Goal: Task Accomplishment & Management: Manage account settings

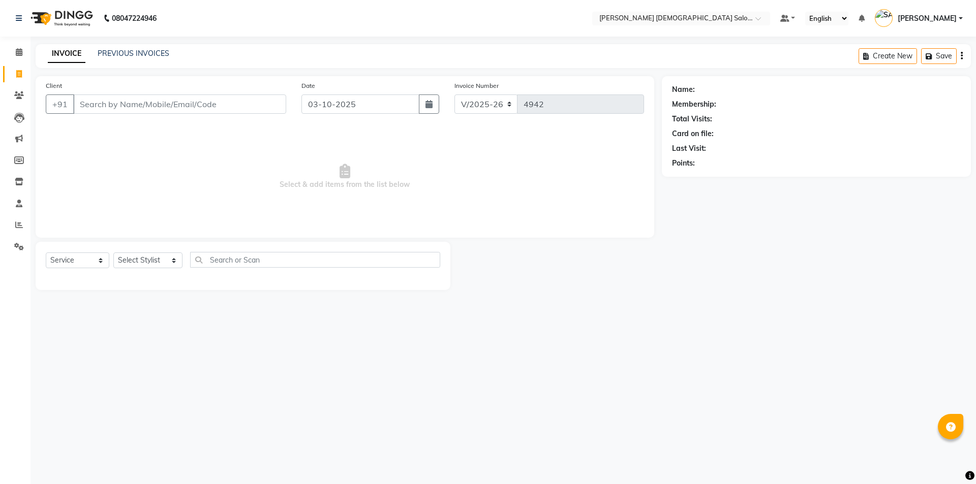
select select "7542"
select select "service"
click at [514, 406] on div "08047224946 Select Location × Elaine Ladies Salon, Nr Balaji Hall Default Panel…" at bounding box center [488, 242] width 976 height 484
click at [510, 385] on div "08047224946 Select Location × Elaine Ladies Salon, Nr Balaji Hall Default Panel…" at bounding box center [488, 242] width 976 height 484
click at [684, 391] on div "08047224946 Select Location × Elaine Ladies Salon, Nr Balaji Hall Default Panel…" at bounding box center [488, 242] width 976 height 484
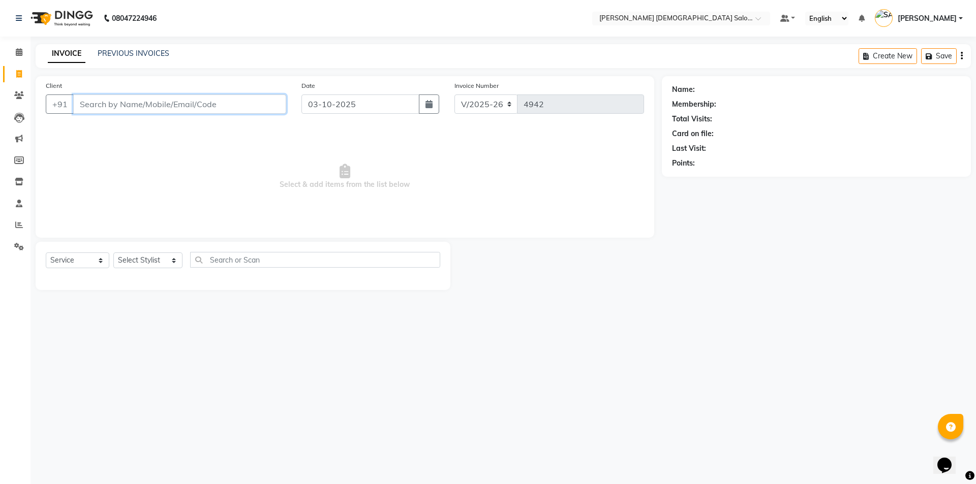
click at [166, 106] on input "Client" at bounding box center [179, 104] width 213 height 19
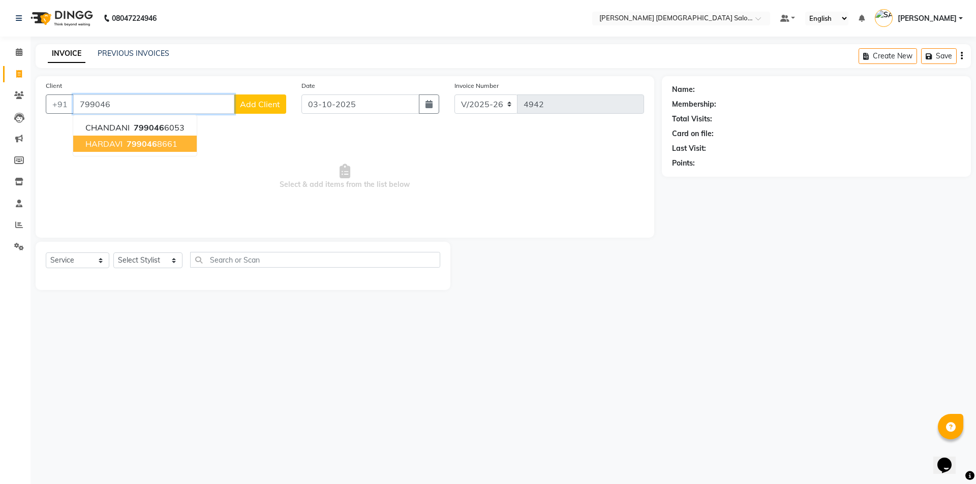
click at [125, 137] on button "HARDAVI 799046 8661" at bounding box center [135, 144] width 124 height 16
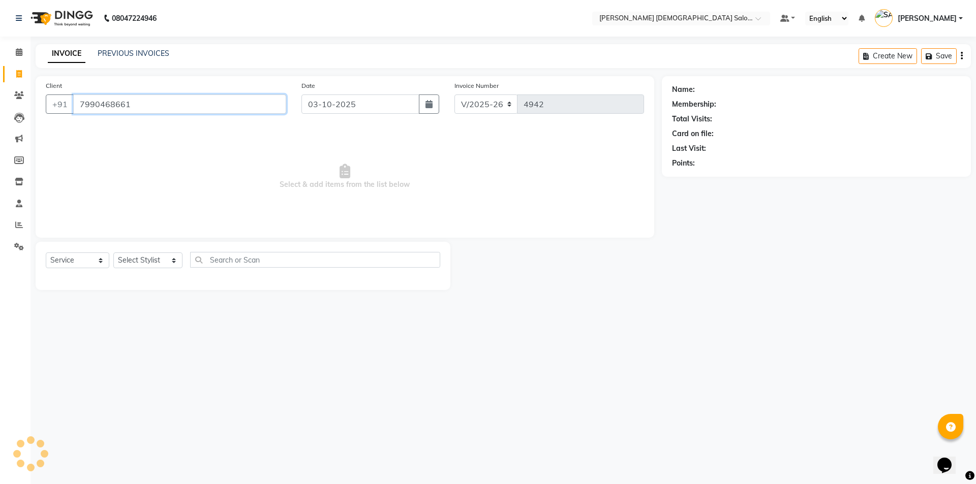
type input "7990468661"
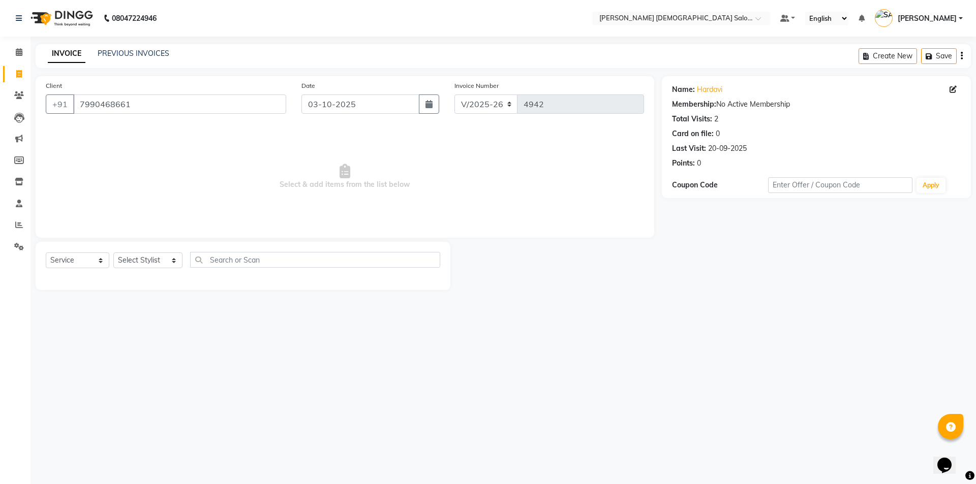
click at [145, 252] on div "Select Service Product Membership Package Voucher Prepaid Gift Card Select Styl…" at bounding box center [243, 264] width 394 height 24
click at [146, 255] on select "Select Stylist [PERSON_NAME] BHAVTIK [PERSON_NAME] [PERSON_NAME] [PERSON_NAME] …" at bounding box center [147, 261] width 69 height 16
select select "67031"
click at [113, 253] on select "Select Stylist [PERSON_NAME] BHAVTIK [PERSON_NAME] [PERSON_NAME] [PERSON_NAME] …" at bounding box center [147, 261] width 69 height 16
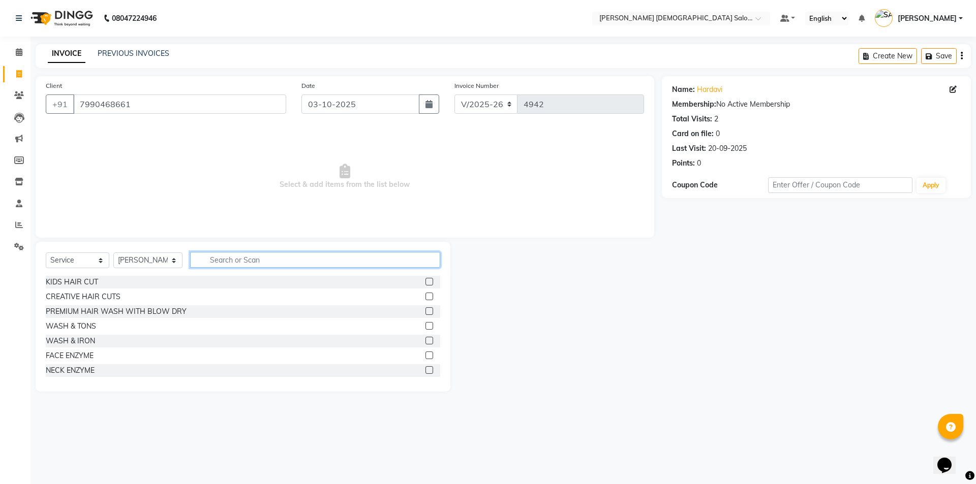
click at [272, 264] on input "text" at bounding box center [315, 260] width 250 height 16
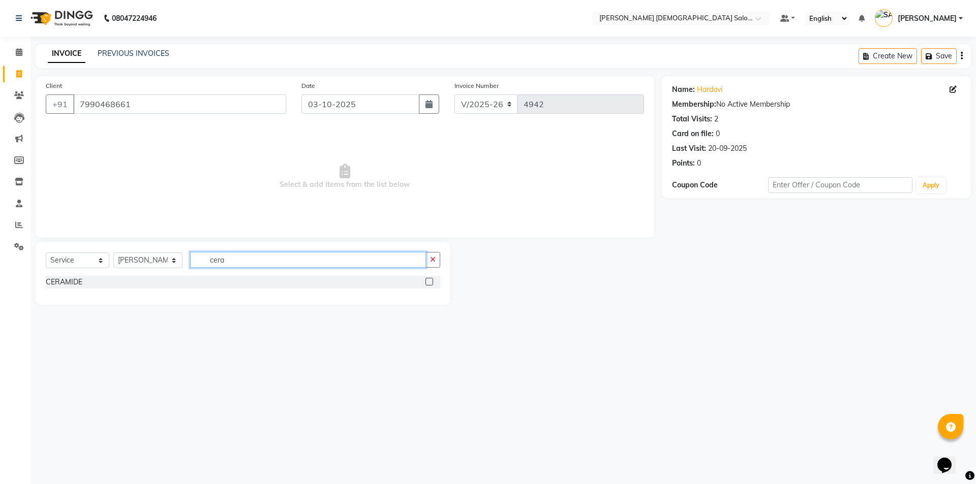
type input "cera"
click at [99, 275] on div "Select Service Product Membership Package Voucher Prepaid Gift Card Select Styl…" at bounding box center [243, 264] width 394 height 24
click at [102, 278] on div "CERAMIDE" at bounding box center [243, 282] width 394 height 13
click at [427, 285] on label at bounding box center [429, 282] width 8 height 8
click at [427, 285] on input "checkbox" at bounding box center [428, 282] width 7 height 7
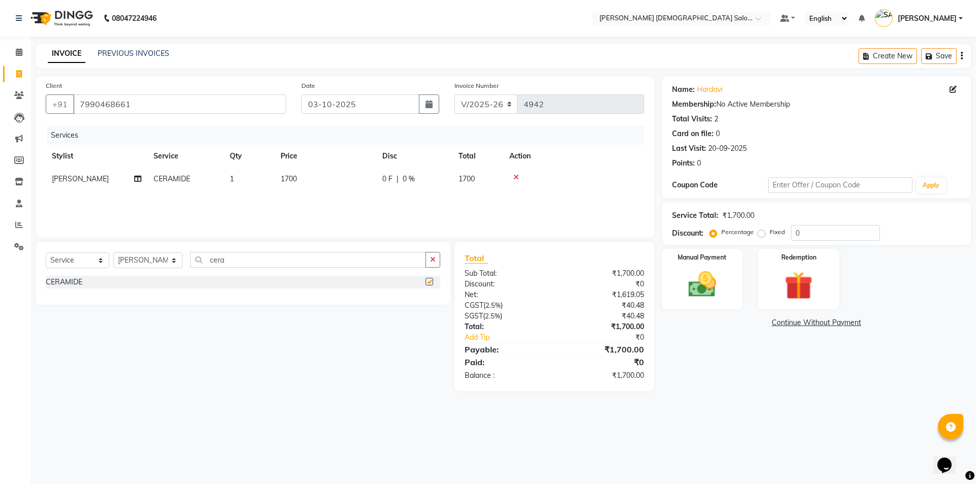
checkbox input "false"
click at [691, 291] on img at bounding box center [702, 285] width 47 height 34
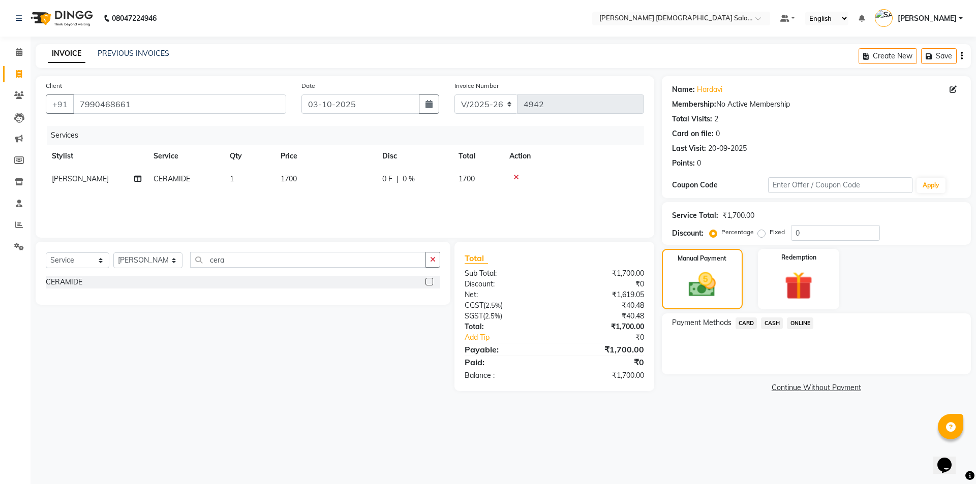
click at [776, 326] on span "CASH" at bounding box center [772, 324] width 22 height 12
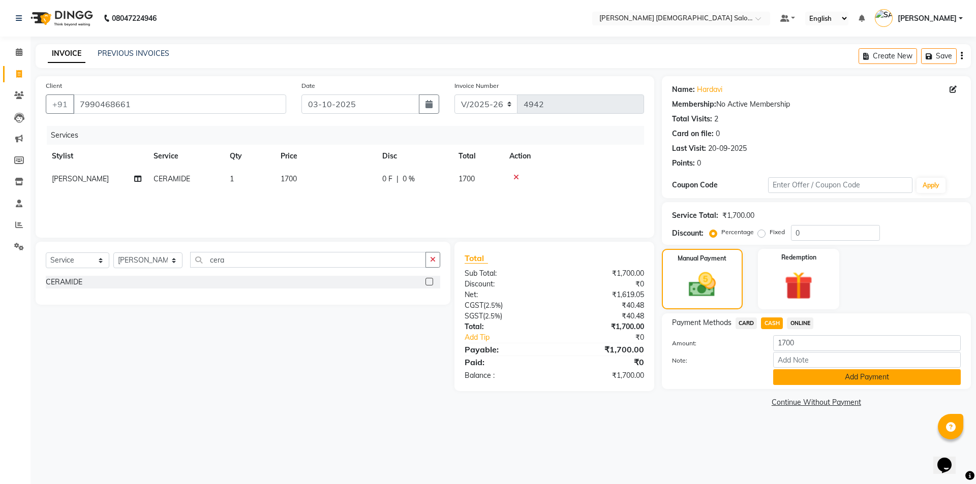
click at [829, 378] on button "Add Payment" at bounding box center [867, 378] width 188 height 16
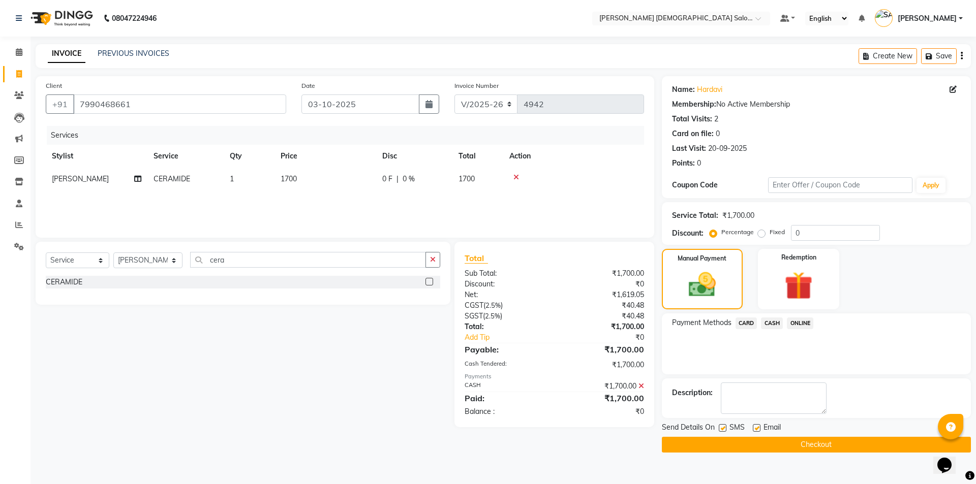
click at [722, 426] on label at bounding box center [723, 428] width 8 height 8
click at [722, 426] on input "checkbox" at bounding box center [722, 428] width 7 height 7
checkbox input "false"
click at [755, 425] on label at bounding box center [757, 428] width 8 height 8
click at [755, 425] on input "checkbox" at bounding box center [756, 428] width 7 height 7
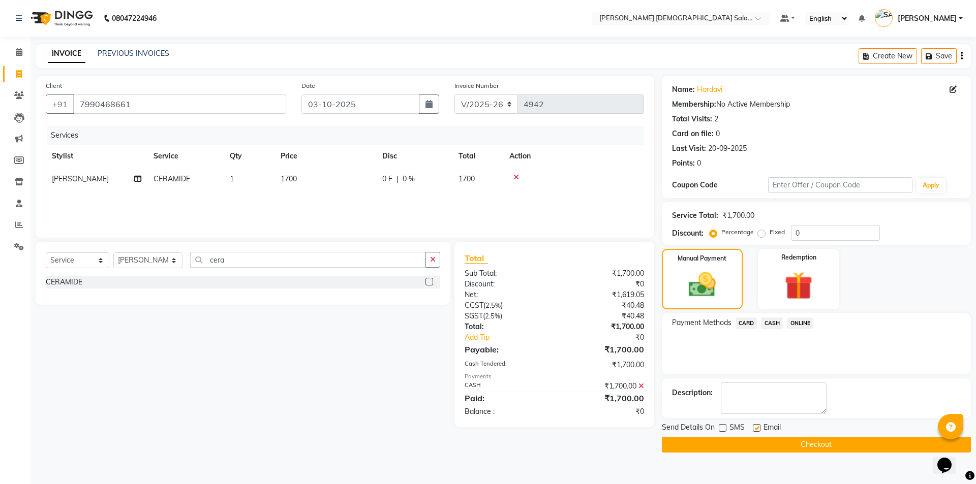
checkbox input "false"
click at [755, 439] on button "Checkout" at bounding box center [816, 445] width 309 height 16
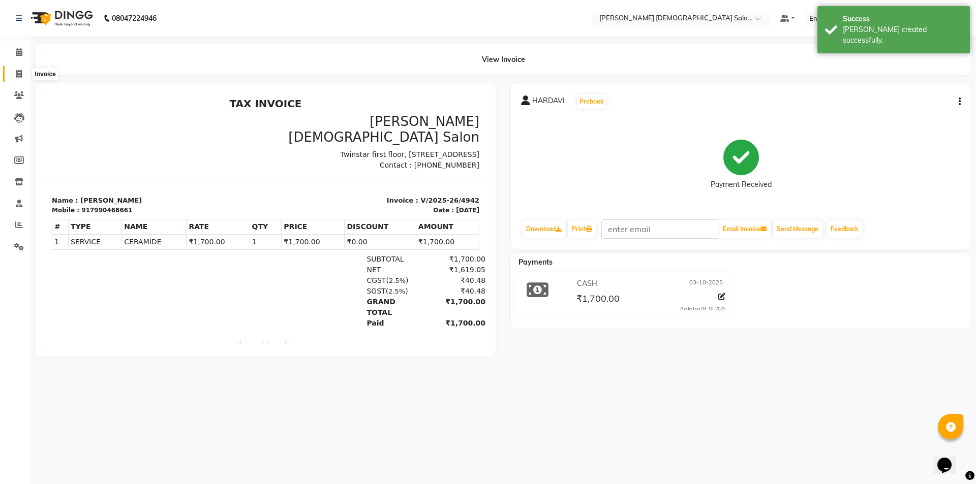
click at [23, 72] on span at bounding box center [19, 75] width 18 height 12
select select "service"
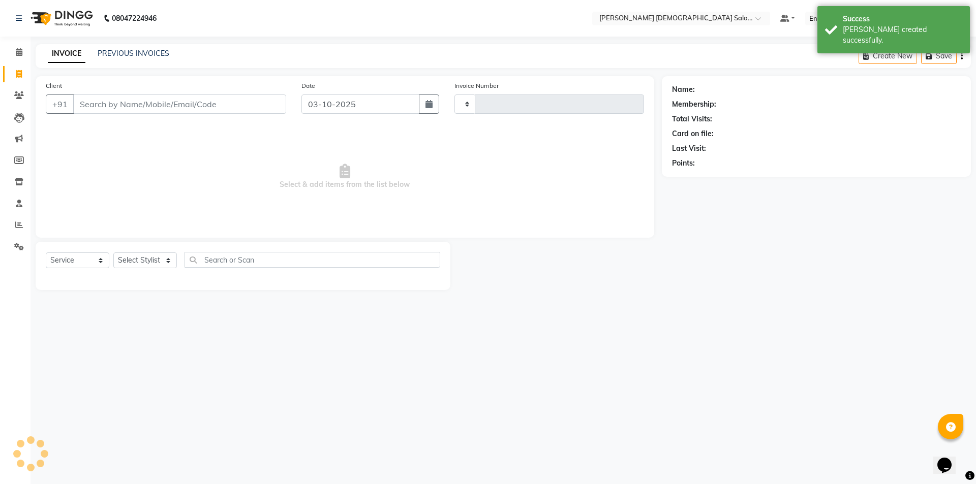
type input "4943"
select select "7542"
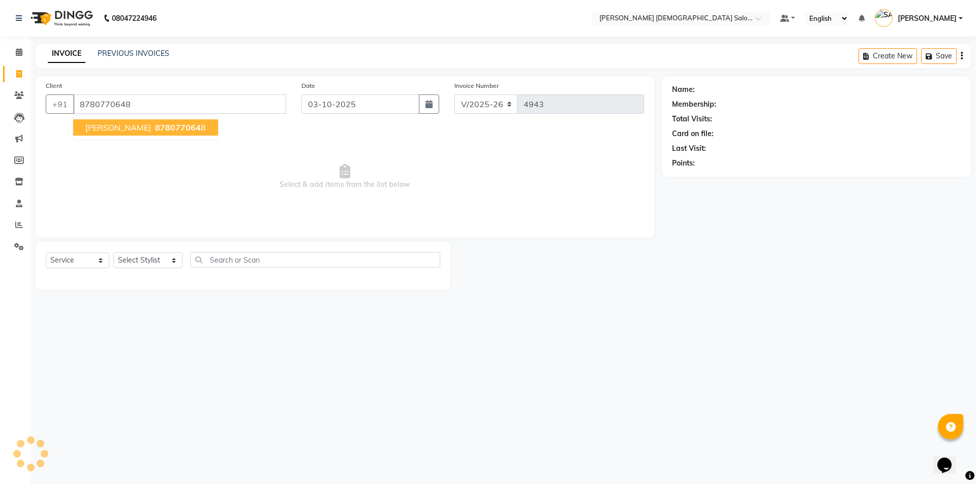
type input "8780770648"
click at [129, 129] on span "[PERSON_NAME]" at bounding box center [118, 127] width 66 height 10
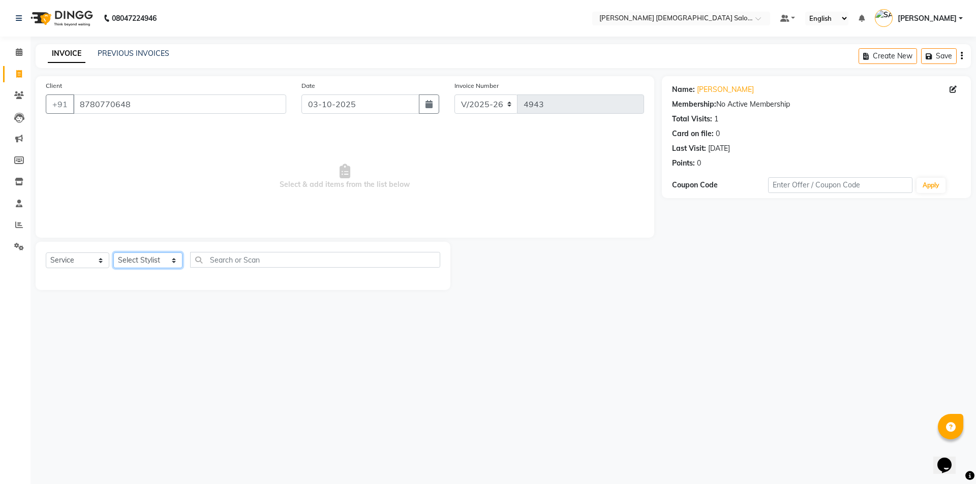
click at [148, 259] on select "Select Stylist AANAND BAVALIYA BHAVTIK GONDALIYA DHARMIK RAVRANI DIKSHA DIMPAL …" at bounding box center [147, 261] width 69 height 16
click at [113, 253] on select "Select Stylist AANAND BAVALIYA BHAVTIK GONDALIYA DHARMIK RAVRANI DIKSHA DIMPAL …" at bounding box center [147, 261] width 69 height 16
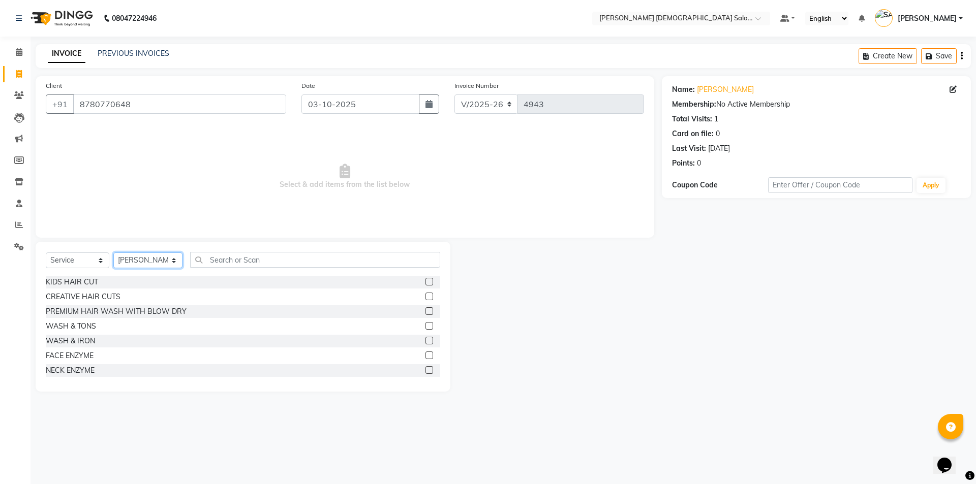
drag, startPoint x: 150, startPoint y: 259, endPoint x: 150, endPoint y: 252, distance: 7.6
click at [150, 252] on div "Select Service Product Membership Package Voucher Prepaid Gift Card Select Styl…" at bounding box center [243, 317] width 415 height 150
click at [113, 253] on select "Select Stylist AANAND BAVALIYA BHAVTIK GONDALIYA DHARMIK RAVRANI DIKSHA DIMPAL …" at bounding box center [147, 261] width 69 height 16
drag, startPoint x: 140, startPoint y: 258, endPoint x: 145, endPoint y: 254, distance: 5.8
click at [140, 258] on select "Select Stylist AANAND BAVALIYA BHAVTIK GONDALIYA DHARMIK RAVRANI DIKSHA DIMPAL …" at bounding box center [147, 261] width 69 height 16
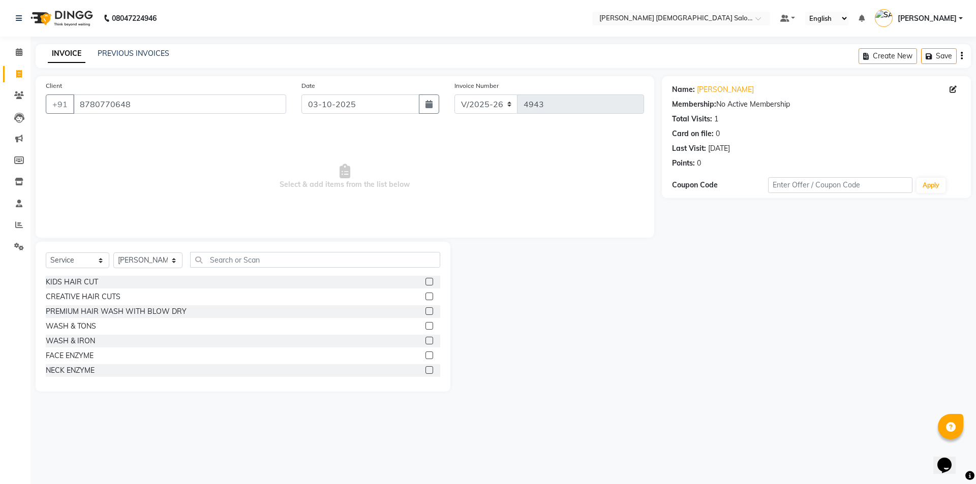
click at [347, 160] on span "Select & add items from the list below" at bounding box center [345, 177] width 598 height 102
click at [120, 259] on select "Select Stylist AANAND BAVALIYA BHAVTIK GONDALIYA DHARMIK RAVRANI DIKSHA DIMPAL …" at bounding box center [147, 261] width 69 height 16
select select "67031"
click at [113, 253] on select "Select Stylist AANAND BAVALIYA BHAVTIK GONDALIYA DHARMIK RAVRANI DIKSHA DIMPAL …" at bounding box center [147, 261] width 69 height 16
click at [161, 258] on select "Select Stylist AANAND BAVALIYA BHAVTIK GONDALIYA DHARMIK RAVRANI DIKSHA DIMPAL …" at bounding box center [147, 261] width 69 height 16
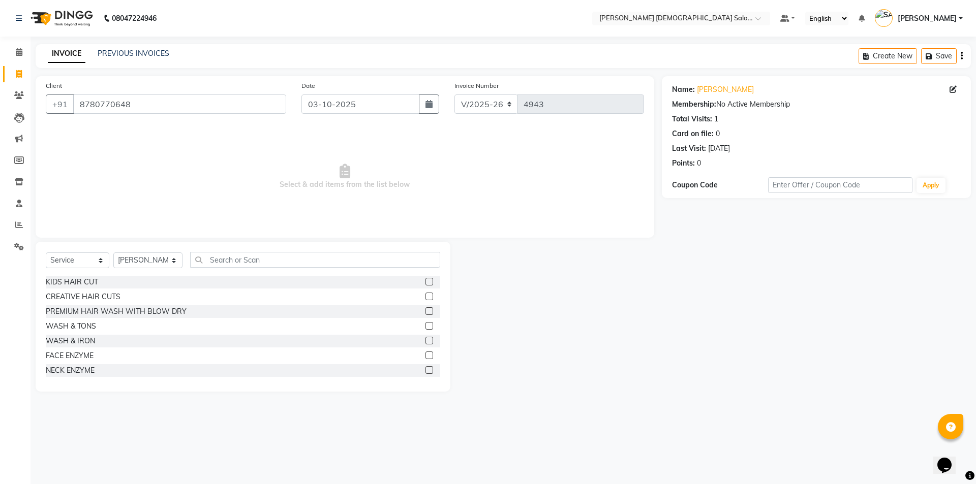
click at [528, 266] on div at bounding box center [555, 317] width 211 height 150
click at [18, 74] on icon at bounding box center [19, 74] width 6 height 8
select select "service"
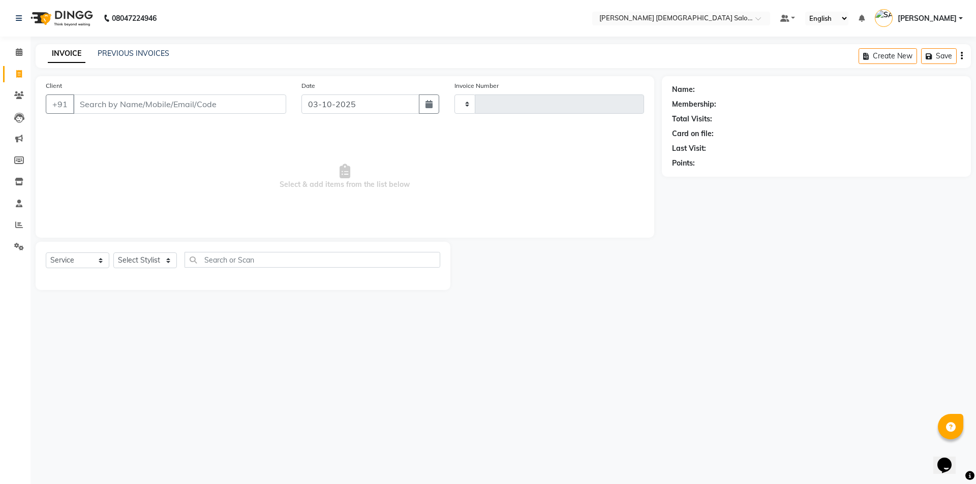
type input "4943"
select select "7542"
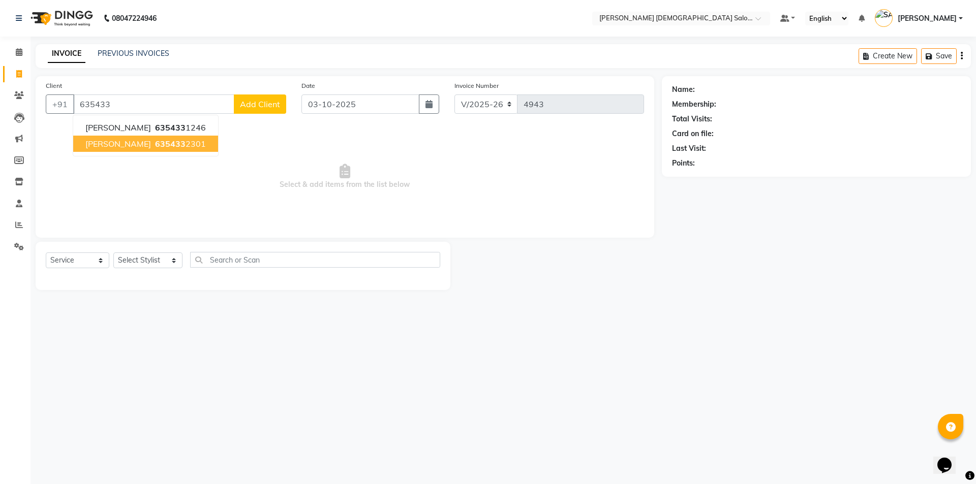
click at [112, 141] on button "ISHA VEKARIYA 635433 2301" at bounding box center [145, 144] width 145 height 16
type input "6354332301"
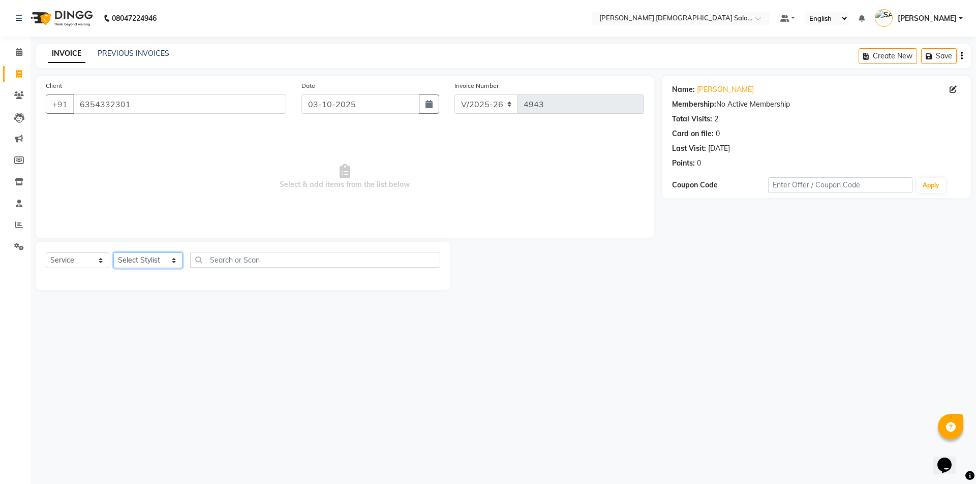
click at [155, 258] on select "Select Stylist AANAND BAVALIYA BHAVTIK GONDALIYA DHARMIK RAVRANI DIKSHA DIMPAL …" at bounding box center [147, 261] width 69 height 16
select select "67043"
click at [113, 253] on select "Select Stylist AANAND BAVALIYA BHAVTIK GONDALIYA DHARMIK RAVRANI DIKSHA DIMPAL …" at bounding box center [147, 261] width 69 height 16
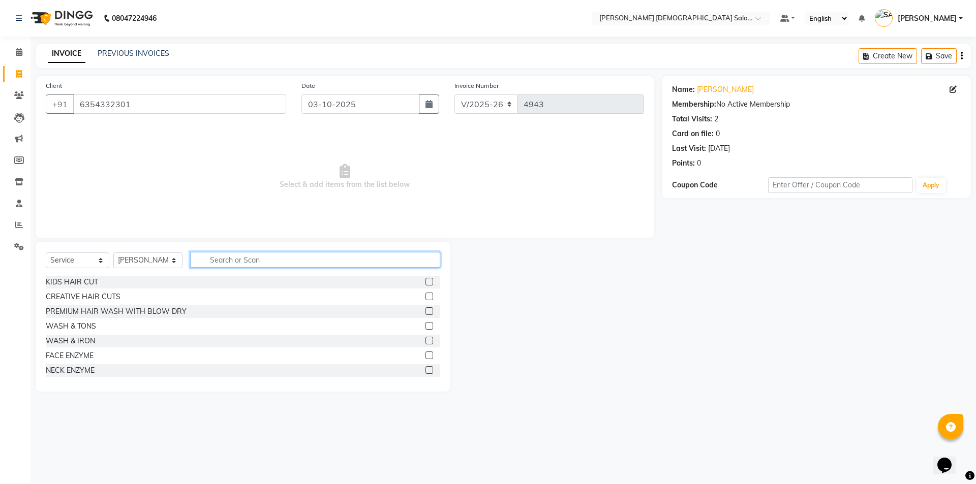
click at [230, 259] on input "text" at bounding box center [315, 260] width 250 height 16
type input "h"
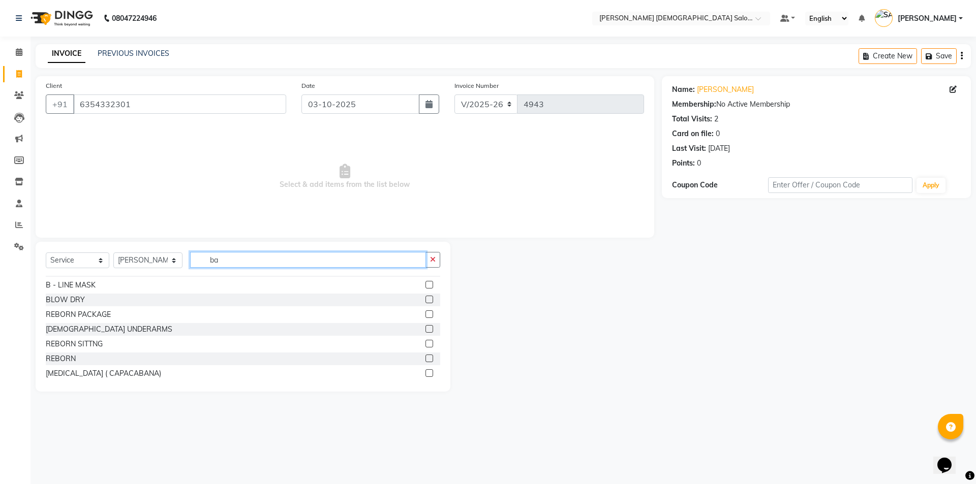
scroll to position [0, 0]
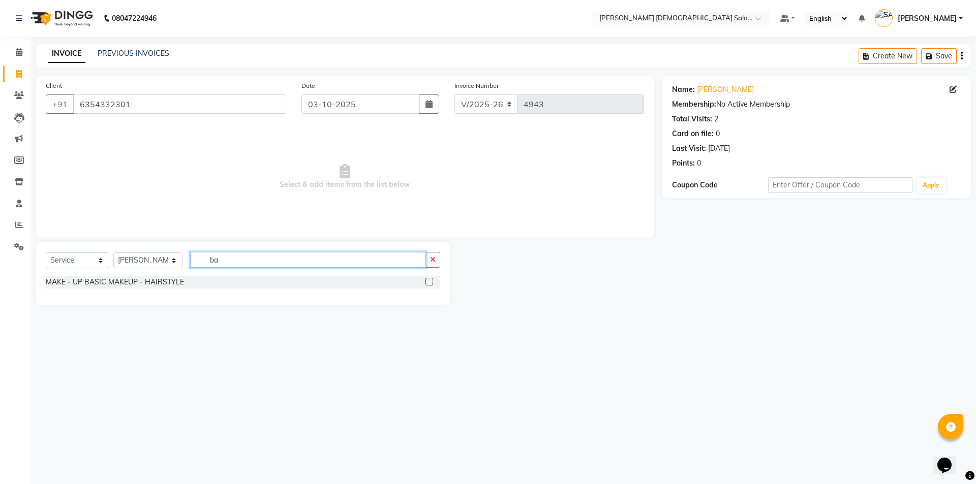
type input "b"
type input "hair spa"
click at [426, 295] on label at bounding box center [429, 297] width 8 height 8
click at [426, 295] on input "checkbox" at bounding box center [428, 297] width 7 height 7
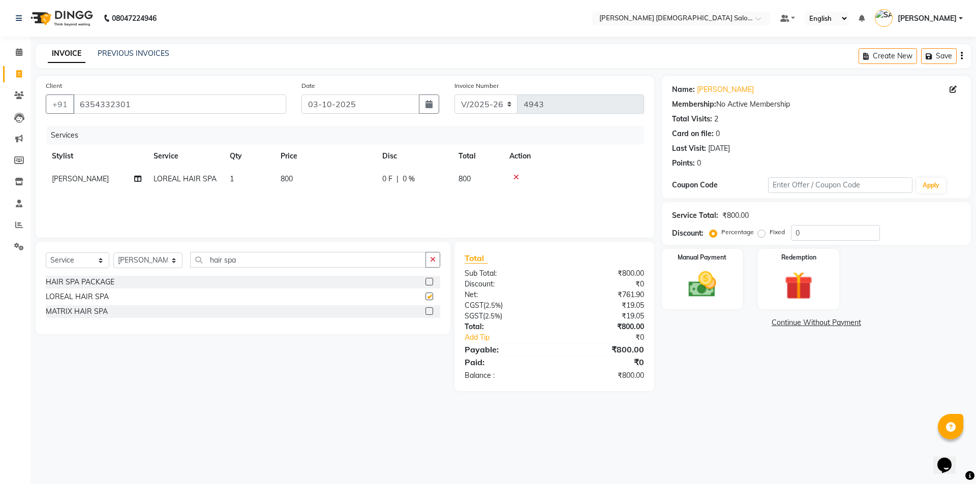
checkbox input "false"
click at [695, 283] on img at bounding box center [702, 285] width 47 height 34
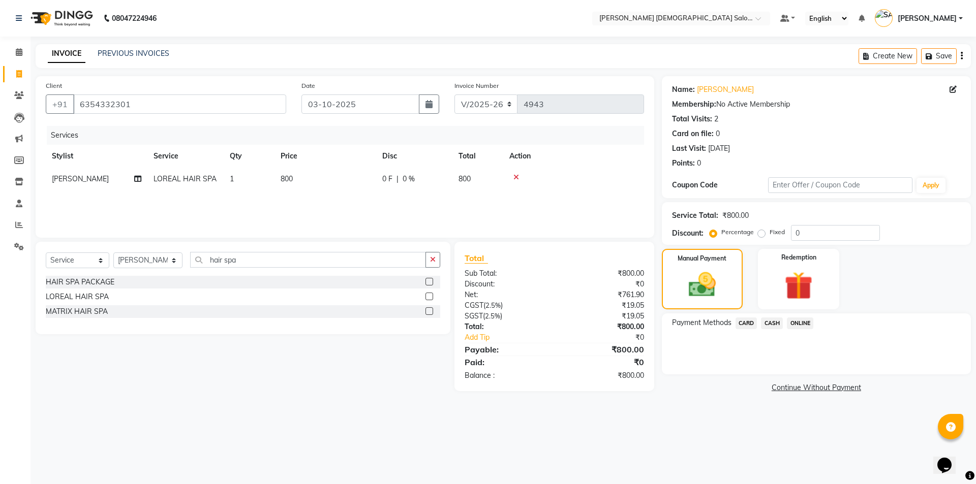
click at [804, 320] on span "ONLINE" at bounding box center [800, 324] width 26 height 12
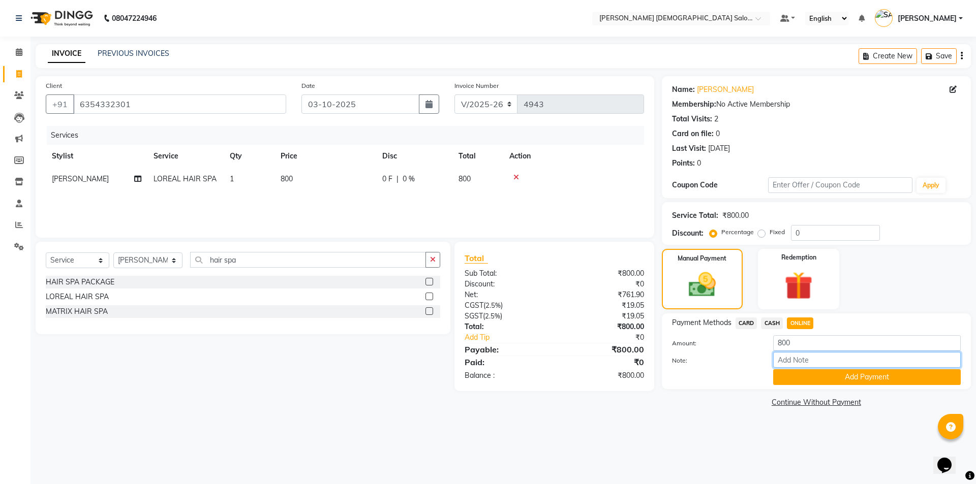
click at [804, 360] on input "Note:" at bounding box center [867, 360] width 188 height 16
click at [843, 356] on input "g pay sandip bhai" at bounding box center [867, 360] width 188 height 16
click at [876, 361] on input "g pay sandip bhai" at bounding box center [867, 360] width 188 height 16
drag, startPoint x: 782, startPoint y: 359, endPoint x: 794, endPoint y: 369, distance: 15.6
click at [784, 361] on input "g pay sandip bhai" at bounding box center [867, 360] width 188 height 16
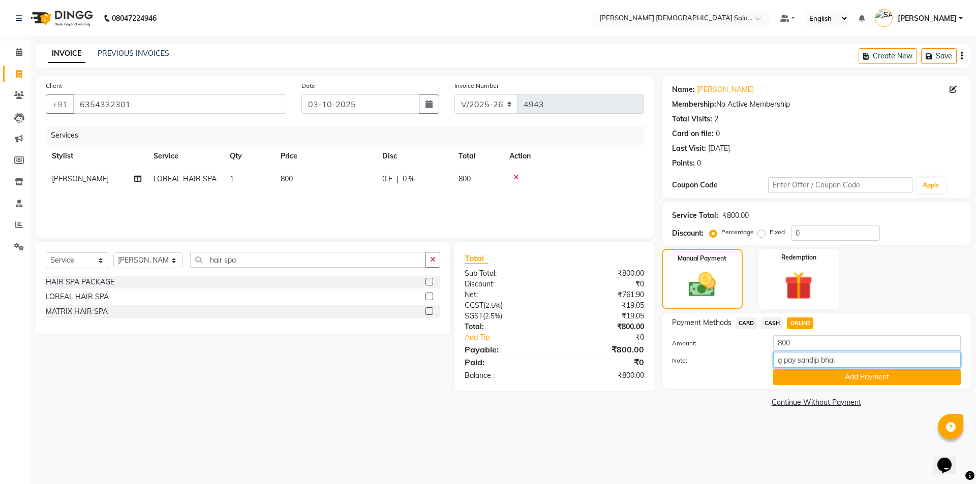
click at [857, 358] on input "g pay sandip bhai" at bounding box center [867, 360] width 188 height 16
type input "g"
click at [838, 378] on button "Add Payment" at bounding box center [867, 378] width 188 height 16
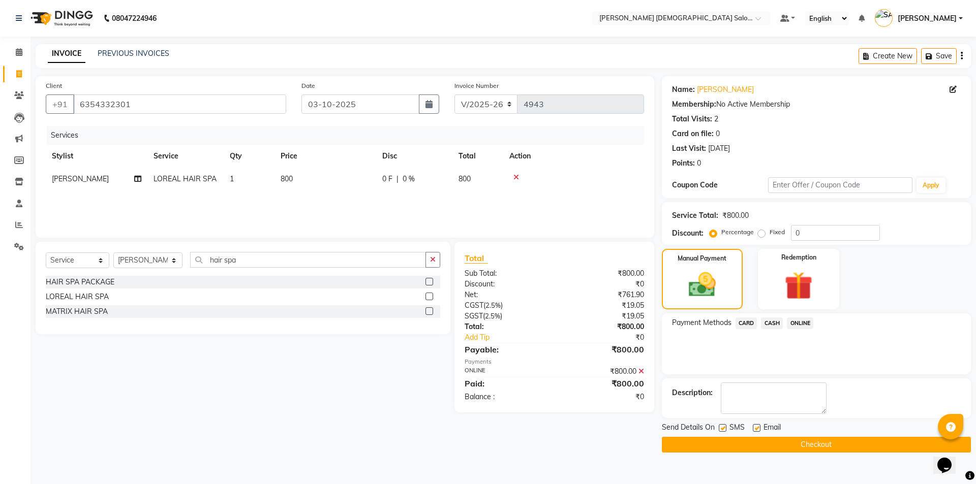
click at [721, 429] on label at bounding box center [723, 428] width 8 height 8
click at [721, 429] on input "checkbox" at bounding box center [722, 428] width 7 height 7
checkbox input "false"
click at [754, 430] on label at bounding box center [757, 428] width 8 height 8
click at [754, 430] on input "checkbox" at bounding box center [756, 428] width 7 height 7
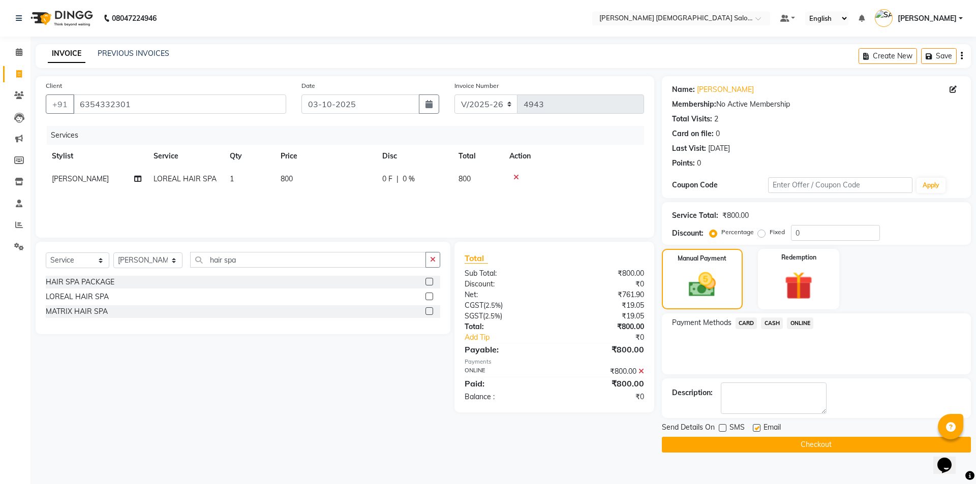
checkbox input "false"
click at [755, 433] on div at bounding box center [756, 429] width 7 height 11
click at [758, 440] on button "Checkout" at bounding box center [816, 445] width 309 height 16
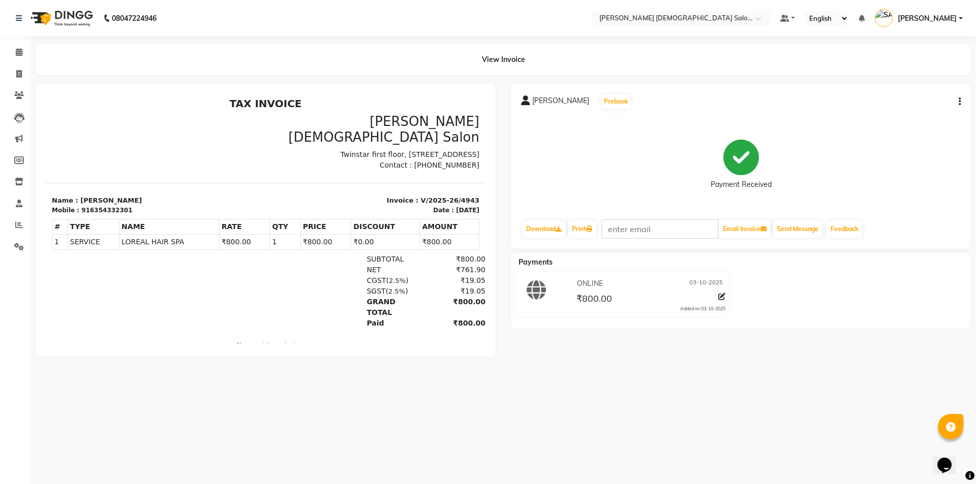
drag, startPoint x: 312, startPoint y: 245, endPoint x: 320, endPoint y: 229, distance: 18.0
click at [312, 244] on div "# TYPE NAME RATE QTY PRICE DISCOUNT AMOUNT 1" at bounding box center [265, 234] width 427 height 39
click at [602, 163] on div "Payment Received" at bounding box center [741, 165] width 440 height 76
click at [602, 188] on div "Payment Received" at bounding box center [741, 165] width 440 height 76
click at [566, 366] on main "View Invoice ISHA VEKARIYA Prebook Payment Received Download Print Email Invoic…" at bounding box center [502, 208] width 945 height 328
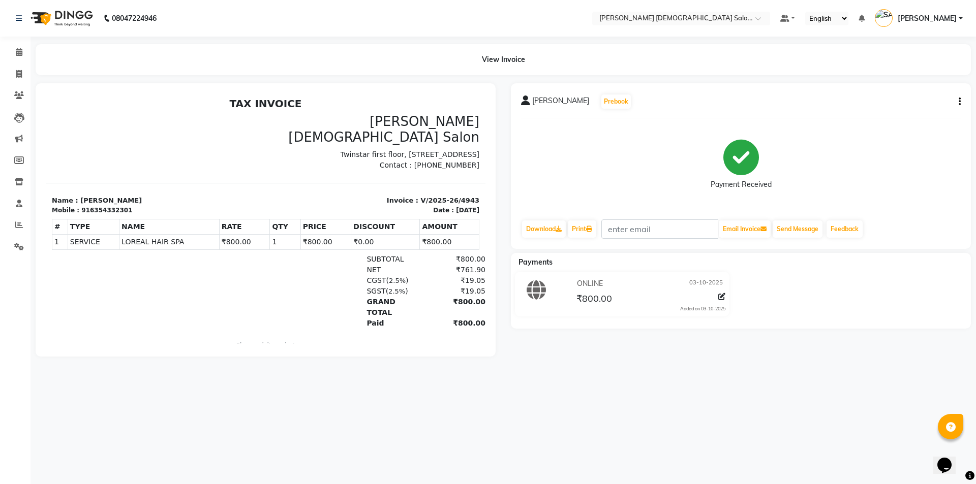
click at [963, 16] on ul "Default Panel My Panel English ENGLISH Español العربية मराठी हिंदी ગુજરાતી தமிழ…" at bounding box center [871, 18] width 193 height 17
click at [960, 18] on link "[PERSON_NAME]" at bounding box center [919, 18] width 88 height 17
click at [342, 88] on div at bounding box center [266, 219] width 460 height 273
click at [19, 70] on icon at bounding box center [19, 74] width 6 height 8
select select "service"
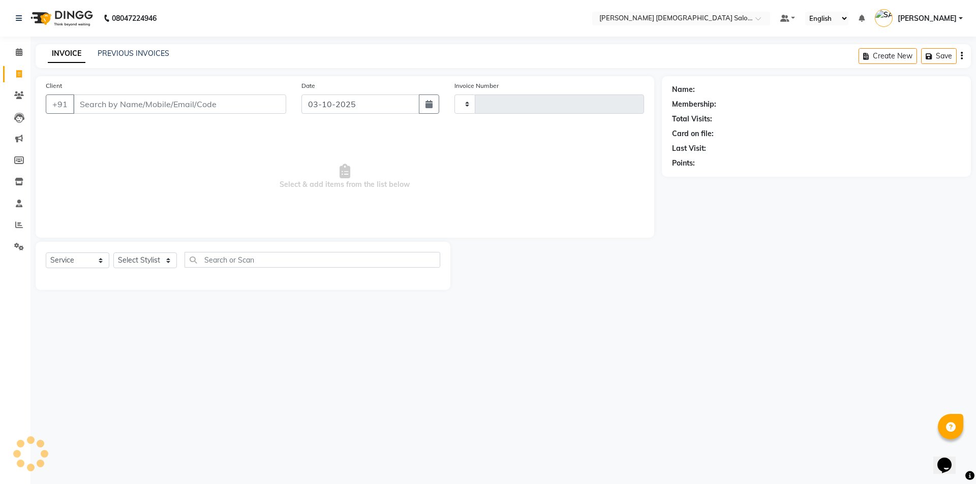
type input "4944"
select select "7542"
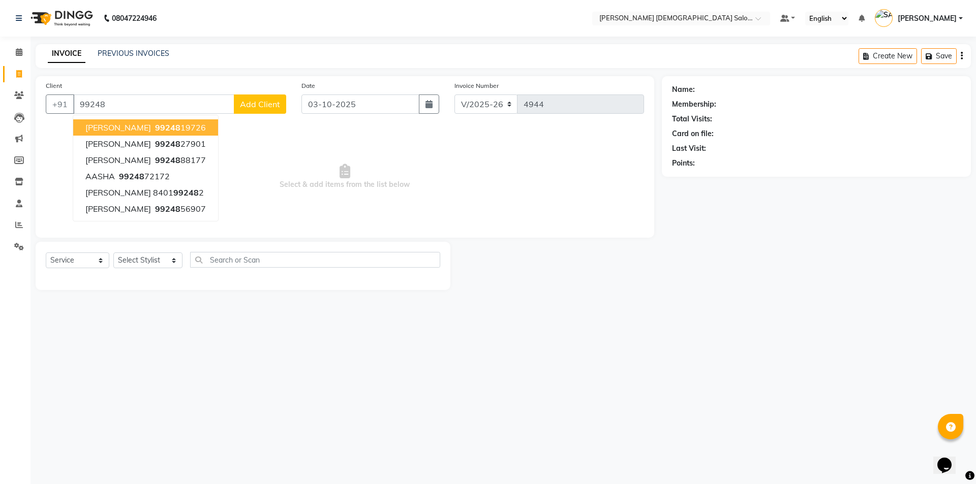
click at [158, 124] on ngb-highlight "99248 19726" at bounding box center [179, 127] width 53 height 10
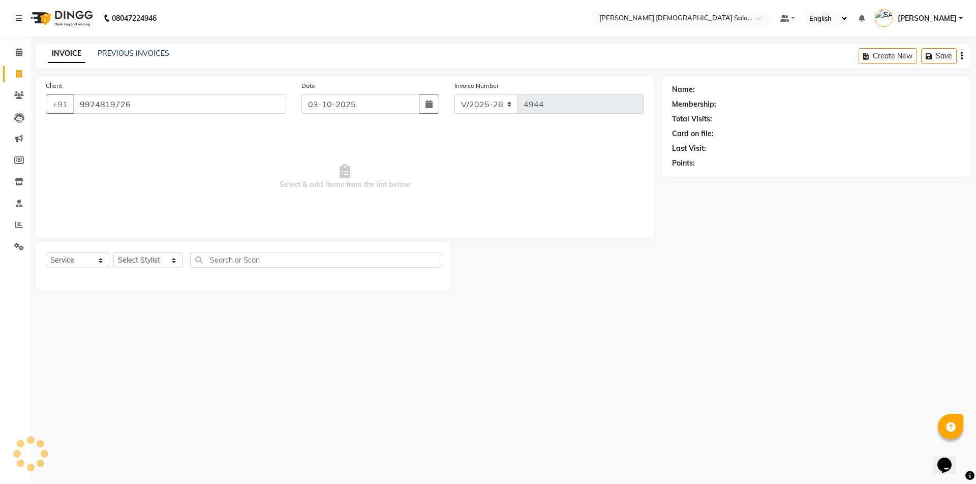
type input "9924819726"
click at [480, 200] on span "Select & add items from the list below" at bounding box center [345, 177] width 598 height 102
click at [135, 262] on select "Select Stylist AANAND BAVALIYA BHAVTIK GONDALIYA DHARMIK RAVRANI DIKSHA DIMPAL …" at bounding box center [147, 261] width 69 height 16
select select "68533"
click at [113, 253] on select "Select Stylist AANAND BAVALIYA BHAVTIK GONDALIYA DHARMIK RAVRANI DIKSHA DIMPAL …" at bounding box center [147, 261] width 69 height 16
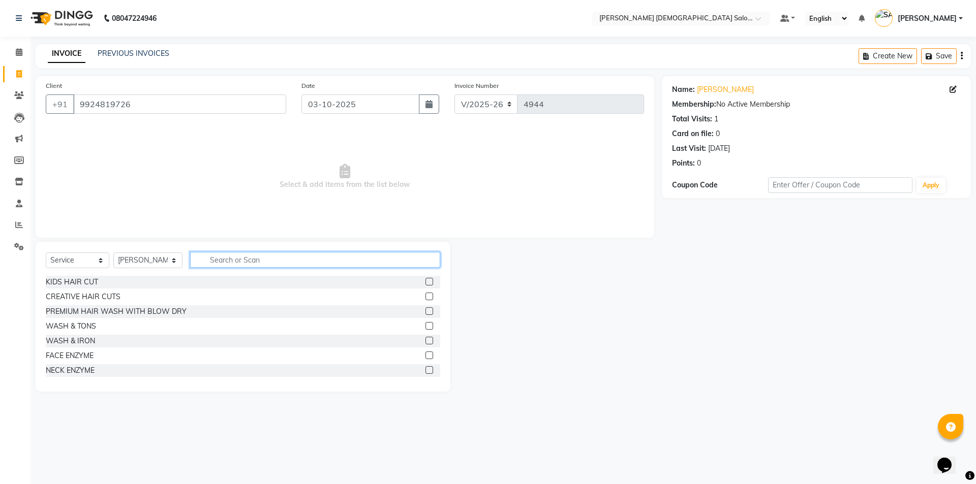
click at [250, 260] on input "text" at bounding box center [315, 260] width 250 height 16
click at [67, 424] on div "08047224946 Select Location × Elaine Ladies Salon, Nr Balaji Hall Default Panel…" at bounding box center [488, 242] width 976 height 484
click at [264, 265] on input "ha" at bounding box center [308, 260] width 236 height 16
type input "hair spa"
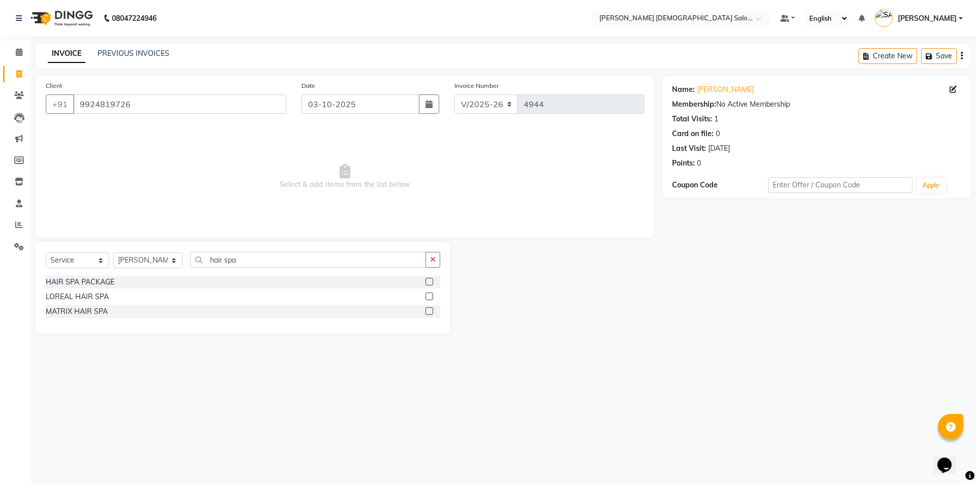
click at [428, 295] on label at bounding box center [429, 297] width 8 height 8
click at [428, 295] on input "checkbox" at bounding box center [428, 297] width 7 height 7
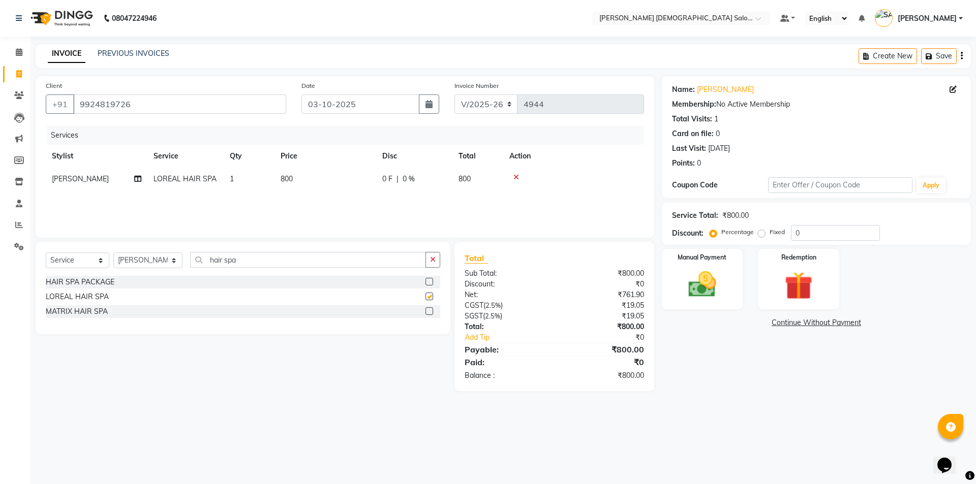
checkbox input "false"
click at [426, 312] on label at bounding box center [429, 312] width 8 height 8
click at [426, 312] on input "checkbox" at bounding box center [428, 312] width 7 height 7
checkbox input "false"
click at [516, 173] on td at bounding box center [573, 179] width 141 height 23
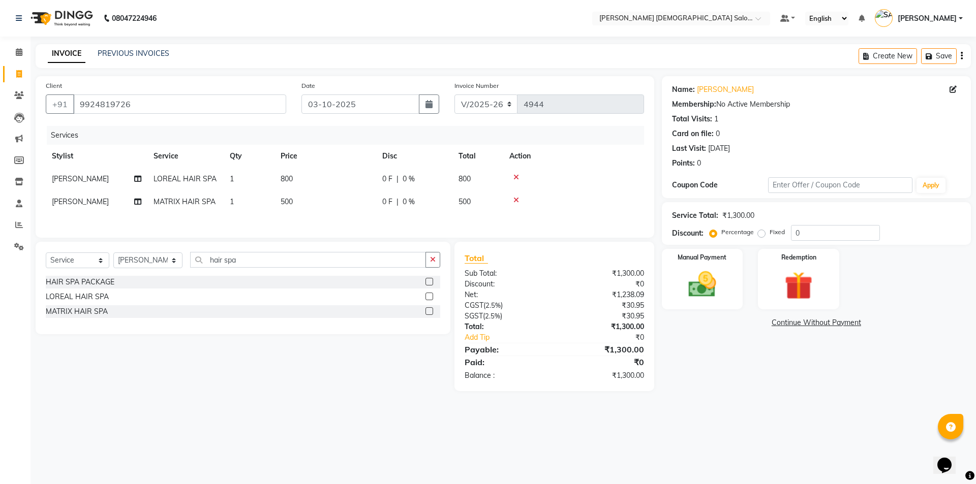
click at [515, 178] on icon at bounding box center [516, 177] width 6 height 7
click at [516, 175] on icon at bounding box center [516, 177] width 6 height 7
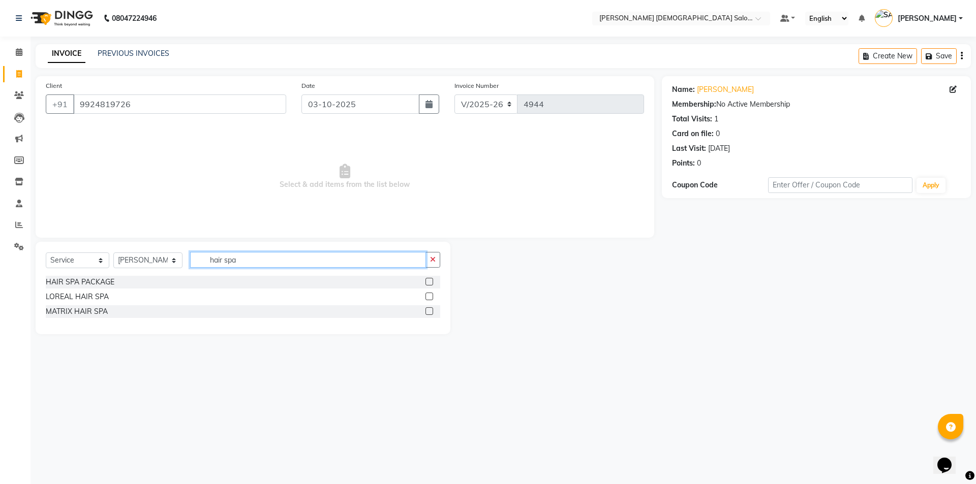
click at [244, 256] on input "hair spa" at bounding box center [308, 260] width 236 height 16
type input "h"
type input "HE"
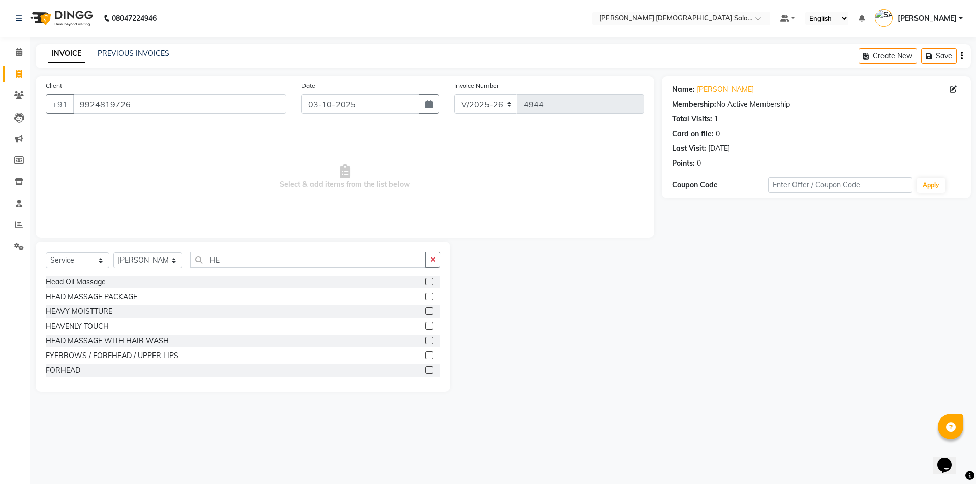
click at [425, 324] on label at bounding box center [429, 326] width 8 height 8
click at [425, 324] on input "checkbox" at bounding box center [428, 326] width 7 height 7
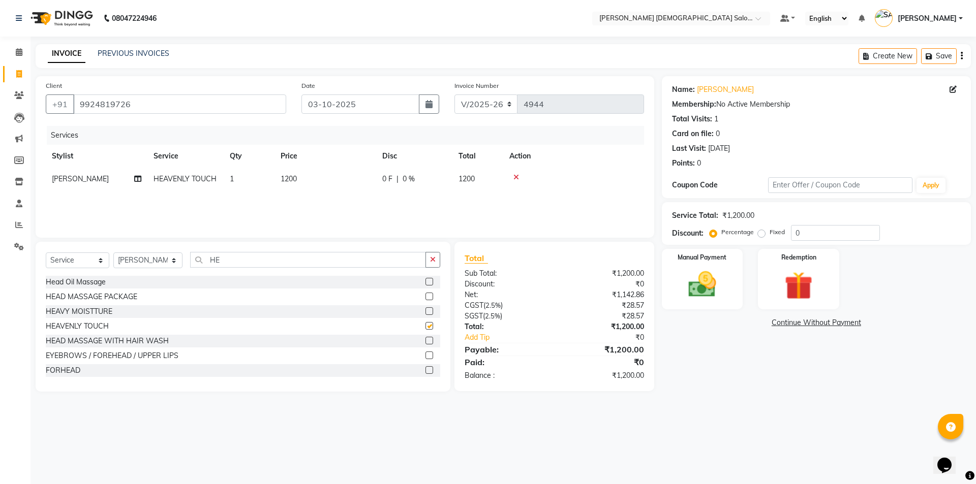
checkbox input "false"
click at [169, 259] on select "Select Stylist AANAND BAVALIYA BHAVTIK GONDALIYA DHARMIK RAVRANI DIKSHA DIMPAL …" at bounding box center [147, 261] width 69 height 16
select select "67051"
click at [113, 253] on select "Select Stylist AANAND BAVALIYA BHAVTIK GONDALIYA DHARMIK RAVRANI DIKSHA DIMPAL …" at bounding box center [147, 261] width 69 height 16
click at [425, 297] on label at bounding box center [429, 297] width 8 height 8
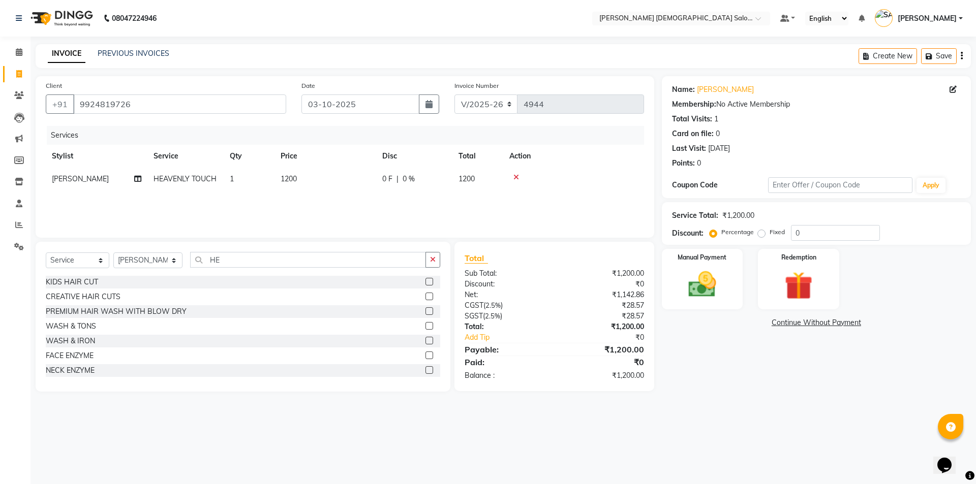
click at [425, 297] on input "checkbox" at bounding box center [428, 297] width 7 height 7
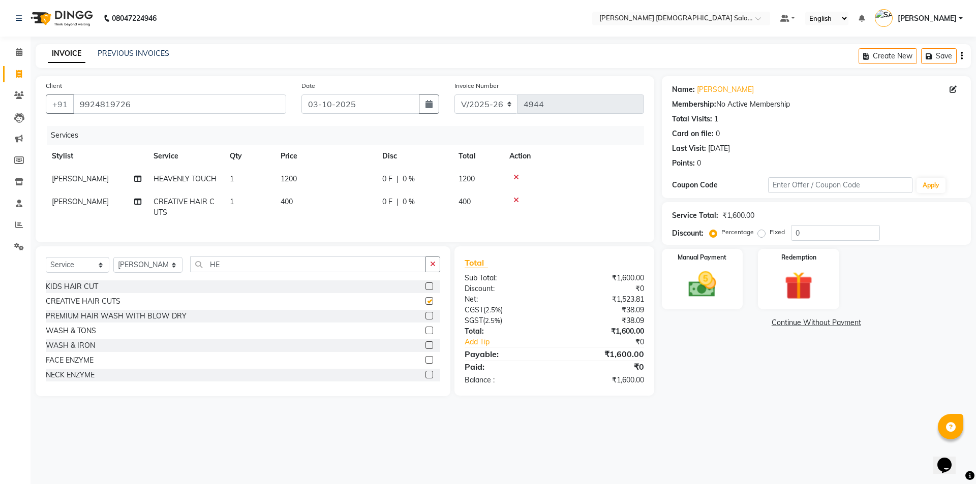
checkbox input "false"
click at [298, 198] on td "400" at bounding box center [325, 208] width 102 height 34
select select "67051"
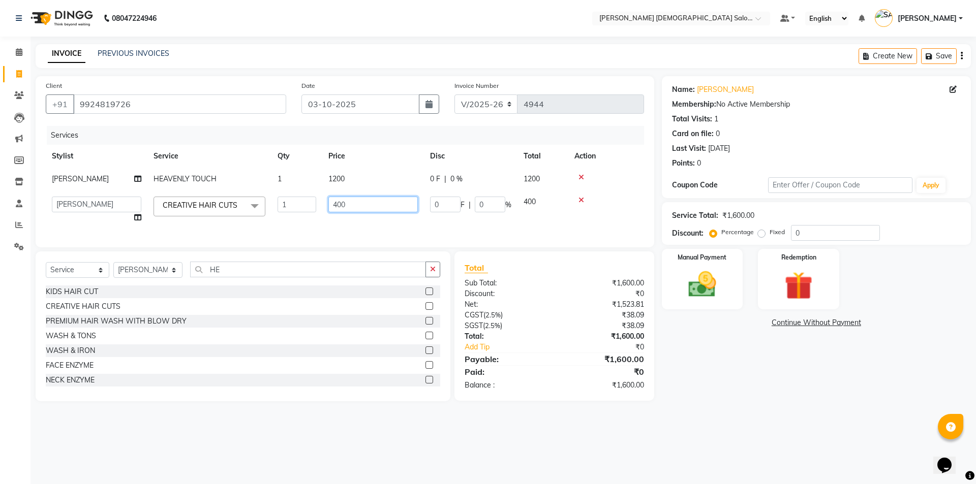
click at [341, 198] on input "400" at bounding box center [372, 205] width 89 height 16
click at [601, 162] on th "Action" at bounding box center [606, 156] width 76 height 23
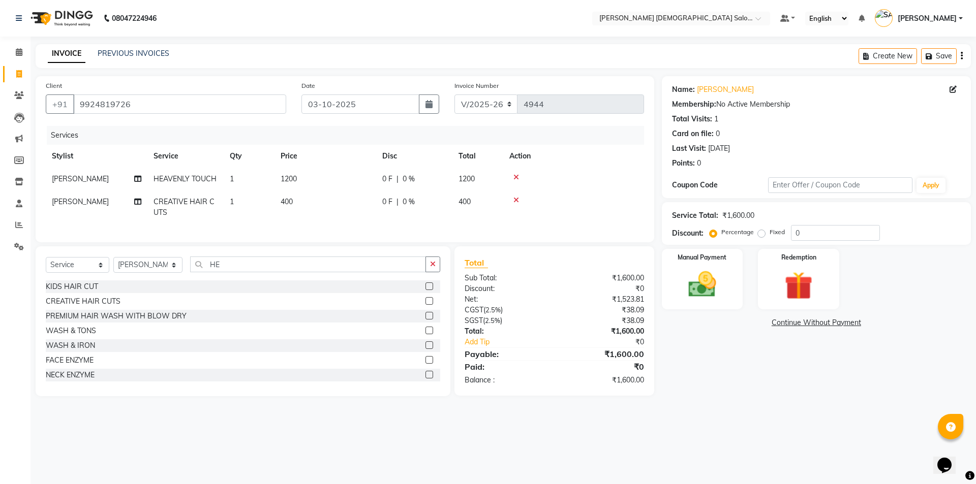
click at [297, 202] on td "400" at bounding box center [325, 208] width 102 height 34
select select "67051"
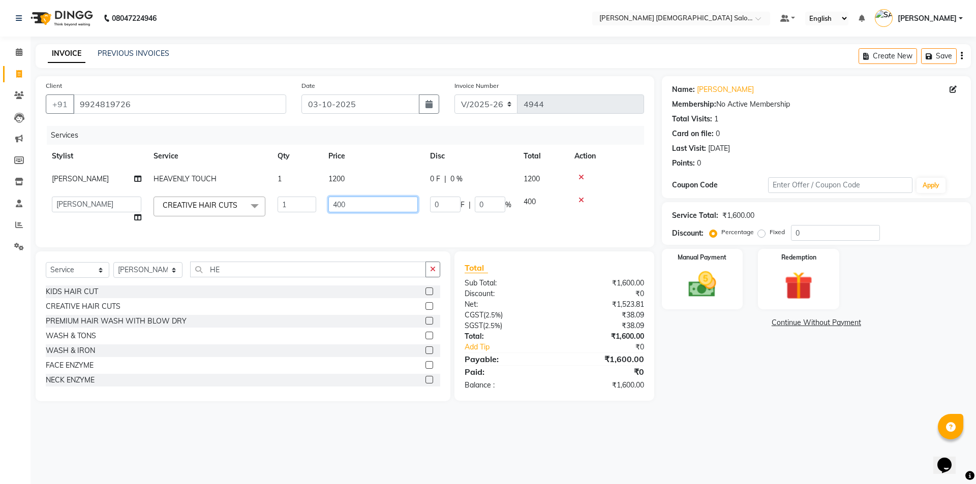
click at [376, 210] on input "400" at bounding box center [372, 205] width 89 height 16
type input "4"
type input "150"
click at [357, 205] on input "150" at bounding box center [372, 205] width 89 height 16
click at [440, 214] on td "0 F | 0 %" at bounding box center [471, 210] width 94 height 39
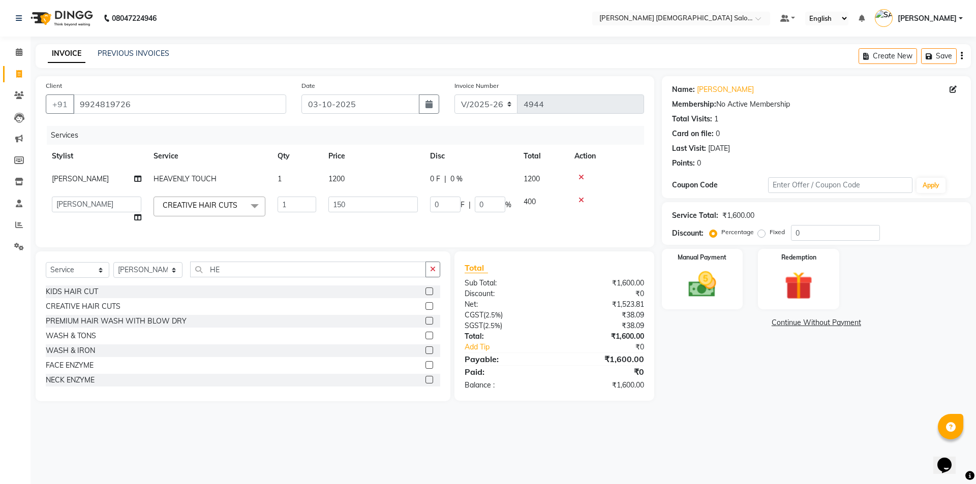
select select "67051"
click at [696, 265] on div "Manual Payment" at bounding box center [702, 279] width 84 height 63
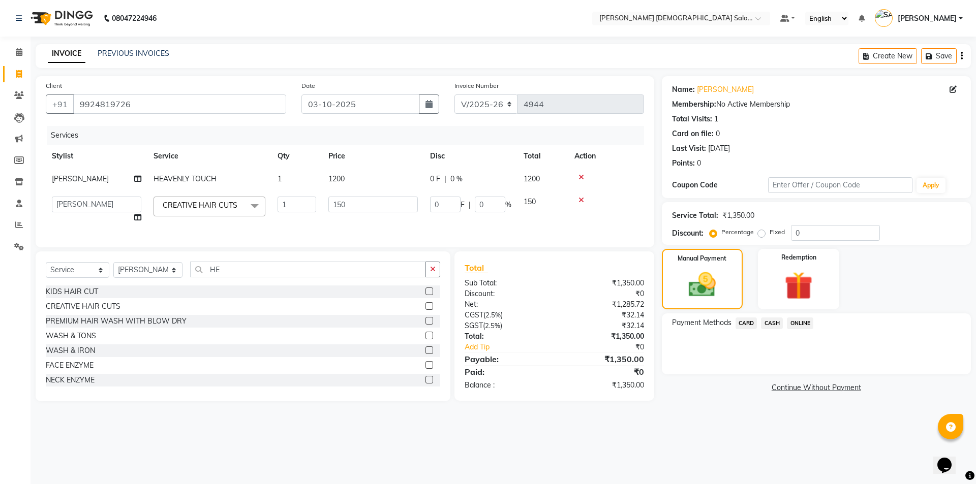
click at [773, 324] on span "CASH" at bounding box center [772, 324] width 22 height 12
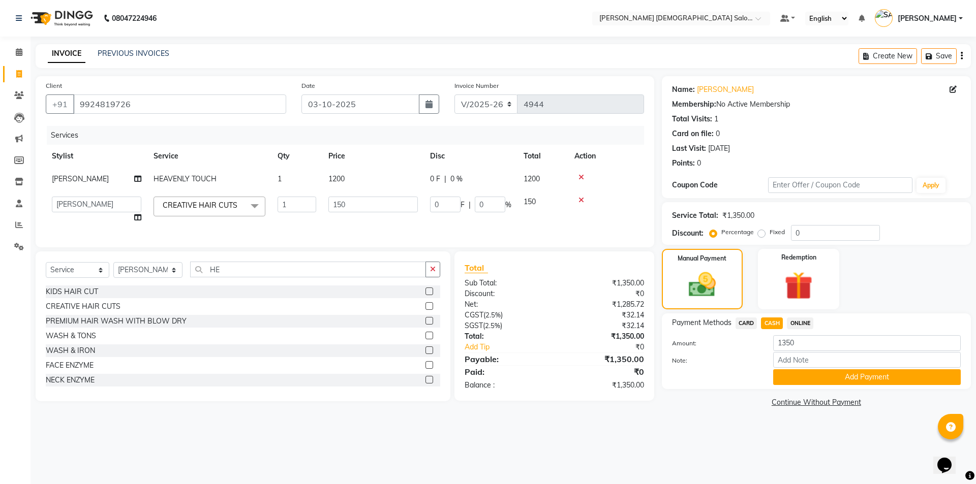
click at [812, 378] on button "Add Payment" at bounding box center [867, 378] width 188 height 16
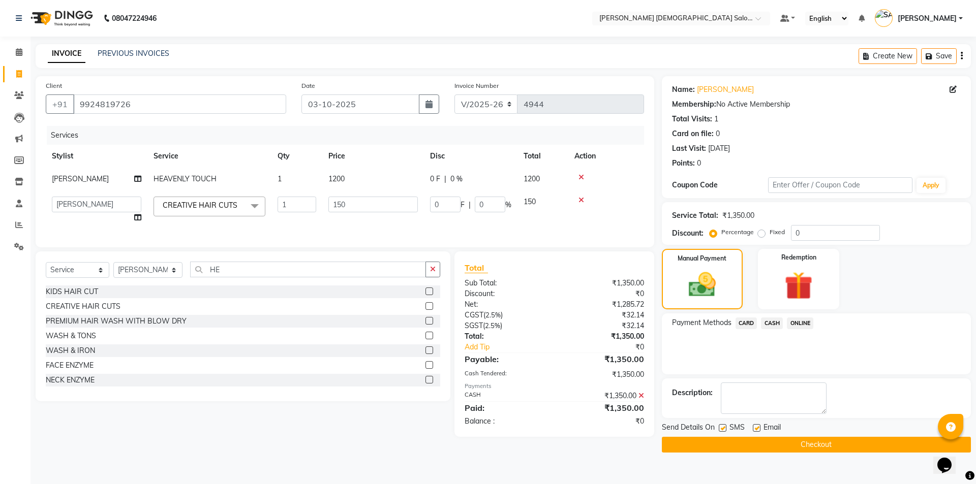
click at [719, 427] on label at bounding box center [723, 428] width 8 height 8
click at [719, 427] on input "checkbox" at bounding box center [722, 428] width 7 height 7
checkbox input "false"
click at [754, 428] on label at bounding box center [757, 428] width 8 height 8
click at [754, 428] on input "checkbox" at bounding box center [756, 428] width 7 height 7
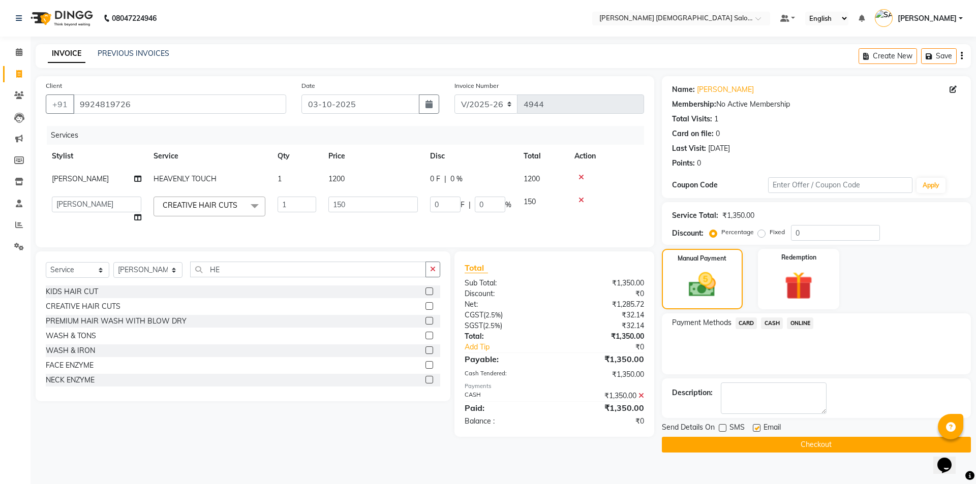
checkbox input "false"
click at [759, 438] on button "Checkout" at bounding box center [816, 445] width 309 height 16
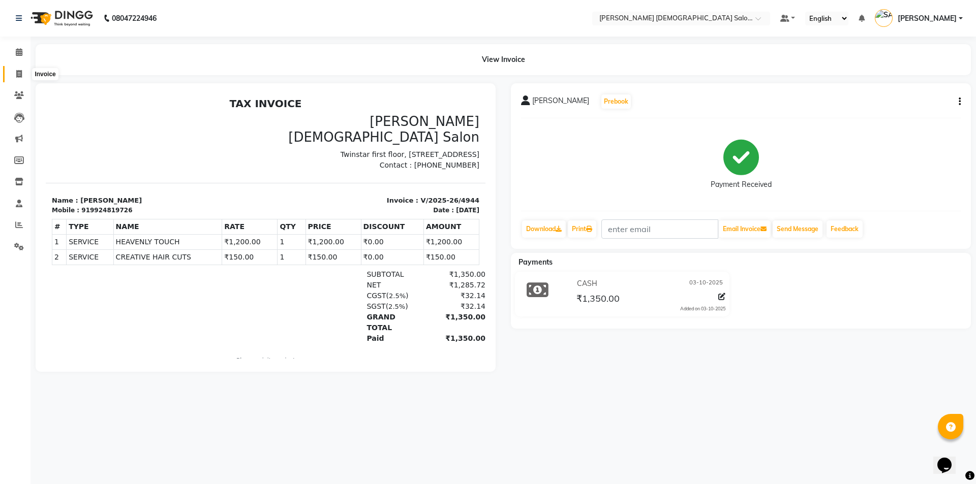
click at [19, 76] on icon at bounding box center [19, 74] width 6 height 8
select select "service"
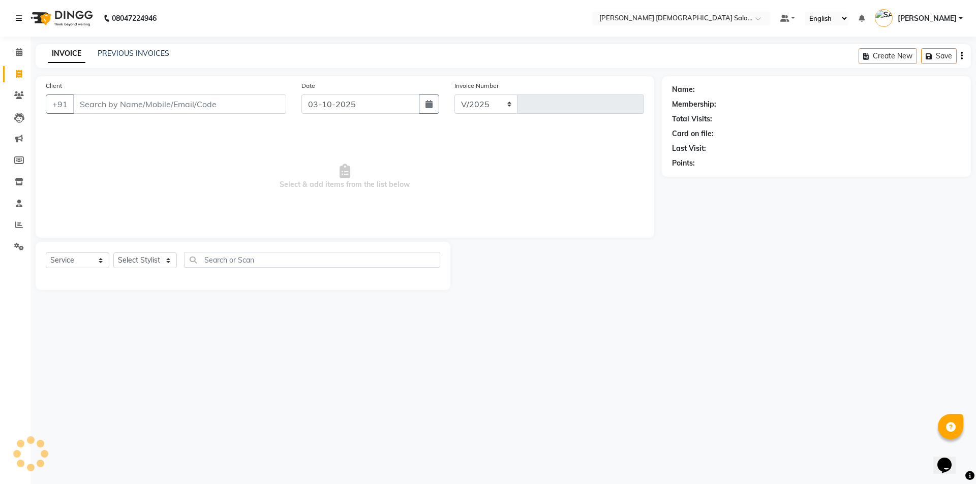
select select "7542"
type input "4945"
click at [109, 48] on div "INVOICE PREVIOUS INVOICES Create New Save" at bounding box center [503, 56] width 935 height 24
click at [111, 51] on link "PREVIOUS INVOICES" at bounding box center [134, 53] width 72 height 9
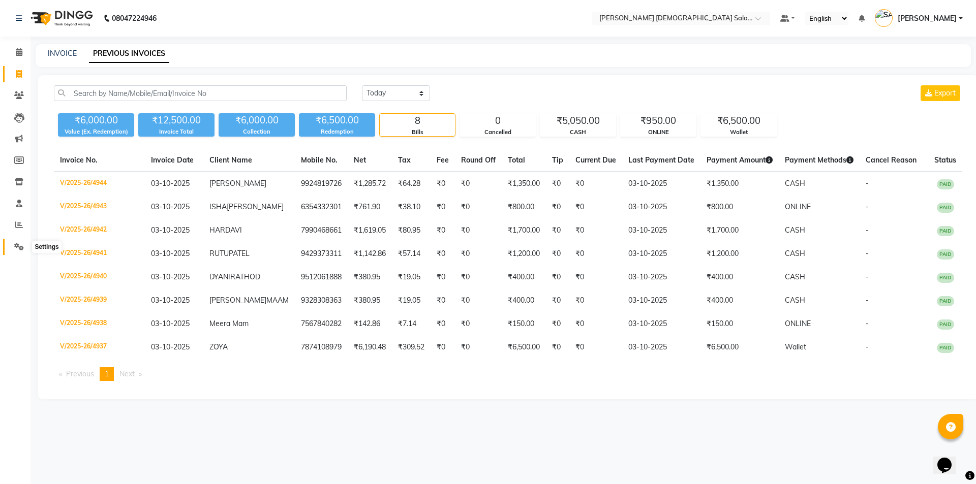
click at [13, 249] on span at bounding box center [19, 247] width 18 height 12
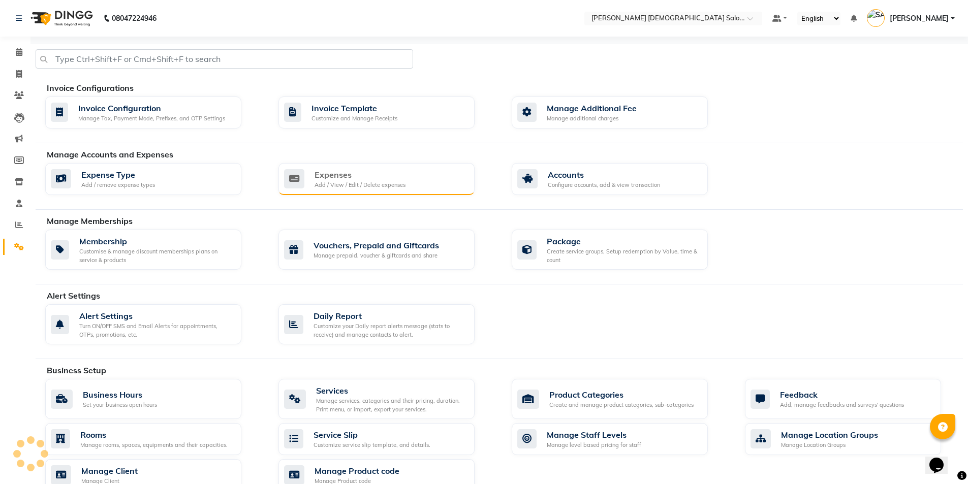
click at [319, 182] on div "Add / View / Edit / Delete expenses" at bounding box center [360, 185] width 91 height 9
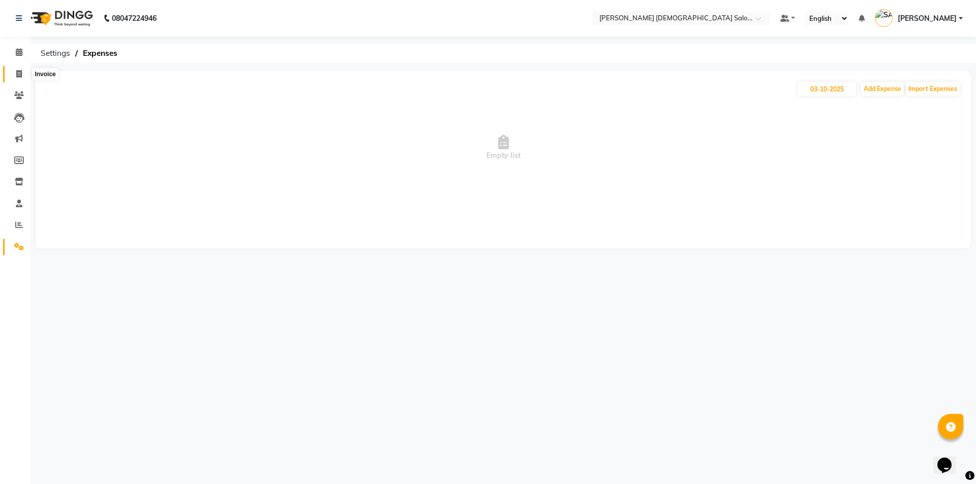
click at [16, 72] on icon at bounding box center [19, 74] width 6 height 8
select select "service"
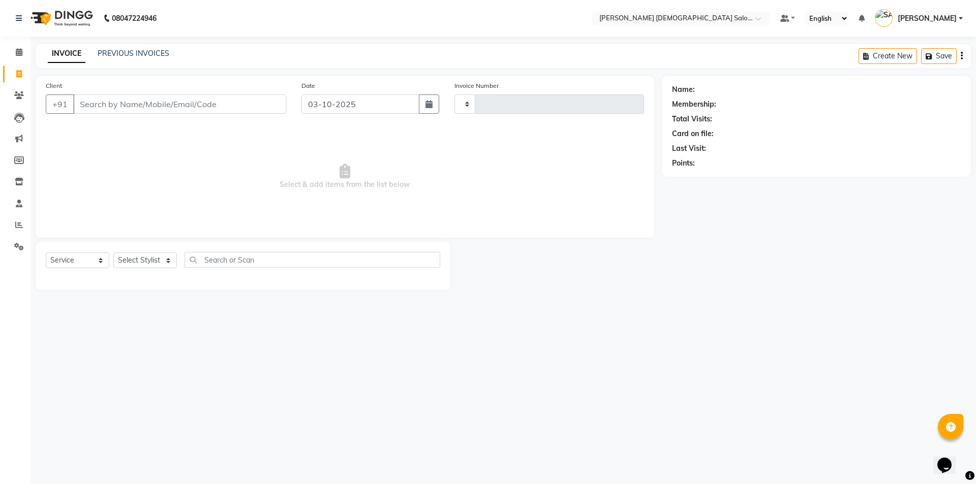
type input "4945"
select select "7542"
click at [94, 112] on input "M" at bounding box center [153, 104] width 161 height 19
type input "M"
click at [127, 203] on span "Select & add items from the list below" at bounding box center [345, 177] width 598 height 102
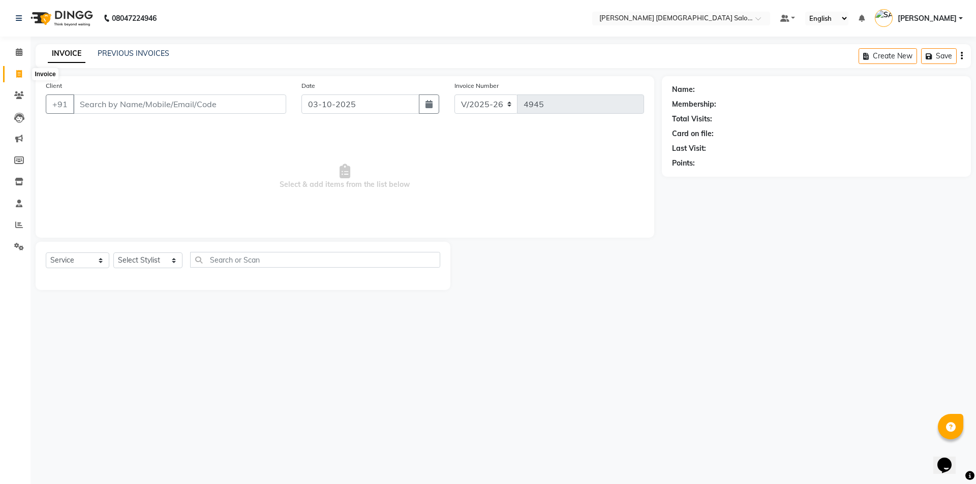
click at [14, 75] on span at bounding box center [19, 75] width 18 height 12
select select "service"
type input "4945"
select select "7542"
click at [151, 50] on link "PREVIOUS INVOICES" at bounding box center [134, 53] width 72 height 9
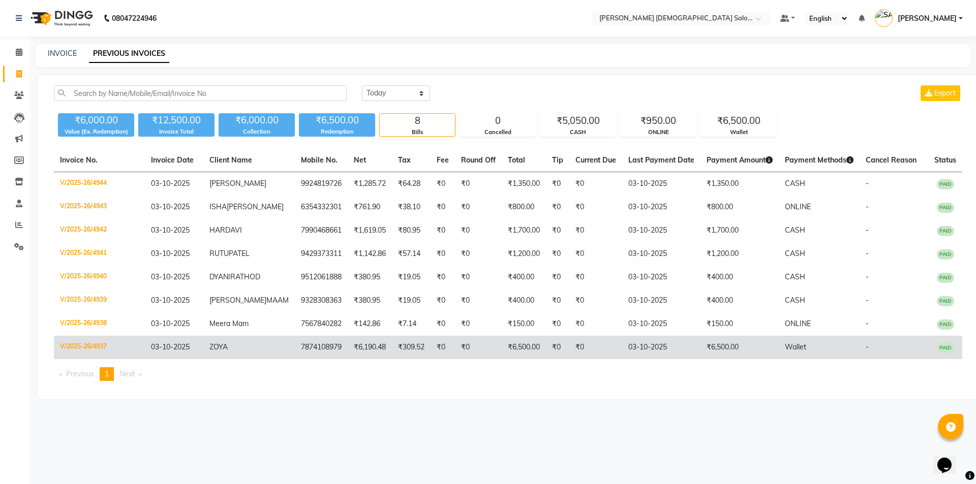
click at [785, 352] on span "Wallet" at bounding box center [795, 347] width 21 height 9
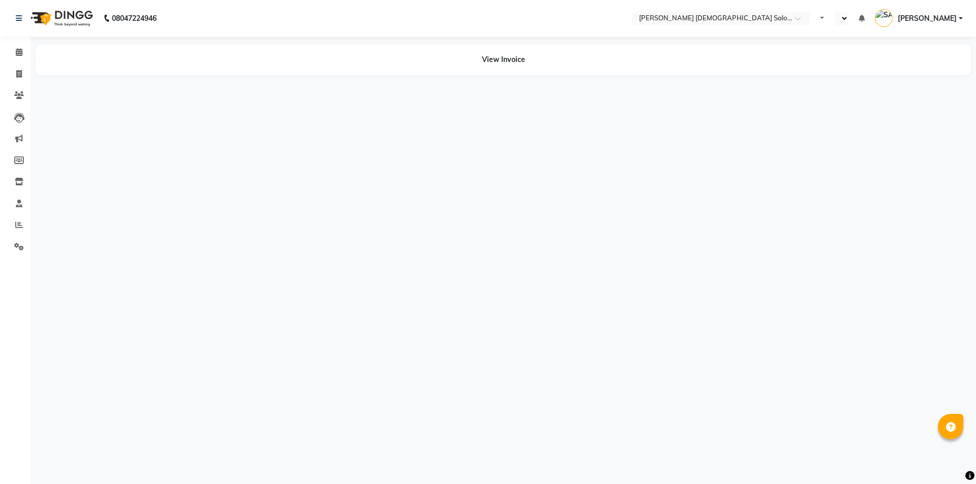
select select "en"
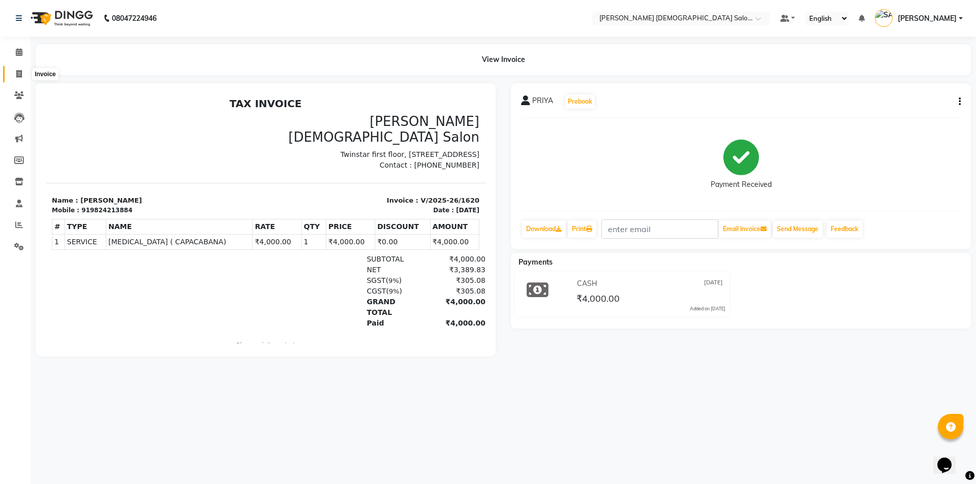
click at [18, 75] on icon at bounding box center [19, 74] width 6 height 8
select select "service"
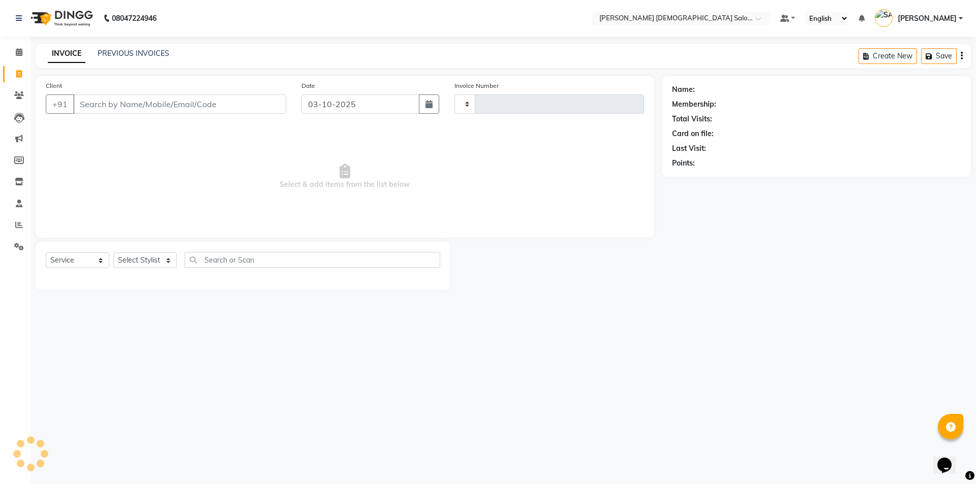
type input "4945"
select select "7542"
click at [136, 258] on select "Select Stylist [PERSON_NAME] BHAVTIK [PERSON_NAME] [PERSON_NAME] [PERSON_NAME] …" at bounding box center [147, 261] width 69 height 16
click at [288, 214] on span "Select & add items from the list below" at bounding box center [345, 177] width 598 height 102
click at [286, 264] on input "text" at bounding box center [315, 260] width 250 height 16
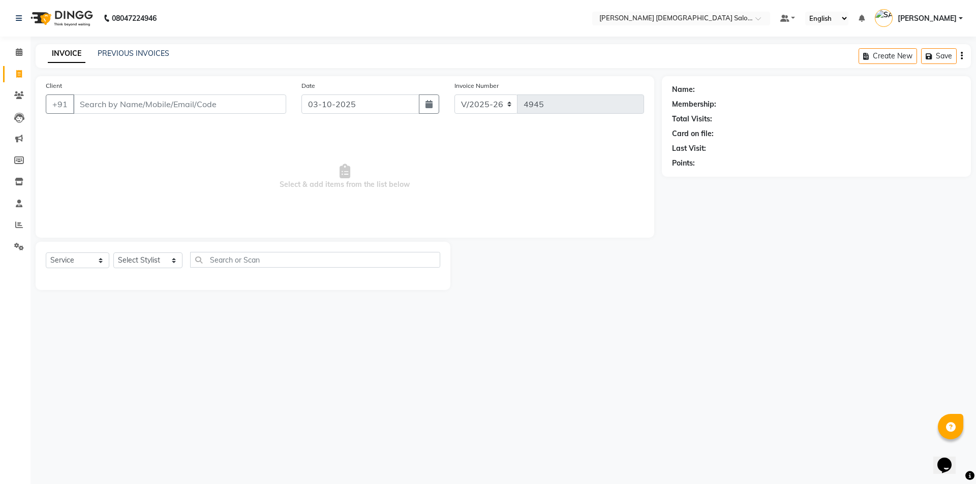
drag, startPoint x: 46, startPoint y: 280, endPoint x: 57, endPoint y: 288, distance: 13.8
click at [47, 280] on div "Select Service Product Membership Package Voucher Prepaid Gift Card Select Styl…" at bounding box center [243, 266] width 415 height 48
drag, startPoint x: 0, startPoint y: 30, endPoint x: 0, endPoint y: 98, distance: 68.1
click at [3, 35] on nav "08047224946 Select Location × Elaine Ladies Salon, Nr Balaji Hall Default Panel…" at bounding box center [488, 18] width 976 height 37
click at [1, 87] on ul "Calendar Invoice Clients Leads Marketing Members Inventory Staff Reports Settin…" at bounding box center [15, 152] width 30 height 221
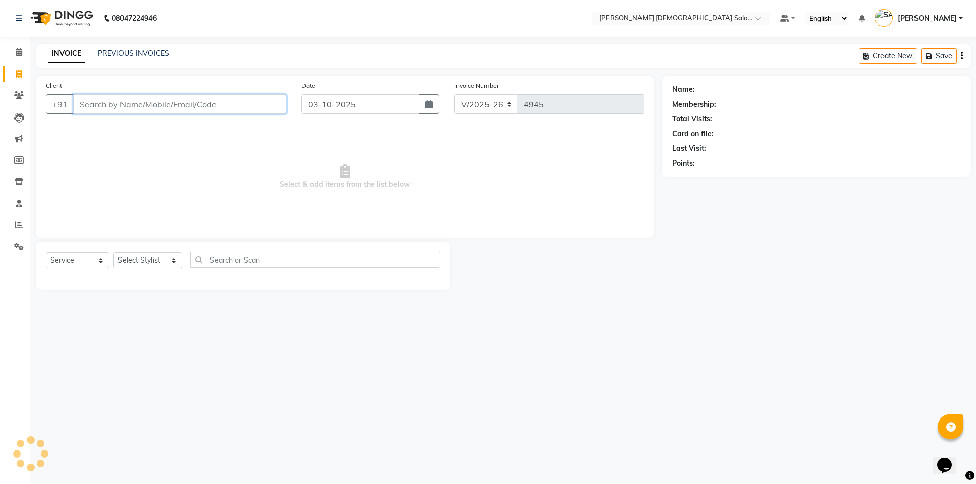
click at [111, 99] on input "Client" at bounding box center [179, 104] width 213 height 19
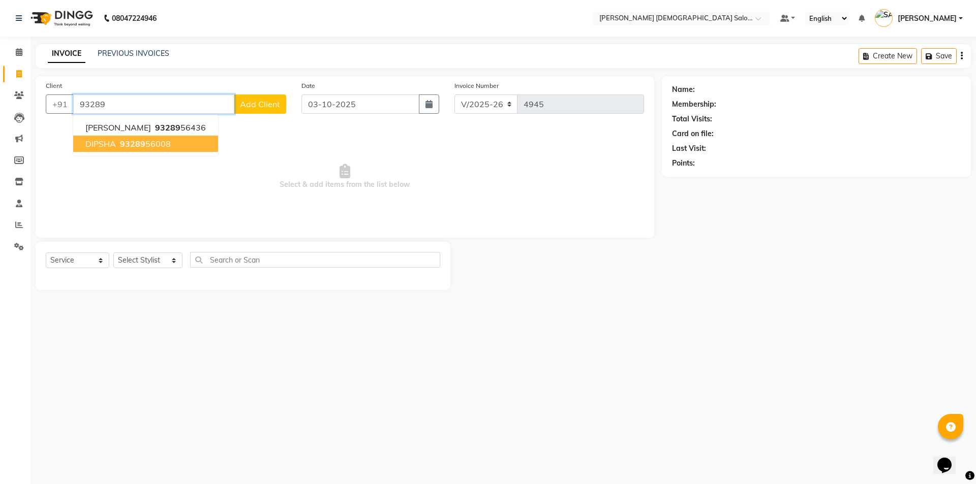
click at [145, 144] on ngb-highlight "93289 56008" at bounding box center [144, 144] width 53 height 10
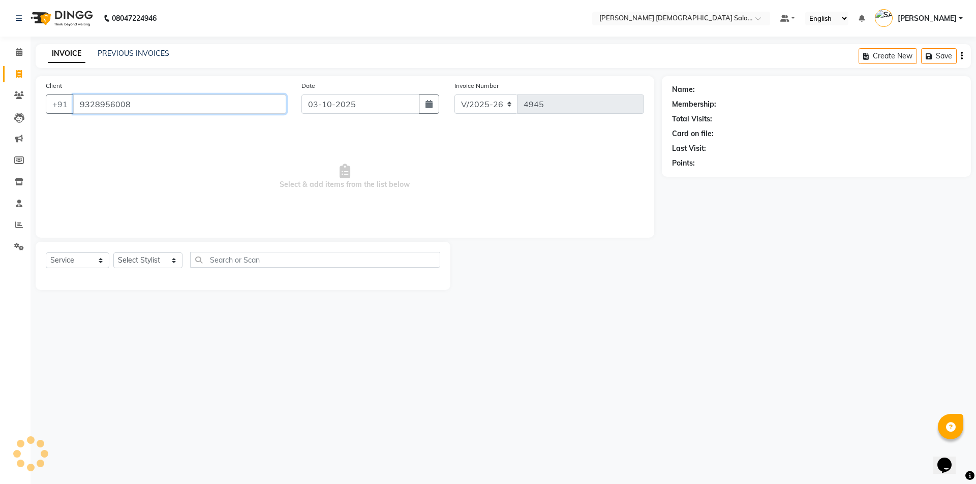
type input "9328956008"
click at [142, 255] on select "Select Stylist AANAND BAVALIYA BHAVTIK GONDALIYA DHARMIK RAVRANI DIKSHA DIMPAL …" at bounding box center [147, 261] width 69 height 16
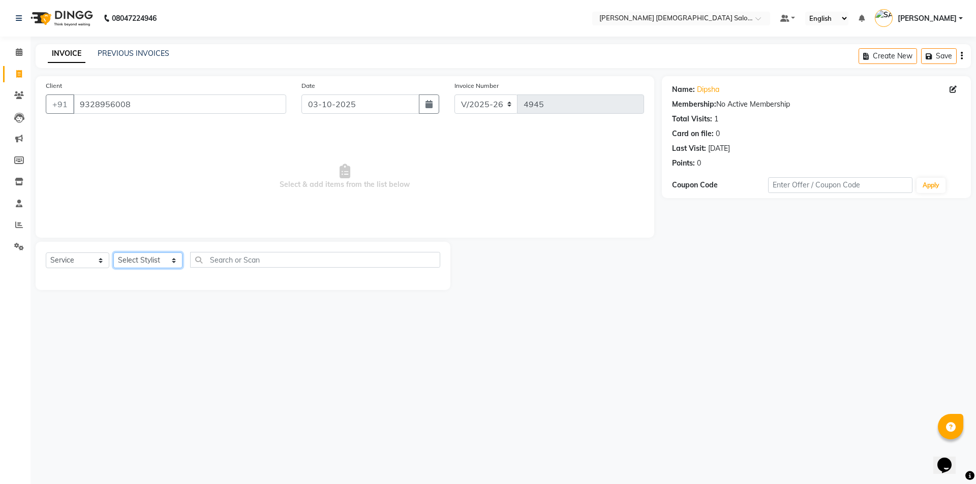
select select "69548"
click at [113, 253] on select "Select Stylist AANAND BAVALIYA BHAVTIK GONDALIYA DHARMIK RAVRANI DIKSHA DIMPAL …" at bounding box center [147, 261] width 69 height 16
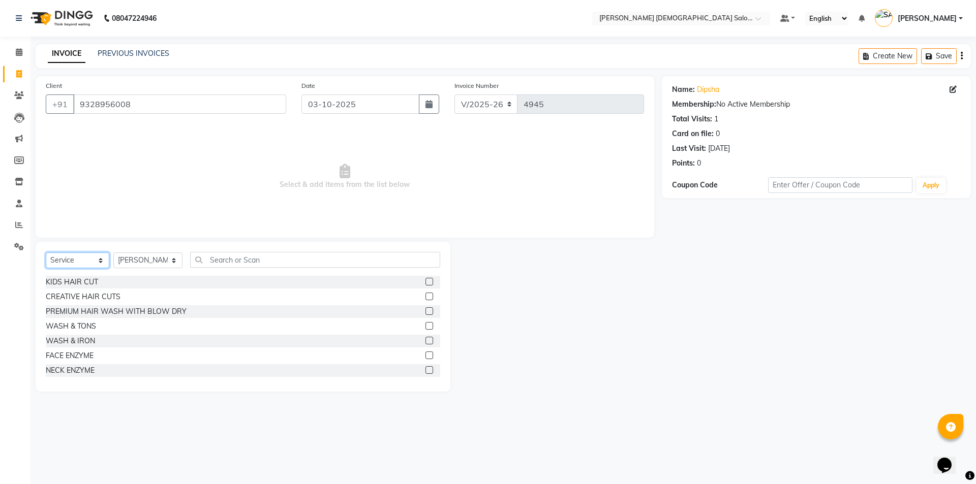
click at [80, 257] on select "Select Service Product Membership Package Voucher Prepaid Gift Card" at bounding box center [78, 261] width 64 height 16
click at [199, 262] on input "text" at bounding box center [315, 260] width 250 height 16
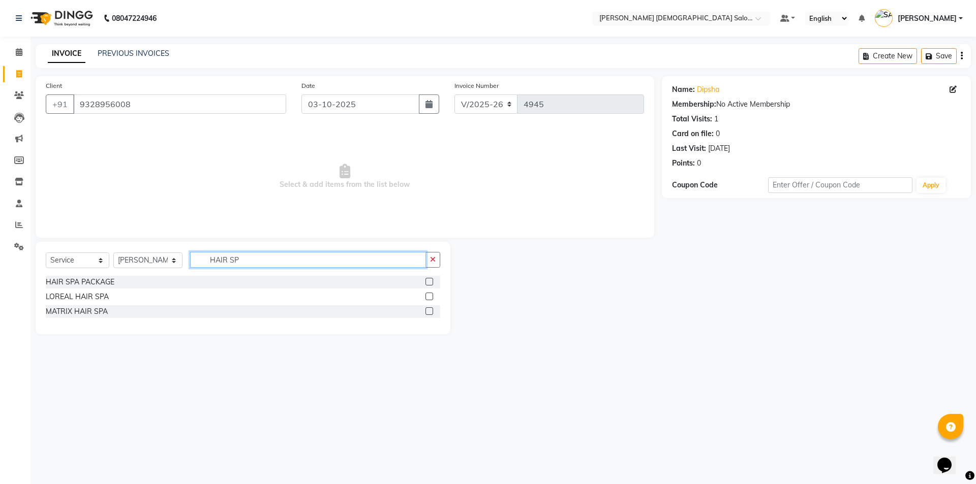
type input "HAIR SP"
click at [430, 296] on label at bounding box center [429, 297] width 8 height 8
click at [430, 296] on input "checkbox" at bounding box center [428, 297] width 7 height 7
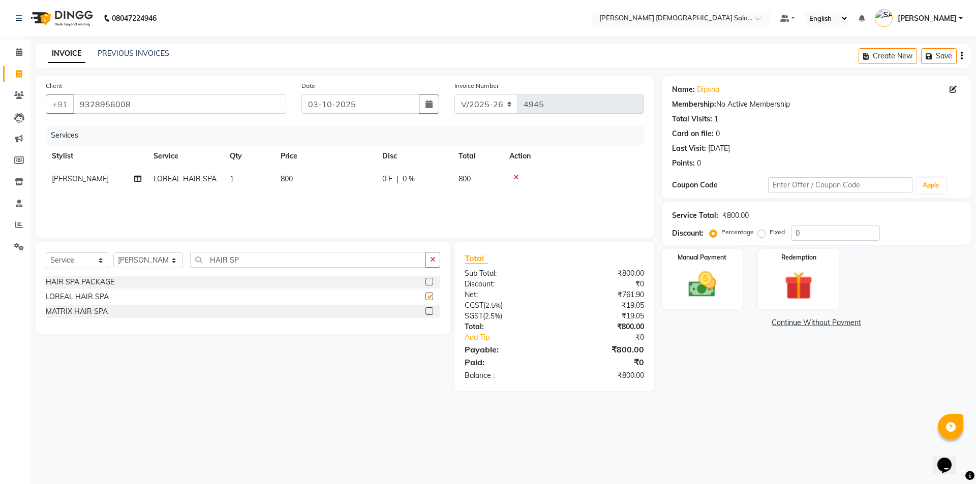
checkbox input "false"
click at [706, 289] on img at bounding box center [702, 285] width 47 height 34
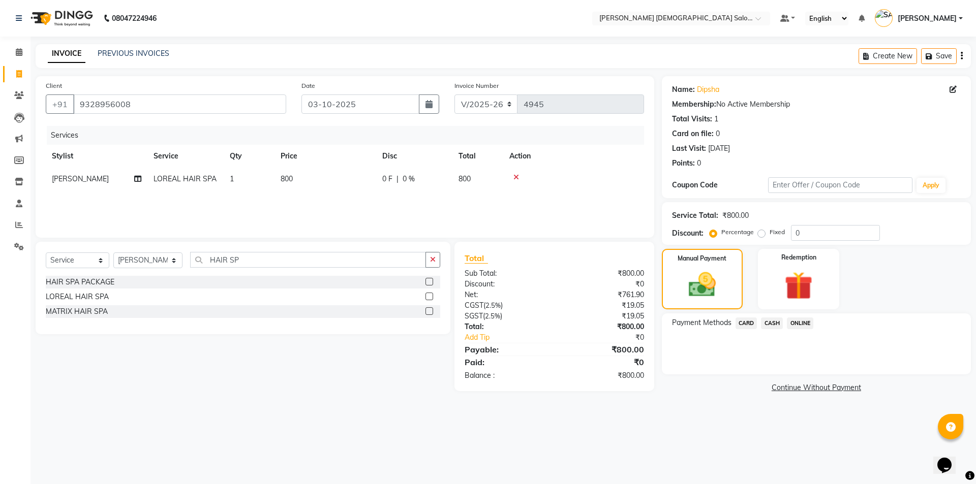
click at [774, 325] on span "CASH" at bounding box center [772, 324] width 22 height 12
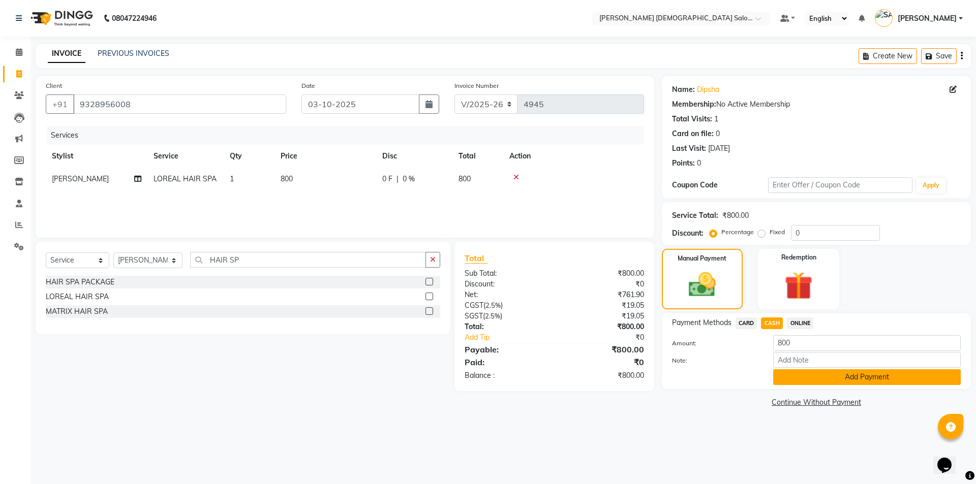
click at [811, 373] on button "Add Payment" at bounding box center [867, 378] width 188 height 16
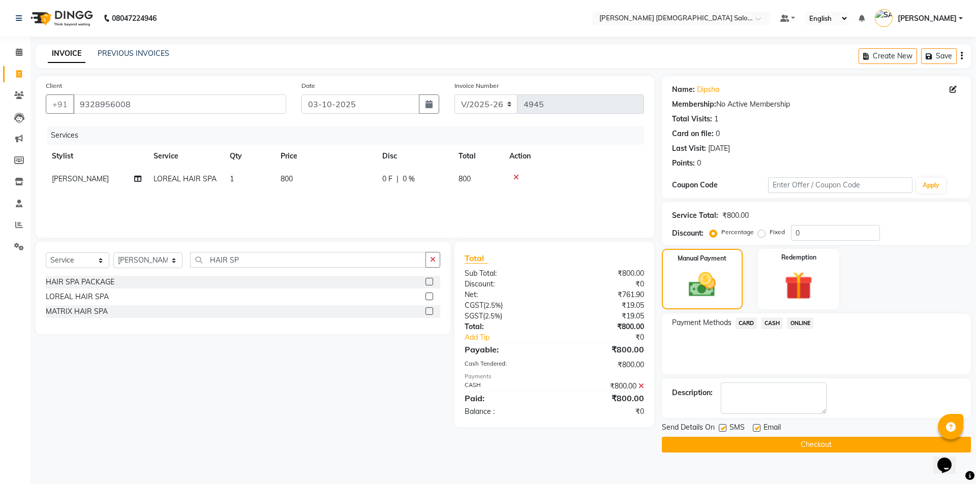
click at [722, 425] on label at bounding box center [723, 428] width 8 height 8
click at [722, 425] on input "checkbox" at bounding box center [722, 428] width 7 height 7
checkbox input "false"
click at [759, 431] on label at bounding box center [757, 428] width 8 height 8
click at [759, 431] on input "checkbox" at bounding box center [756, 428] width 7 height 7
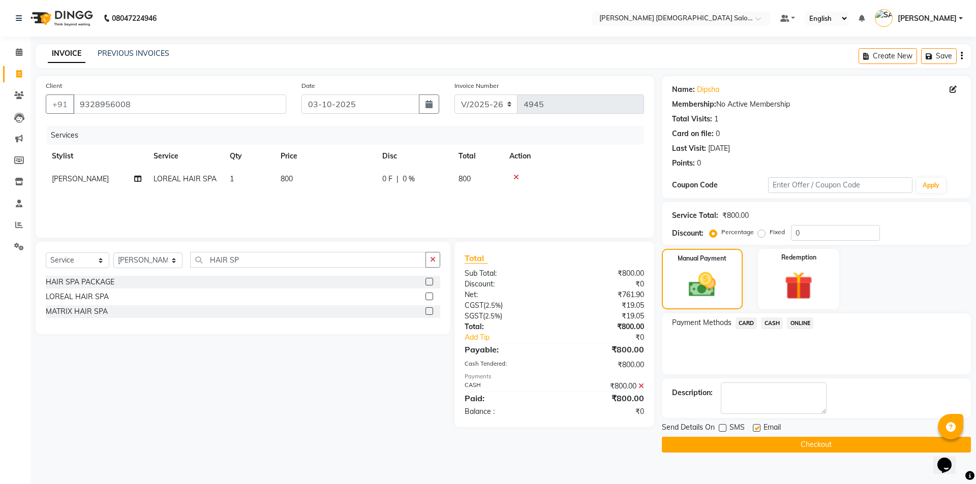
checkbox input "false"
click at [767, 439] on button "Checkout" at bounding box center [816, 445] width 309 height 16
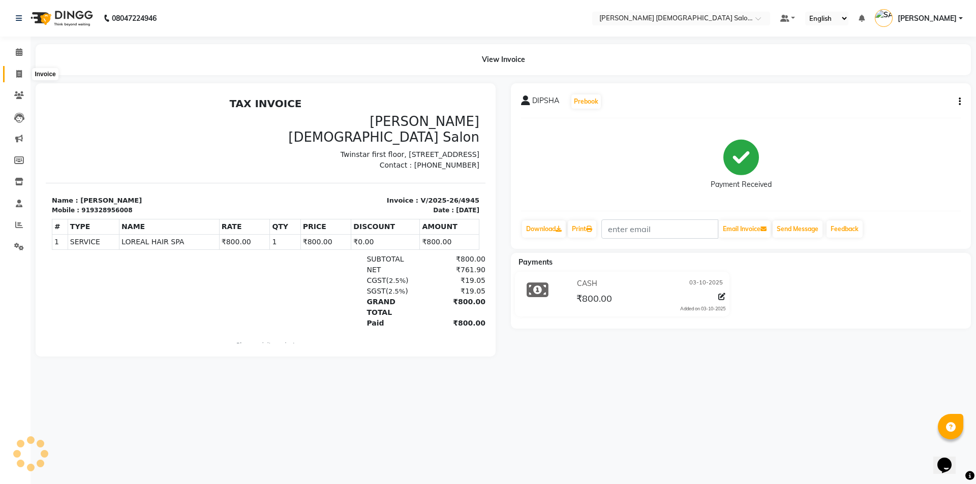
click at [20, 78] on span at bounding box center [19, 75] width 18 height 12
select select "service"
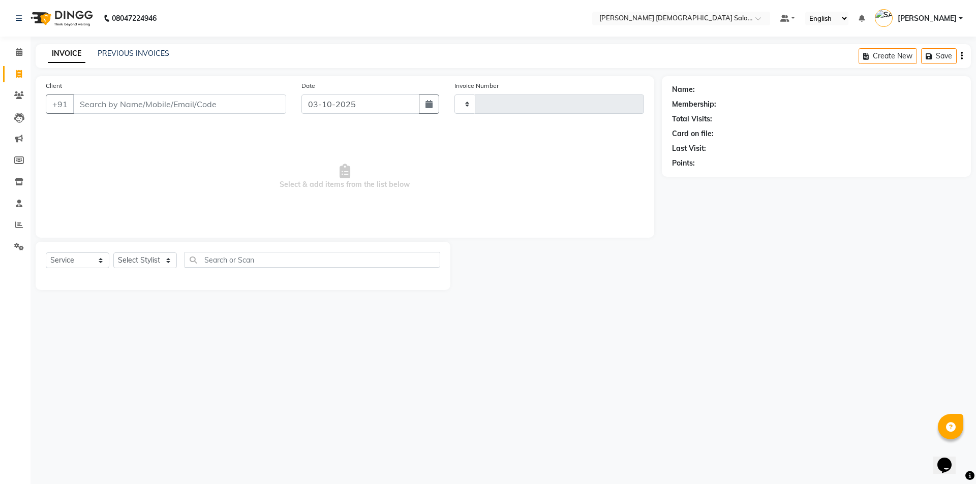
type input "4946"
select select "7542"
click at [147, 48] on div "PREVIOUS INVOICES" at bounding box center [134, 53] width 72 height 11
click at [146, 52] on link "PREVIOUS INVOICES" at bounding box center [134, 53] width 72 height 9
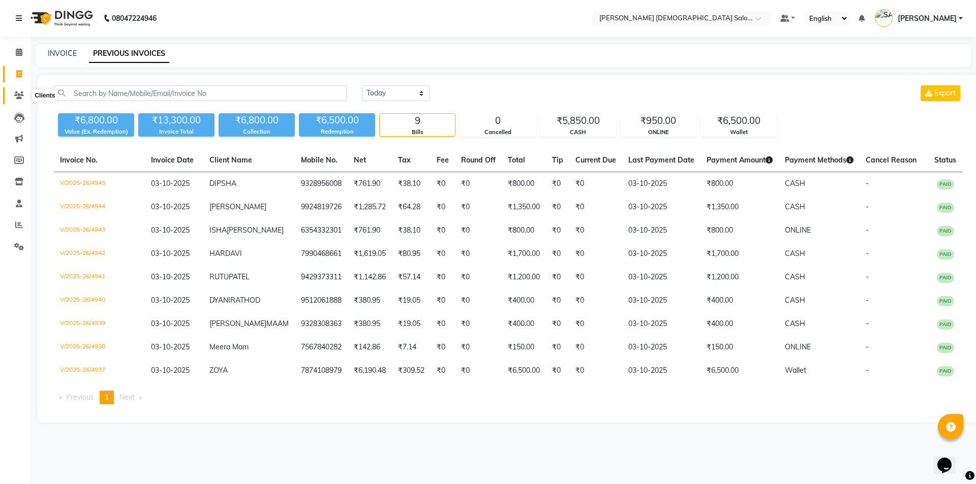
click at [15, 94] on icon at bounding box center [19, 95] width 10 height 8
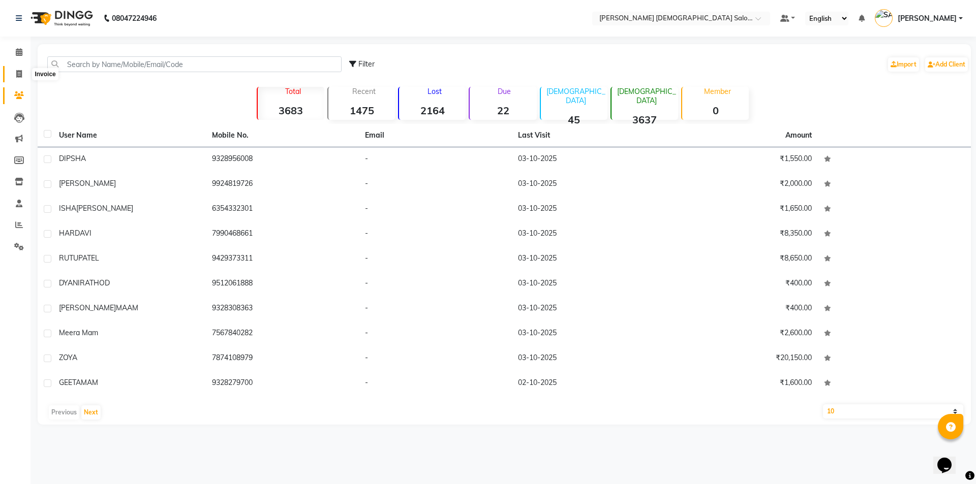
click at [16, 69] on span at bounding box center [19, 75] width 18 height 12
select select "service"
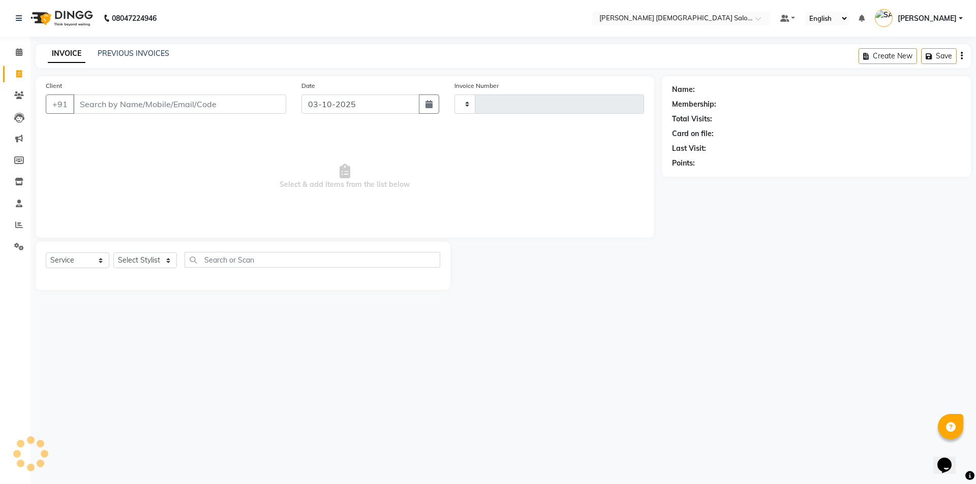
type input "4946"
select select "7542"
type input "9"
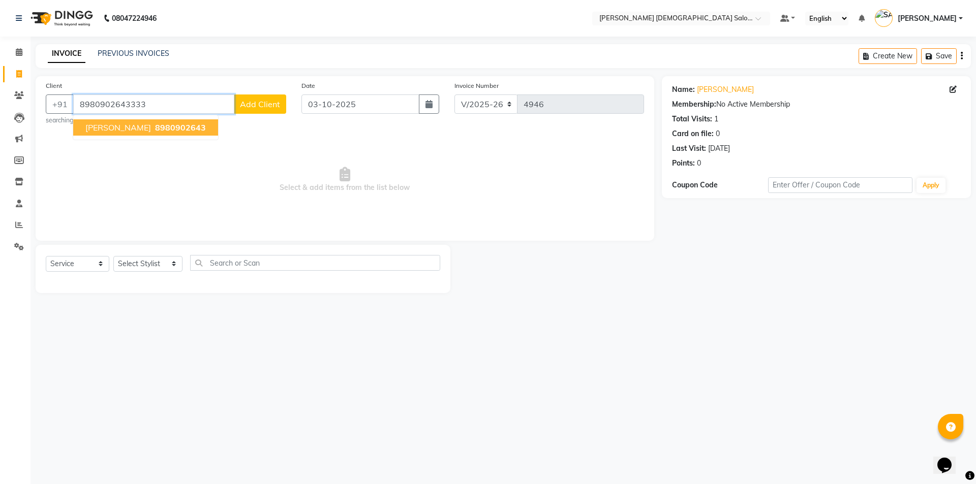
click at [181, 98] on input "8980902643333" at bounding box center [153, 104] width 161 height 19
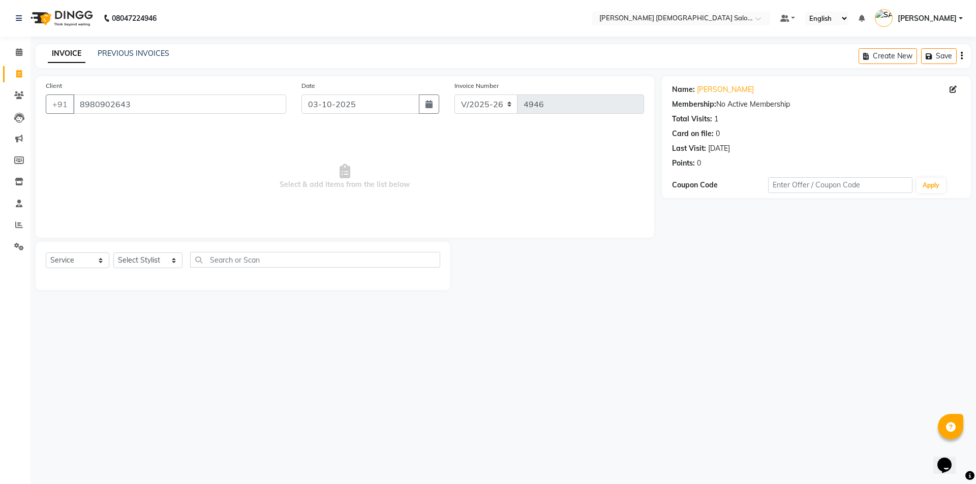
click at [179, 84] on div "Client +91 8980902643" at bounding box center [166, 101] width 256 height 42
click at [188, 97] on input "8980902643" at bounding box center [179, 104] width 213 height 19
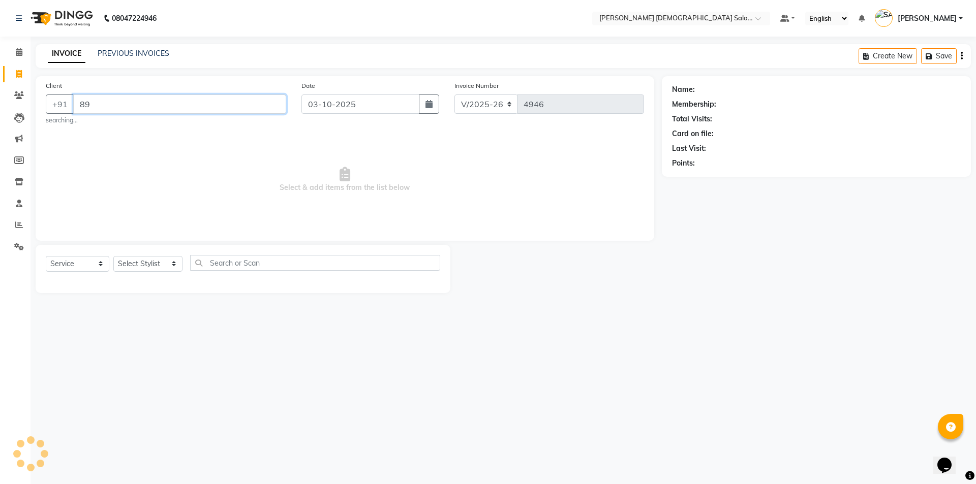
type input "8"
drag, startPoint x: 228, startPoint y: 101, endPoint x: 217, endPoint y: 107, distance: 12.7
click at [226, 102] on input "Client" at bounding box center [179, 104] width 213 height 19
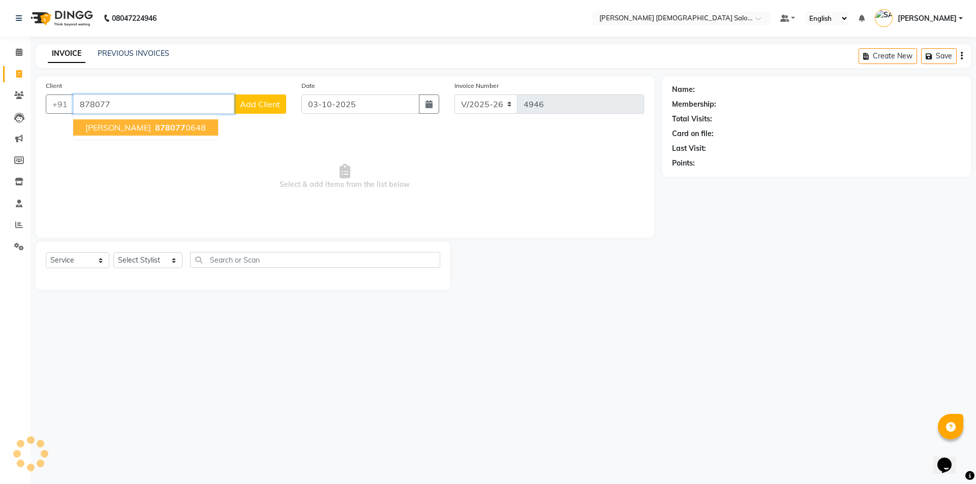
click at [136, 124] on button "Bhakti Bhuva 878077 0648" at bounding box center [145, 127] width 145 height 16
type input "8780770648"
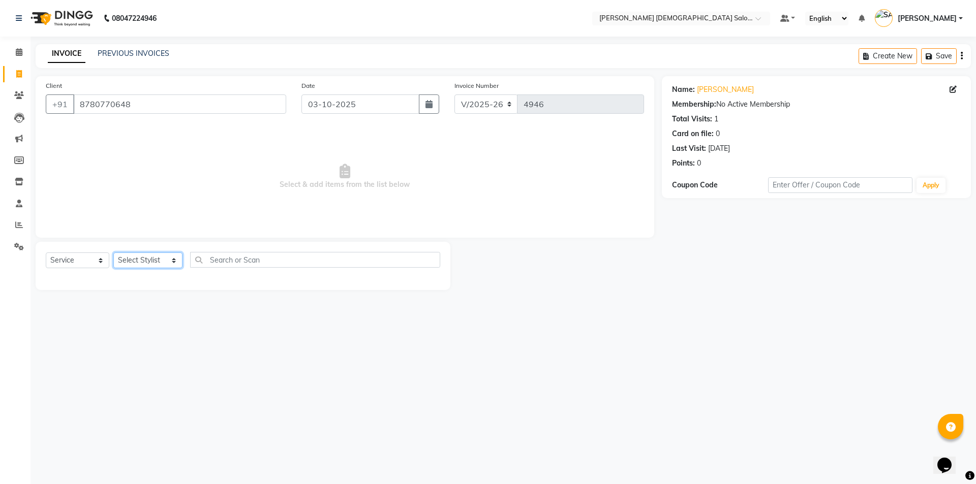
click at [151, 260] on select "Select Stylist AANAND BAVALIYA BHAVTIK GONDALIYA DHARMIK RAVRANI DIKSHA DIMPAL …" at bounding box center [147, 261] width 69 height 16
select select "67051"
click at [113, 253] on select "Select Stylist AANAND BAVALIYA BHAVTIK GONDALIYA DHARMIK RAVRANI DIKSHA DIMPAL …" at bounding box center [147, 261] width 69 height 16
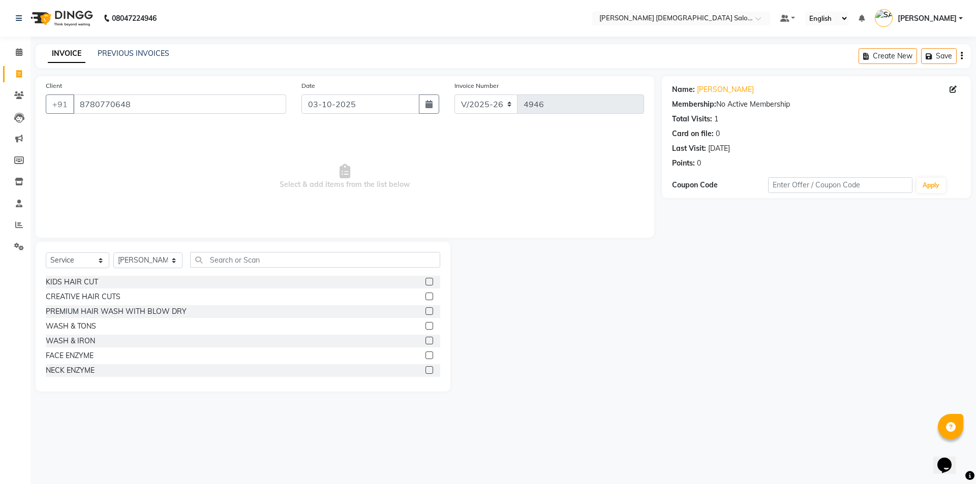
click at [425, 296] on label at bounding box center [429, 297] width 8 height 8
click at [425, 296] on input "checkbox" at bounding box center [428, 297] width 7 height 7
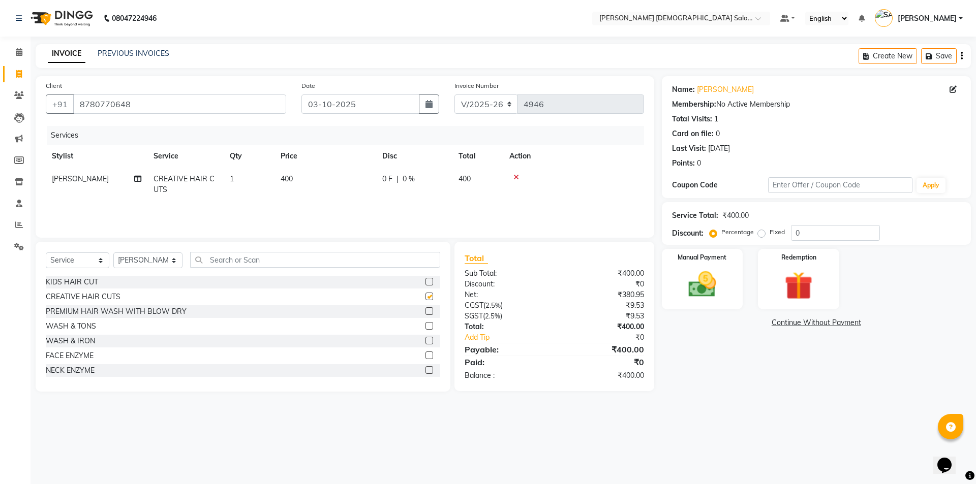
checkbox input "false"
click at [135, 177] on icon at bounding box center [137, 178] width 7 height 7
select select "67051"
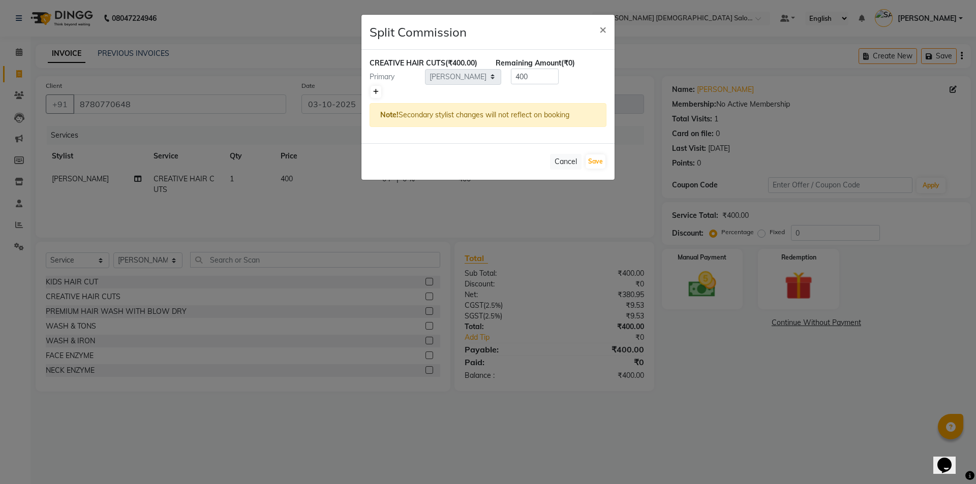
click at [373, 93] on icon at bounding box center [376, 92] width 6 height 6
type input "200"
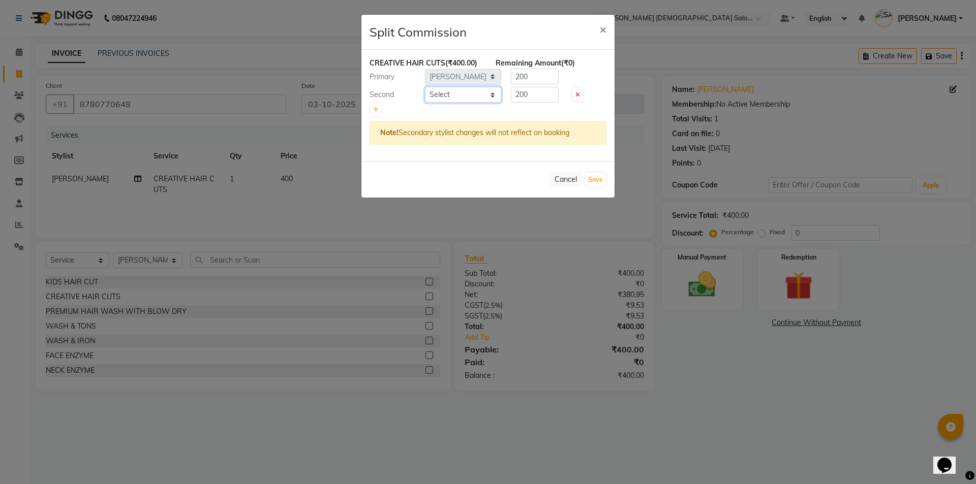
click at [449, 95] on select "Select AANAND BAVALIYA BHAVTIK GONDALIYA DHARMIK RAVRANI DIKSHA DIMPAL SEN GOPI…" at bounding box center [463, 95] width 76 height 16
click at [425, 87] on select "Select AANAND BAVALIYA BHAVTIK GONDALIYA DHARMIK RAVRANI DIKSHA DIMPAL SEN GOPI…" at bounding box center [463, 95] width 76 height 16
click at [466, 94] on select "Select AANAND BAVALIYA BHAVTIK GONDALIYA DHARMIK RAVRANI DIKSHA DIMPAL SEN GOPI…" at bounding box center [463, 95] width 76 height 16
select select "67024"
click at [425, 87] on select "Select AANAND BAVALIYA BHAVTIK GONDALIYA DHARMIK RAVRANI DIKSHA DIMPAL SEN GOPI…" at bounding box center [463, 95] width 76 height 16
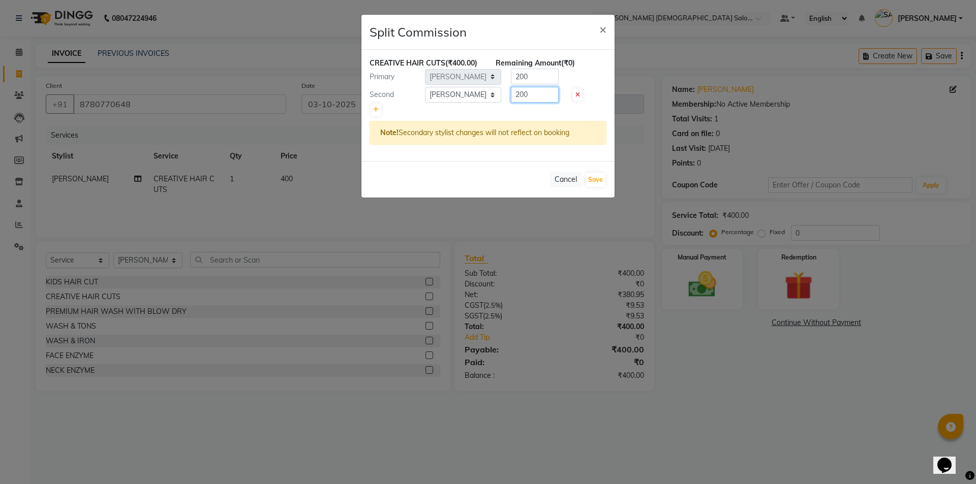
click at [542, 89] on input "200" at bounding box center [535, 95] width 48 height 16
type input "2"
type input "100"
click at [548, 79] on input "200" at bounding box center [535, 77] width 48 height 16
type input "2"
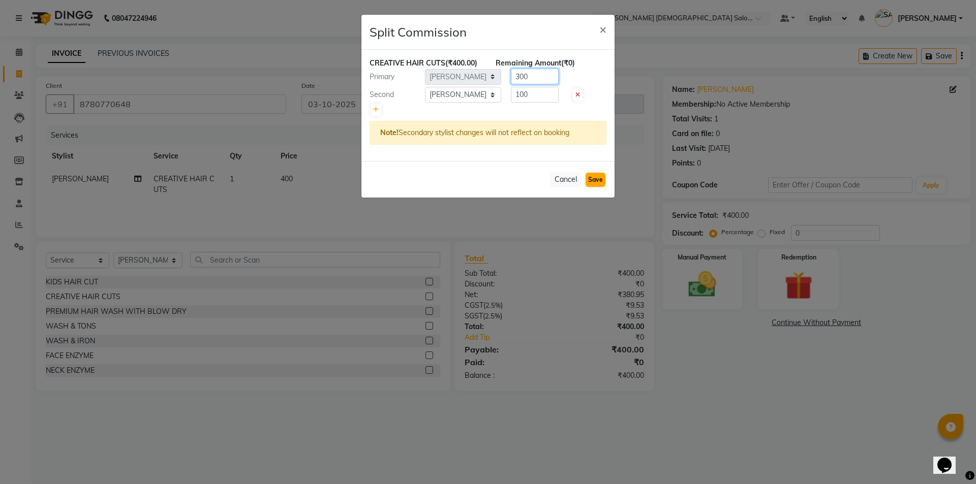
type input "300"
click at [602, 183] on button "Save" at bounding box center [596, 180] width 20 height 14
select select "Select"
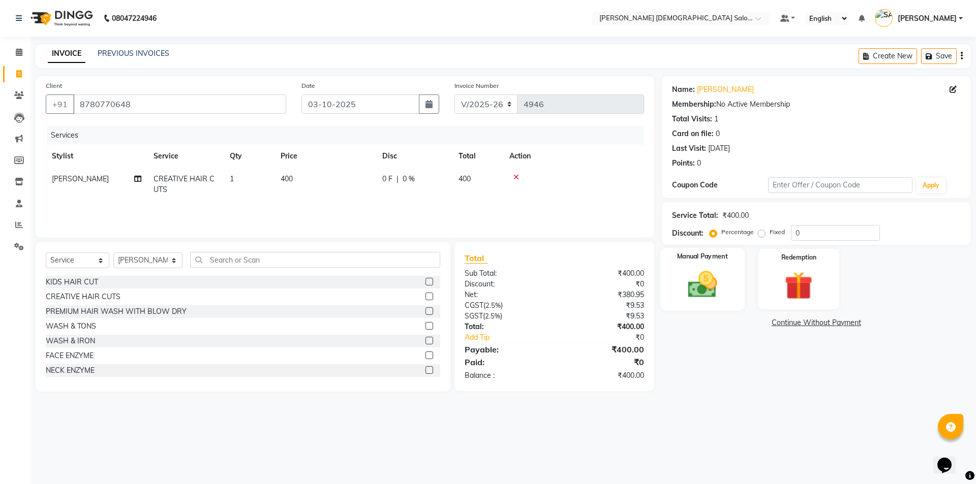
click at [695, 289] on img at bounding box center [702, 285] width 47 height 34
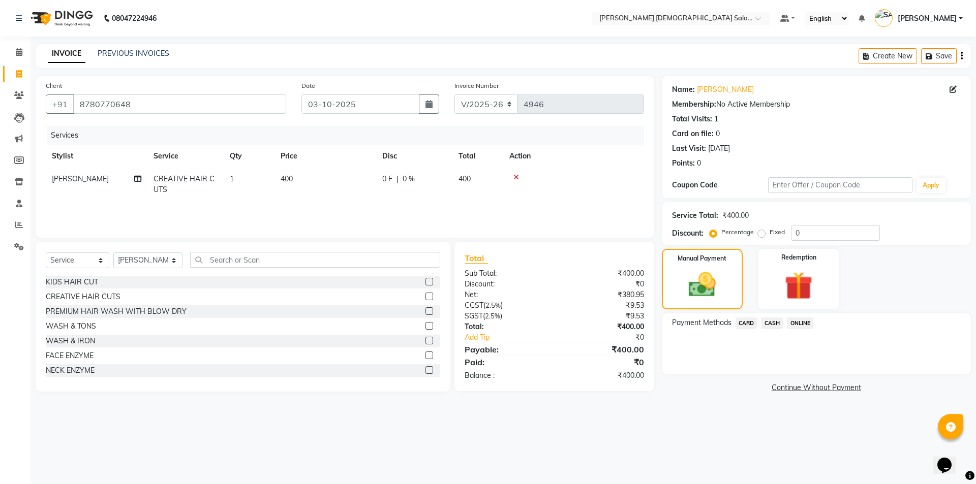
click at [796, 321] on span "ONLINE" at bounding box center [800, 324] width 26 height 12
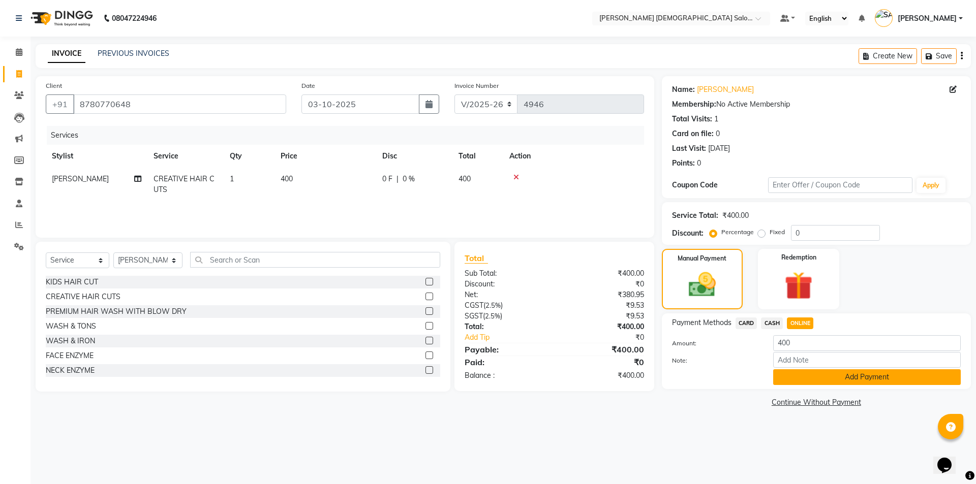
click at [835, 376] on button "Add Payment" at bounding box center [867, 378] width 188 height 16
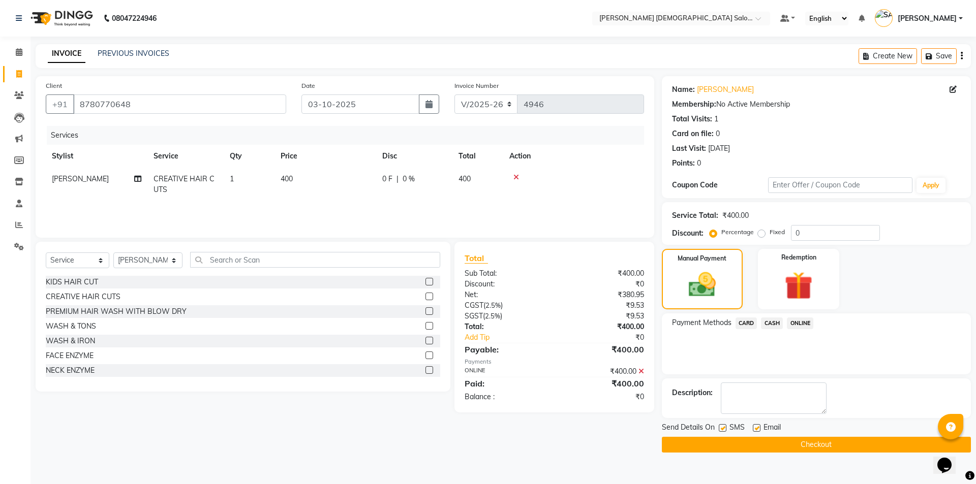
click at [721, 428] on label at bounding box center [723, 428] width 8 height 8
click at [721, 428] on input "checkbox" at bounding box center [722, 428] width 7 height 7
checkbox input "false"
click at [758, 426] on label at bounding box center [757, 428] width 8 height 8
click at [758, 426] on input "checkbox" at bounding box center [756, 428] width 7 height 7
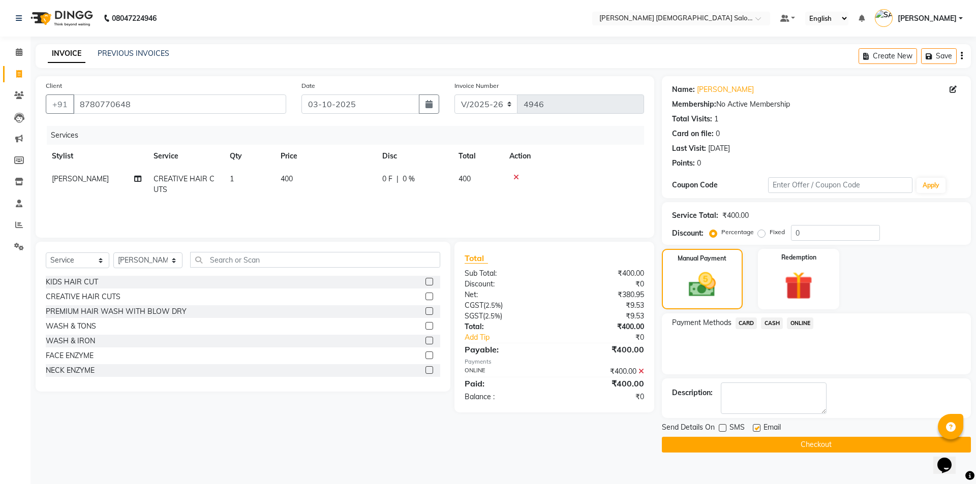
checkbox input "false"
click at [759, 439] on button "Checkout" at bounding box center [816, 445] width 309 height 16
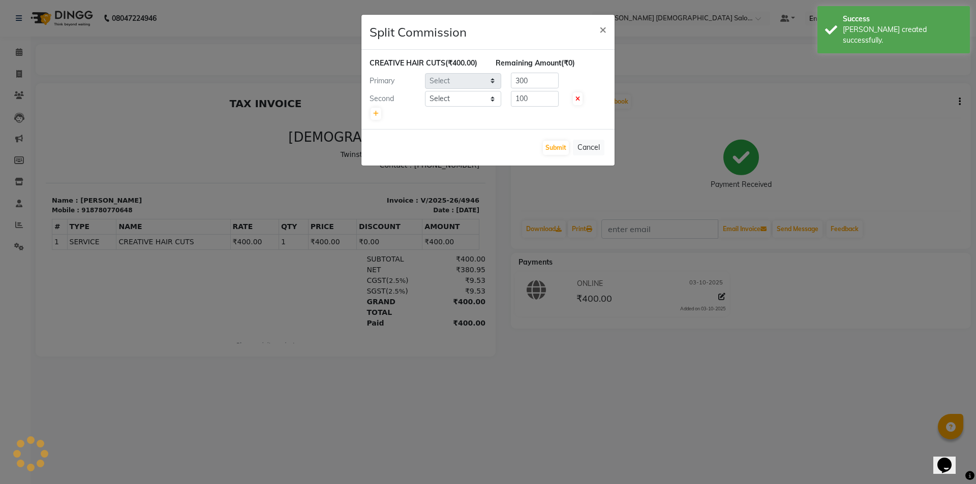
select select "67051"
select select "67024"
click at [550, 148] on button "Submit" at bounding box center [556, 148] width 26 height 14
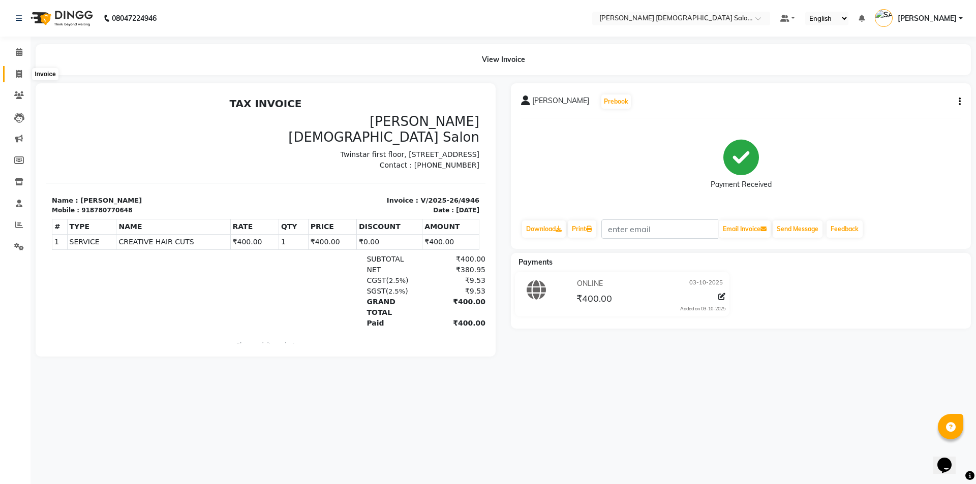
click at [19, 76] on icon at bounding box center [19, 74] width 6 height 8
select select "service"
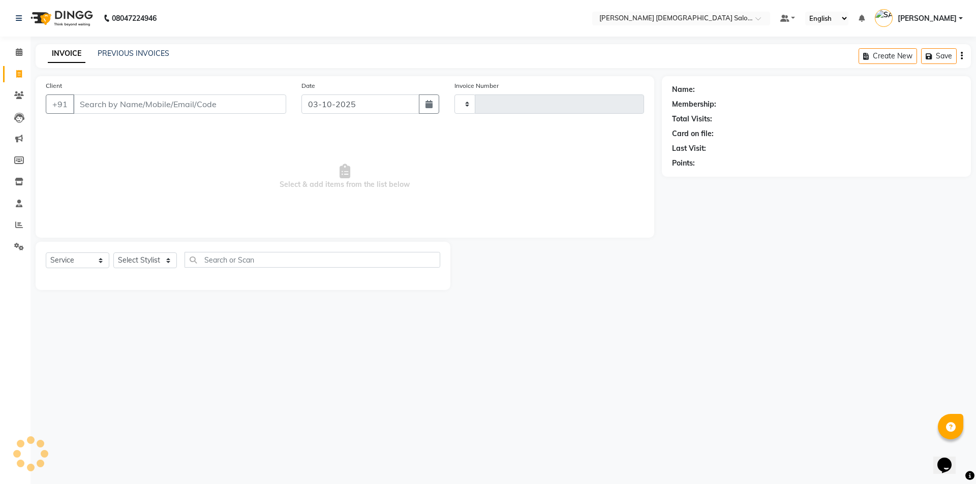
type input "4947"
select select "7542"
click at [128, 50] on link "PREVIOUS INVOICES" at bounding box center [134, 53] width 72 height 9
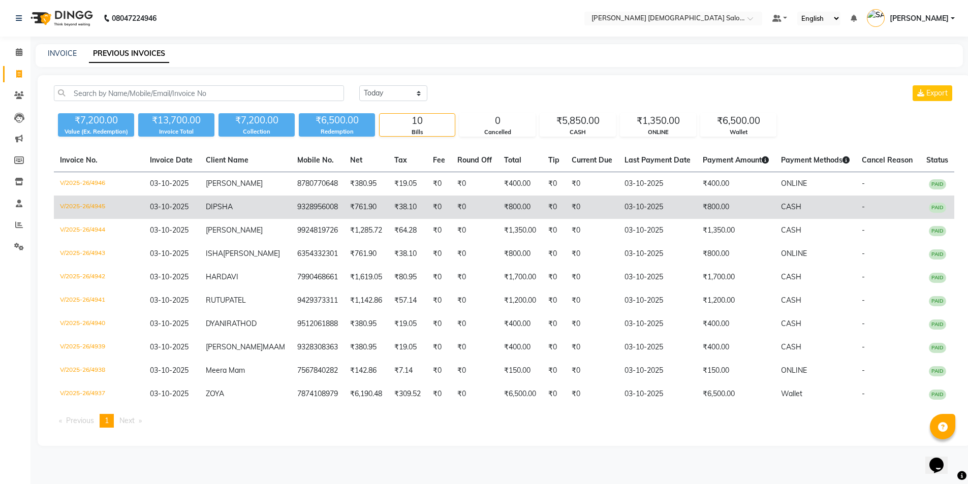
click at [219, 211] on span "DIPSHA" at bounding box center [219, 206] width 27 height 9
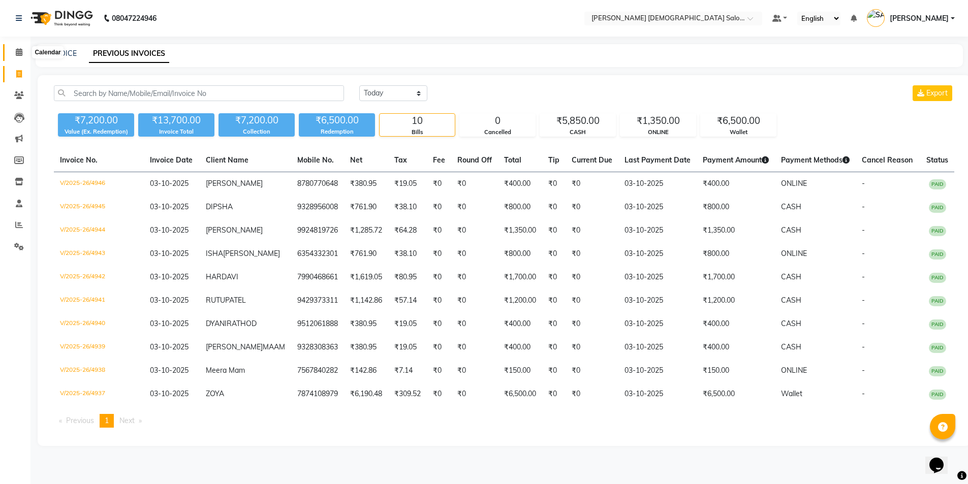
click at [20, 48] on icon at bounding box center [19, 52] width 7 height 8
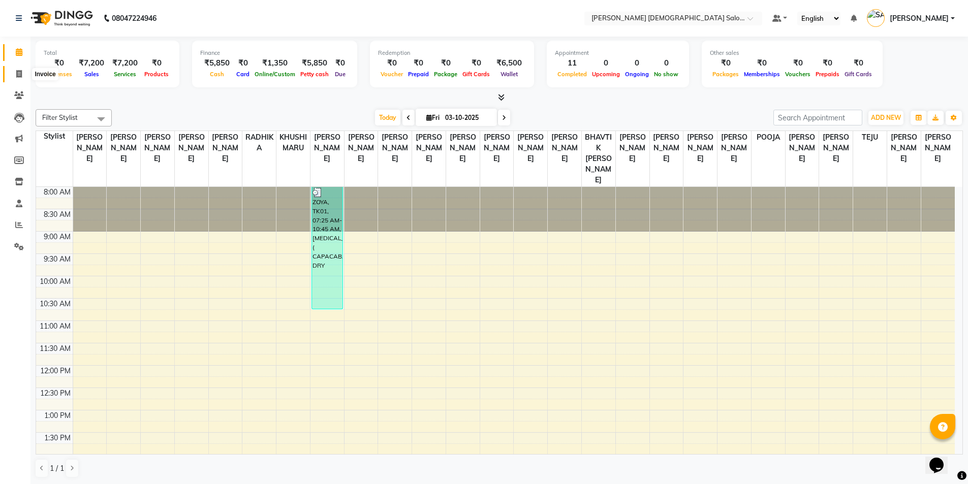
click at [20, 76] on icon at bounding box center [19, 74] width 6 height 8
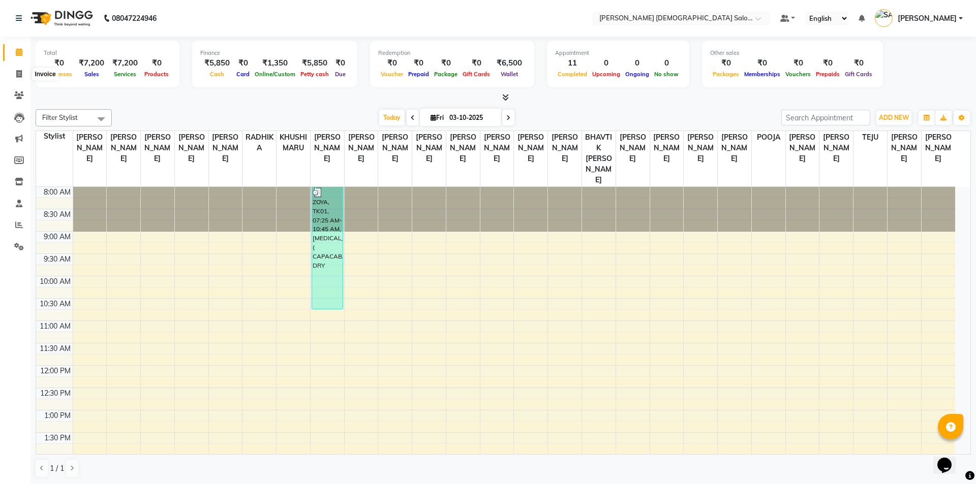
select select "7542"
select select "service"
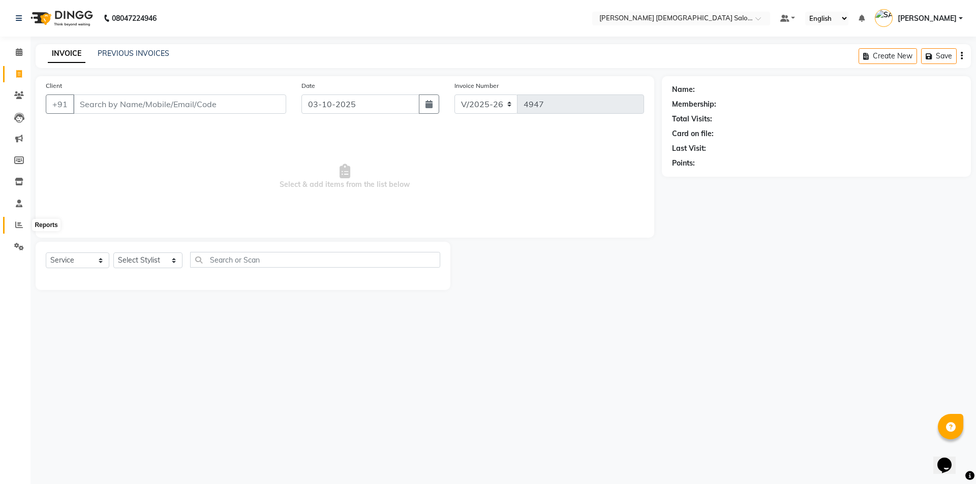
click at [16, 224] on icon at bounding box center [19, 225] width 8 height 8
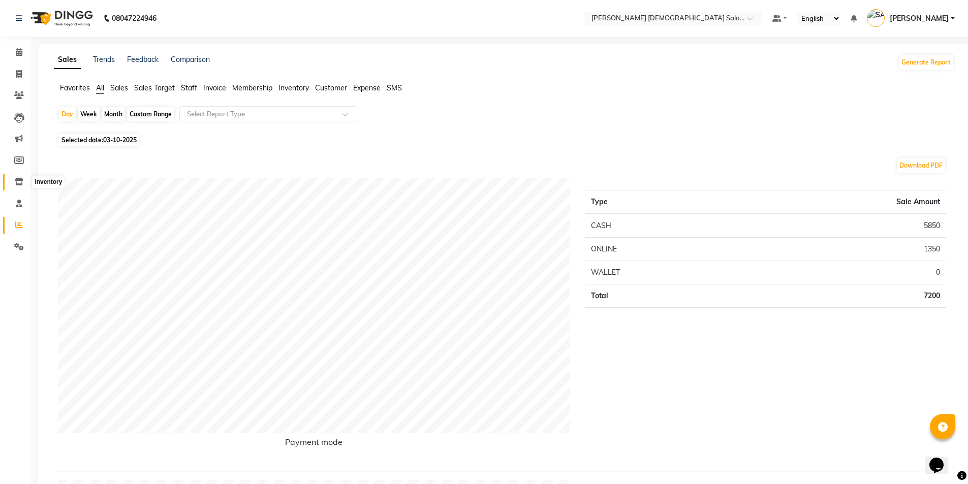
click at [15, 185] on icon at bounding box center [19, 182] width 9 height 8
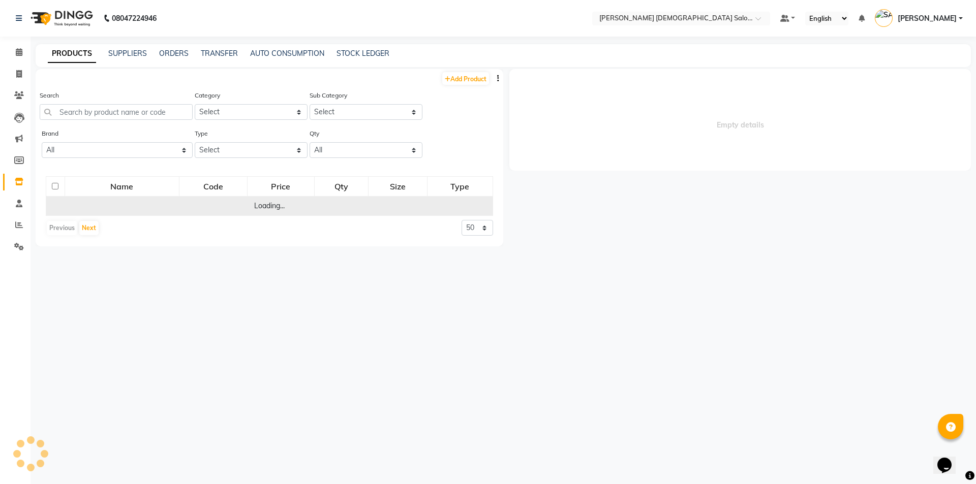
select select
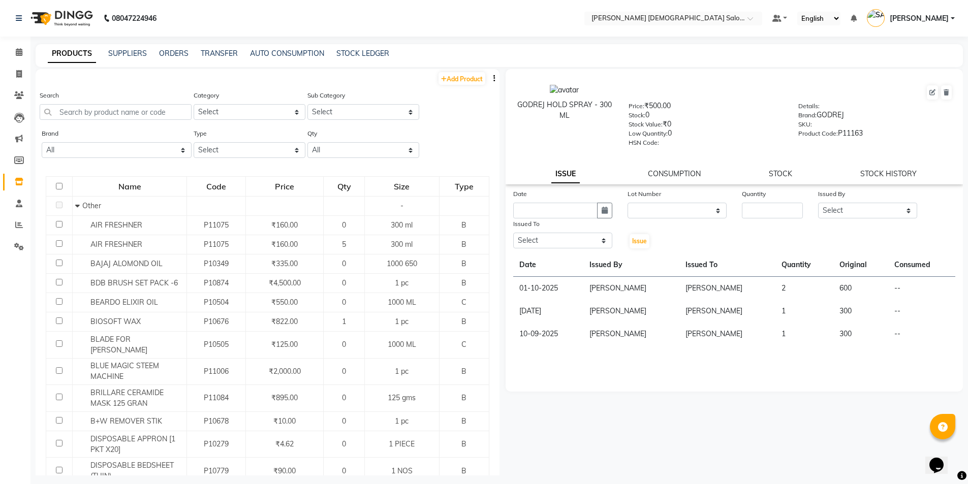
click at [126, 120] on div "Search" at bounding box center [116, 109] width 152 height 38
click at [126, 111] on input "text" at bounding box center [116, 112] width 152 height 16
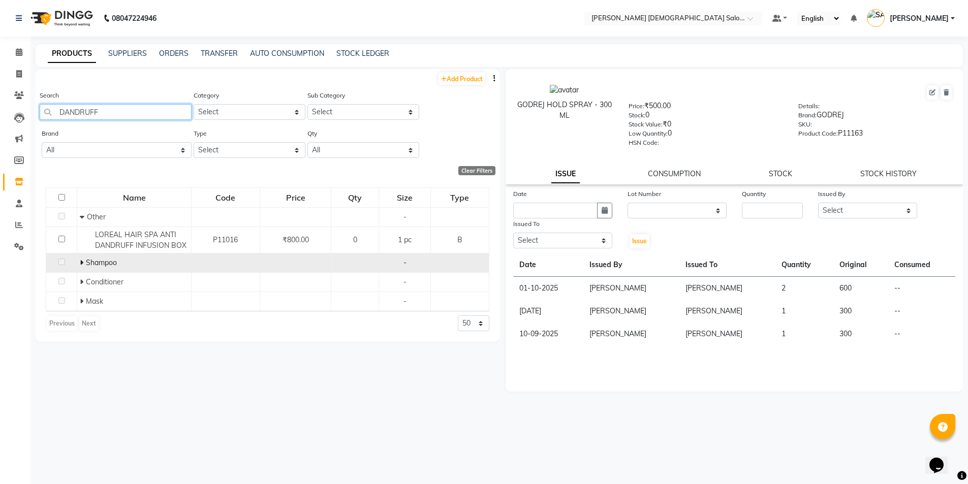
type input "DANDRUFF"
click at [81, 264] on icon at bounding box center [82, 262] width 4 height 7
click at [79, 263] on td "Shampoo" at bounding box center [134, 263] width 114 height 19
click at [82, 262] on icon at bounding box center [82, 262] width 4 height 7
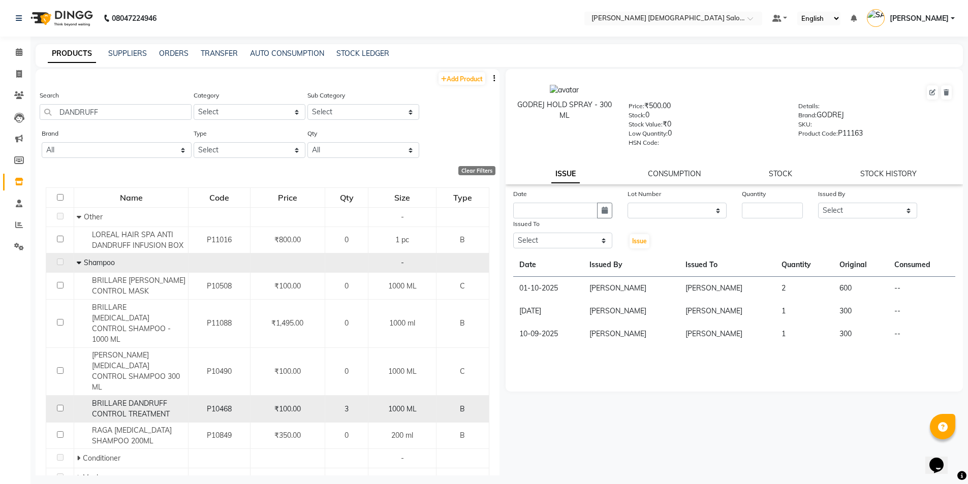
click at [59, 405] on input "checkbox" at bounding box center [60, 408] width 7 height 7
checkbox input "true"
select select
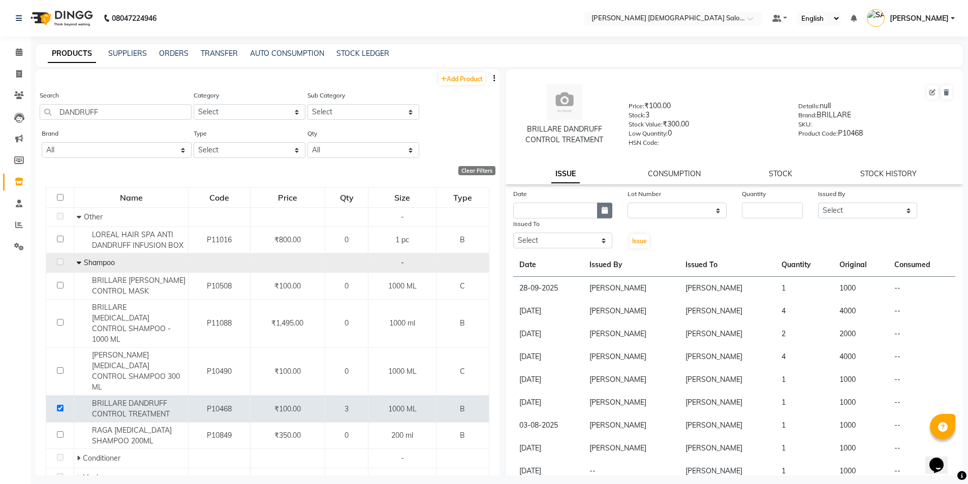
click at [604, 208] on icon "button" at bounding box center [605, 210] width 6 height 7
select select "10"
select select "2025"
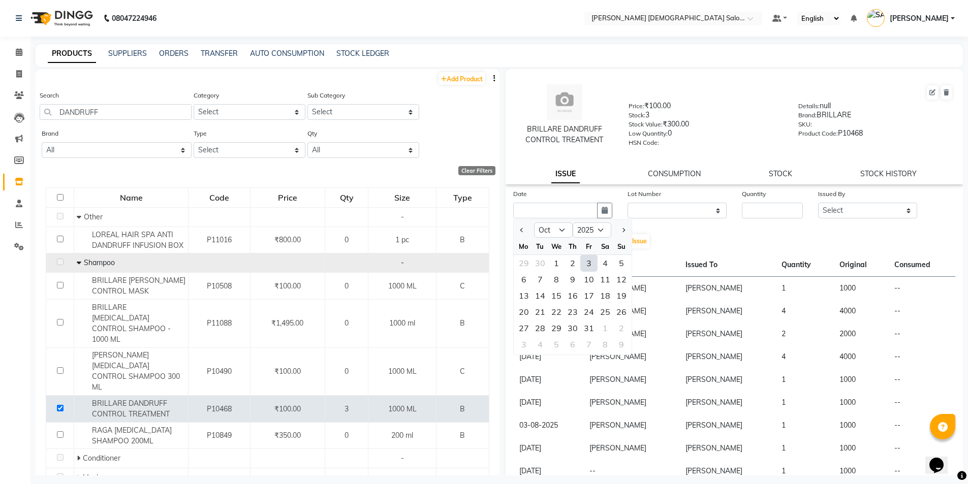
click at [588, 261] on div "3" at bounding box center [589, 263] width 16 height 16
type input "03-10-2025"
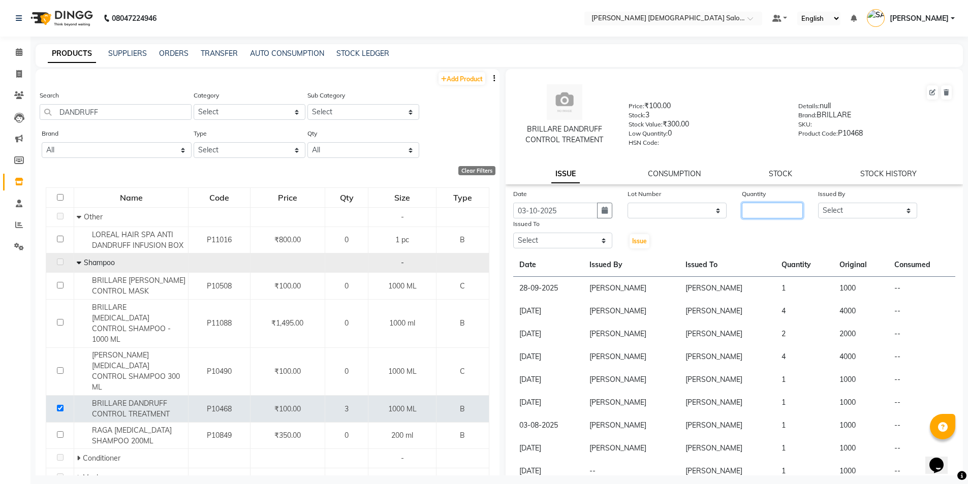
click at [771, 212] on input "number" at bounding box center [772, 211] width 61 height 16
type input "1"
click at [822, 205] on select "Select AANAND BAVALIYA BHAVTIK GONDALIYA DHARMIK RAVRANI DIKSHA DIMPAL SEN GOPI…" at bounding box center [867, 211] width 99 height 16
click at [818, 203] on select "Select AANAND BAVALIYA BHAVTIK GONDALIYA DHARMIK RAVRANI DIKSHA DIMPAL SEN GOPI…" at bounding box center [867, 211] width 99 height 16
drag, startPoint x: 853, startPoint y: 200, endPoint x: 855, endPoint y: 209, distance: 9.5
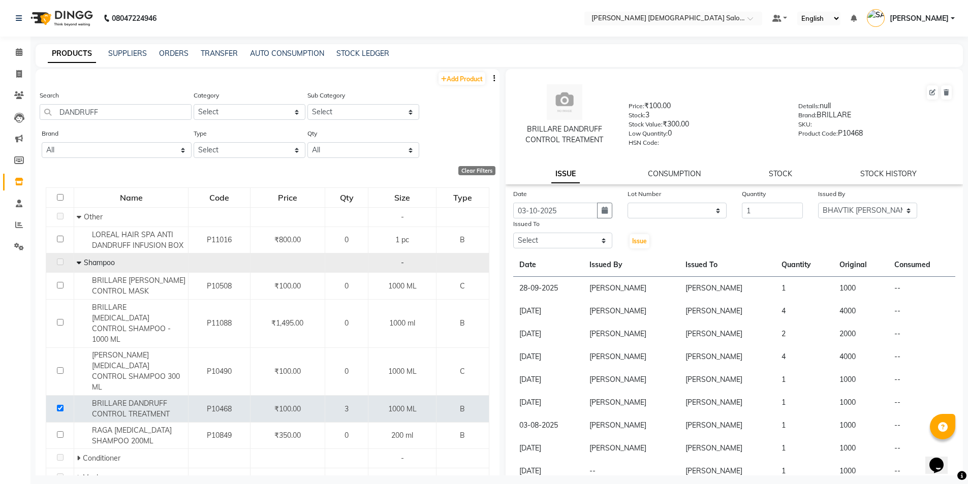
click at [854, 203] on div "Issued By Select AANAND BAVALIYA BHAVTIK GONDALIYA DHARMIK RAVRANI DIKSHA DIMPA…" at bounding box center [868, 204] width 114 height 30
click at [855, 209] on select "Select AANAND BAVALIYA BHAVTIK GONDALIYA DHARMIK RAVRANI DIKSHA DIMPAL SEN GOPI…" at bounding box center [867, 211] width 99 height 16
select select "67036"
click at [818, 203] on select "Select AANAND BAVALIYA BHAVTIK GONDALIYA DHARMIK RAVRANI DIKSHA DIMPAL SEN GOPI…" at bounding box center [867, 211] width 99 height 16
click at [570, 238] on select "Select AANAND BAVALIYA BHAVTIK GONDALIYA DHARMIK RAVRANI DIKSHA DIMPAL SEN GOPI…" at bounding box center [562, 241] width 99 height 16
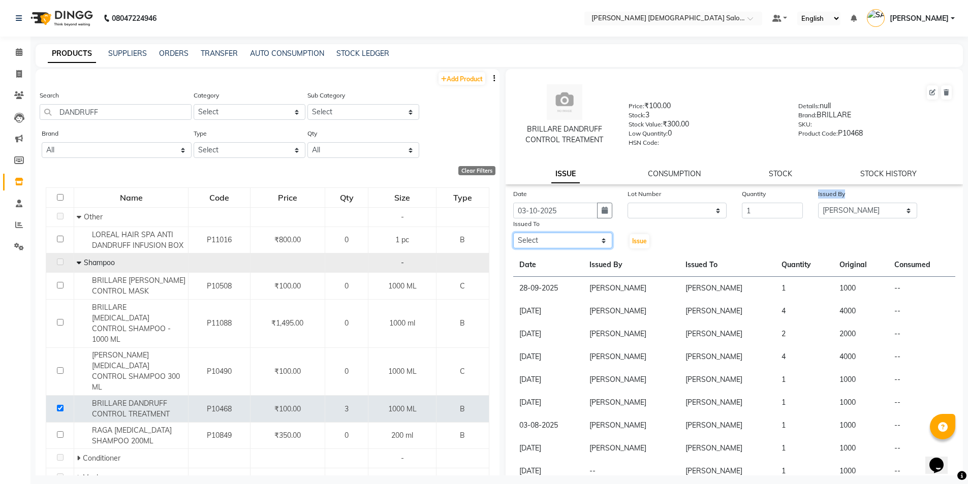
select select "67024"
click at [550, 239] on select "Select AANAND BAVALIYA BHAVTIK GONDALIYA DHARMIK RAVRANI DIKSHA DIMPAL SEN GOPI…" at bounding box center [562, 241] width 99 height 16
click at [635, 240] on span "Issue" at bounding box center [639, 241] width 15 height 8
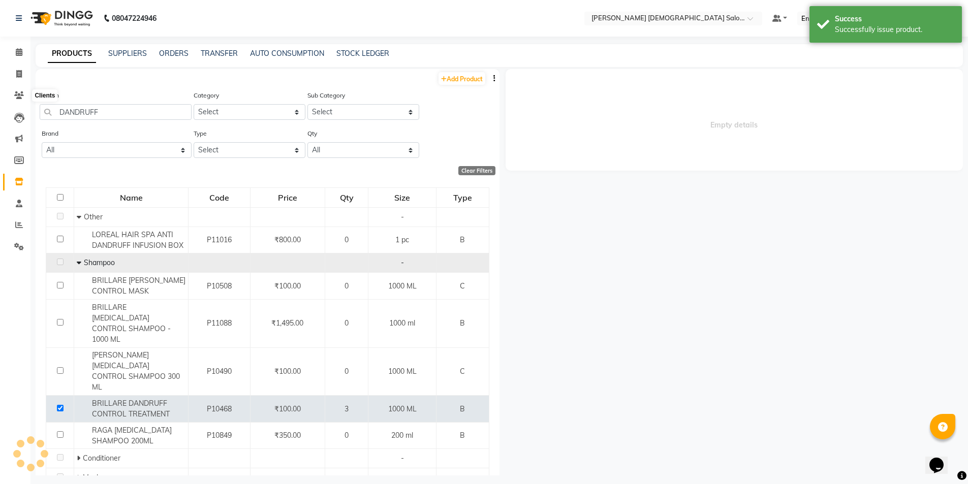
select select
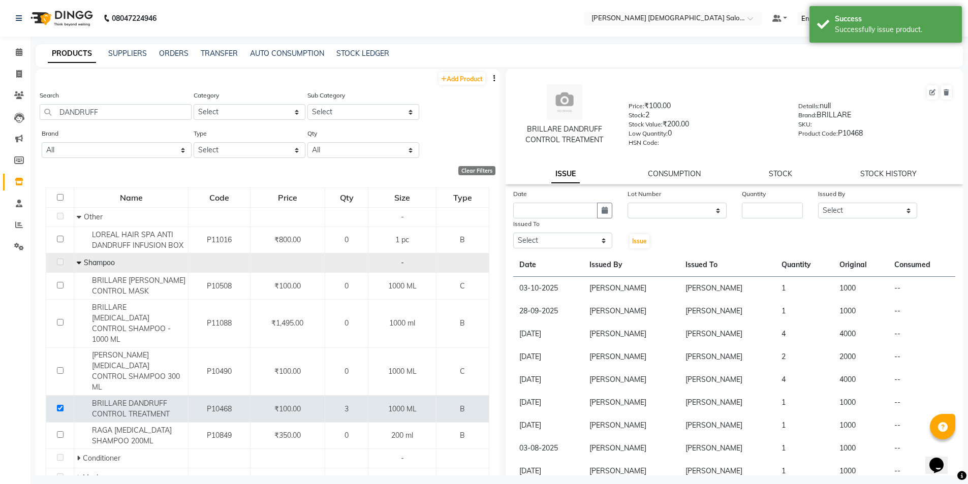
drag, startPoint x: 117, startPoint y: 120, endPoint x: 117, endPoint y: 109, distance: 10.7
click at [117, 117] on div "Search DANDRUFF" at bounding box center [116, 109] width 152 height 38
click at [118, 109] on input "DANDRUFF" at bounding box center [116, 112] width 152 height 16
type input "D"
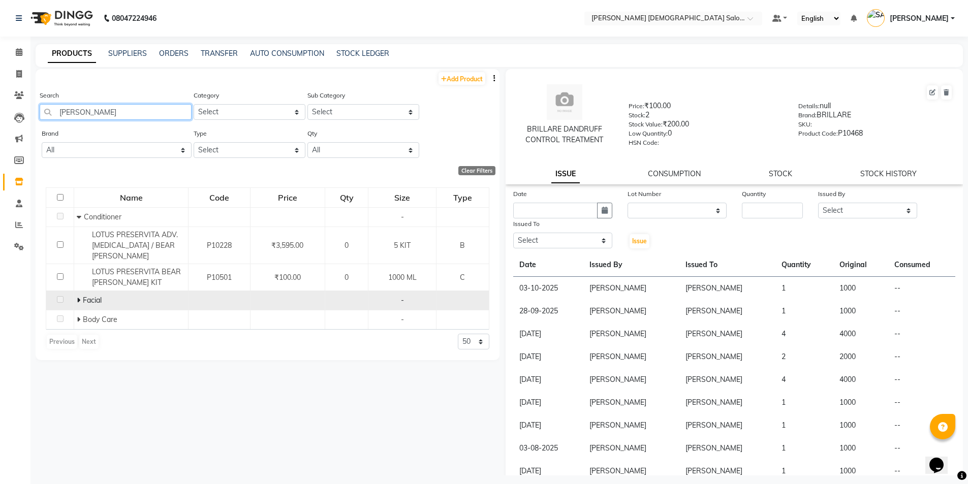
type input "BERRY"
click at [79, 301] on icon at bounding box center [79, 300] width 4 height 7
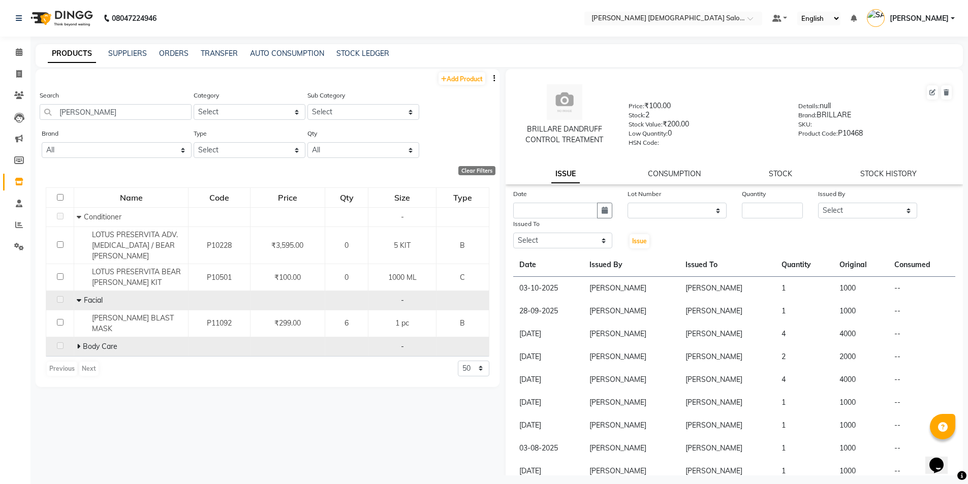
click at [78, 343] on icon at bounding box center [79, 346] width 4 height 7
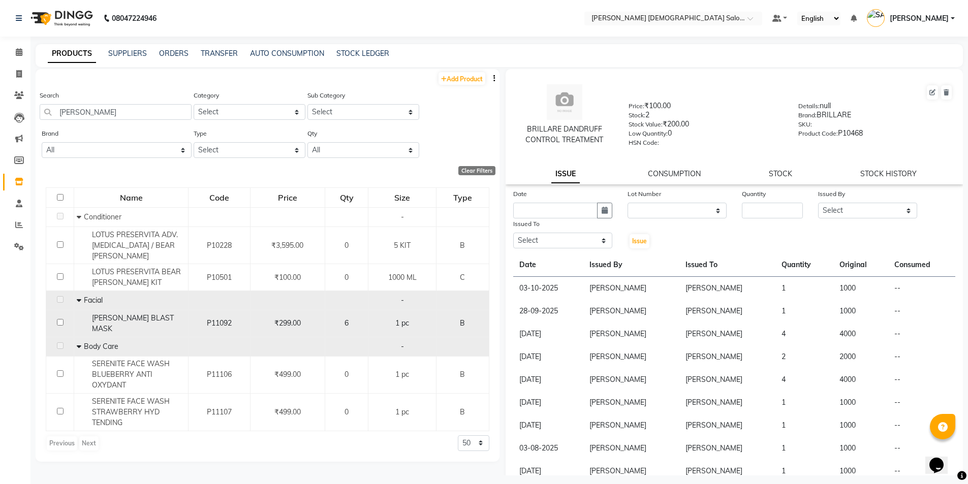
click at [58, 319] on input "checkbox" at bounding box center [60, 322] width 7 height 7
checkbox input "true"
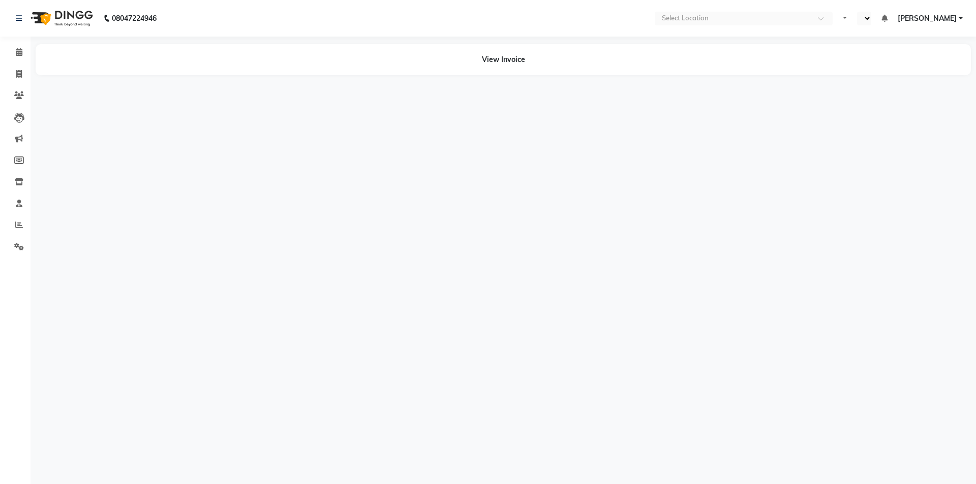
select select "en"
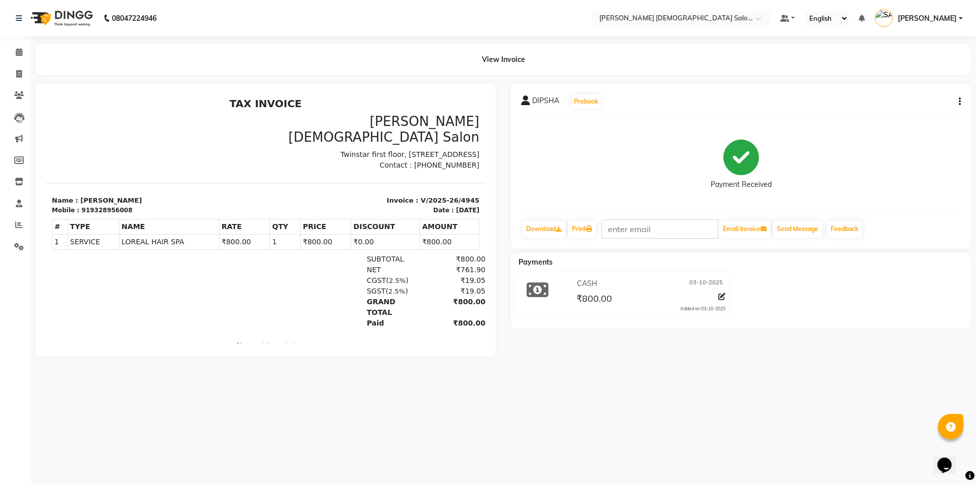
click at [548, 102] on span "DIPSHA" at bounding box center [545, 103] width 27 height 14
click at [587, 101] on button "Prebook" at bounding box center [585, 102] width 29 height 14
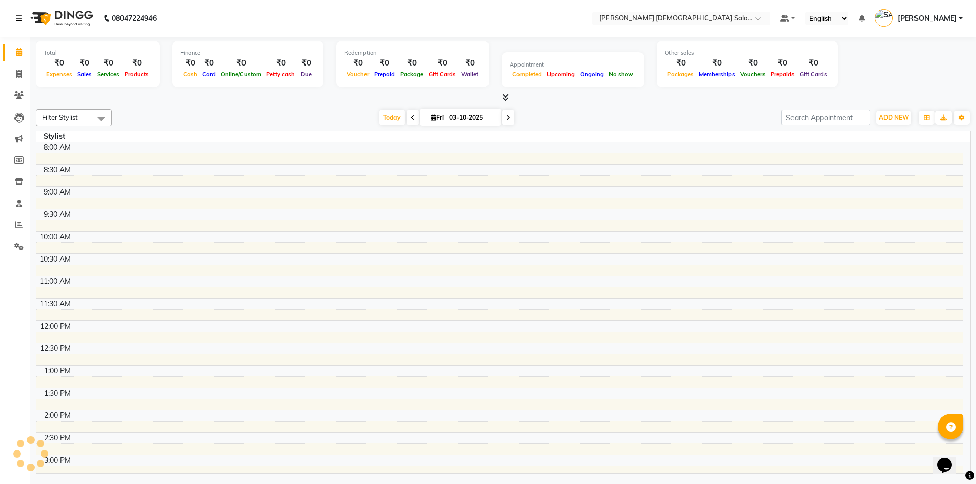
click at [21, 18] on icon at bounding box center [19, 18] width 6 height 7
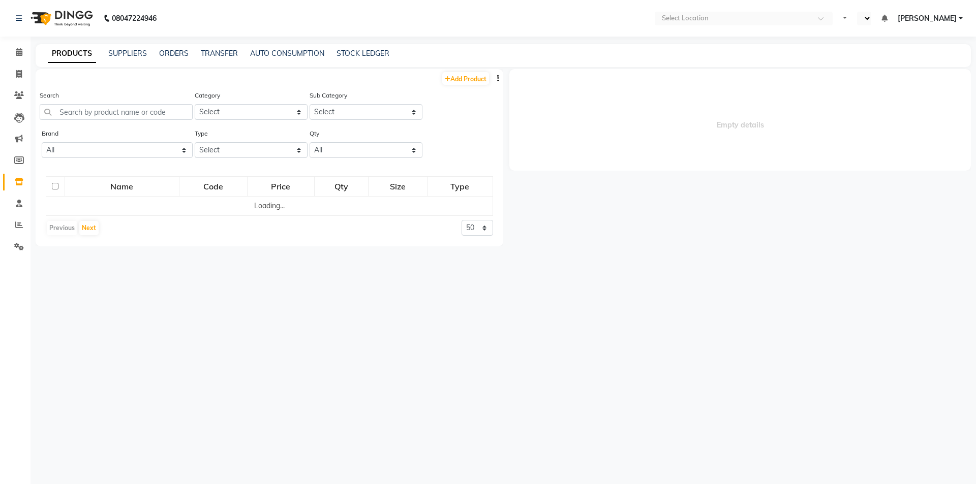
select select "en"
select select
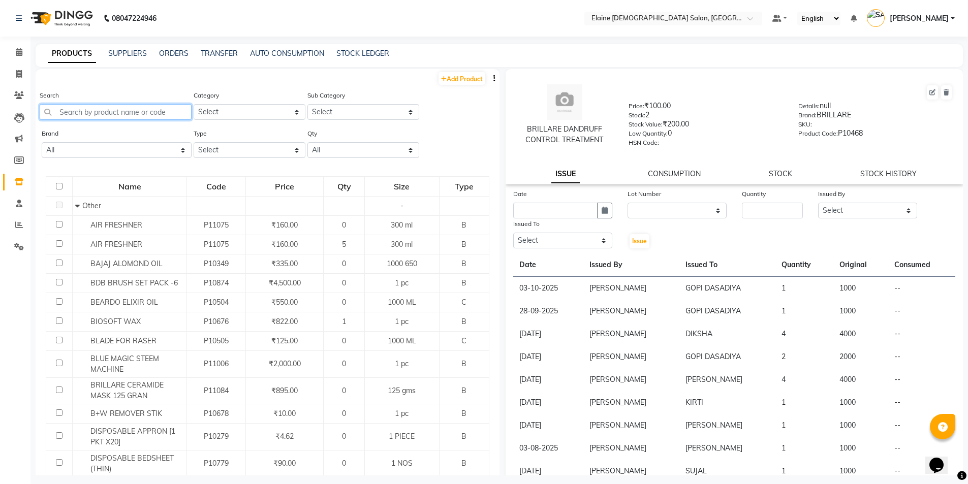
click at [144, 113] on input "text" at bounding box center [116, 112] width 152 height 16
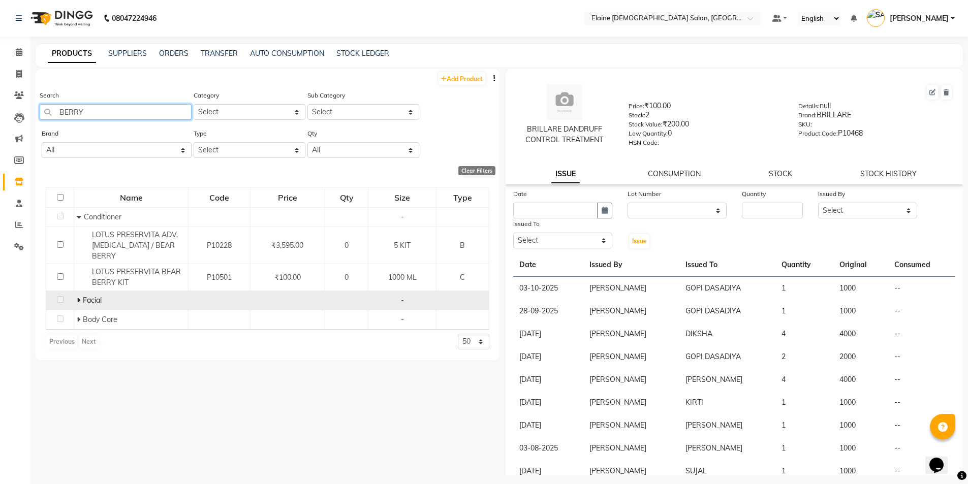
type input "BERRY"
click at [79, 301] on icon at bounding box center [79, 300] width 4 height 7
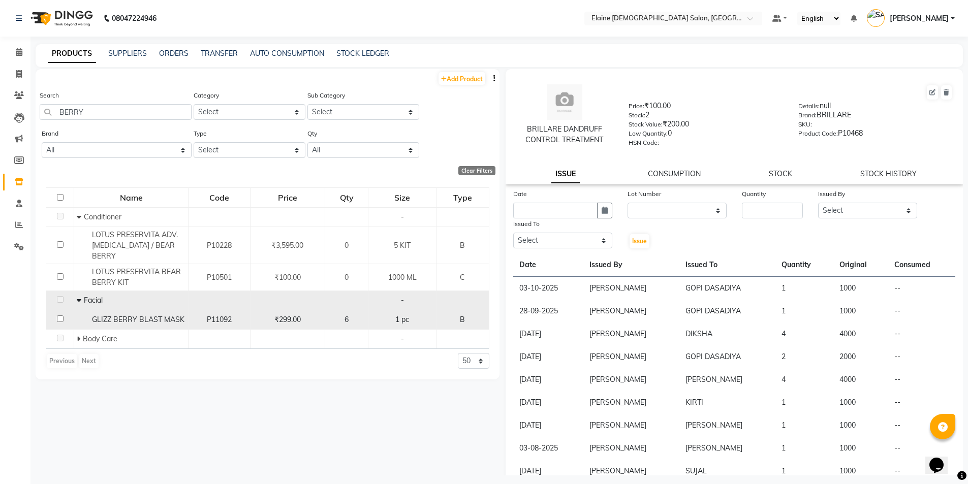
click at [62, 317] on input "checkbox" at bounding box center [60, 319] width 7 height 7
checkbox input "true"
select select
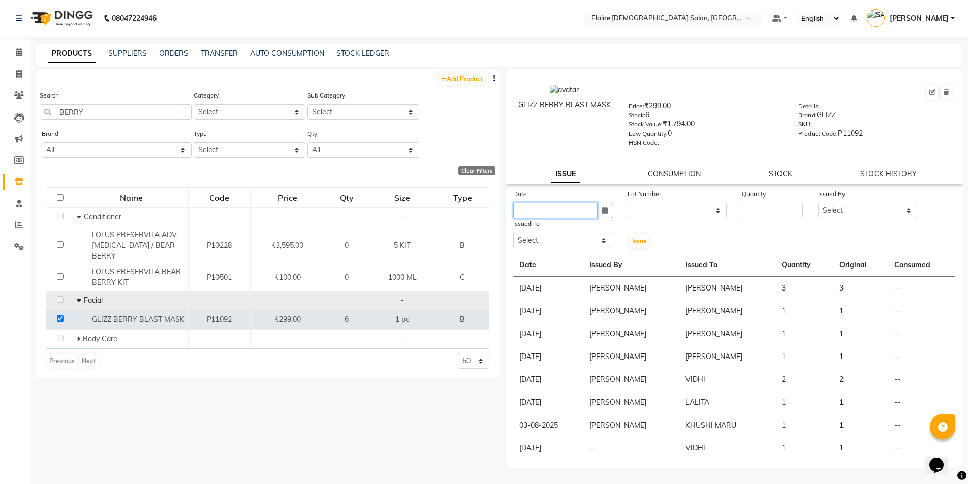
click at [556, 213] on input "text" at bounding box center [555, 211] width 84 height 16
select select "10"
select select "2025"
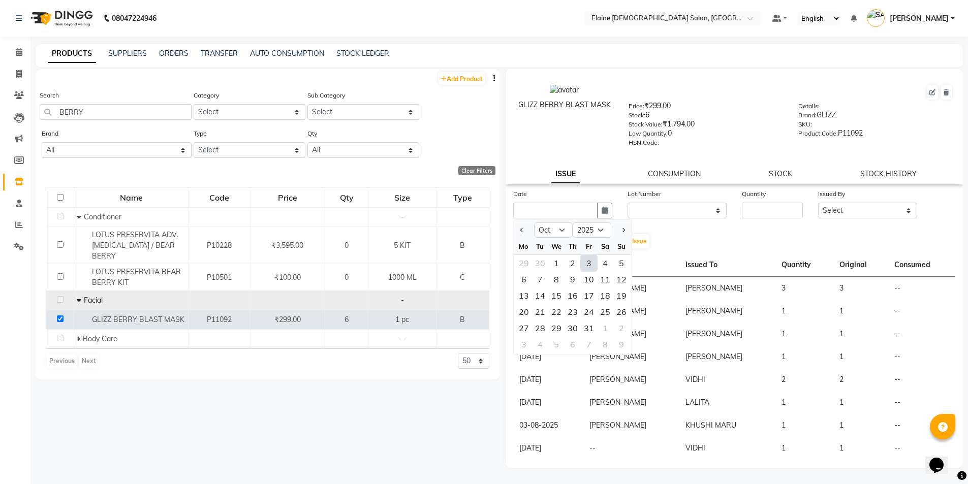
click at [591, 263] on div "3" at bounding box center [589, 263] width 16 height 16
type input "03-10-2025"
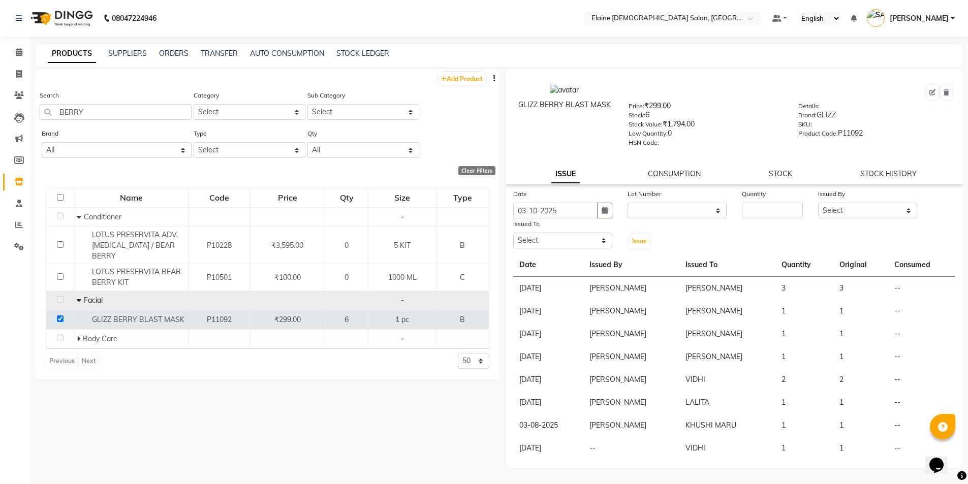
click at [766, 223] on div "Date 03-10-2025 Lot Number None Quantity Issued By Select AANAND BAVALIYA BHAVT…" at bounding box center [735, 219] width 458 height 61
click at [763, 212] on input "number" at bounding box center [772, 211] width 61 height 16
type input "1"
click at [838, 203] on select "Select [PERSON_NAME] BHAVTIK [PERSON_NAME] [PERSON_NAME] [PERSON_NAME] [PERSON_…" at bounding box center [867, 211] width 99 height 16
select select "67036"
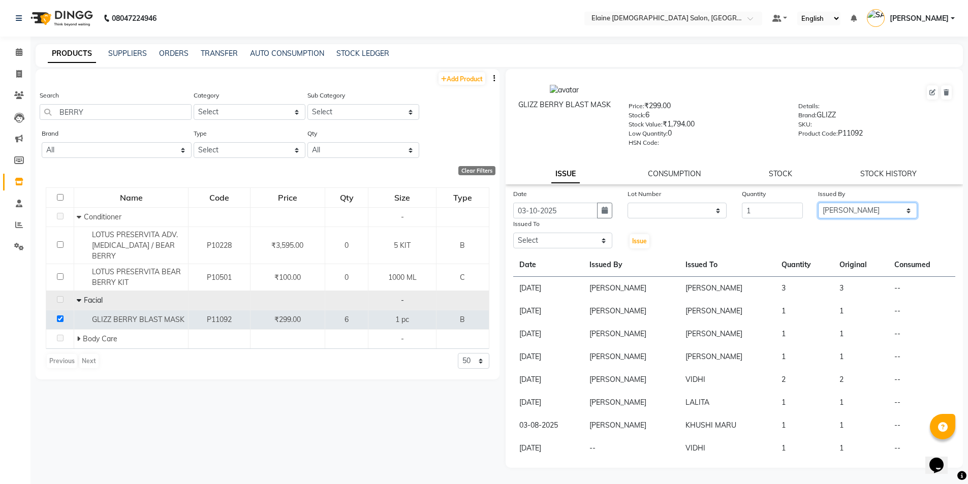
click at [818, 203] on select "Select [PERSON_NAME] BHAVTIK [PERSON_NAME] [PERSON_NAME] [PERSON_NAME] [PERSON_…" at bounding box center [867, 211] width 99 height 16
click at [586, 234] on select "Select [PERSON_NAME] BHAVTIK [PERSON_NAME] [PERSON_NAME] [PERSON_NAME] [PERSON_…" at bounding box center [562, 241] width 99 height 16
click at [116, 114] on input "[PERSON_NAME]" at bounding box center [116, 112] width 152 height 16
type input "B"
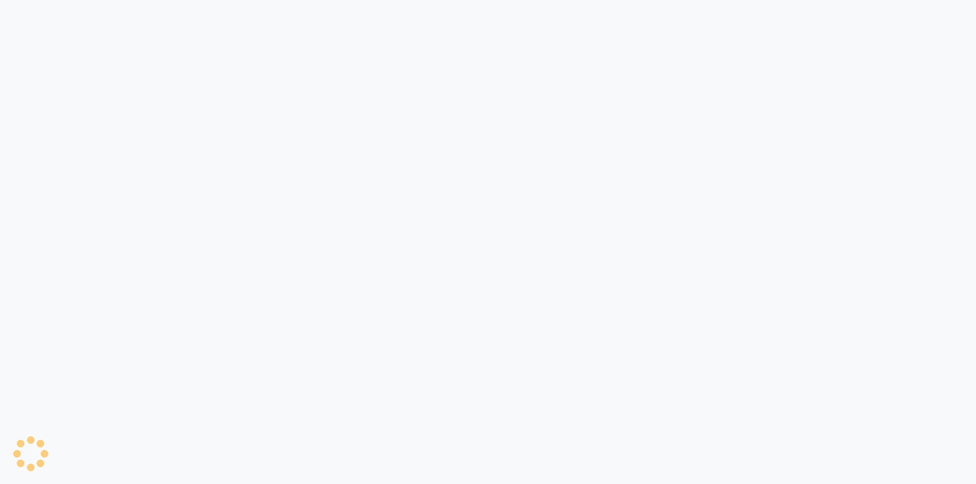
select select
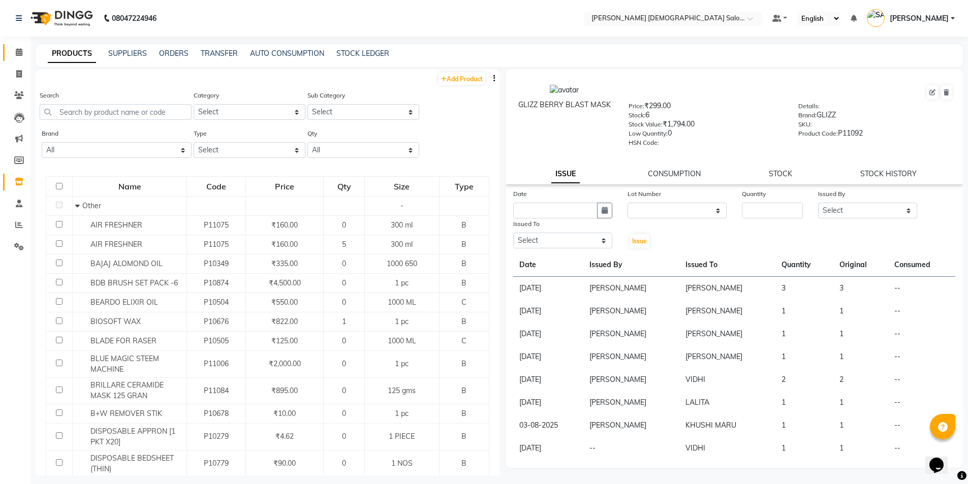
click at [18, 58] on link "Calendar" at bounding box center [15, 52] width 24 height 17
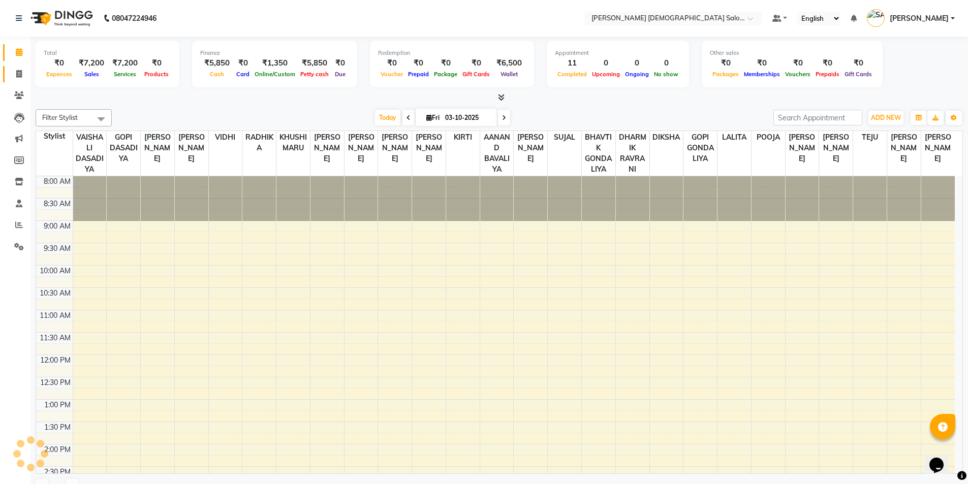
scroll to position [205, 0]
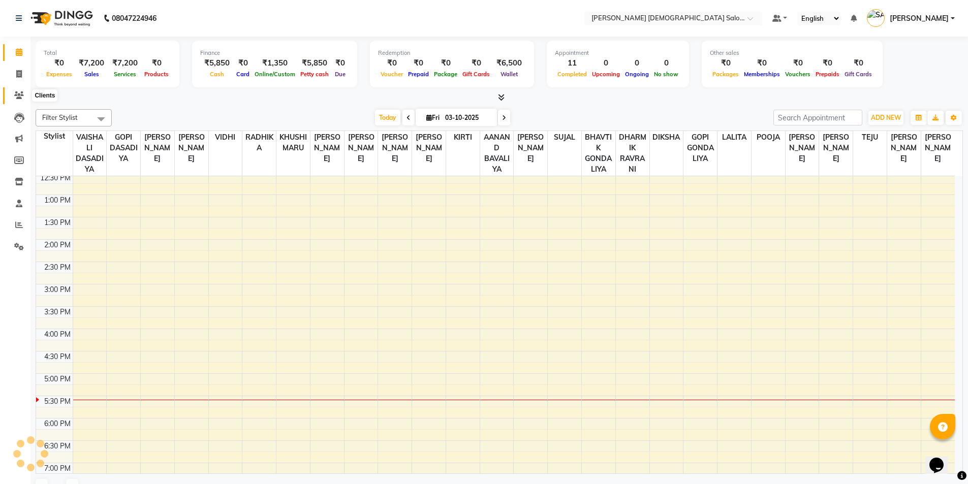
click at [16, 91] on icon at bounding box center [19, 95] width 10 height 8
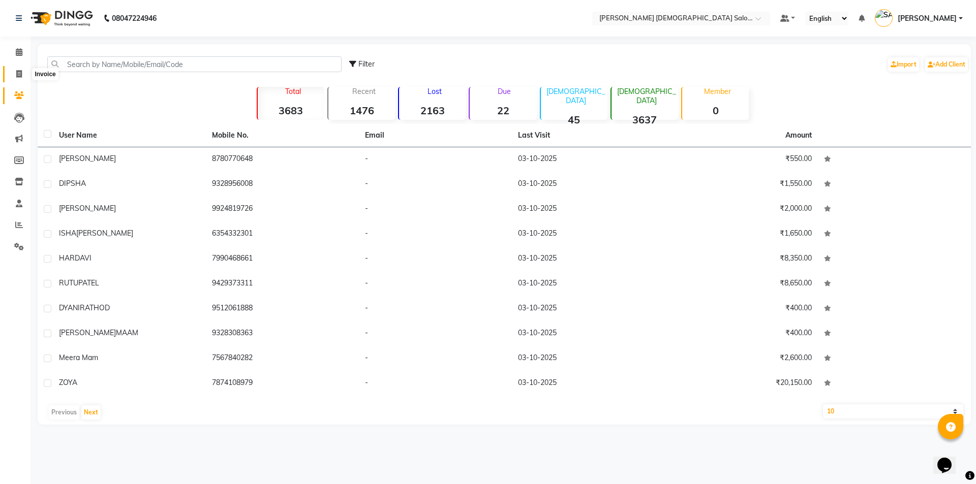
click at [11, 77] on span at bounding box center [19, 75] width 18 height 12
select select "service"
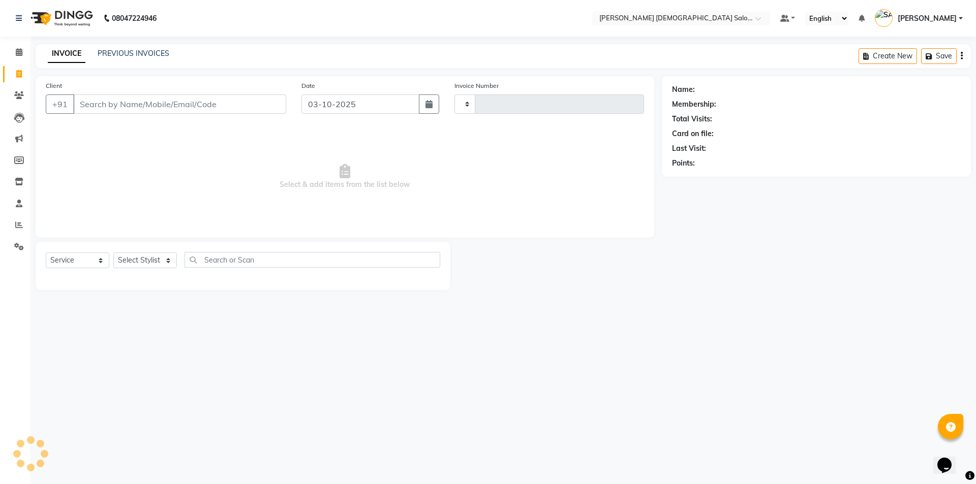
type input "4947"
select select "7542"
click at [16, 225] on icon at bounding box center [19, 225] width 8 height 8
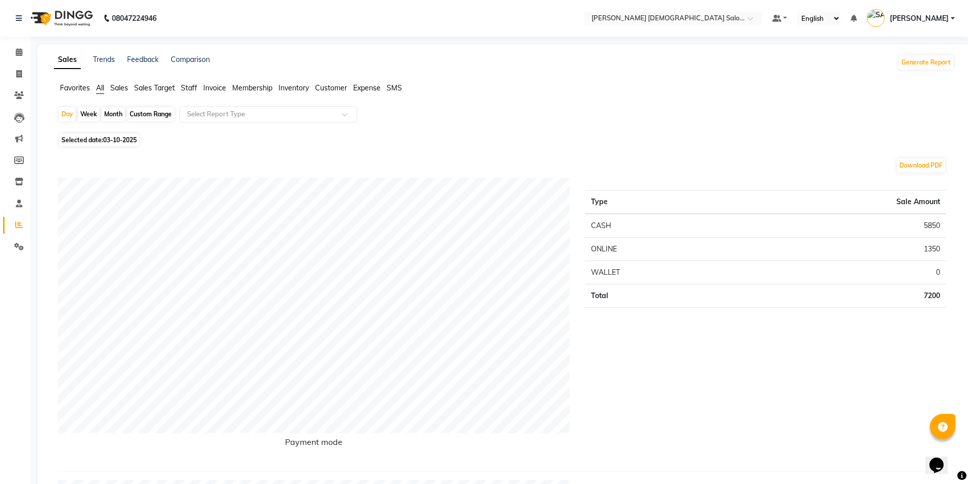
click at [115, 114] on div "Month" at bounding box center [113, 114] width 23 height 14
select select "10"
select select "2025"
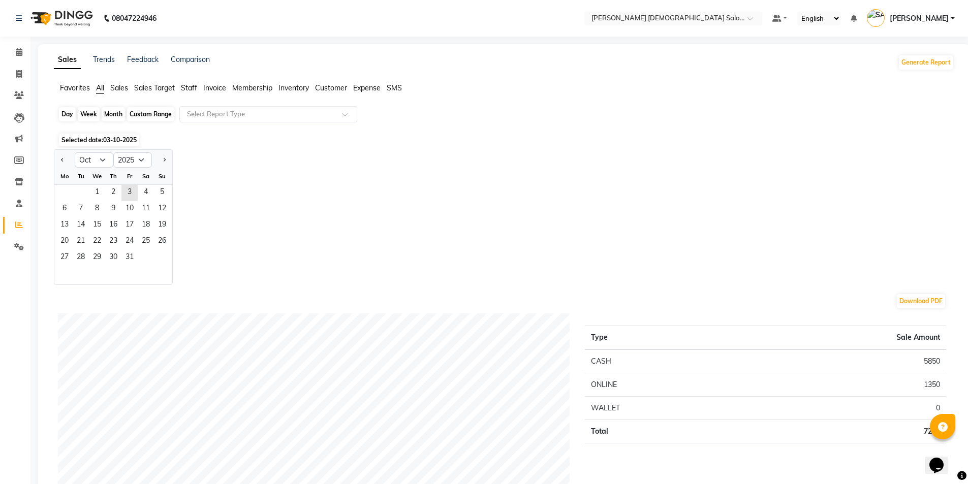
click at [111, 111] on div "Month" at bounding box center [113, 114] width 23 height 14
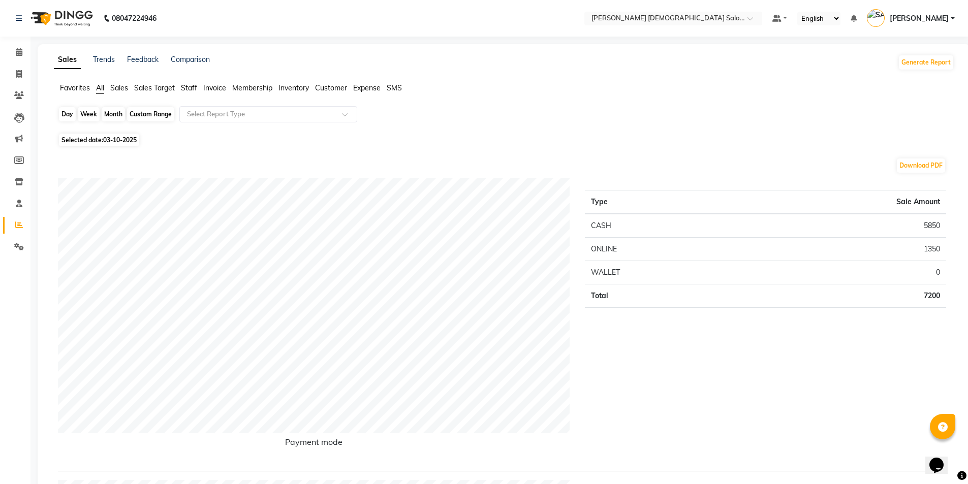
click at [111, 113] on div "Month" at bounding box center [113, 114] width 23 height 14
select select "10"
select select "2025"
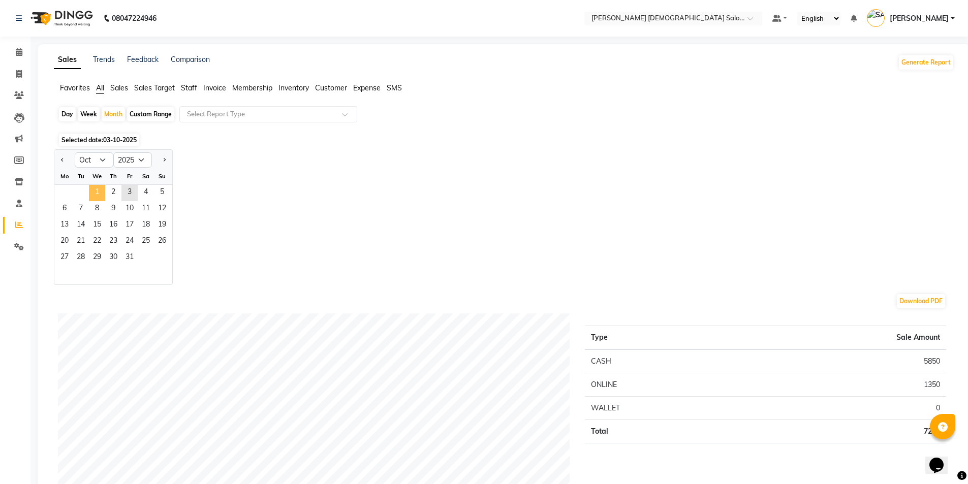
click at [103, 194] on span "1" at bounding box center [97, 193] width 16 height 16
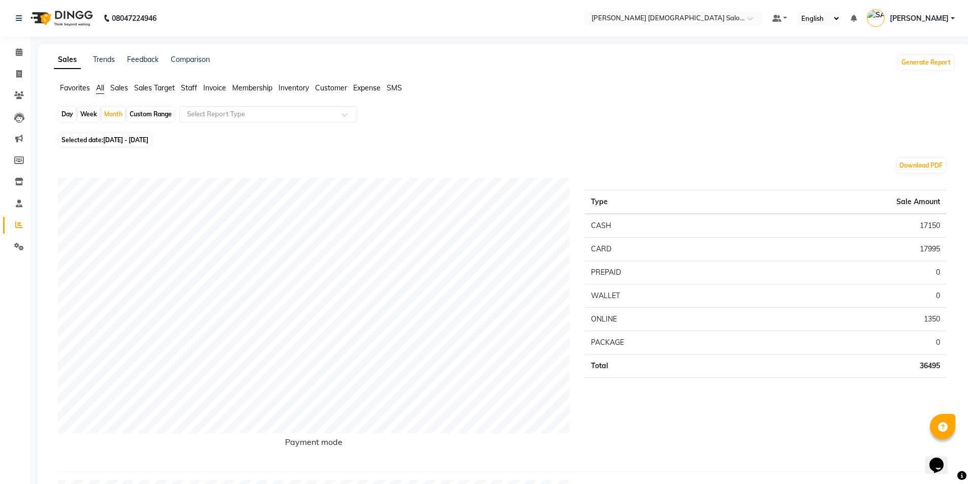
click at [184, 84] on span "Staff" at bounding box center [189, 87] width 16 height 9
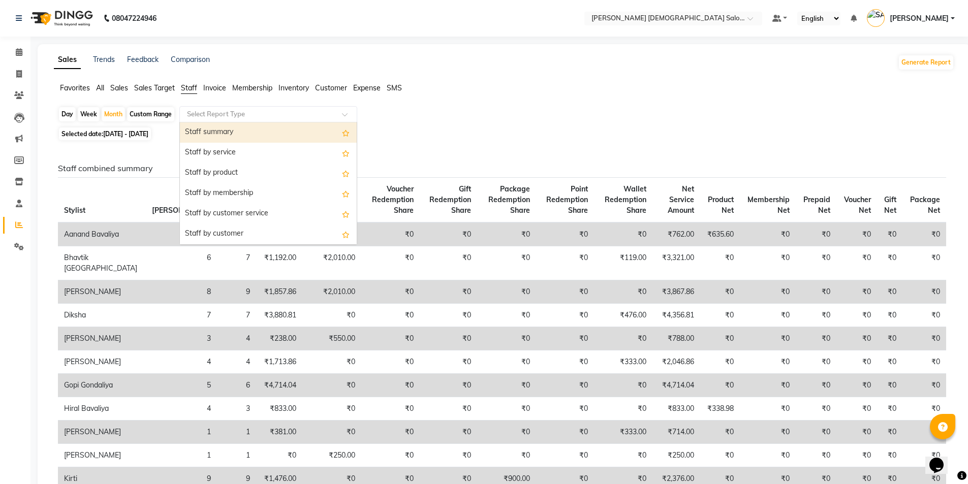
click at [218, 115] on input "text" at bounding box center [258, 114] width 146 height 10
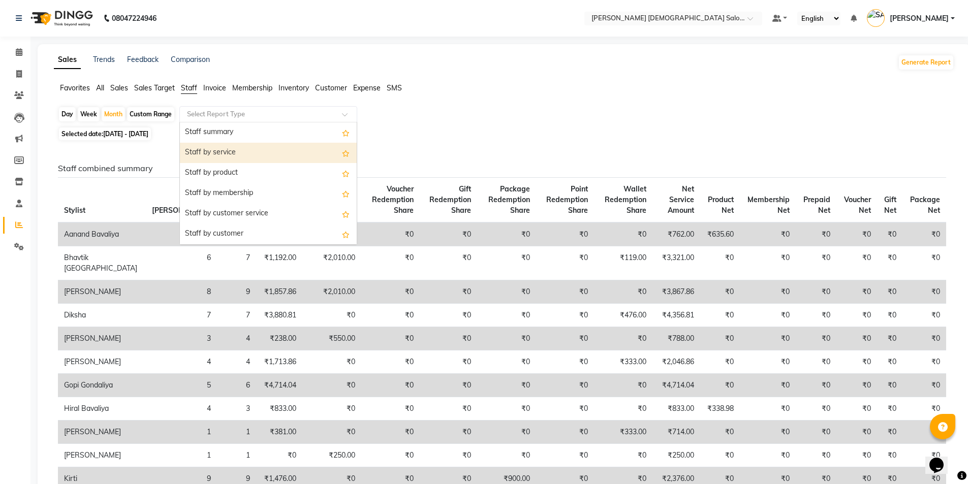
click at [219, 155] on div "Staff by service" at bounding box center [268, 153] width 177 height 20
select select "full_report"
select select "csv"
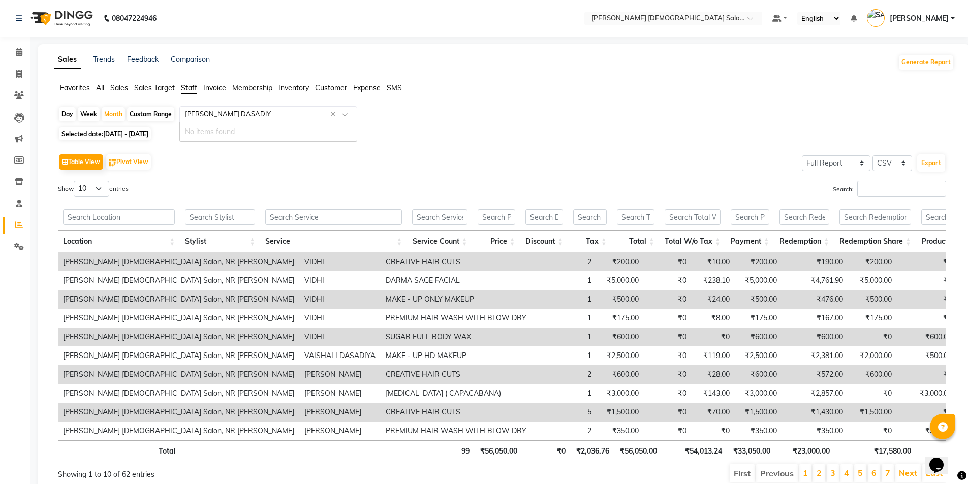
type input "GOPI DASADIYA"
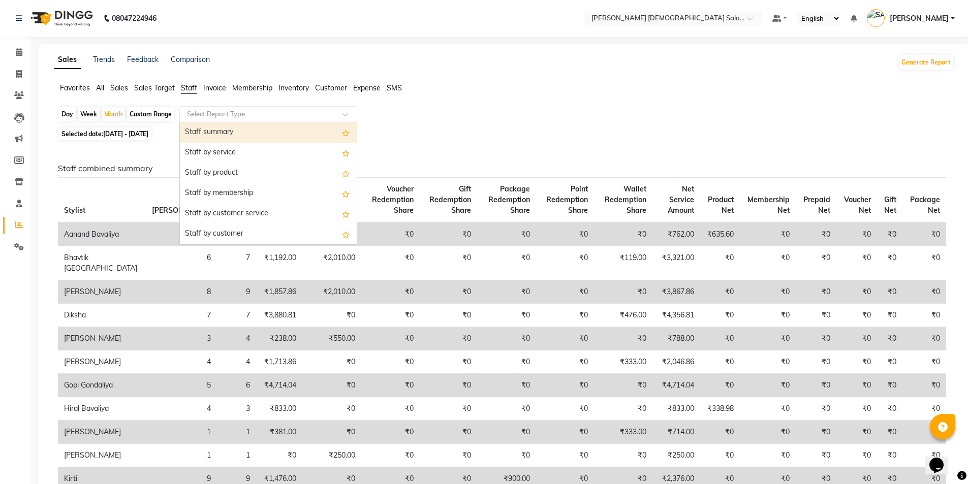
click at [296, 135] on div "Staff summary" at bounding box center [268, 132] width 177 height 20
select select "full_report"
select select "csv"
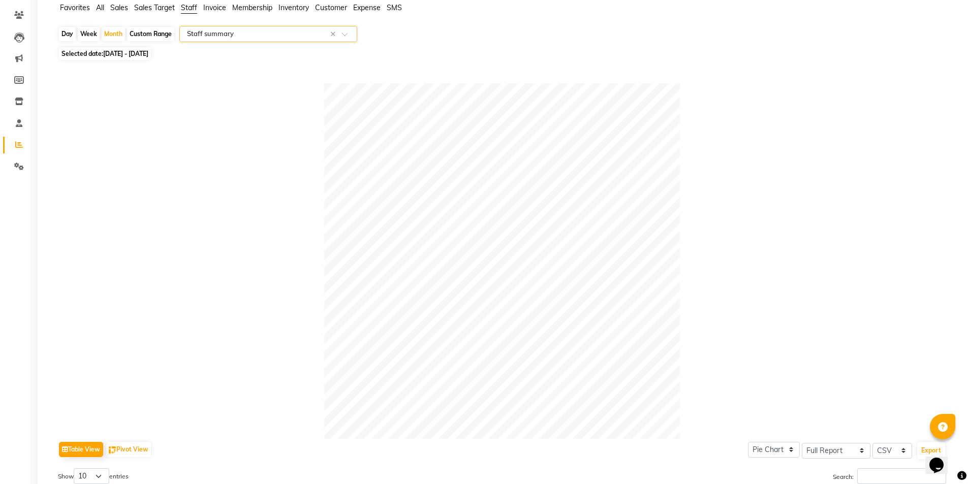
scroll to position [51, 0]
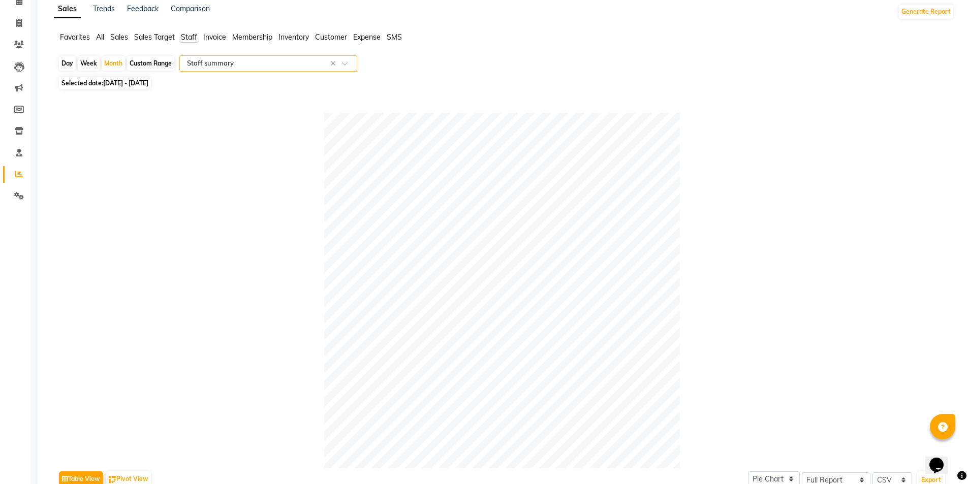
click at [317, 63] on input "text" at bounding box center [258, 63] width 146 height 10
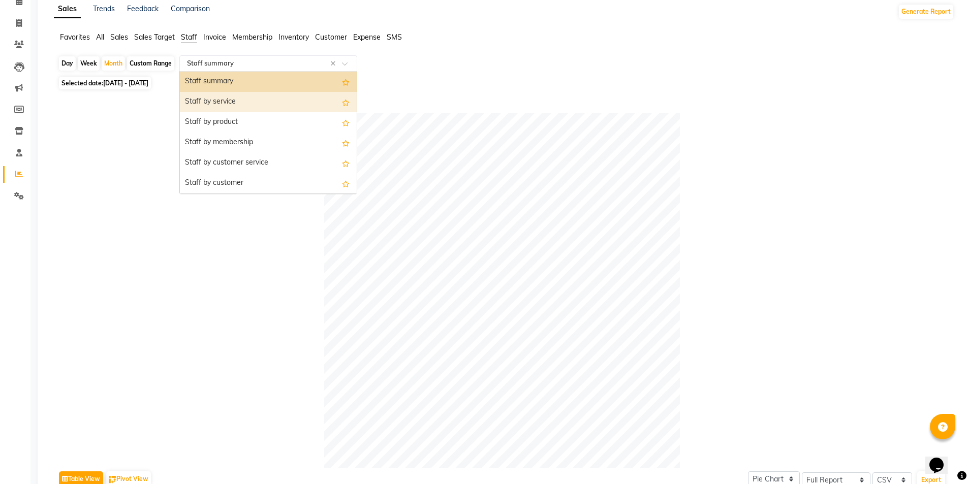
click at [309, 97] on div "Staff by service" at bounding box center [268, 102] width 177 height 20
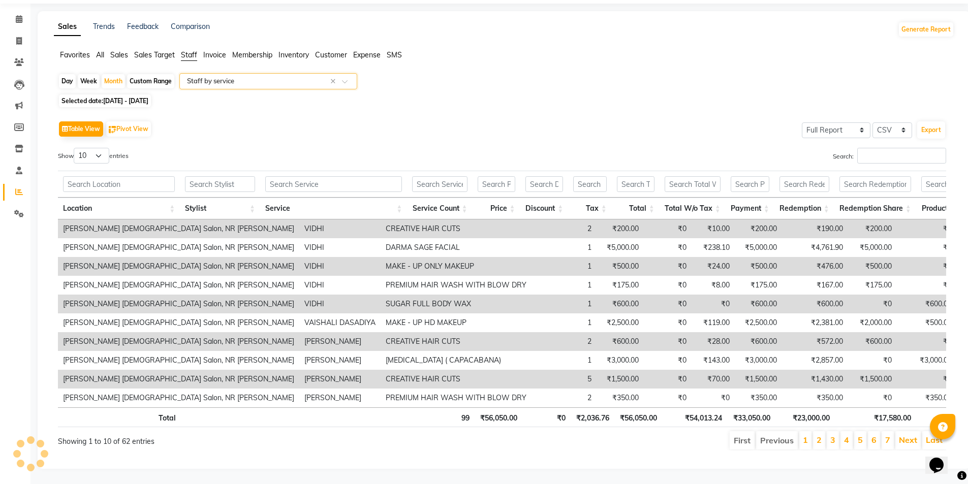
scroll to position [0, 0]
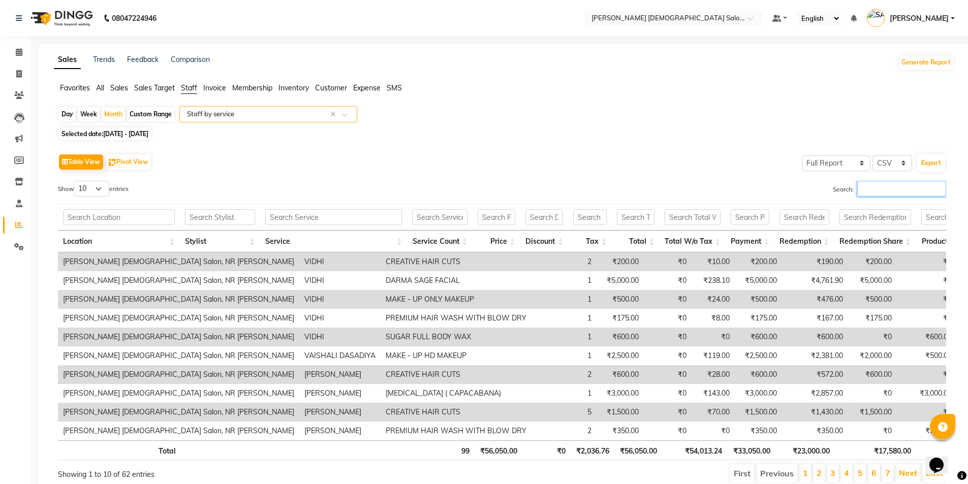
click at [895, 191] on input "Search:" at bounding box center [901, 189] width 89 height 16
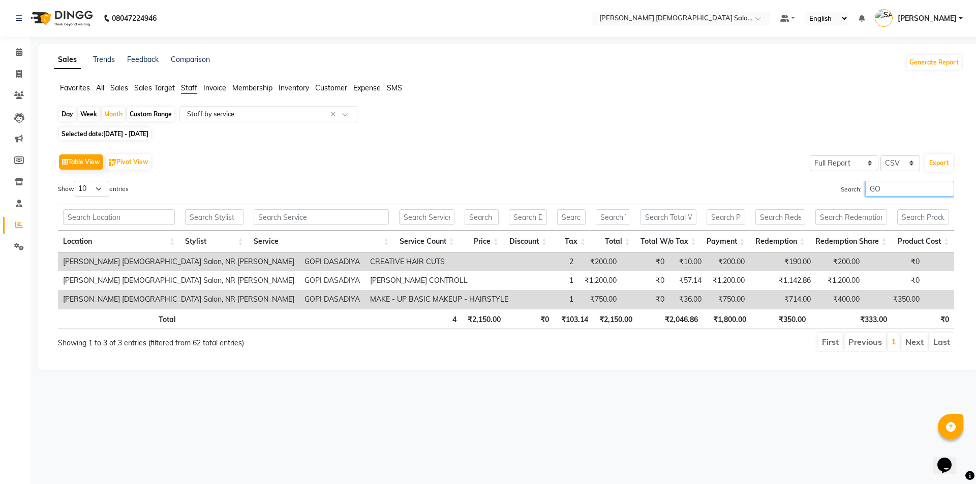
type input "G"
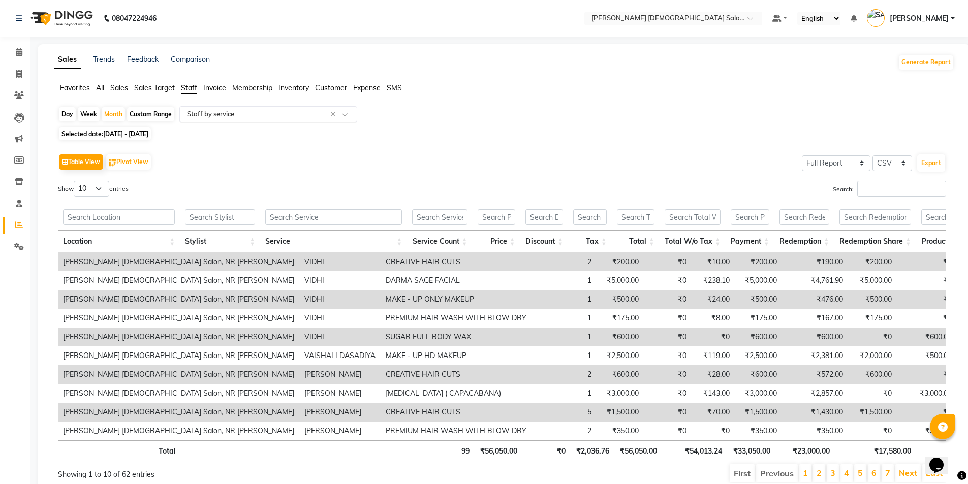
click at [273, 113] on input "text" at bounding box center [258, 114] width 146 height 10
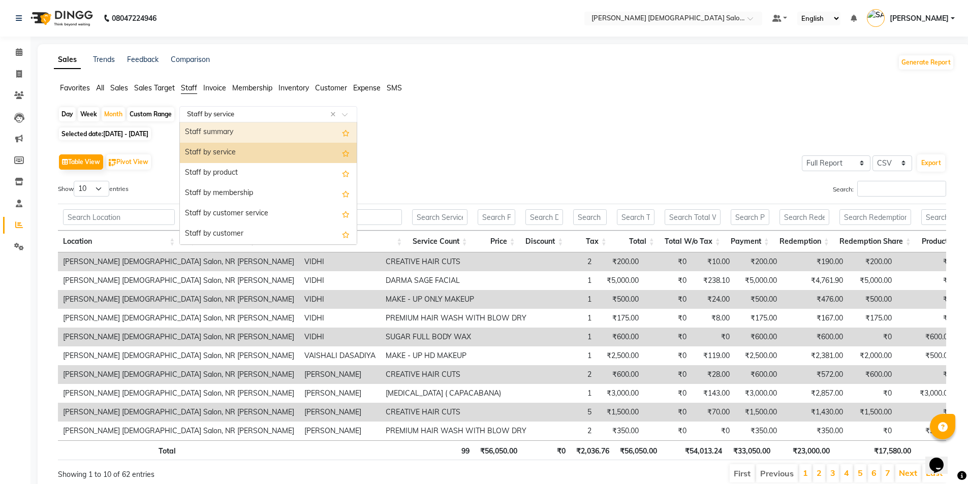
click at [286, 134] on div "Staff summary" at bounding box center [268, 132] width 177 height 20
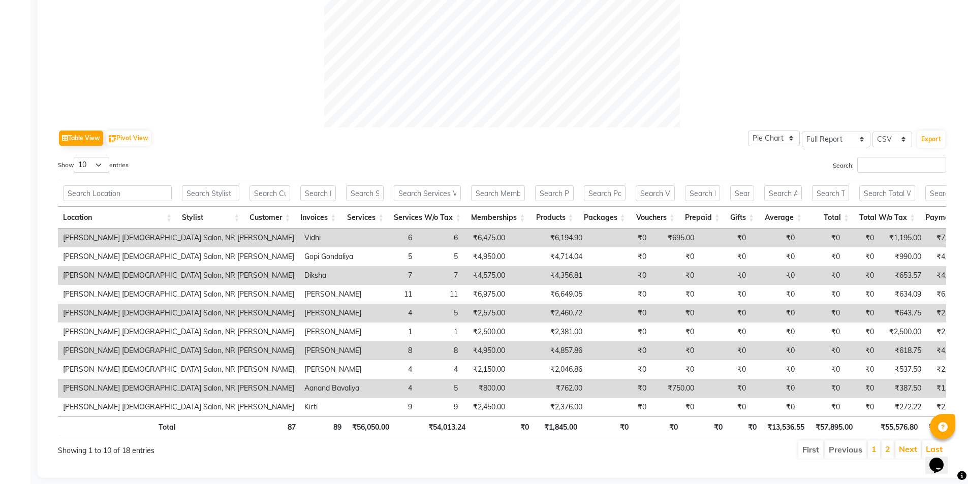
scroll to position [416, 0]
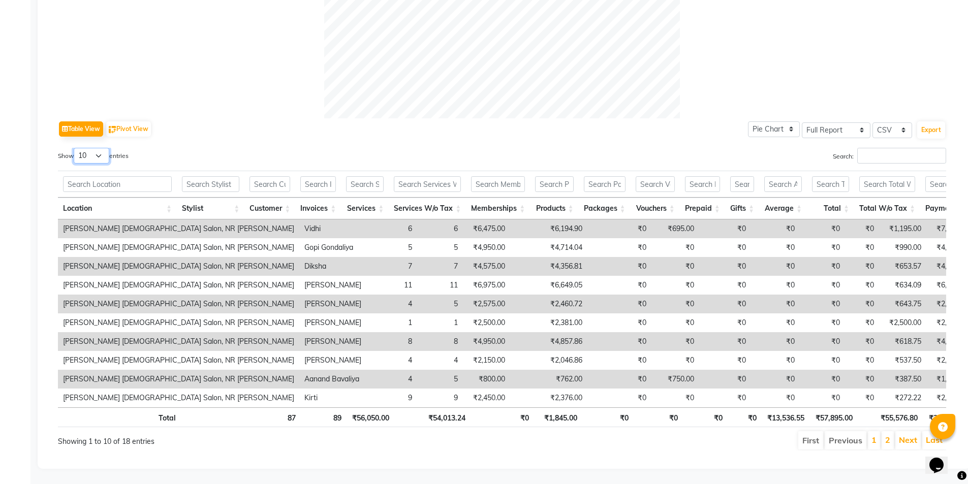
click at [97, 148] on select "10 25 50 100" at bounding box center [92, 156] width 36 height 16
select select "50"
click at [75, 148] on select "10 25 50 100" at bounding box center [92, 156] width 36 height 16
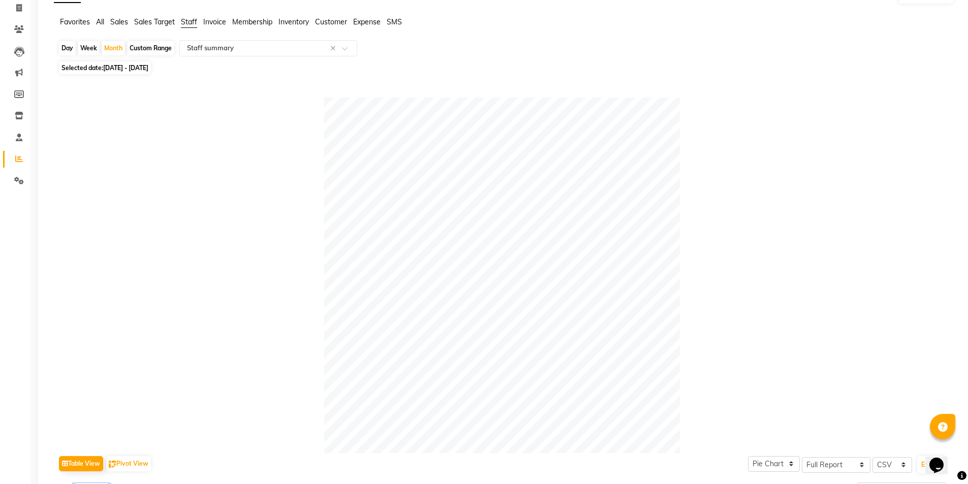
scroll to position [0, 0]
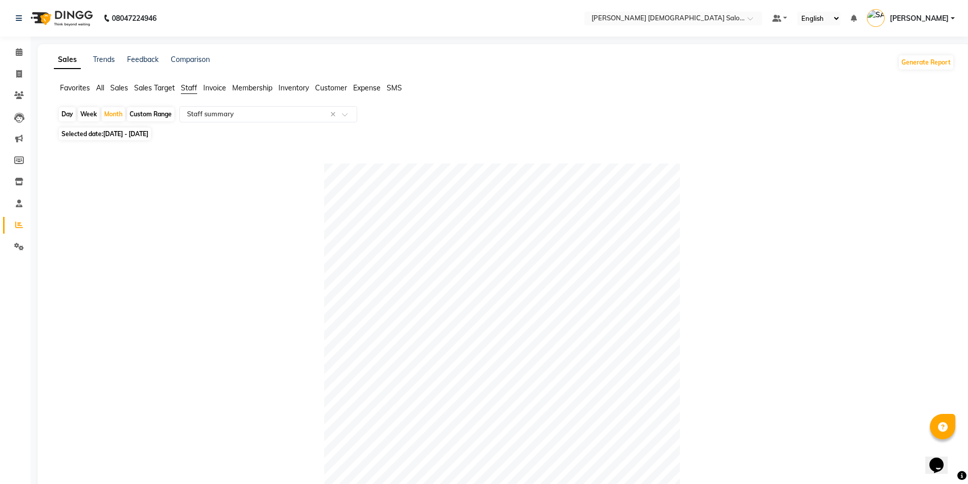
click at [101, 134] on span "Selected date: 01-10-2025 - 31-10-2025" at bounding box center [105, 134] width 92 height 13
select select "10"
select select "2025"
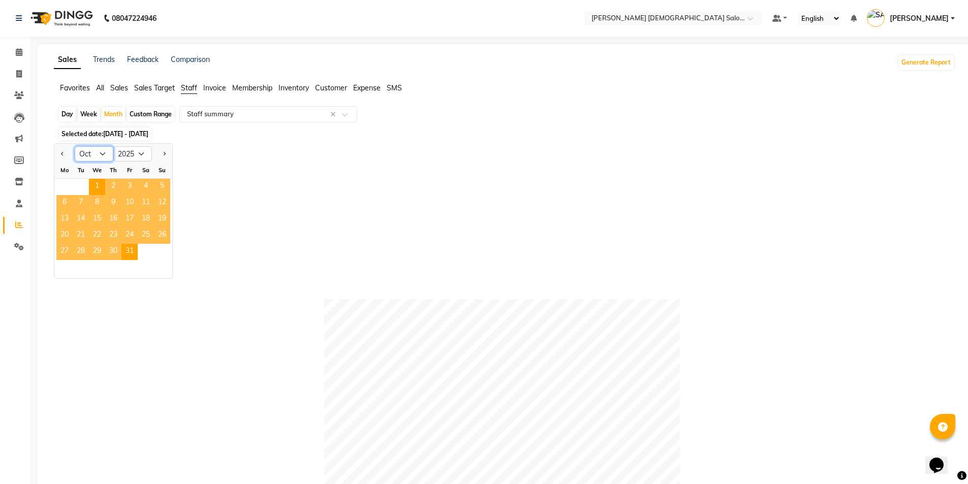
click at [82, 157] on select "Jan Feb Mar Apr May Jun Jul Aug Sep Oct Nov Dec" at bounding box center [94, 153] width 39 height 15
select select "9"
click at [75, 146] on select "Jan Feb Mar Apr May Jun Jul Aug Sep Oct Nov Dec" at bounding box center [94, 153] width 39 height 15
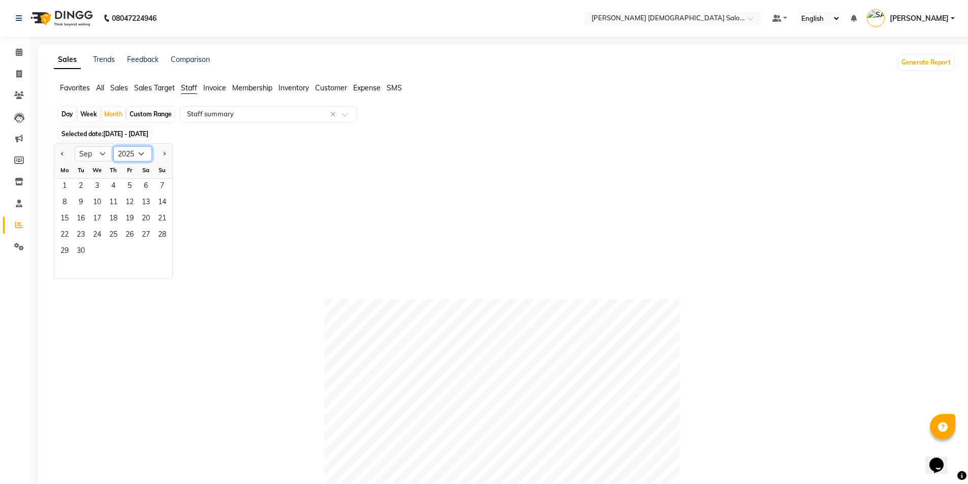
click at [143, 153] on select "2015 2016 2017 2018 2019 2020 2021 2022 2023 2024 2025 2026 2027 2028 2029 2030…" at bounding box center [132, 153] width 39 height 15
click at [148, 133] on span "01-10-2025 - 31-10-2025" at bounding box center [125, 134] width 45 height 8
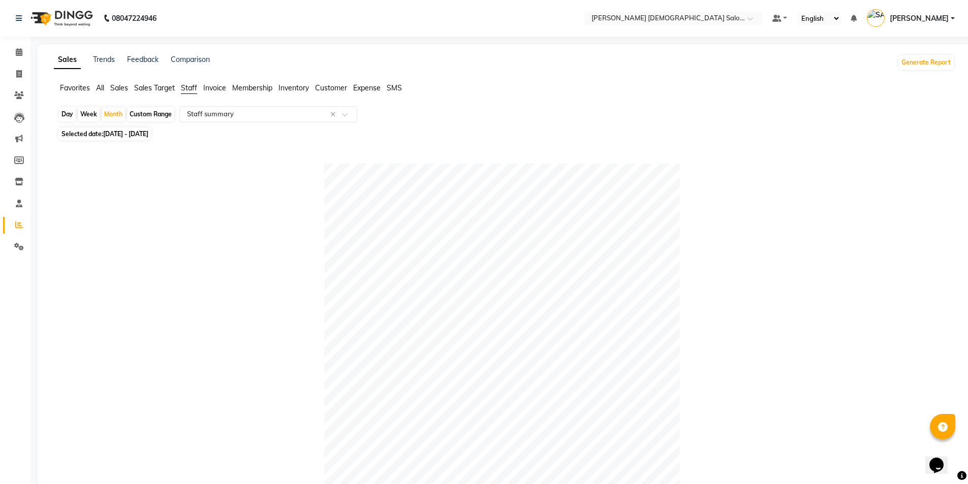
click at [148, 135] on span "01-10-2025 - 31-10-2025" at bounding box center [125, 134] width 45 height 8
select select "10"
select select "2025"
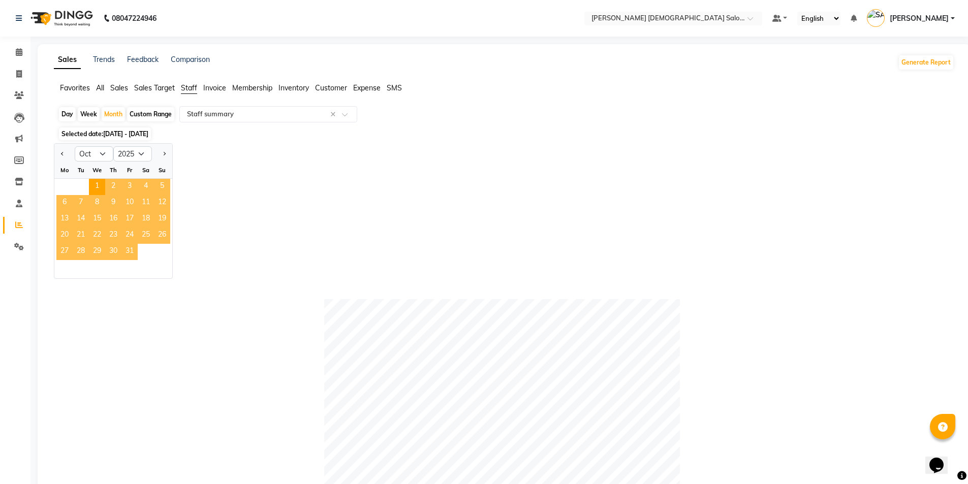
click at [129, 252] on span "31" at bounding box center [129, 252] width 16 height 16
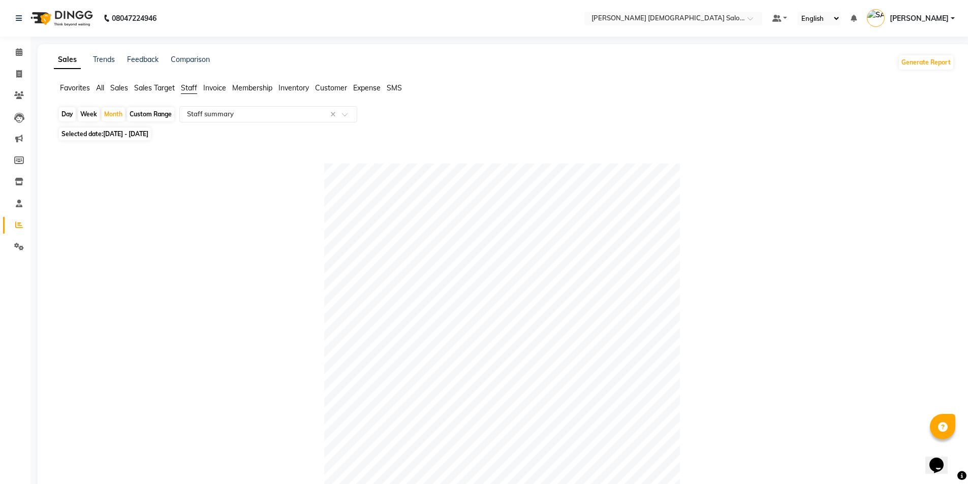
click at [116, 132] on span "01-10-2025 - 31-10-2025" at bounding box center [125, 134] width 45 height 8
select select "10"
select select "2025"
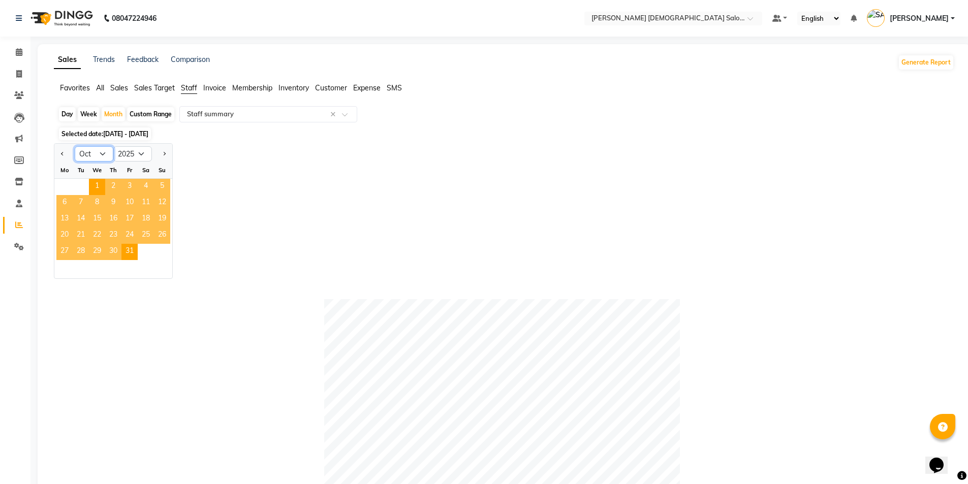
click at [80, 153] on select "Jan Feb Mar Apr May Jun Jul Aug Sep Oct Nov Dec" at bounding box center [94, 153] width 39 height 15
select select "9"
click at [75, 146] on select "Jan Feb Mar Apr May Jun Jul Aug Sep Oct Nov Dec" at bounding box center [94, 153] width 39 height 15
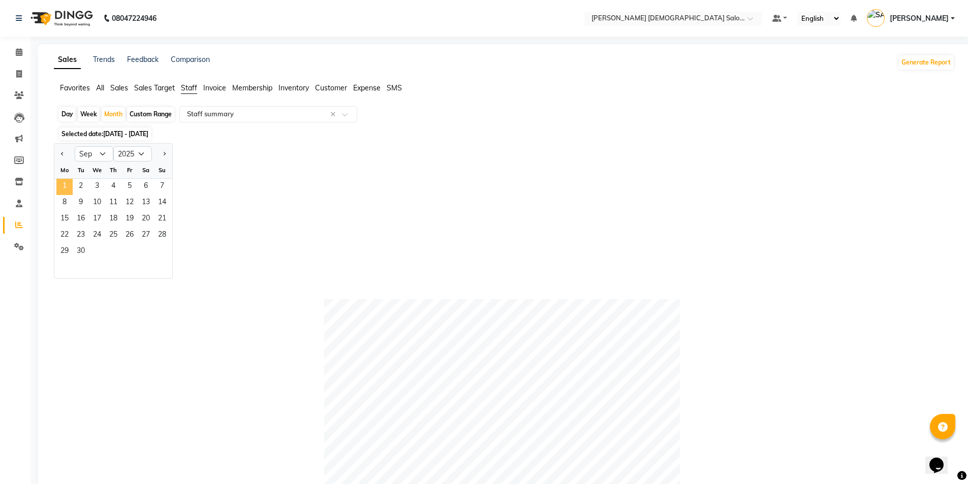
click at [69, 192] on span "1" at bounding box center [64, 187] width 16 height 16
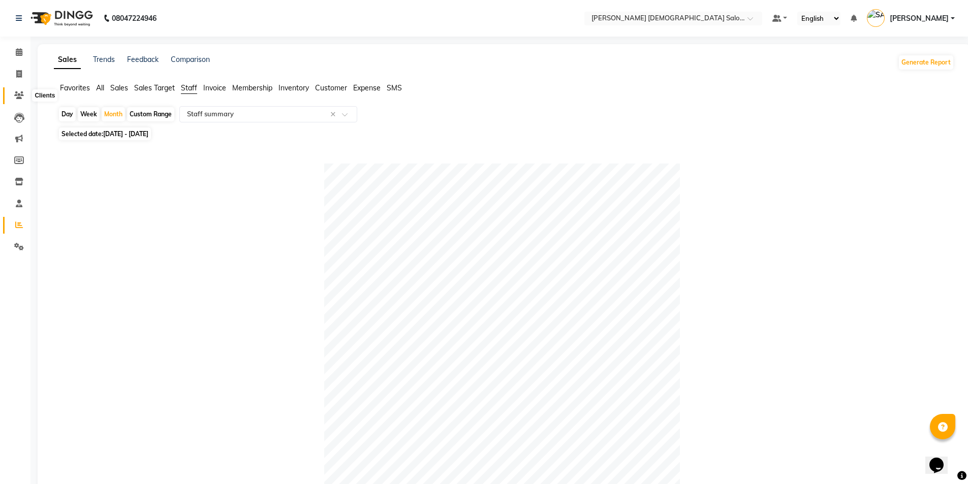
click at [18, 92] on icon at bounding box center [19, 95] width 10 height 8
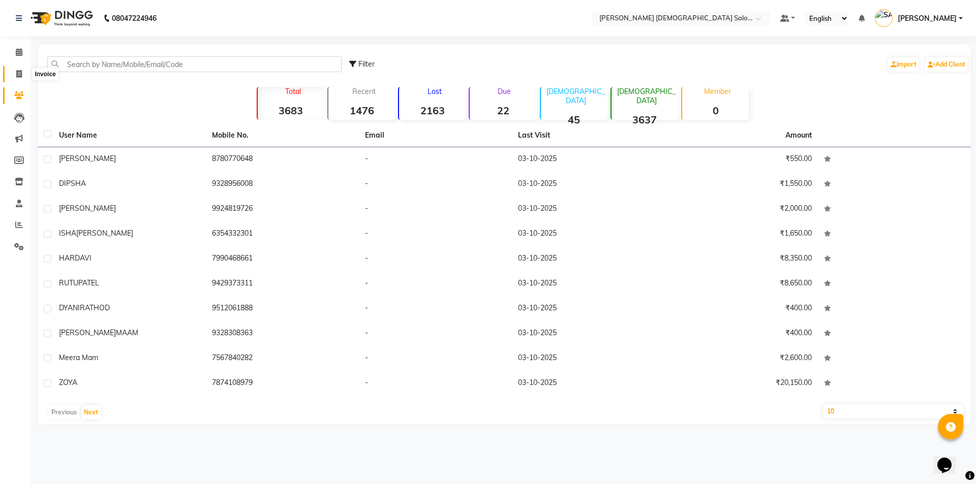
click at [17, 77] on icon at bounding box center [19, 74] width 6 height 8
select select "service"
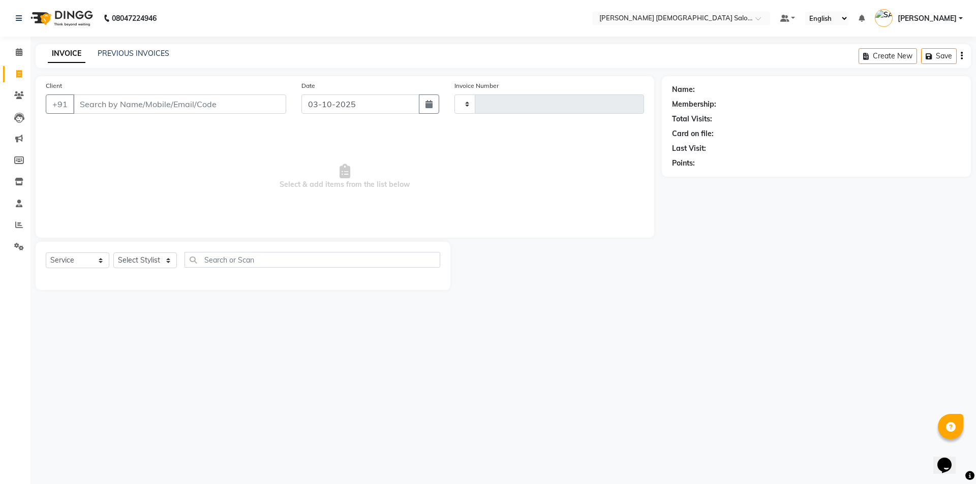
type input "4947"
select select "7542"
click at [18, 228] on icon at bounding box center [19, 225] width 8 height 8
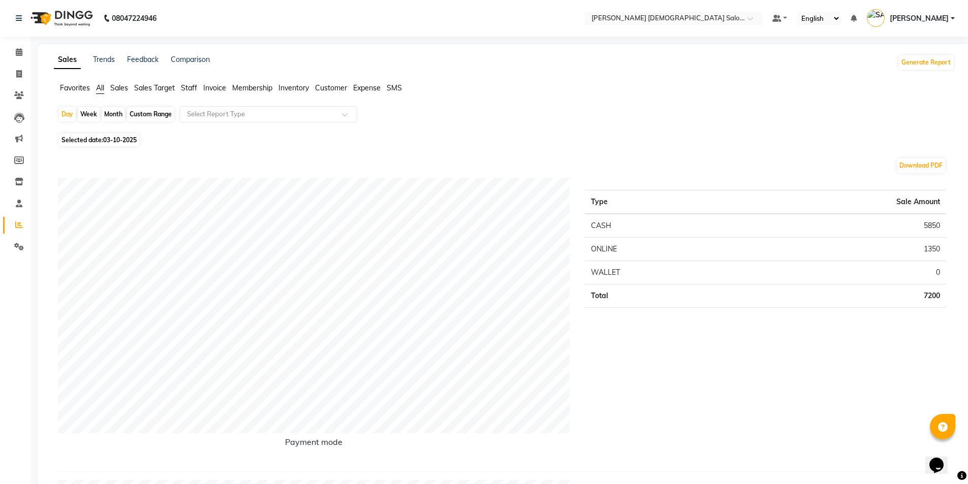
click at [15, 64] on li "Invoice" at bounding box center [15, 75] width 30 height 22
click at [16, 69] on span at bounding box center [19, 75] width 18 height 12
select select "service"
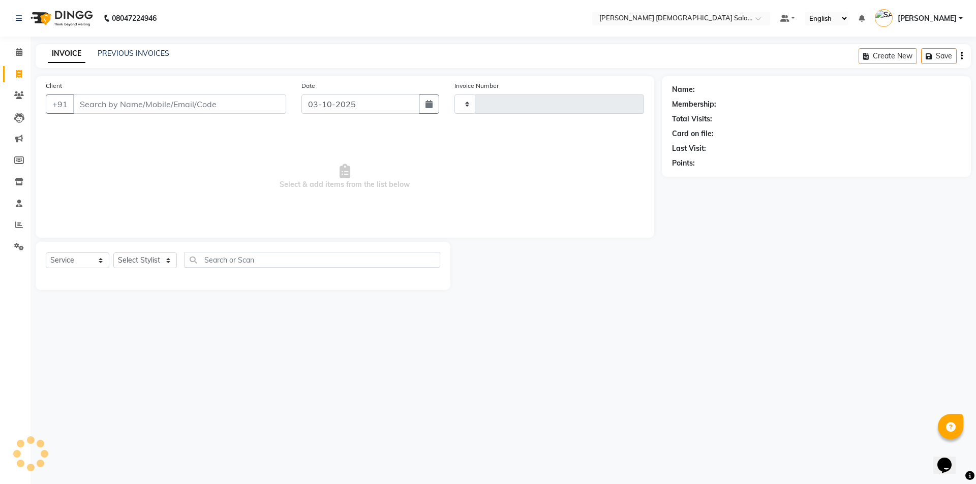
type input "4947"
select select "7542"
click at [627, 303] on main "INVOICE PREVIOUS INVOICES Create New Save Client +91 Date 03-10-2025 Invoice Nu…" at bounding box center [502, 174] width 945 height 261
click at [86, 107] on input "Client" at bounding box center [179, 104] width 213 height 19
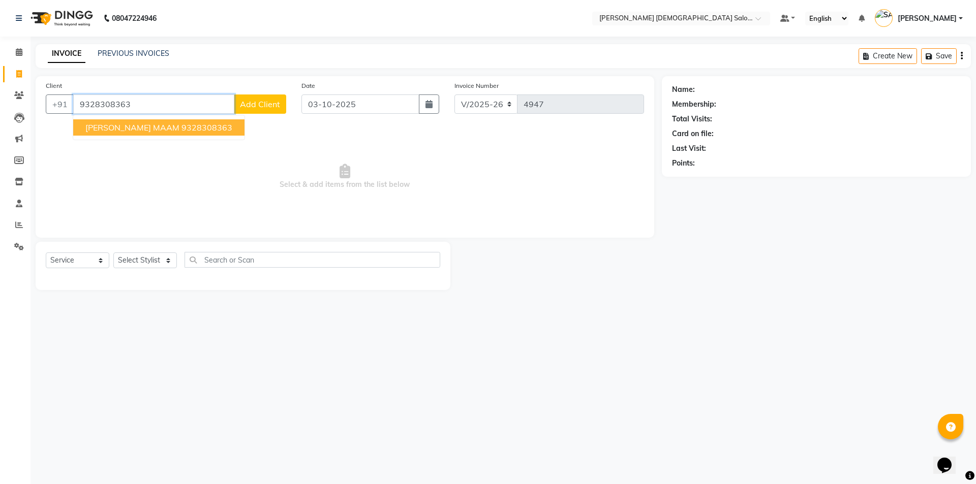
click at [196, 125] on ngb-highlight "9328308363" at bounding box center [206, 127] width 51 height 10
type input "9328308363"
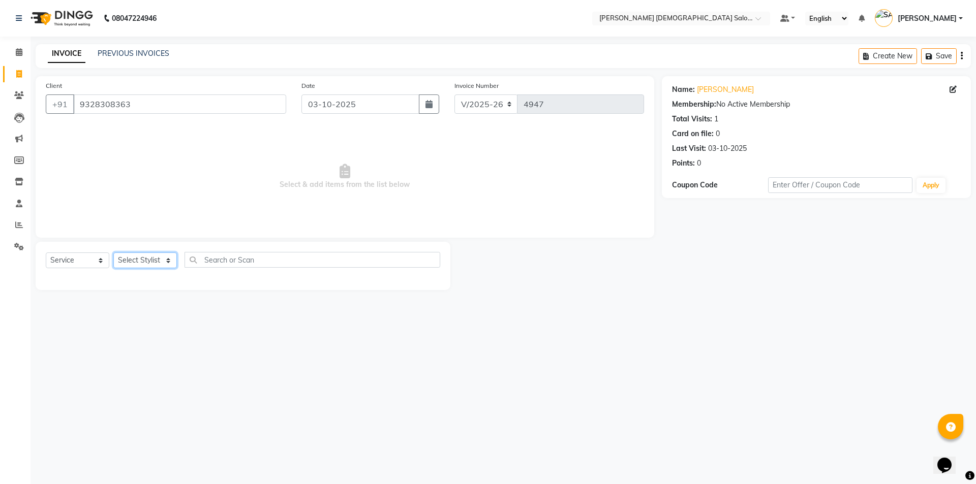
click at [164, 256] on select "Select Stylist [PERSON_NAME] BHAVTIK [PERSON_NAME] [PERSON_NAME] [PERSON_NAME] …" at bounding box center [145, 261] width 64 height 16
click at [261, 126] on span "Select & add items from the list below" at bounding box center [345, 177] width 598 height 102
click at [136, 105] on input "9328308363" at bounding box center [179, 104] width 213 height 19
click at [148, 261] on select "Select Stylist [PERSON_NAME] BHAVTIK [PERSON_NAME] [PERSON_NAME] [PERSON_NAME] …" at bounding box center [145, 261] width 64 height 16
select select "67051"
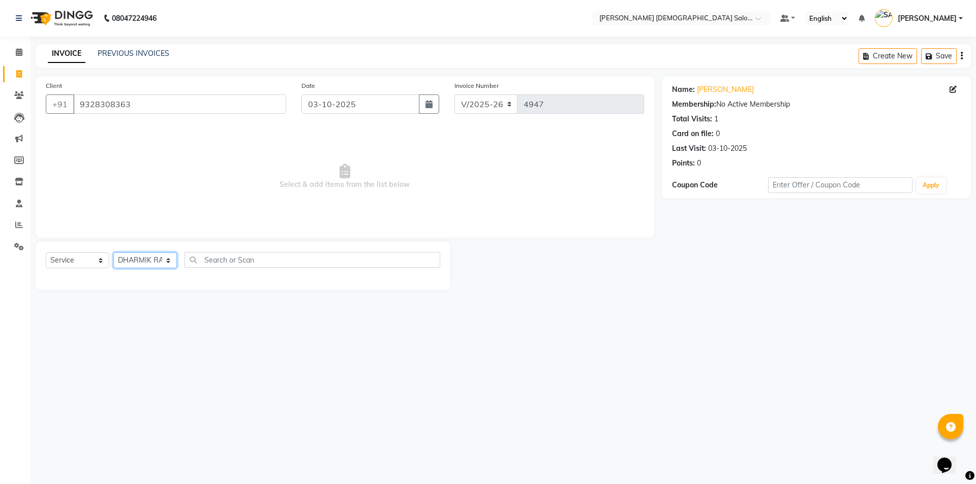
click at [113, 253] on select "Select Stylist [PERSON_NAME] BHAVTIK [PERSON_NAME] [PERSON_NAME] [PERSON_NAME] …" at bounding box center [145, 261] width 64 height 16
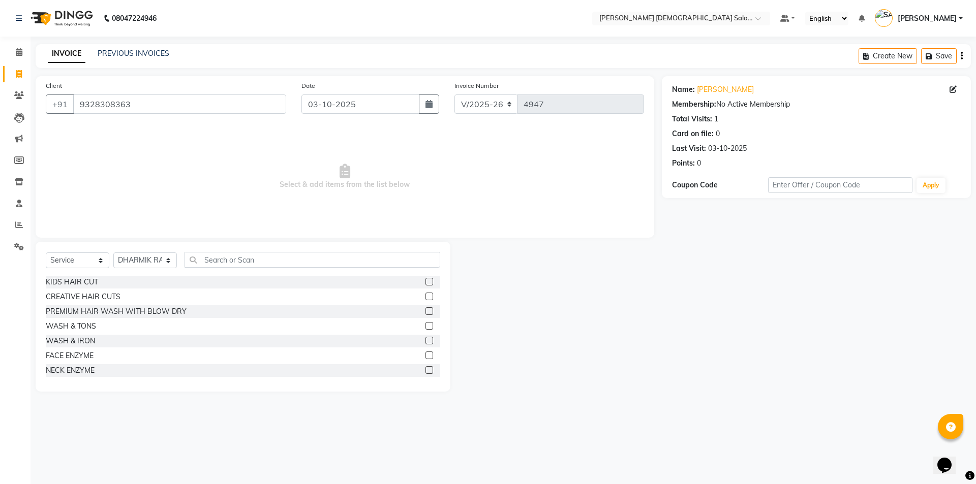
click at [425, 297] on label at bounding box center [429, 297] width 8 height 8
click at [425, 297] on input "checkbox" at bounding box center [428, 297] width 7 height 7
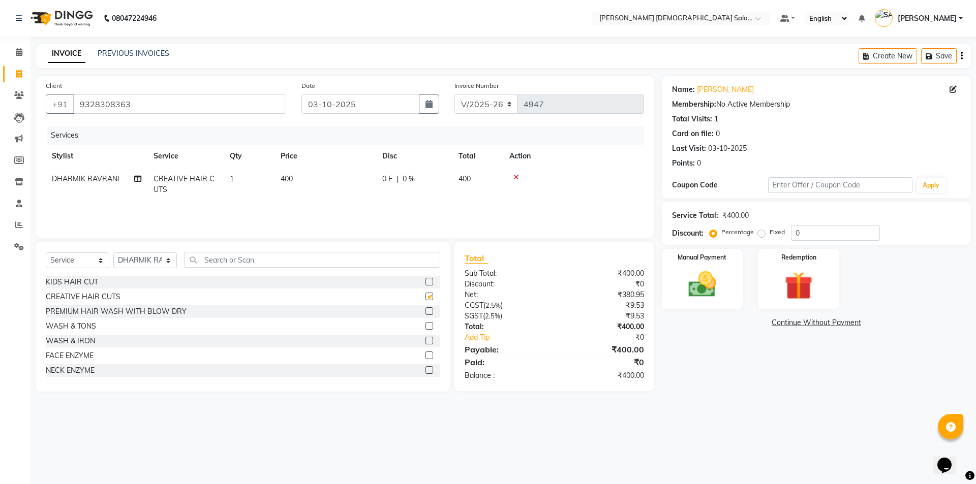
checkbox input "false"
click at [135, 175] on icon at bounding box center [137, 178] width 7 height 7
select select "67051"
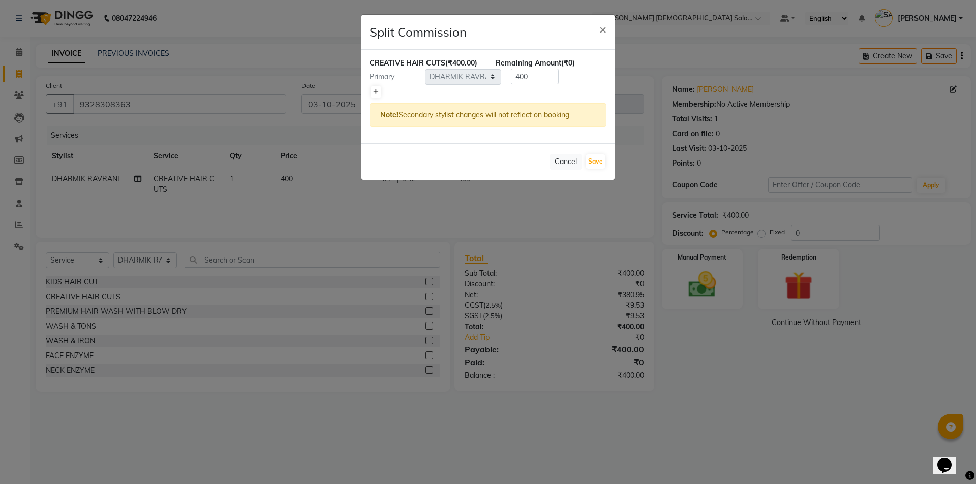
click at [377, 91] on icon at bounding box center [376, 92] width 6 height 6
type input "200"
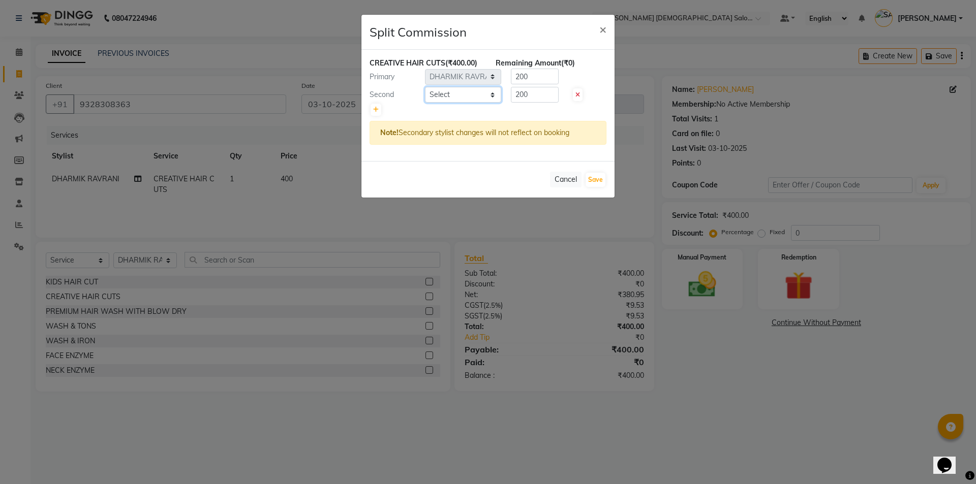
click at [434, 95] on select "Select AANAND BAVALIYA BHAVTIK GONDALIYA DHARMIK RAVRANI DIKSHA DIMPAL SEN GOPI…" at bounding box center [463, 95] width 76 height 16
select select "83691"
click at [425, 87] on select "Select AANAND BAVALIYA BHAVTIK GONDALIYA DHARMIK RAVRANI DIKSHA DIMPAL SEN GOPI…" at bounding box center [463, 95] width 76 height 16
click at [533, 90] on input "200" at bounding box center [535, 95] width 48 height 16
type input "2"
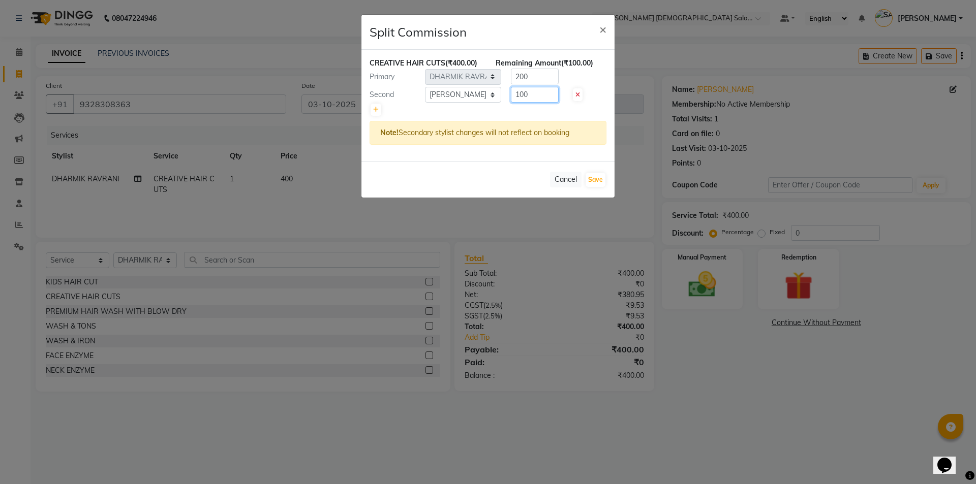
type input "100"
click at [535, 78] on input "200" at bounding box center [535, 77] width 48 height 16
type input "2"
type input "300"
click at [600, 182] on button "Save" at bounding box center [596, 180] width 20 height 14
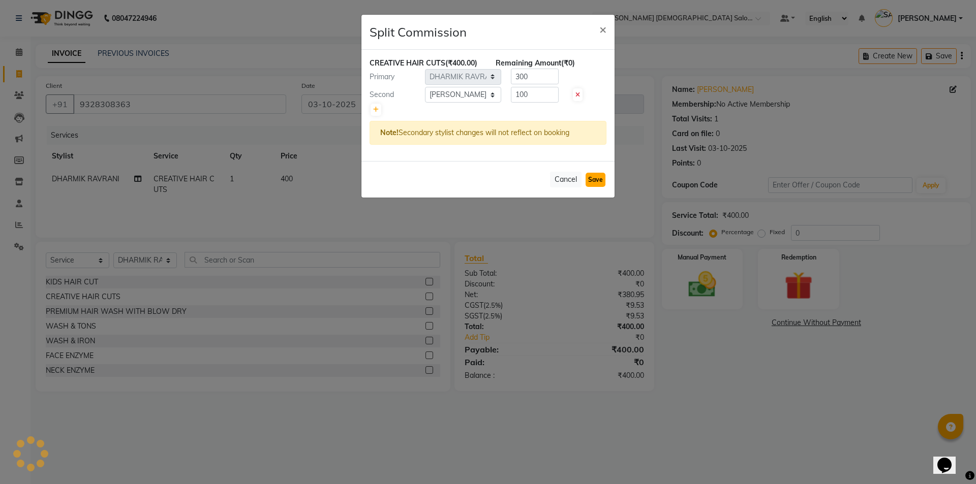
select select "Select"
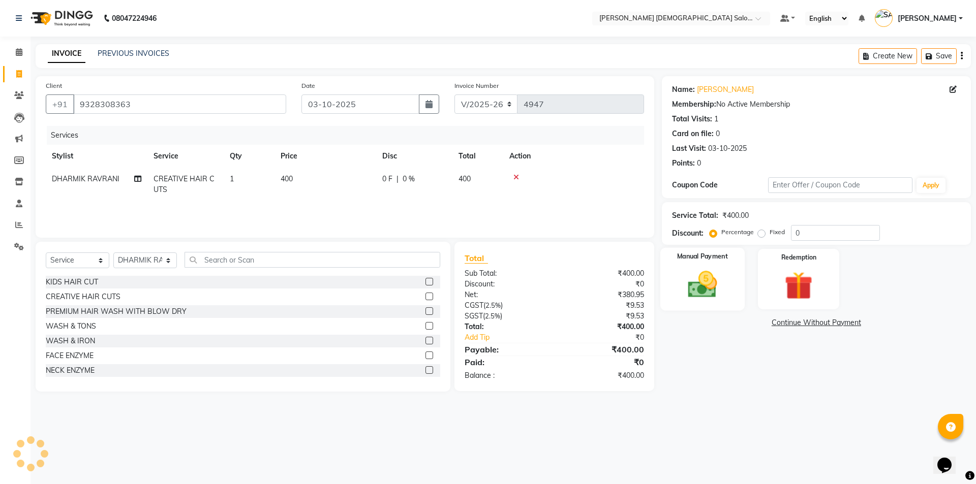
click at [730, 281] on div "Manual Payment" at bounding box center [702, 279] width 84 height 63
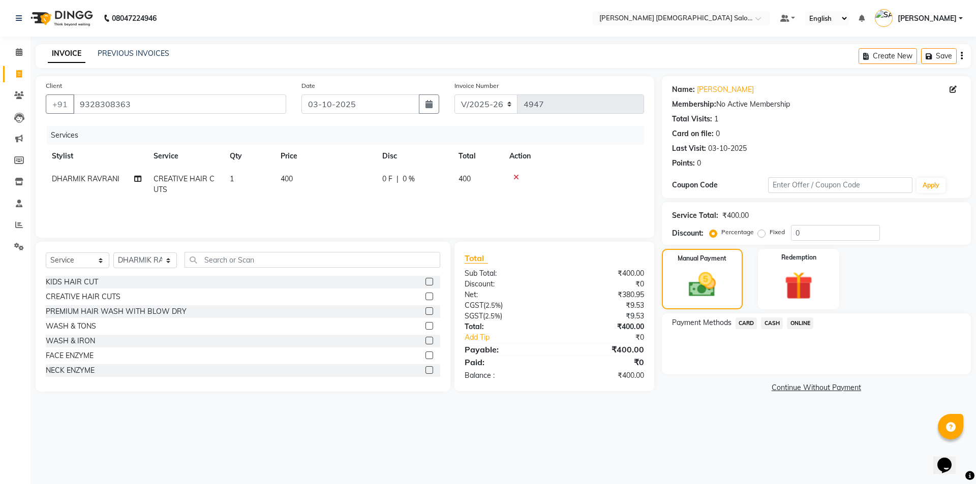
click at [766, 320] on span "CASH" at bounding box center [772, 324] width 22 height 12
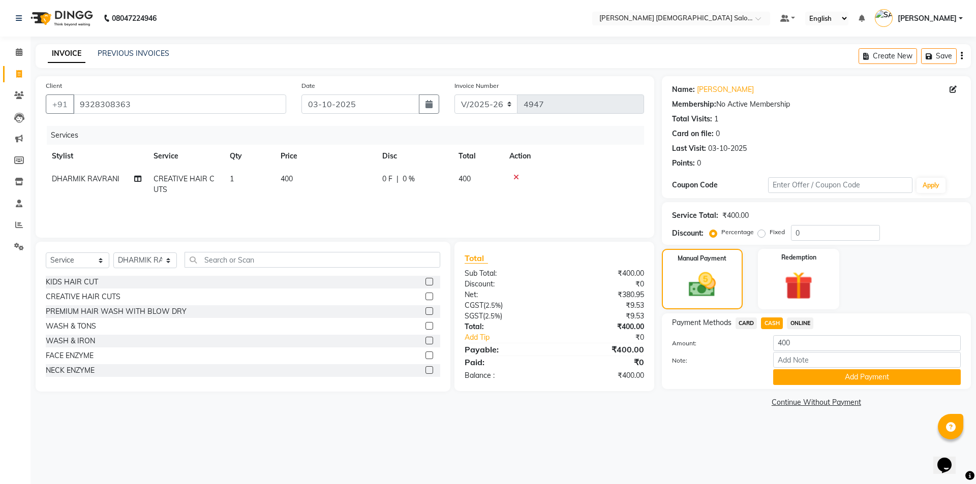
click at [810, 385] on div "Payment Methods CARD CASH ONLINE Amount: 400 Note: Add Payment" at bounding box center [816, 352] width 309 height 76
click at [810, 380] on button "Add Payment" at bounding box center [867, 378] width 188 height 16
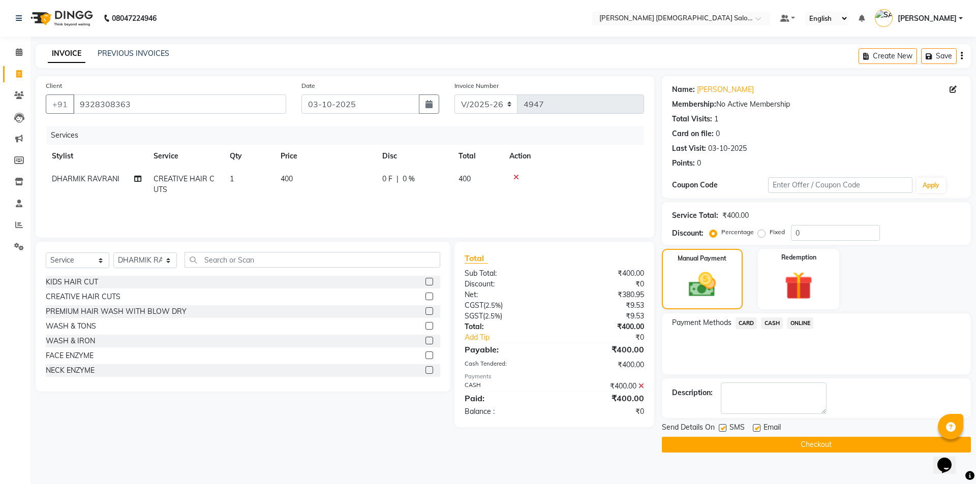
click at [754, 427] on label at bounding box center [757, 428] width 8 height 8
click at [754, 427] on input "checkbox" at bounding box center [756, 428] width 7 height 7
checkbox input "false"
click at [719, 425] on label at bounding box center [723, 428] width 8 height 8
click at [719, 425] on input "checkbox" at bounding box center [722, 428] width 7 height 7
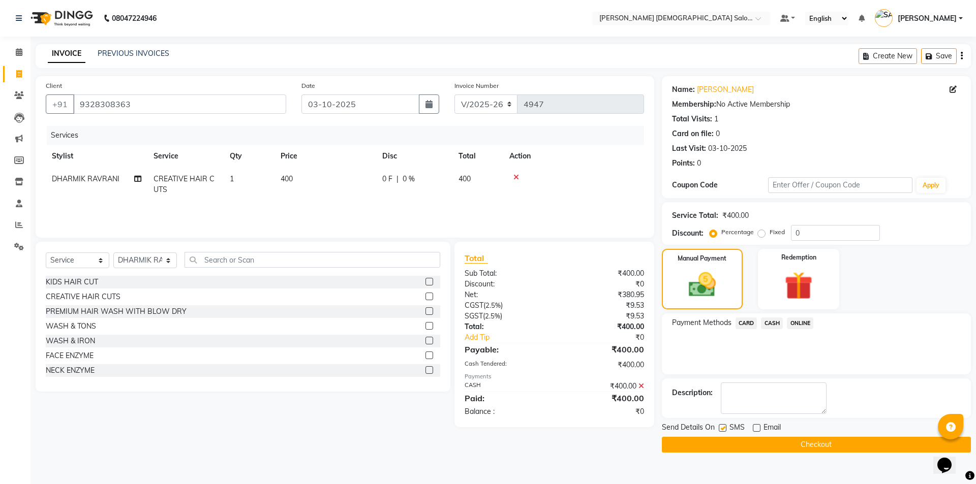
checkbox input "false"
click at [727, 440] on button "Checkout" at bounding box center [816, 445] width 309 height 16
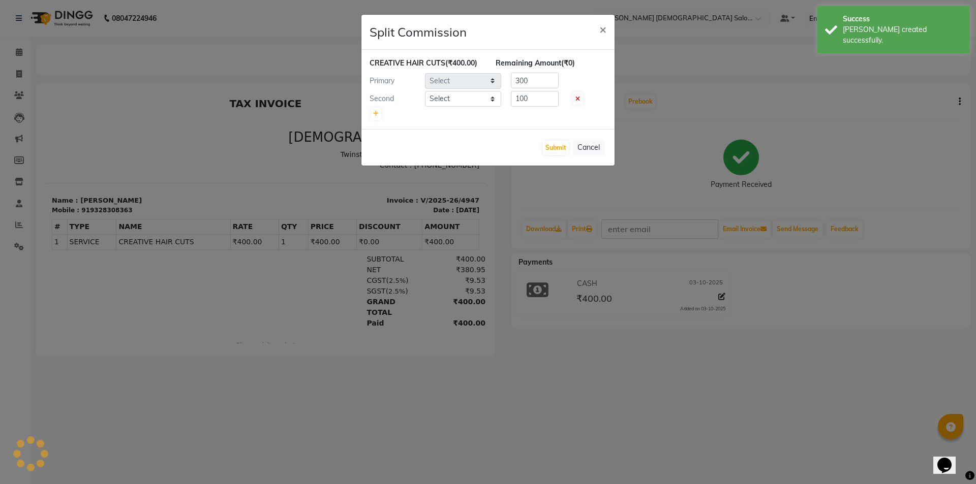
select select "67051"
select select "83691"
click at [551, 151] on button "Submit" at bounding box center [556, 148] width 26 height 14
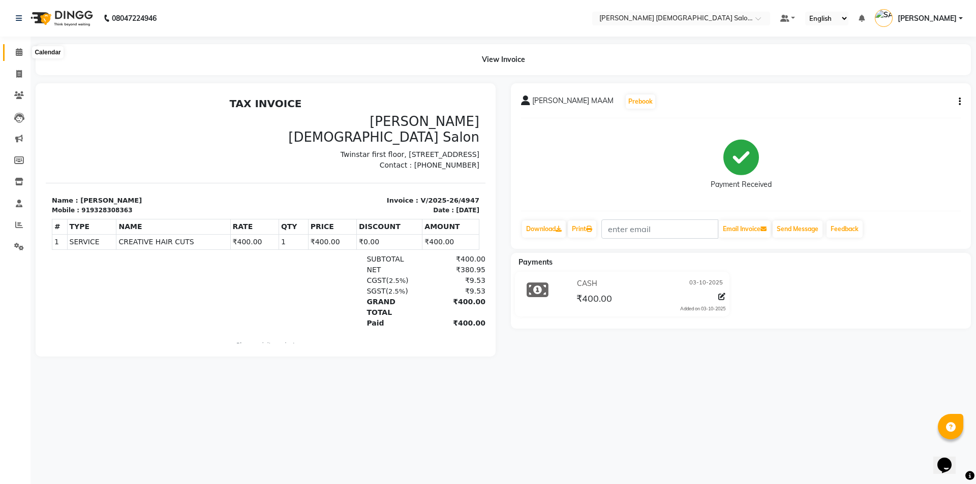
click at [22, 58] on span at bounding box center [19, 53] width 18 height 12
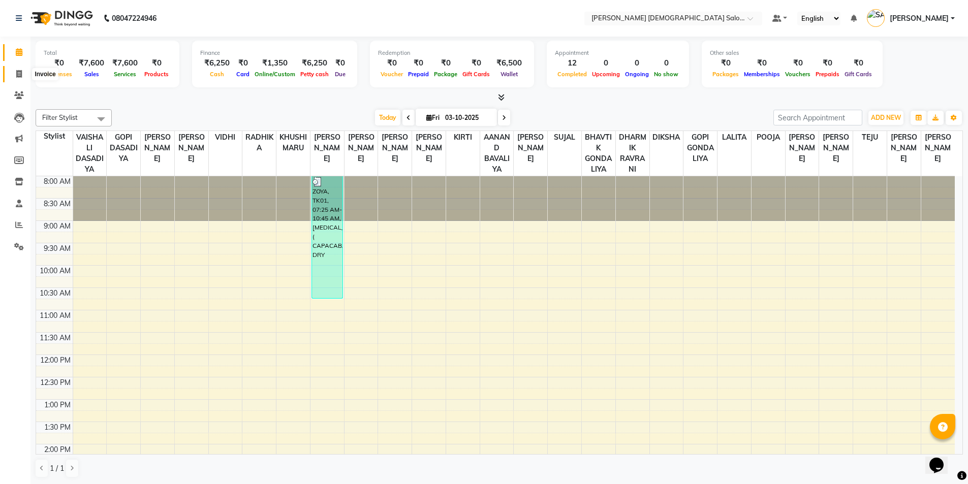
click at [18, 77] on icon at bounding box center [19, 74] width 6 height 8
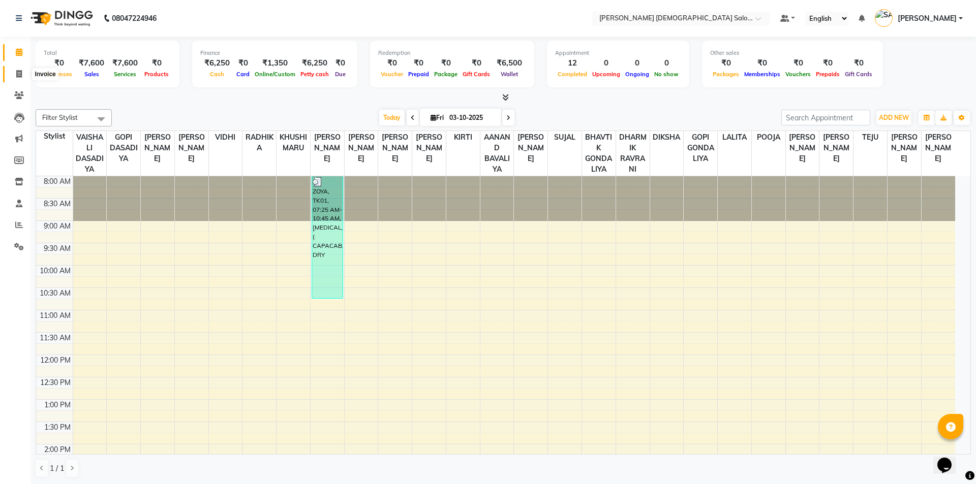
select select "7542"
select select "service"
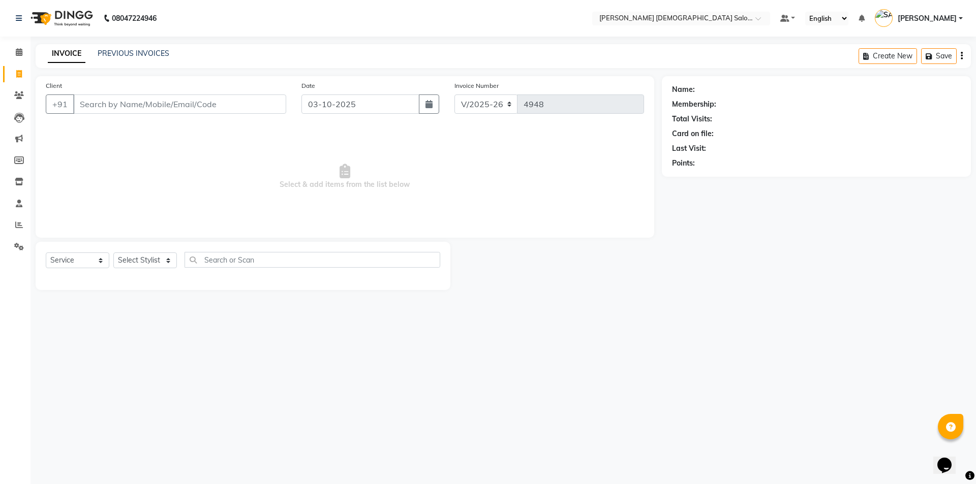
click at [142, 59] on div "INVOICE PREVIOUS INVOICES" at bounding box center [109, 54] width 146 height 12
click at [143, 56] on link "PREVIOUS INVOICES" at bounding box center [134, 53] width 72 height 9
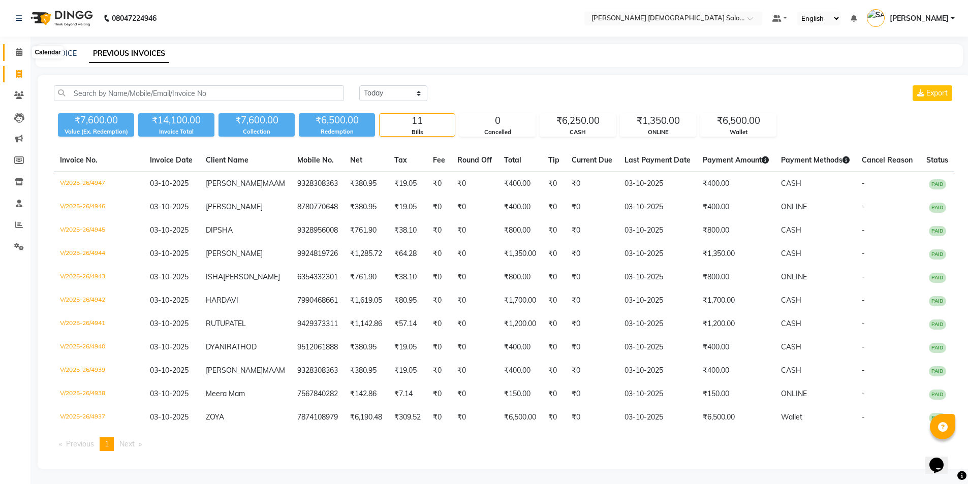
click at [21, 50] on icon at bounding box center [19, 52] width 7 height 8
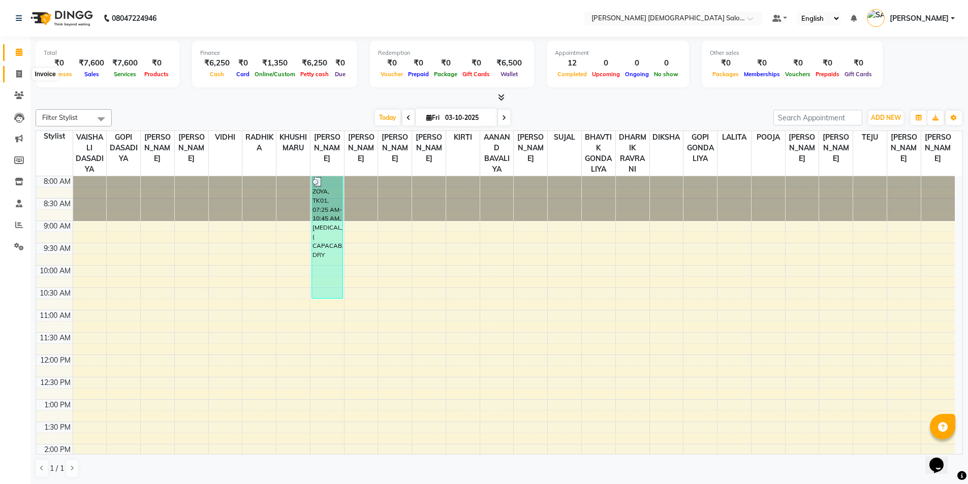
click at [15, 76] on span at bounding box center [19, 75] width 18 height 12
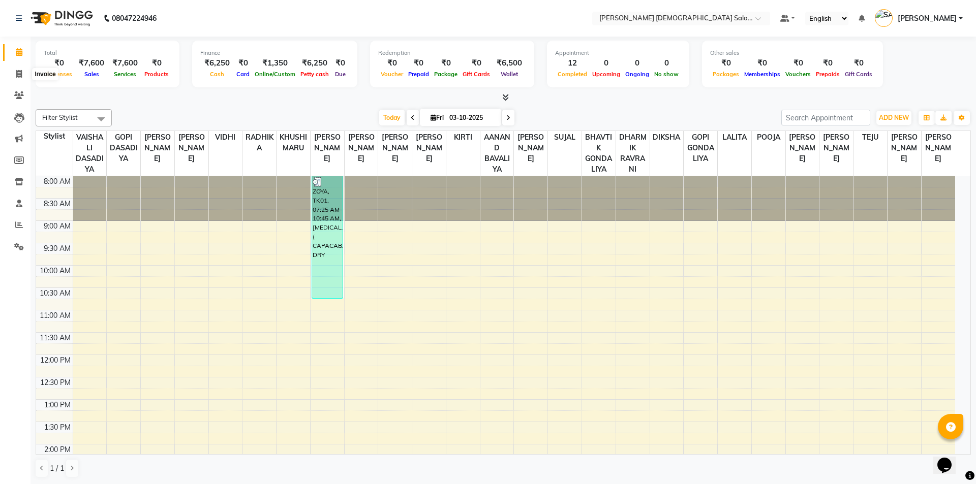
select select "7542"
select select "service"
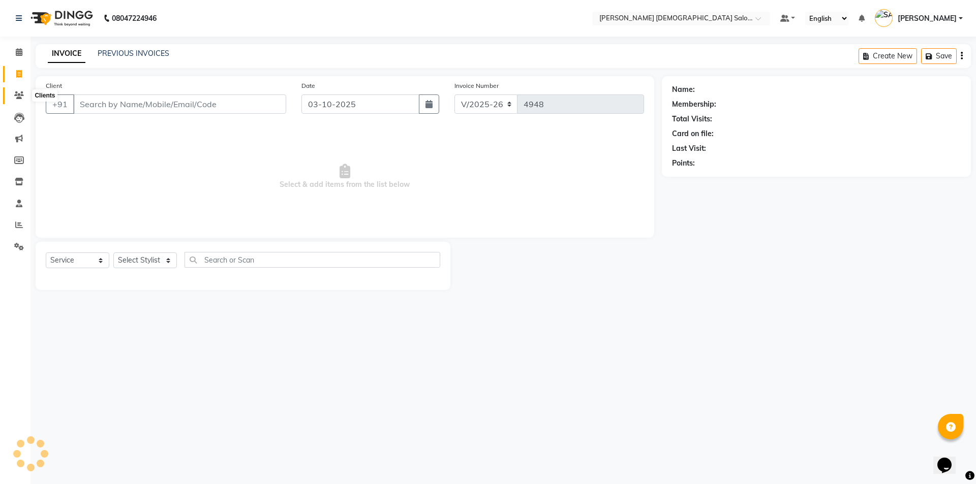
click at [11, 97] on span at bounding box center [19, 96] width 18 height 12
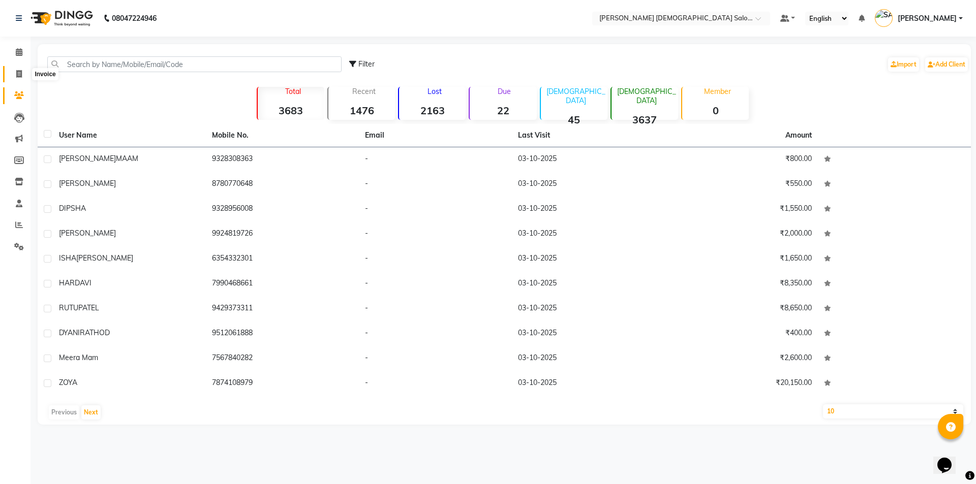
click at [18, 70] on icon at bounding box center [19, 74] width 6 height 8
select select "7542"
select select "service"
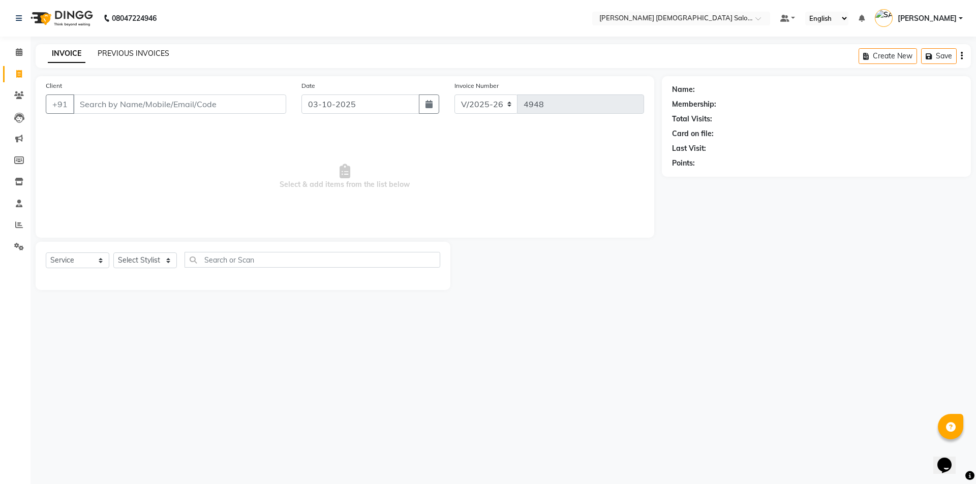
click at [103, 49] on link "PREVIOUS INVOICES" at bounding box center [134, 53] width 72 height 9
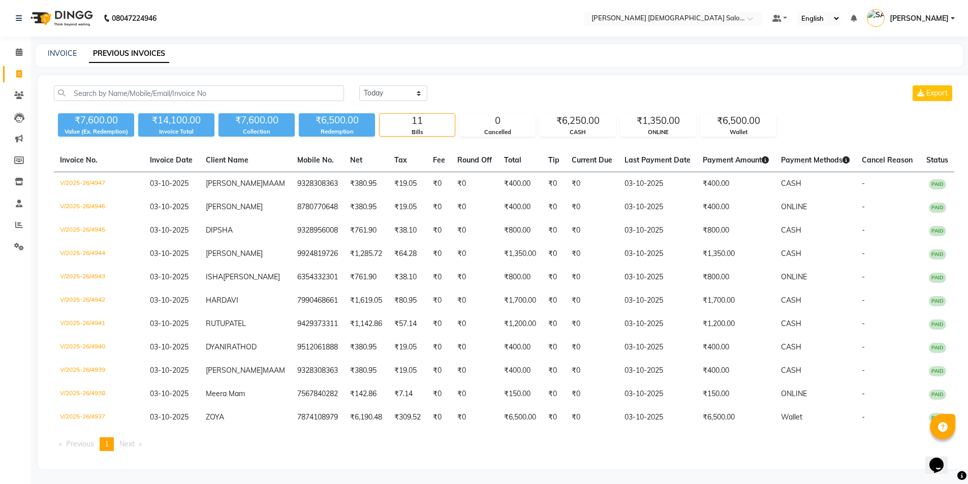
drag, startPoint x: 60, startPoint y: 53, endPoint x: 60, endPoint y: 47, distance: 5.6
click at [60, 47] on div "INVOICE PREVIOUS INVOICES" at bounding box center [500, 55] width 928 height 23
click at [59, 47] on div "INVOICE PREVIOUS INVOICES" at bounding box center [500, 55] width 928 height 23
click at [57, 52] on link "INVOICE" at bounding box center [62, 53] width 29 height 9
select select "service"
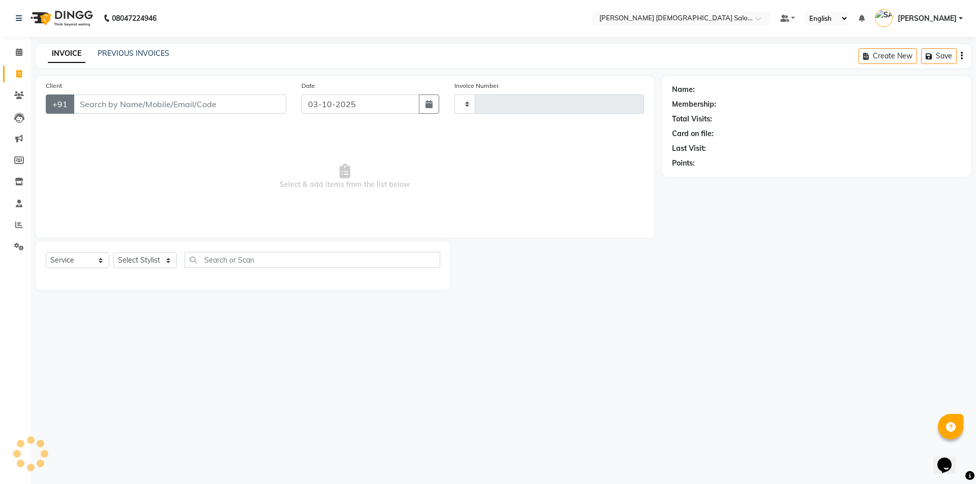
type input "4948"
select select "7542"
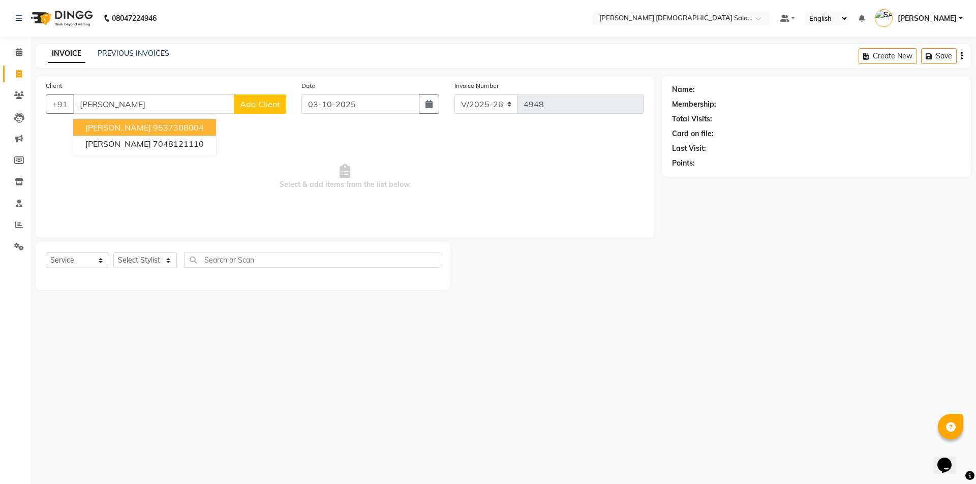
type input "CHARMI PATEL"
click at [265, 101] on span "Add Client" at bounding box center [260, 104] width 40 height 10
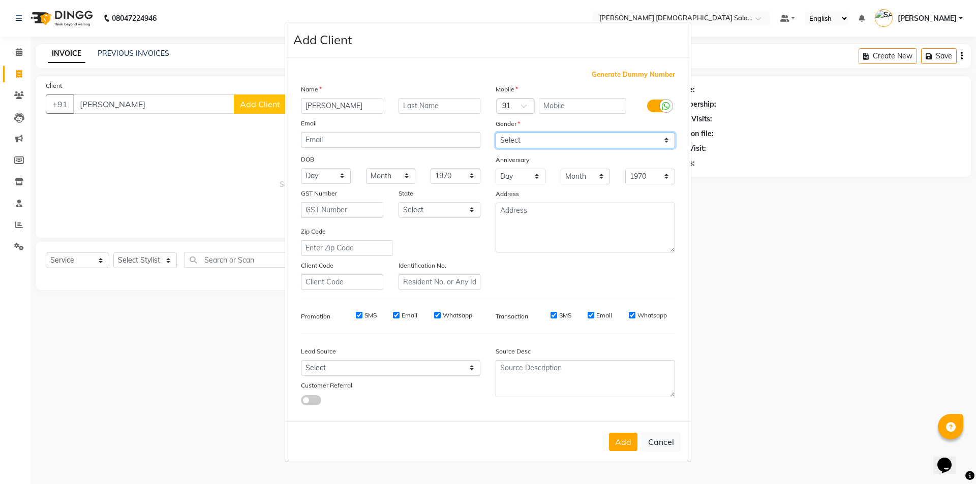
click at [551, 141] on select "Select [DEMOGRAPHIC_DATA] [DEMOGRAPHIC_DATA] Other Prefer Not To Say" at bounding box center [585, 141] width 179 height 16
select select "[DEMOGRAPHIC_DATA]"
click at [496, 133] on select "Select [DEMOGRAPHIC_DATA] [DEMOGRAPHIC_DATA] Other Prefer Not To Say" at bounding box center [585, 141] width 179 height 16
click at [191, 99] on ngb-modal-window "Add Client Generate Dummy Number Name CHARMI PATEL Email DOB Day 01 02 03 04 05…" at bounding box center [488, 242] width 976 height 484
click at [149, 93] on ngb-modal-window "Add Client Generate Dummy Number Name CHARMI PATEL Email DOB Day 01 02 03 04 05…" at bounding box center [488, 242] width 976 height 484
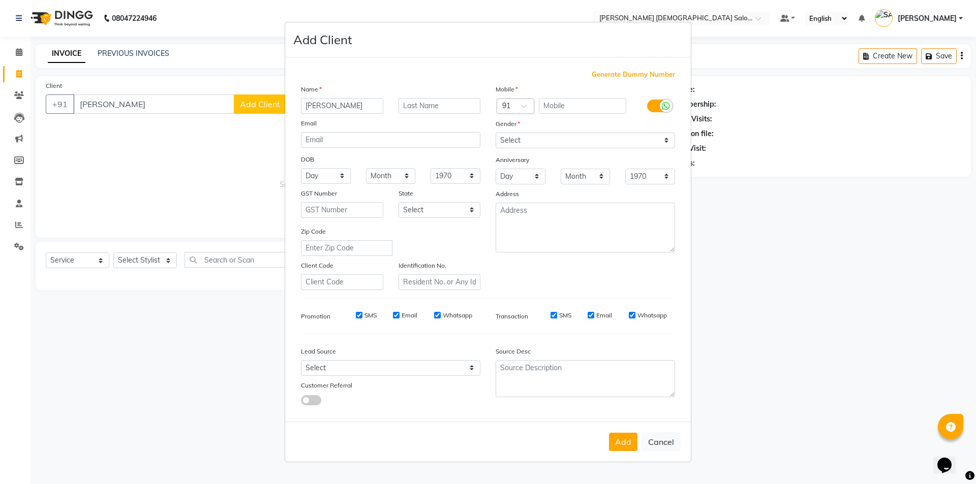
drag, startPoint x: 827, startPoint y: 297, endPoint x: 724, endPoint y: 357, distance: 119.2
click at [810, 311] on ngb-modal-window "Add Client Generate Dummy Number Name CHARMI PATEL Email DOB Day 01 02 03 04 05…" at bounding box center [488, 242] width 976 height 484
click at [663, 434] on button "Cancel" at bounding box center [660, 442] width 39 height 19
select select
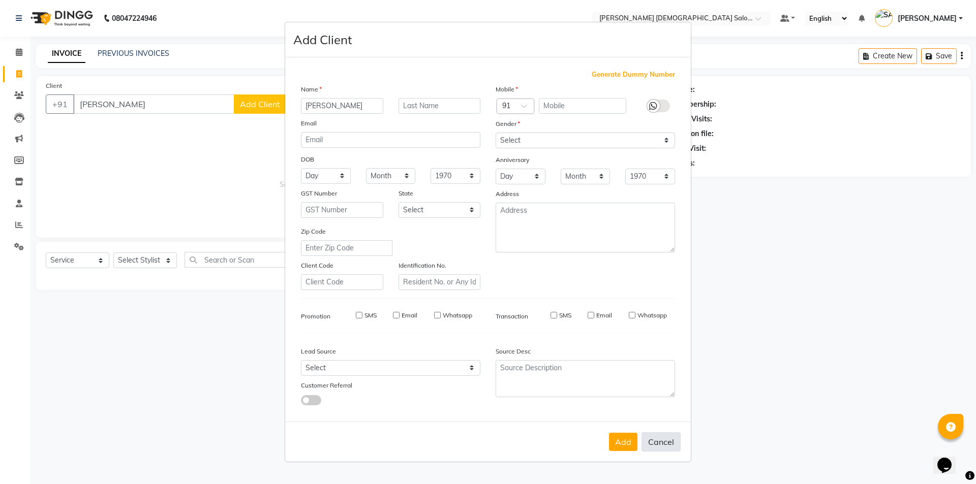
select select
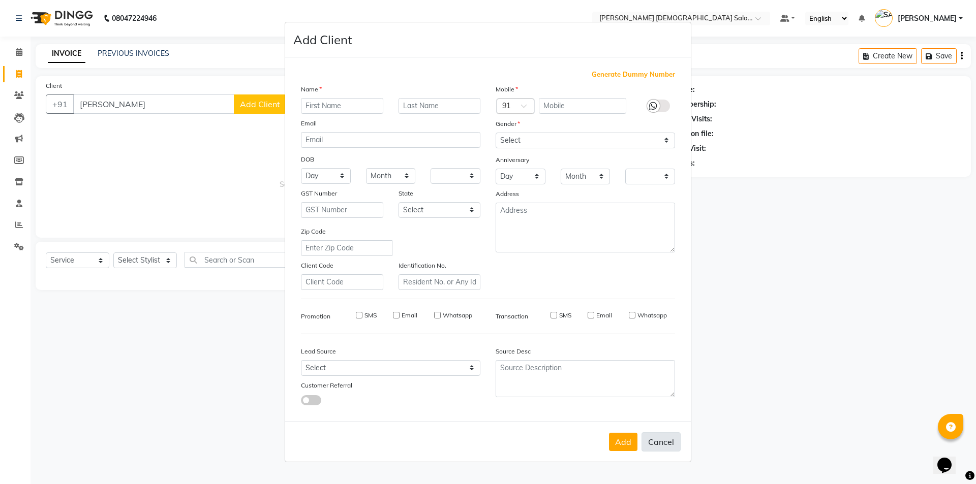
checkbox input "false"
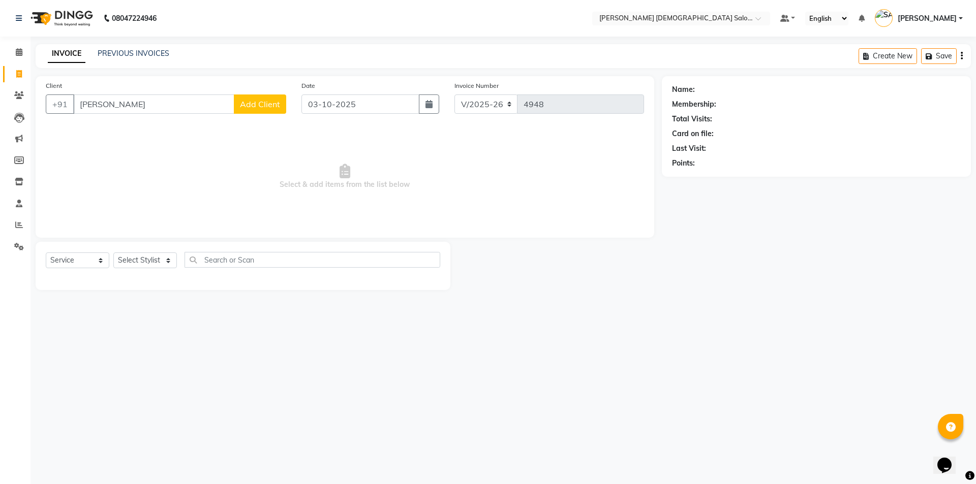
click at [145, 114] on div "Client +91 CHARMI PATEL Add Client" at bounding box center [166, 101] width 256 height 42
click at [147, 106] on input "CHARMI PATEL" at bounding box center [153, 104] width 161 height 19
click at [157, 142] on ngb-highlight "7048121110" at bounding box center [178, 144] width 51 height 10
click at [726, 88] on link "[PERSON_NAME]" at bounding box center [725, 89] width 57 height 11
click at [165, 94] on div "Client +91 7048121110" at bounding box center [166, 101] width 256 height 42
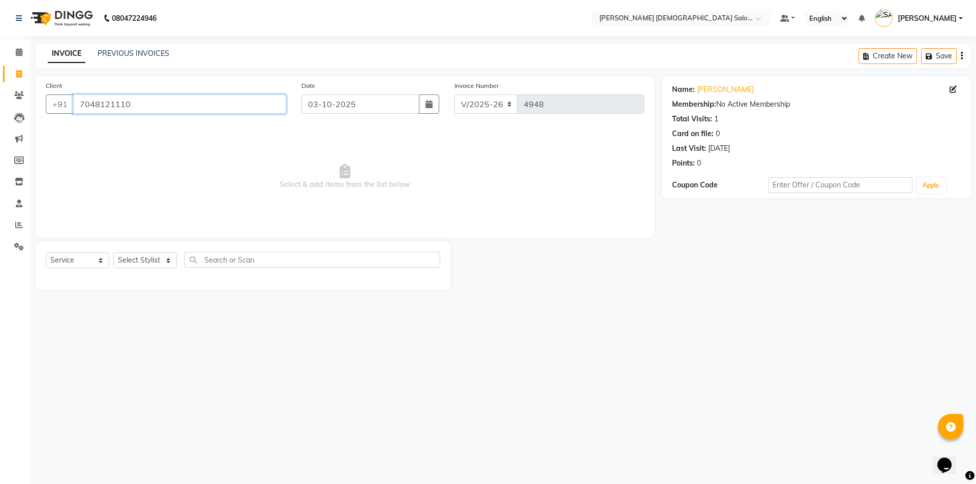
click at [162, 107] on input "7048121110" at bounding box center [179, 104] width 213 height 19
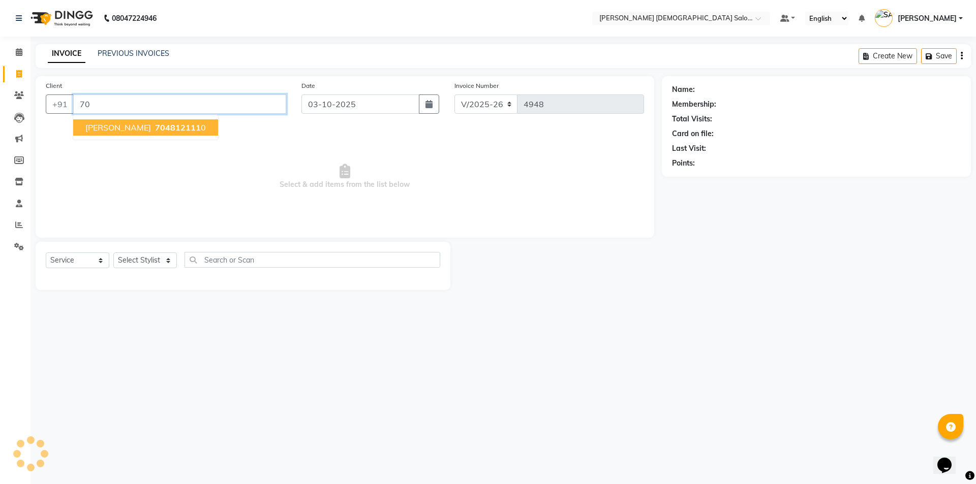
type input "7"
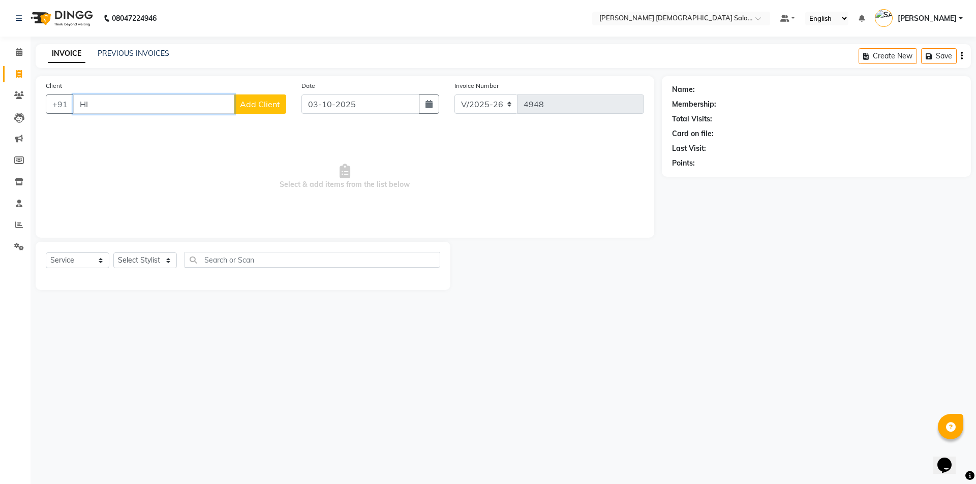
type input "H"
type input "h"
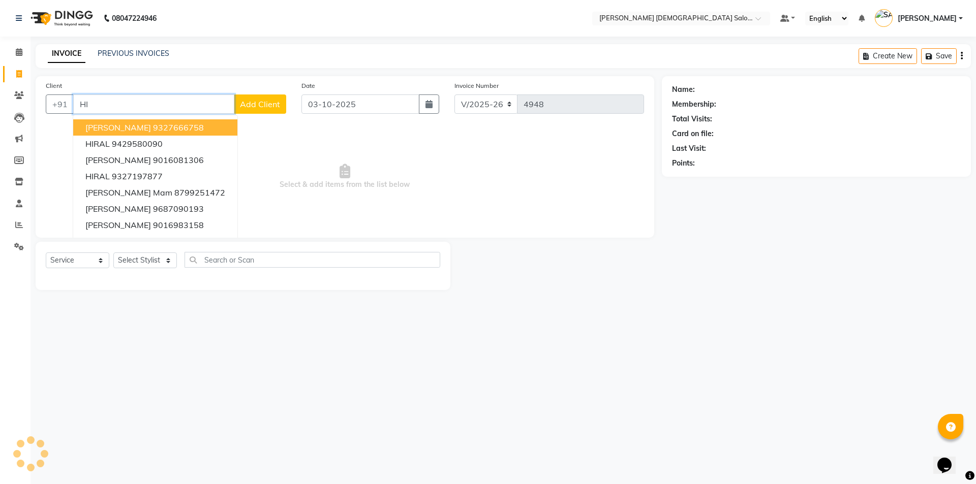
type input "H"
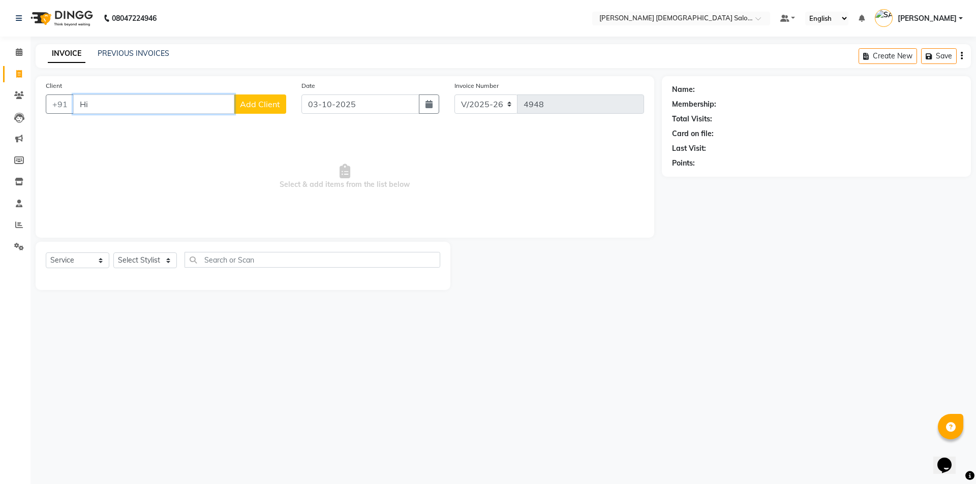
type input "H"
click at [164, 256] on select "Select Stylist [PERSON_NAME] BHAVTIK [PERSON_NAME] [PERSON_NAME] [PERSON_NAME] …" at bounding box center [145, 261] width 64 height 16
click at [38, 129] on div "Client +91 Date 03-10-2025 Invoice Number V/2025 V/2025-26 4948 Select & add it…" at bounding box center [345, 157] width 619 height 162
click at [153, 95] on input "Client" at bounding box center [179, 104] width 213 height 19
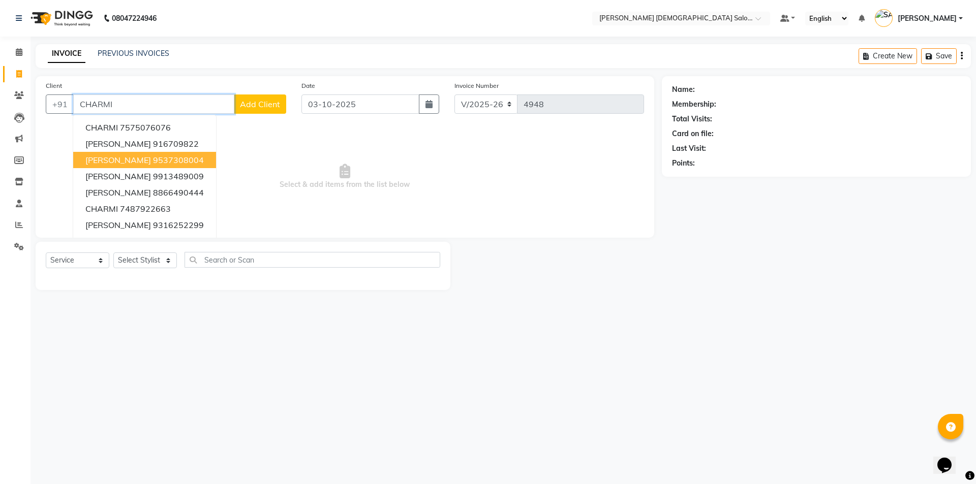
click at [153, 162] on ngb-highlight "9537308004" at bounding box center [178, 160] width 51 height 10
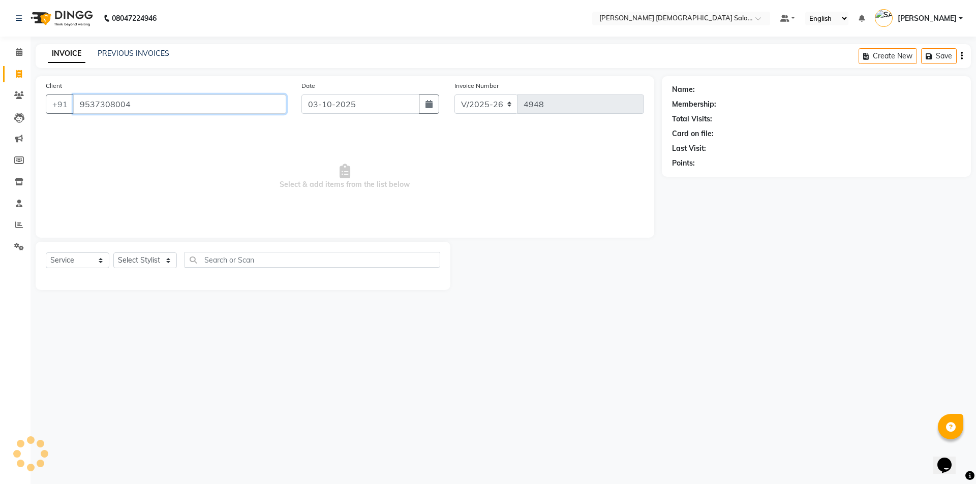
type input "9537308004"
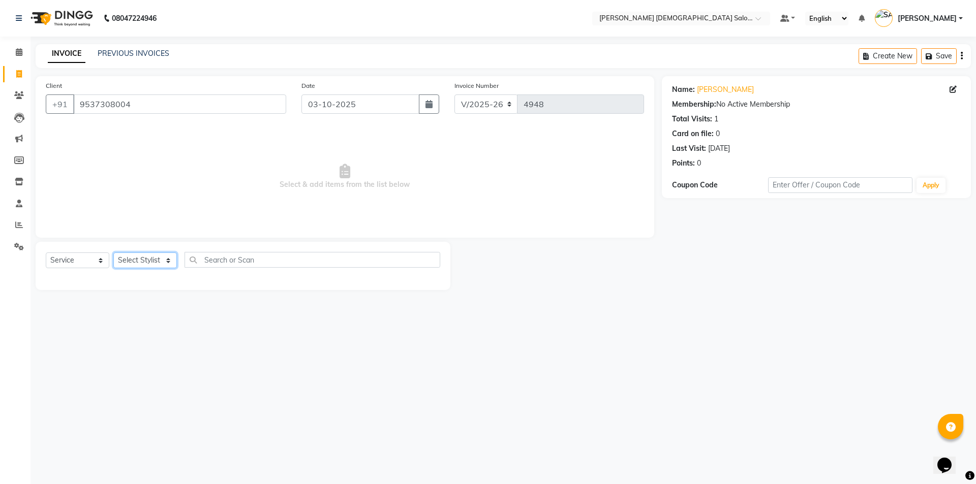
click at [161, 256] on select "Select Stylist [PERSON_NAME] BHAVTIK [PERSON_NAME] [PERSON_NAME] [PERSON_NAME] …" at bounding box center [145, 261] width 64 height 16
select select "67047"
click at [113, 253] on select "Select Stylist [PERSON_NAME] BHAVTIK [PERSON_NAME] [PERSON_NAME] [PERSON_NAME] …" at bounding box center [145, 261] width 64 height 16
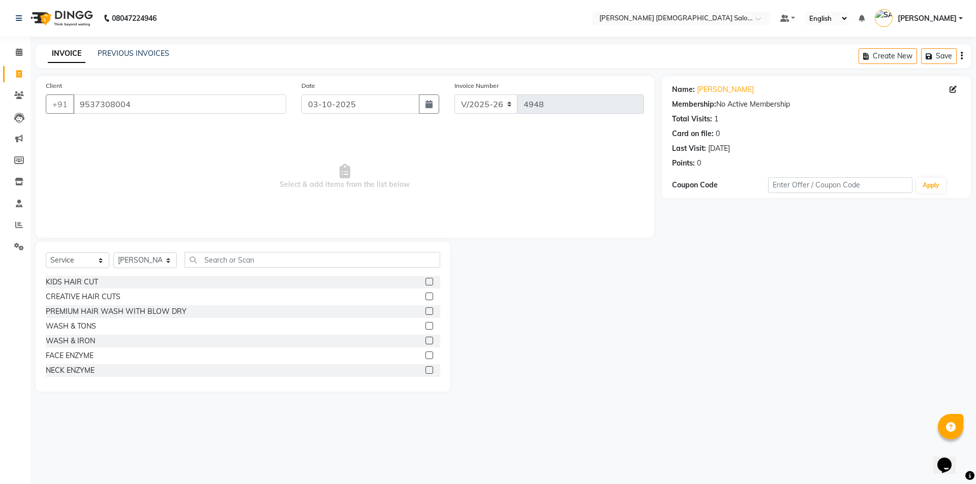
click at [425, 294] on label at bounding box center [429, 297] width 8 height 8
click at [425, 294] on input "checkbox" at bounding box center [428, 297] width 7 height 7
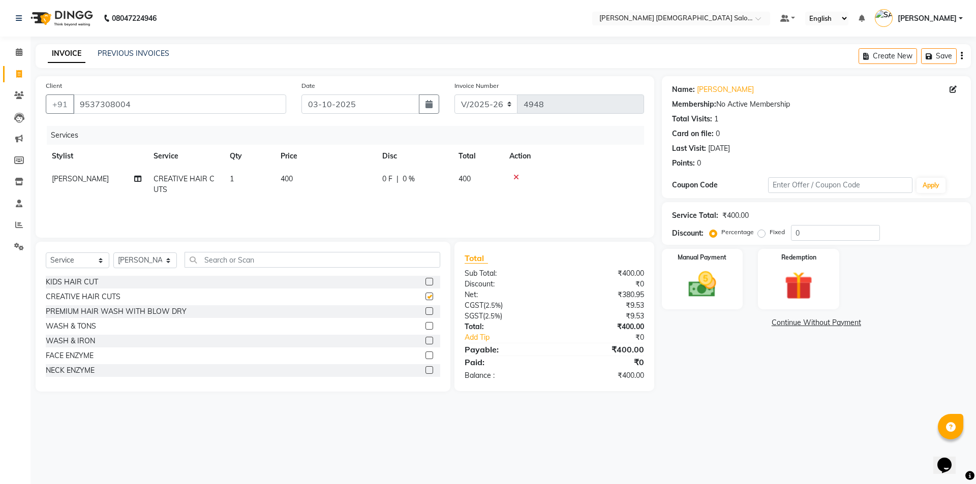
checkbox input "false"
click at [294, 181] on td "400" at bounding box center [325, 185] width 102 height 34
select select "67047"
click at [356, 183] on input "400" at bounding box center [372, 182] width 89 height 16
type input "4"
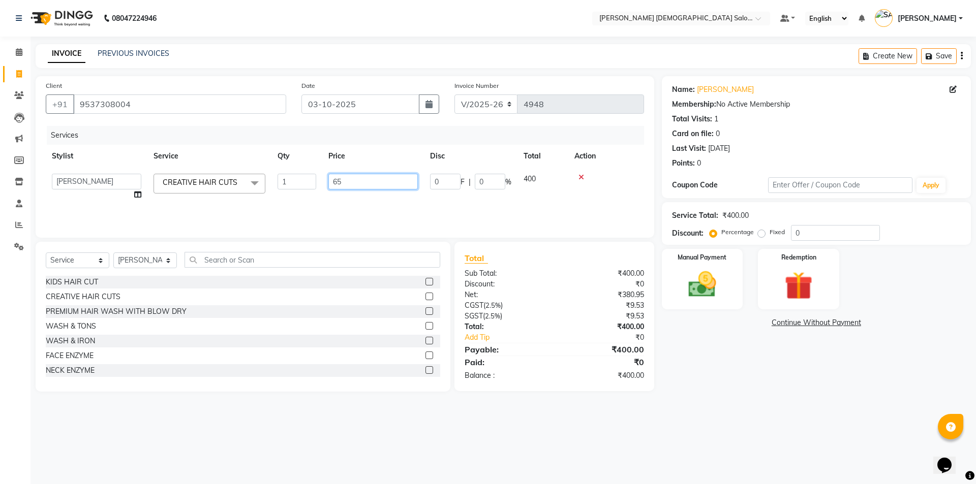
type input "650"
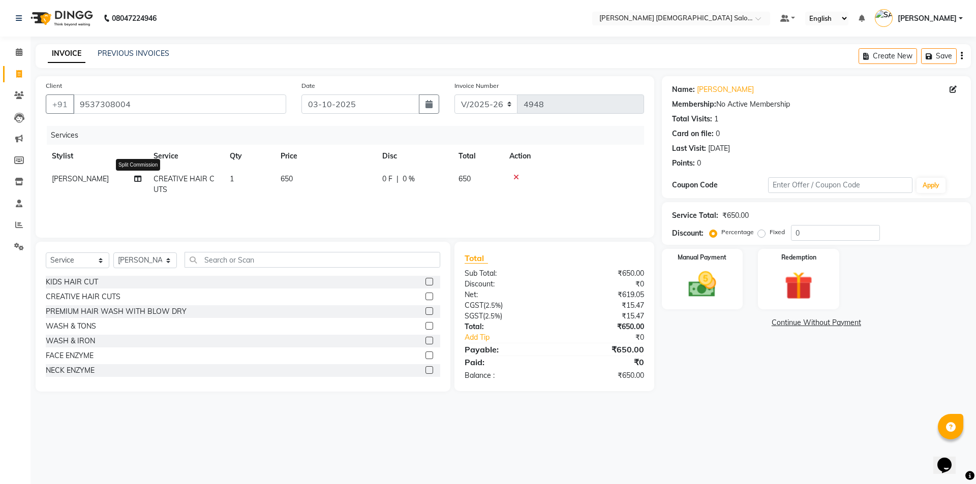
click at [137, 179] on icon at bounding box center [137, 178] width 7 height 7
select select "67047"
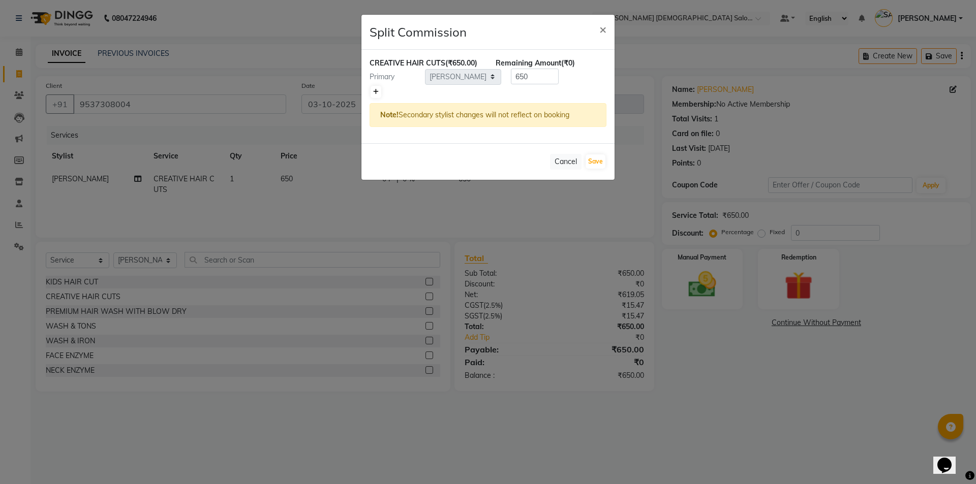
click at [377, 93] on icon at bounding box center [376, 92] width 6 height 6
type input "325"
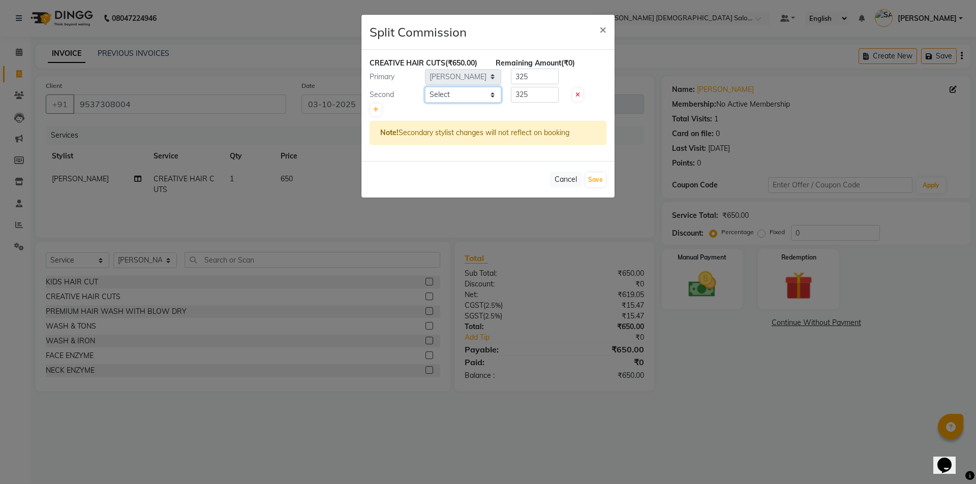
click at [450, 93] on select "Select AANAND BAVALIYA BHAVTIK GONDALIYA DHARMIK RAVRANI DIKSHA DIMPAL SEN GOPI…" at bounding box center [463, 95] width 76 height 16
select select "67043"
click at [425, 87] on select "Select AANAND BAVALIYA BHAVTIK GONDALIYA DHARMIK RAVRANI DIKSHA DIMPAL SEN GOPI…" at bounding box center [463, 95] width 76 height 16
click at [543, 98] on input "325" at bounding box center [535, 95] width 48 height 16
type input "3"
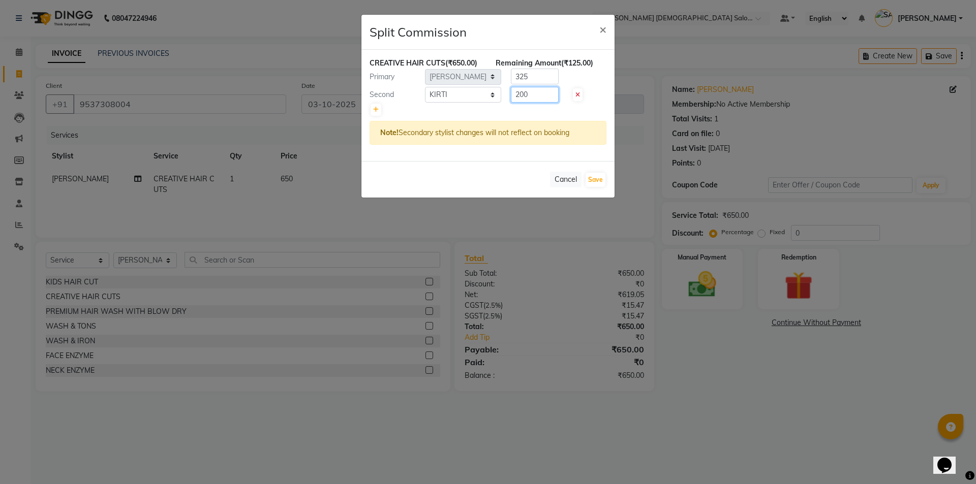
type input "200"
click at [545, 74] on input "325" at bounding box center [535, 77] width 48 height 16
type input "3"
type input "450"
click at [595, 177] on button "Save" at bounding box center [596, 180] width 20 height 14
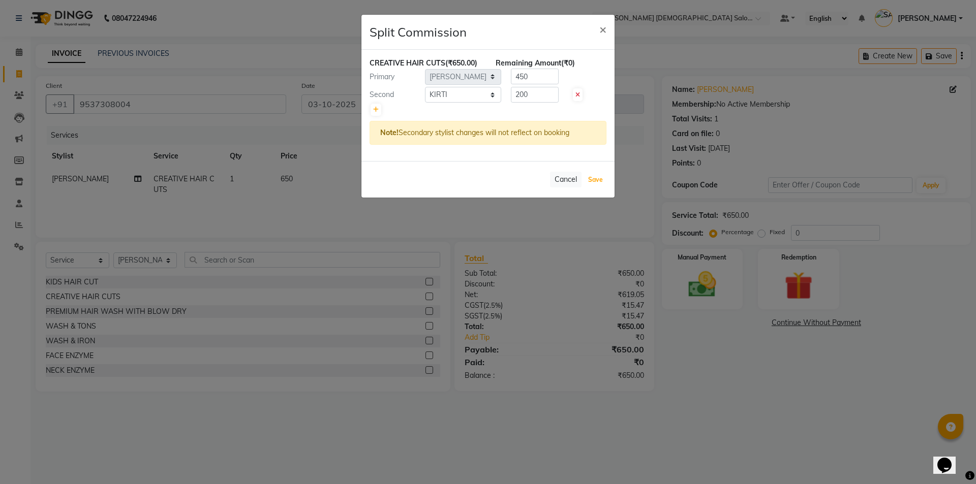
select select "Select"
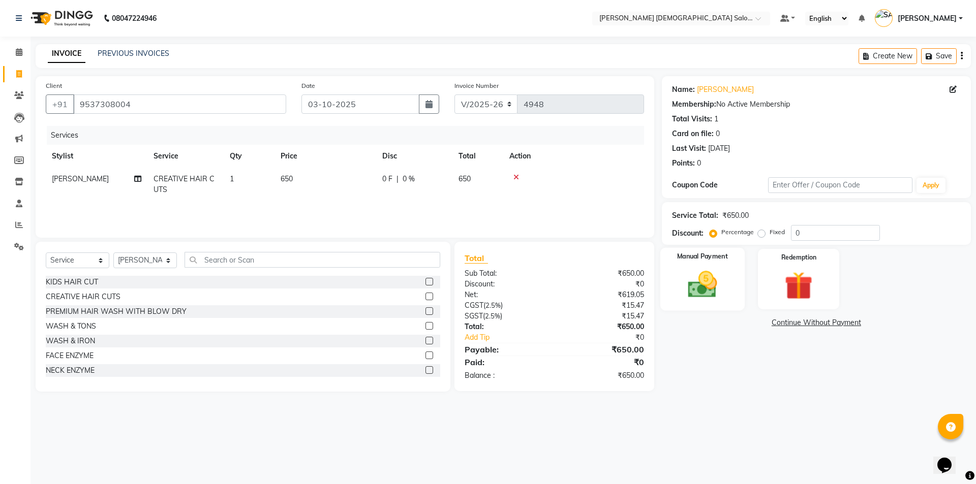
click at [724, 285] on img at bounding box center [702, 285] width 47 height 34
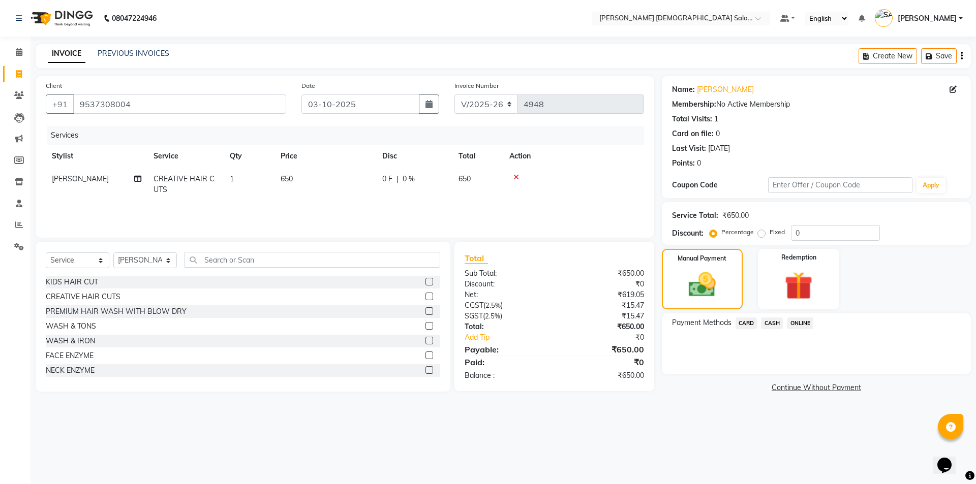
click at [775, 325] on span "CASH" at bounding box center [772, 324] width 22 height 12
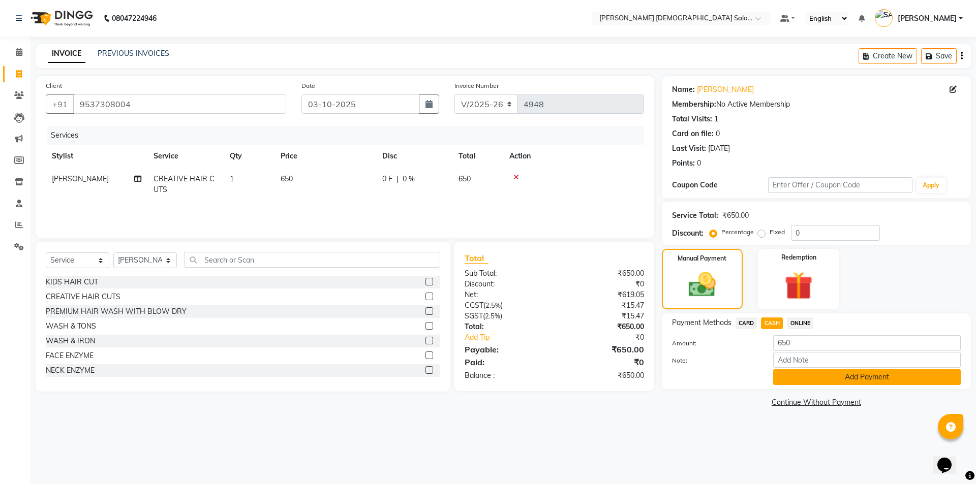
click at [856, 377] on button "Add Payment" at bounding box center [867, 378] width 188 height 16
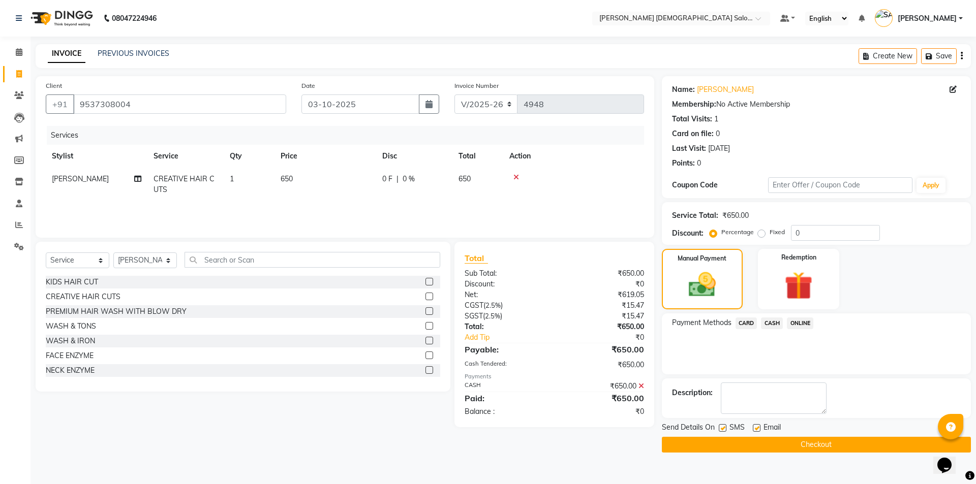
click at [722, 425] on label at bounding box center [723, 428] width 8 height 8
click at [722, 425] on input "checkbox" at bounding box center [722, 428] width 7 height 7
checkbox input "false"
click at [755, 427] on label at bounding box center [757, 428] width 8 height 8
click at [755, 427] on input "checkbox" at bounding box center [756, 428] width 7 height 7
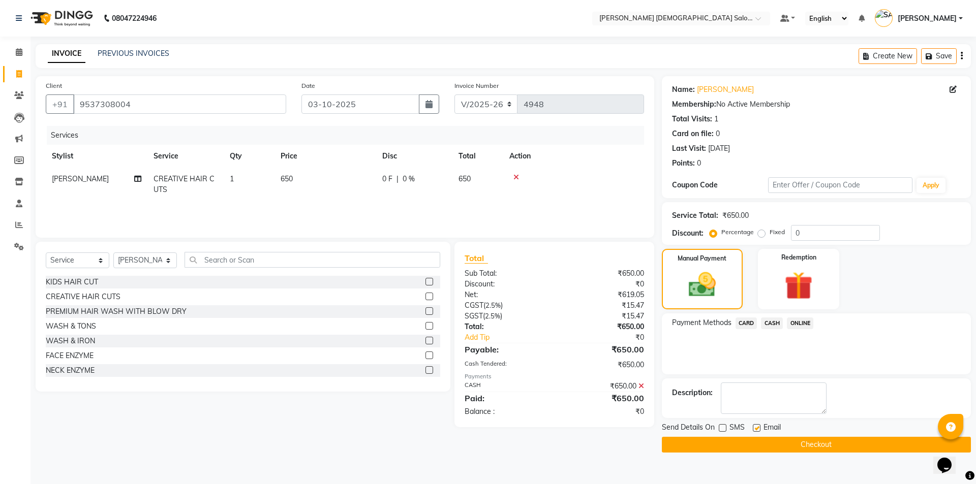
checkbox input "false"
drag, startPoint x: 771, startPoint y: 450, endPoint x: 778, endPoint y: 447, distance: 8.2
click at [771, 450] on button "Checkout" at bounding box center [816, 445] width 309 height 16
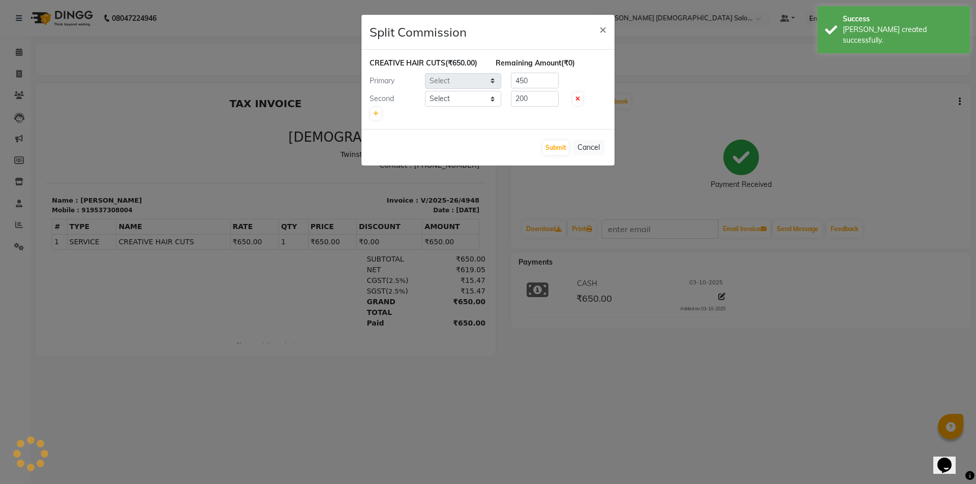
select select "67047"
select select "67043"
click at [559, 145] on button "Submit" at bounding box center [556, 148] width 26 height 14
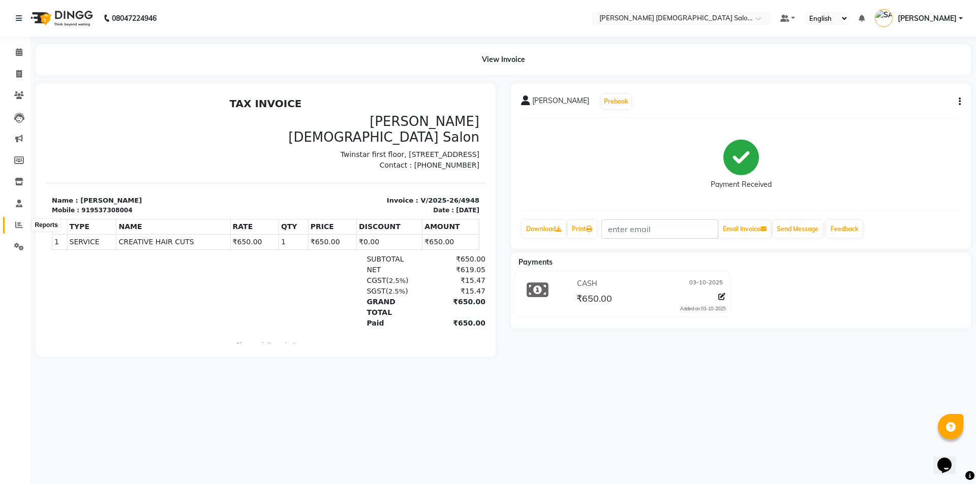
click at [16, 227] on icon at bounding box center [19, 225] width 8 height 8
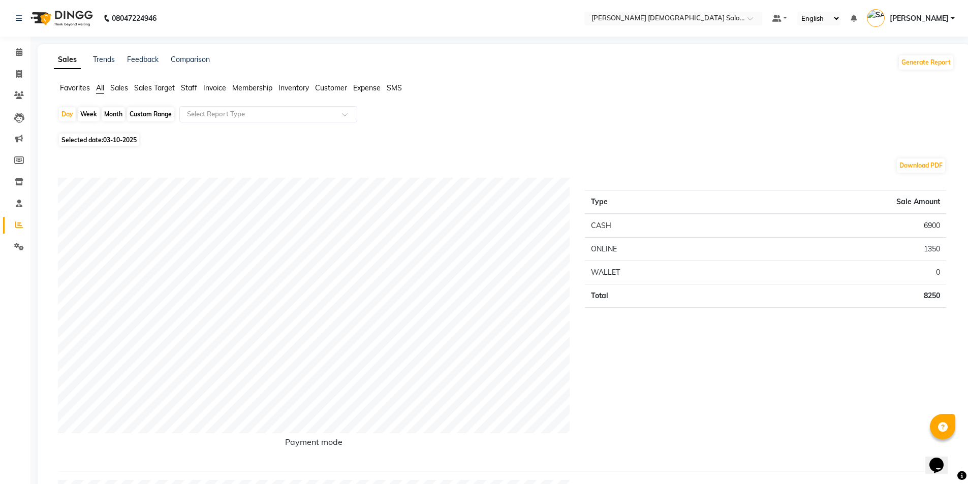
click at [118, 111] on div "Month" at bounding box center [113, 114] width 23 height 14
select select "10"
select select "2025"
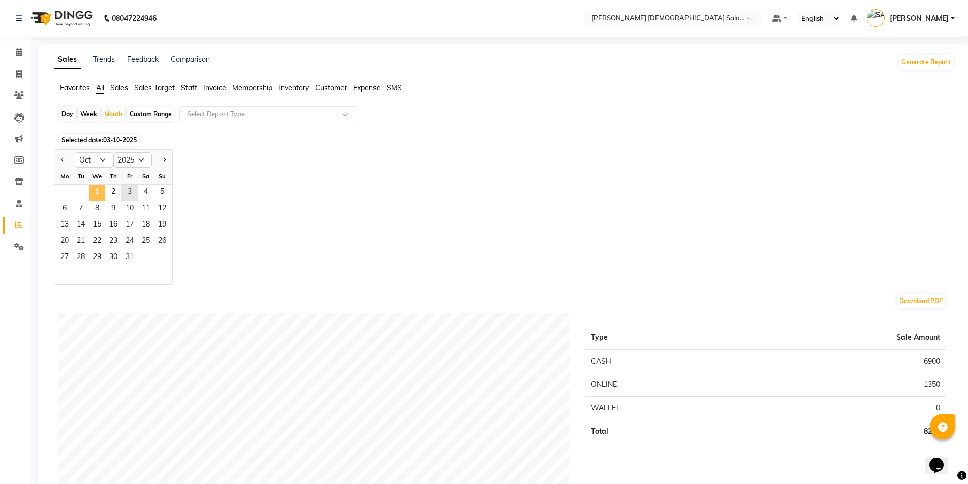
click at [90, 188] on span "1" at bounding box center [97, 193] width 16 height 16
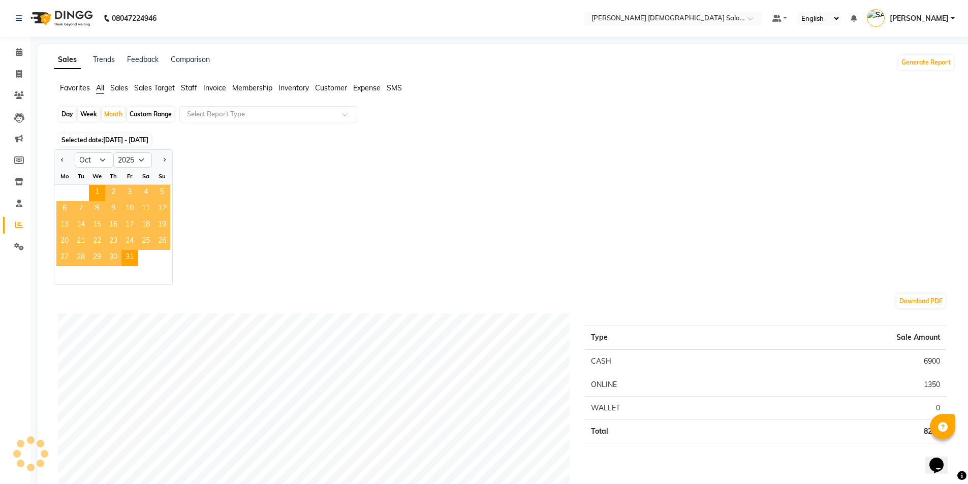
click at [420, 205] on div "Jan Feb Mar Apr May Jun Jul Aug Sep Oct Nov Dec 2015 2016 2017 2018 2019 2020 2…" at bounding box center [504, 217] width 901 height 136
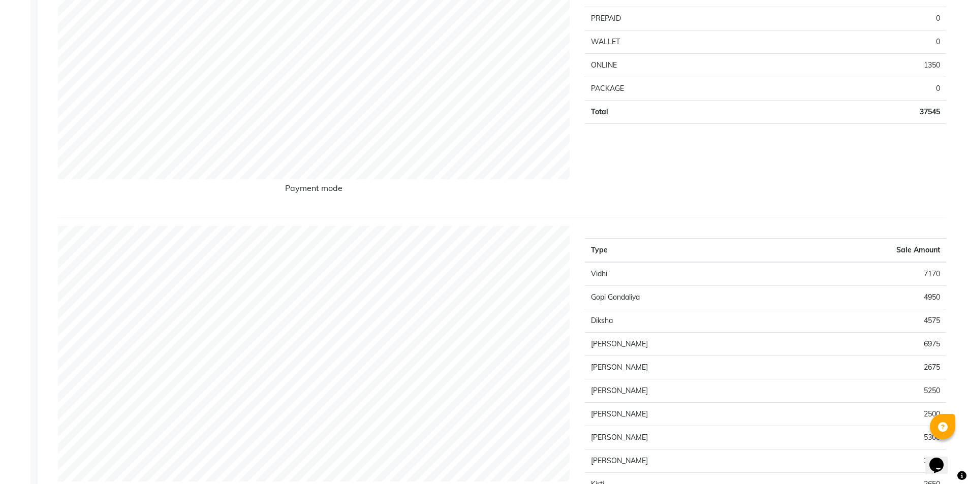
scroll to position [305, 0]
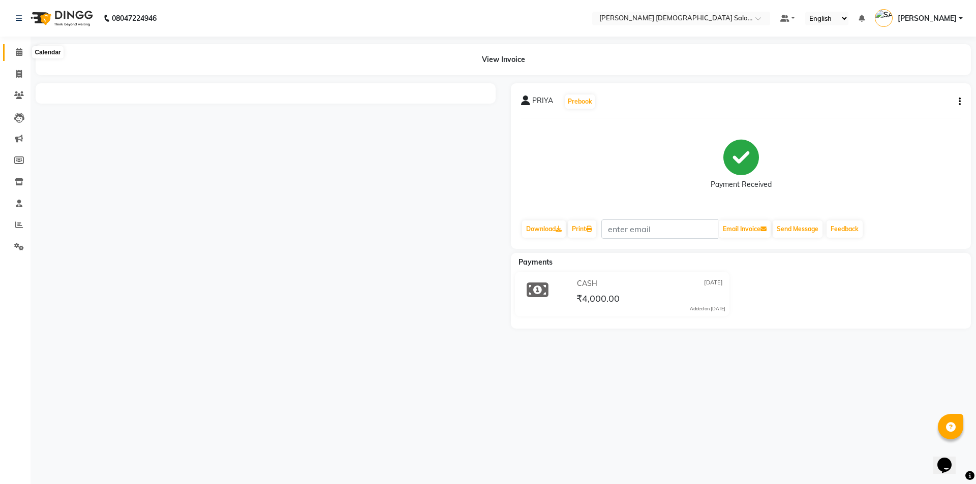
click at [18, 49] on icon at bounding box center [19, 52] width 7 height 8
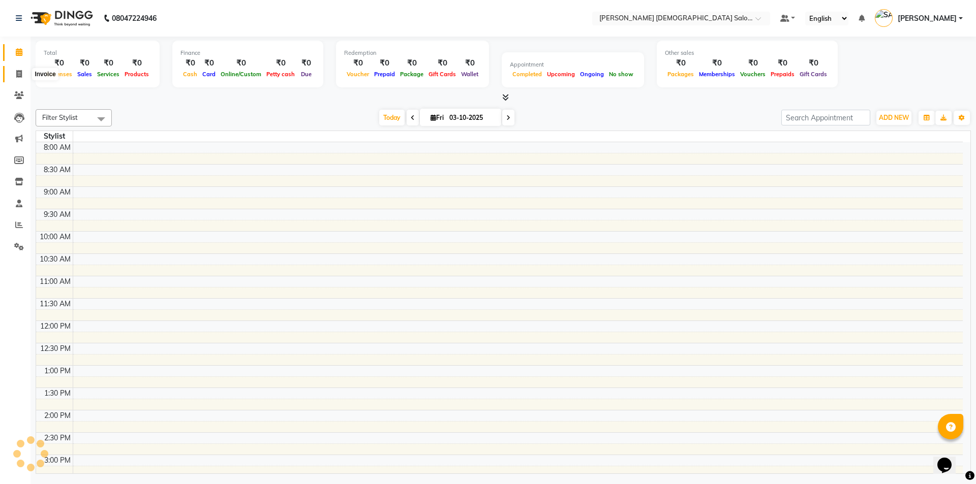
click at [16, 74] on icon at bounding box center [19, 74] width 6 height 8
select select "service"
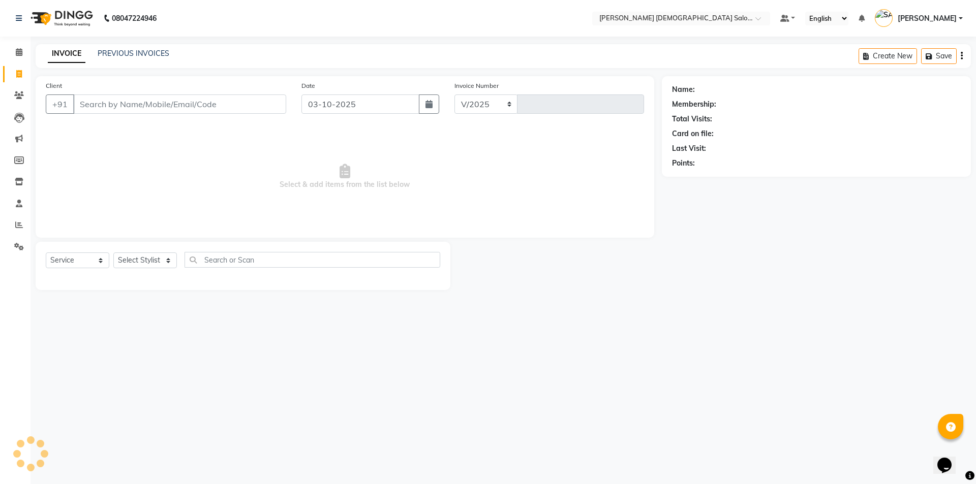
select select "7542"
type input "4948"
click at [19, 182] on icon at bounding box center [19, 182] width 9 height 8
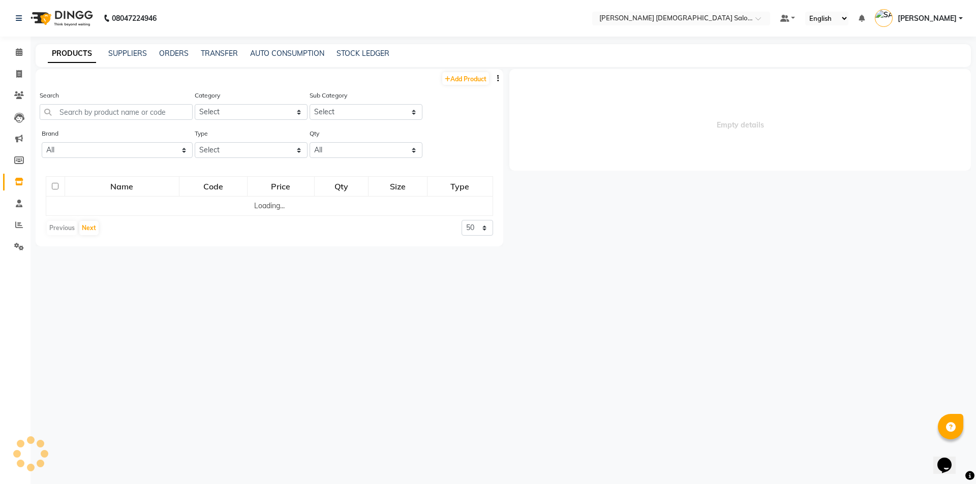
select select
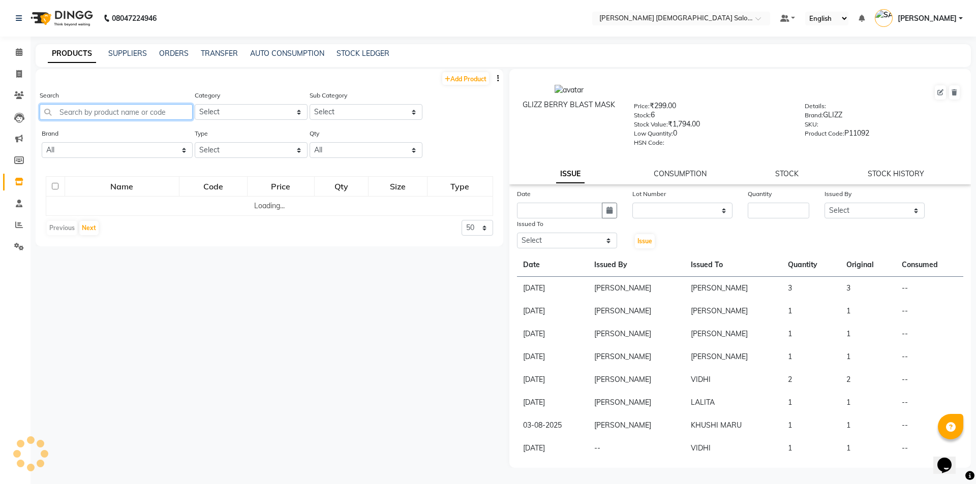
click at [86, 113] on input "text" at bounding box center [116, 112] width 153 height 16
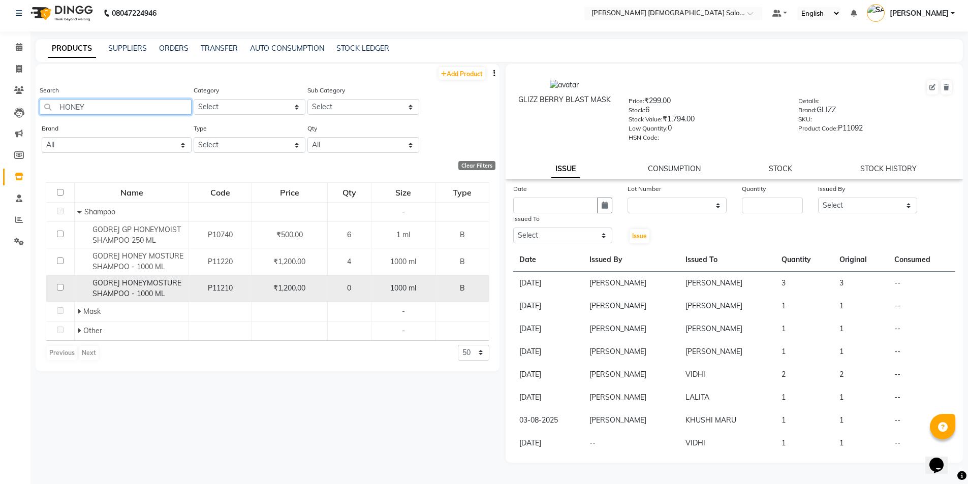
scroll to position [7, 0]
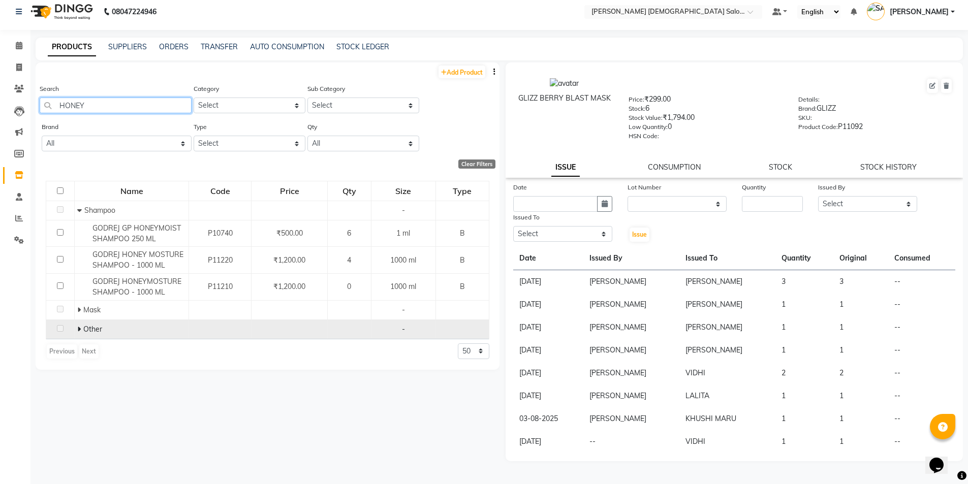
type input "HONEY"
click at [79, 331] on icon at bounding box center [79, 329] width 4 height 7
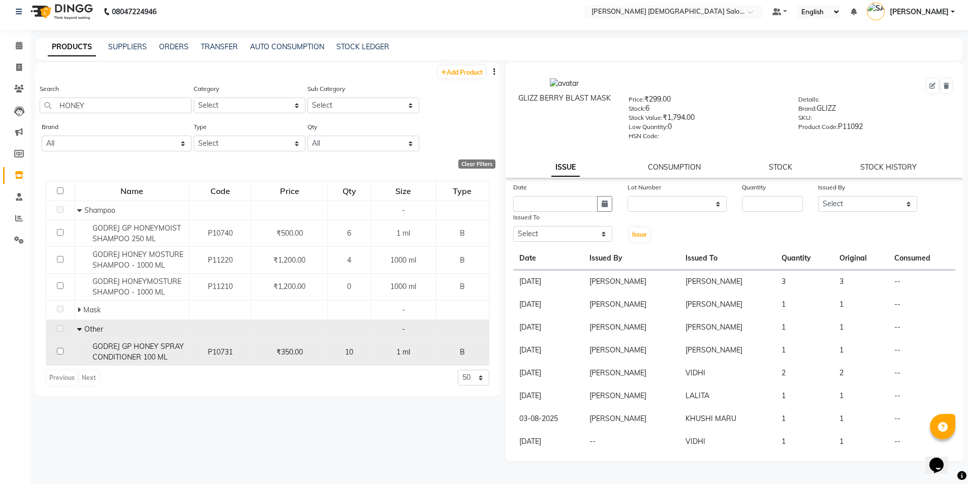
click at [62, 349] on input "checkbox" at bounding box center [60, 351] width 7 height 7
checkbox input "true"
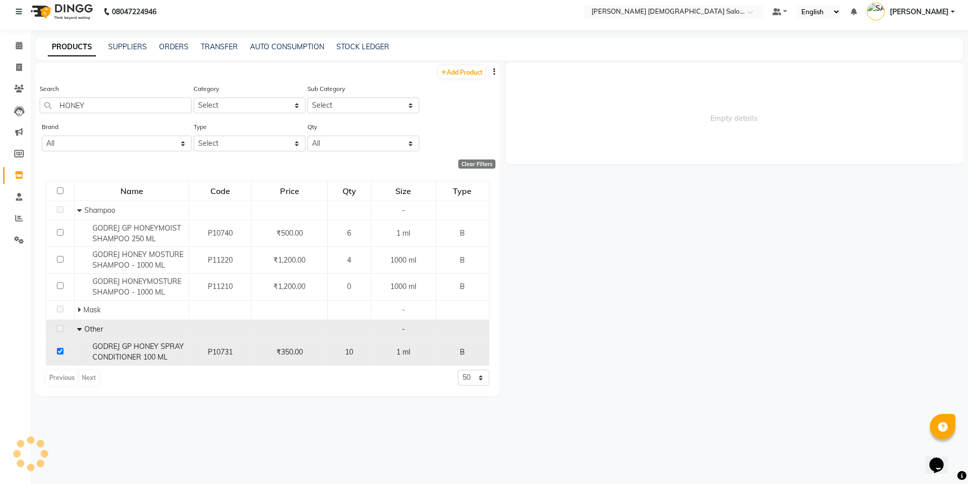
select select
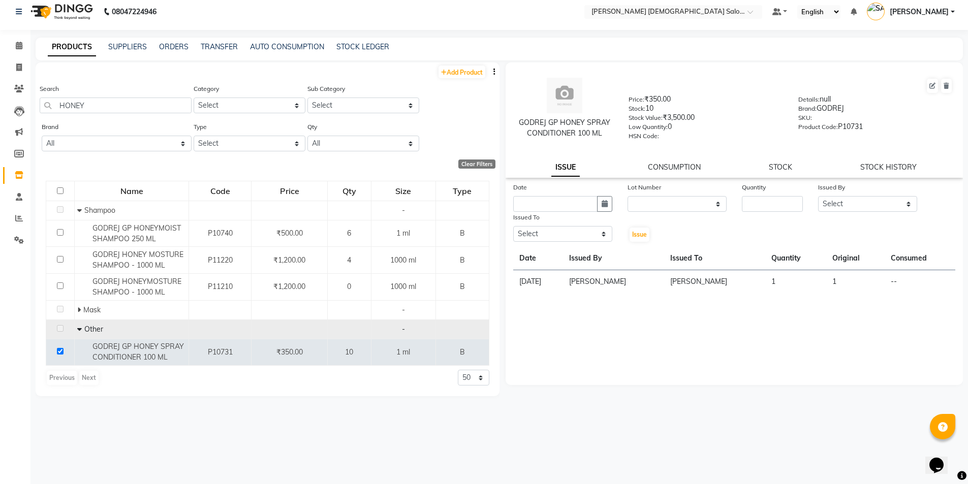
drag, startPoint x: 588, startPoint y: 415, endPoint x: 593, endPoint y: 409, distance: 7.6
click at [594, 413] on div "GODREJ GP HONEY SPRAY CONDITIONER 100 [PERSON_NAME]: ₹350.00 Stock: 10 Stock Va…" at bounding box center [732, 266] width 464 height 407
click at [14, 45] on span at bounding box center [19, 46] width 18 height 12
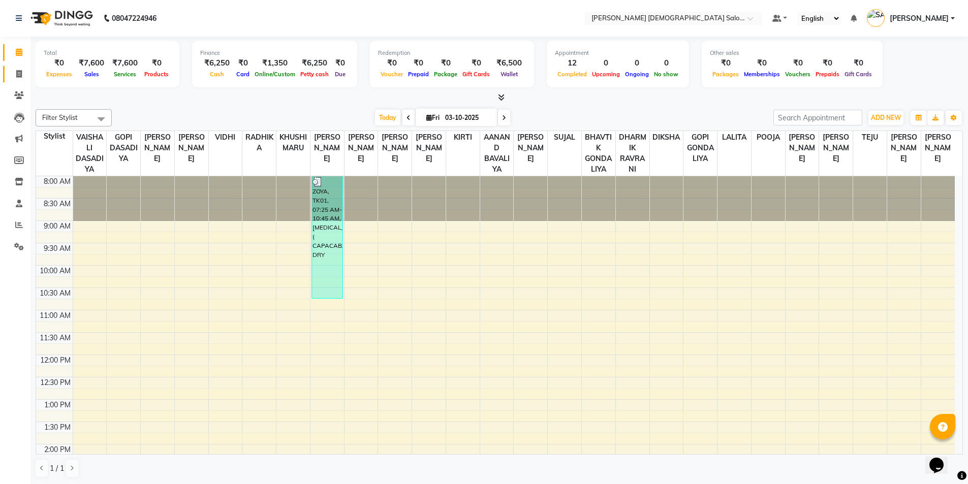
click at [16, 66] on link "Invoice" at bounding box center [15, 74] width 24 height 17
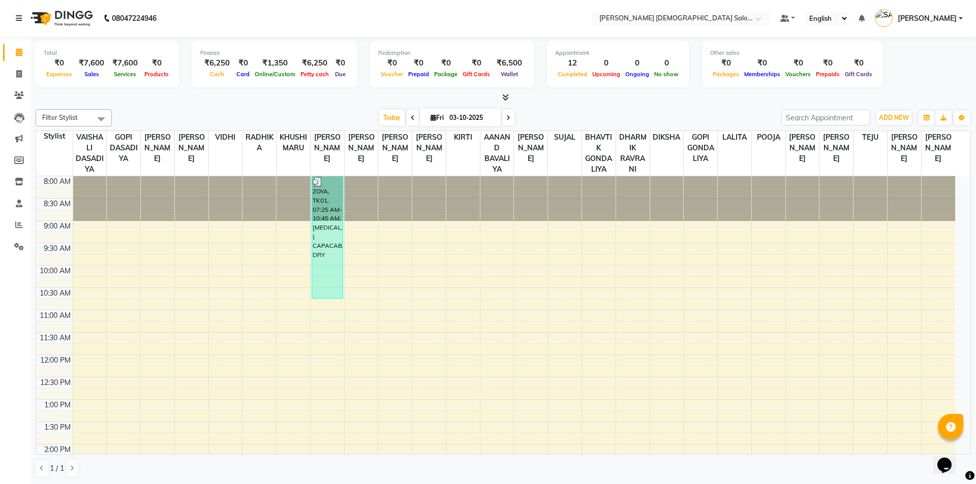
select select "7542"
select select "service"
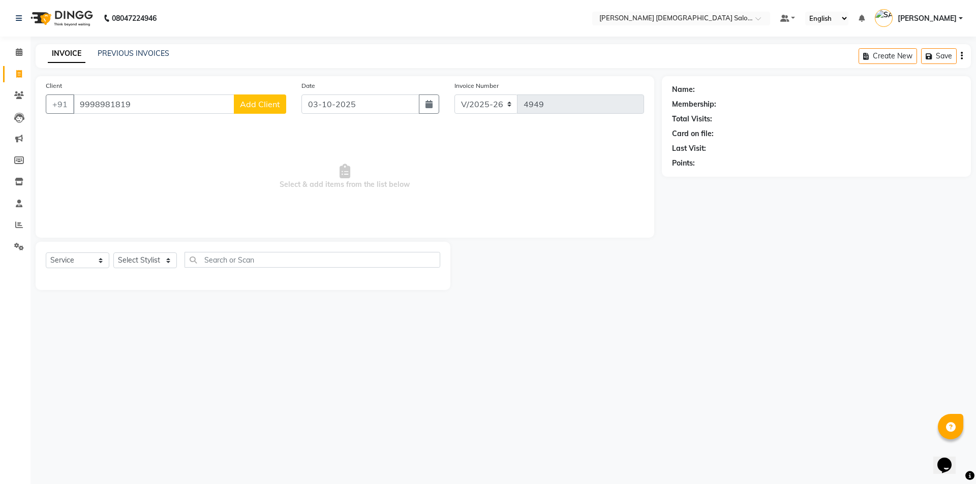
type input "9998981819"
click at [249, 99] on button "Add Client" at bounding box center [260, 104] width 52 height 19
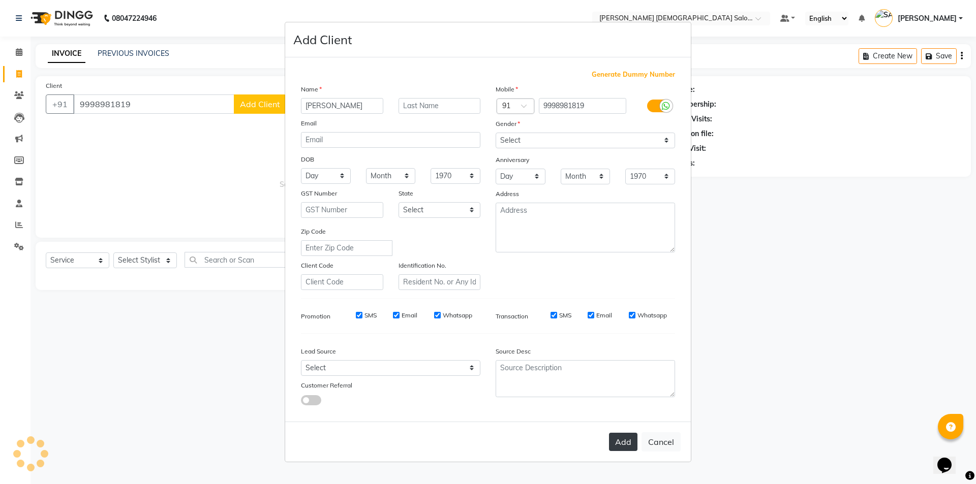
type input "[PERSON_NAME]"
click at [625, 443] on button "Add" at bounding box center [623, 442] width 28 height 18
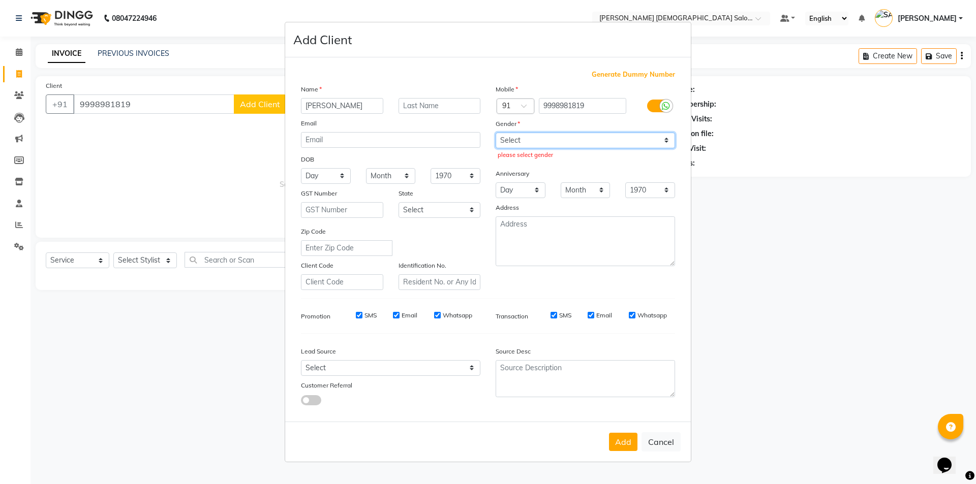
click at [564, 139] on select "Select [DEMOGRAPHIC_DATA] [DEMOGRAPHIC_DATA] Other Prefer Not To Say" at bounding box center [585, 141] width 179 height 16
select select "[DEMOGRAPHIC_DATA]"
click at [496, 133] on select "Select [DEMOGRAPHIC_DATA] [DEMOGRAPHIC_DATA] Other Prefer Not To Say" at bounding box center [585, 141] width 179 height 16
drag, startPoint x: 623, startPoint y: 444, endPoint x: 644, endPoint y: 402, distance: 47.1
click at [623, 443] on button "Add" at bounding box center [623, 442] width 28 height 18
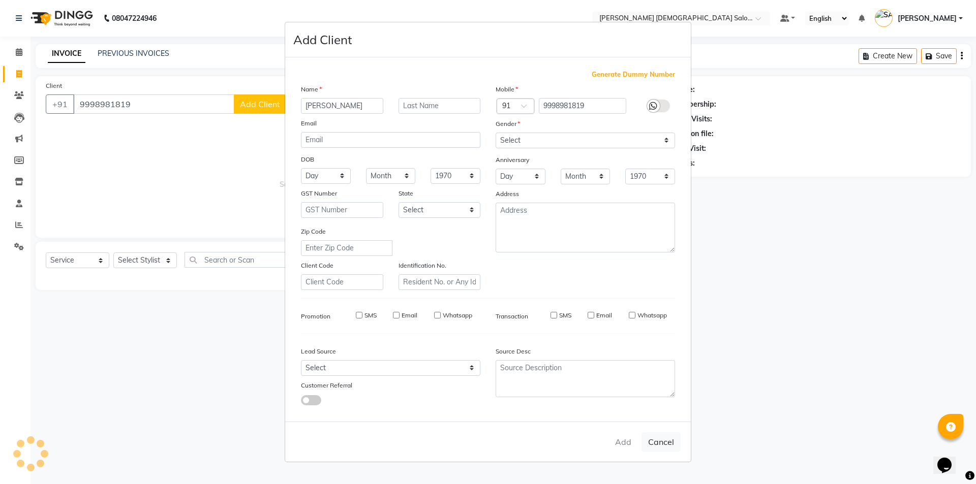
select select
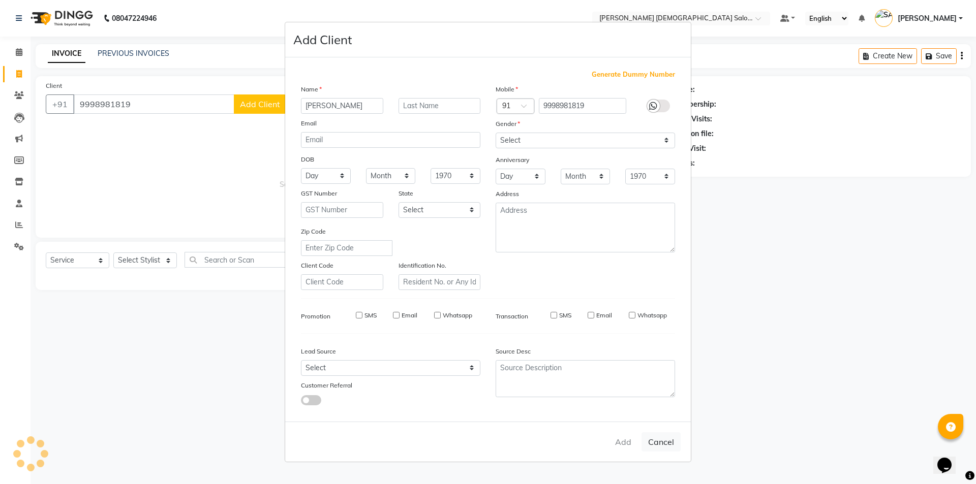
select select
checkbox input "false"
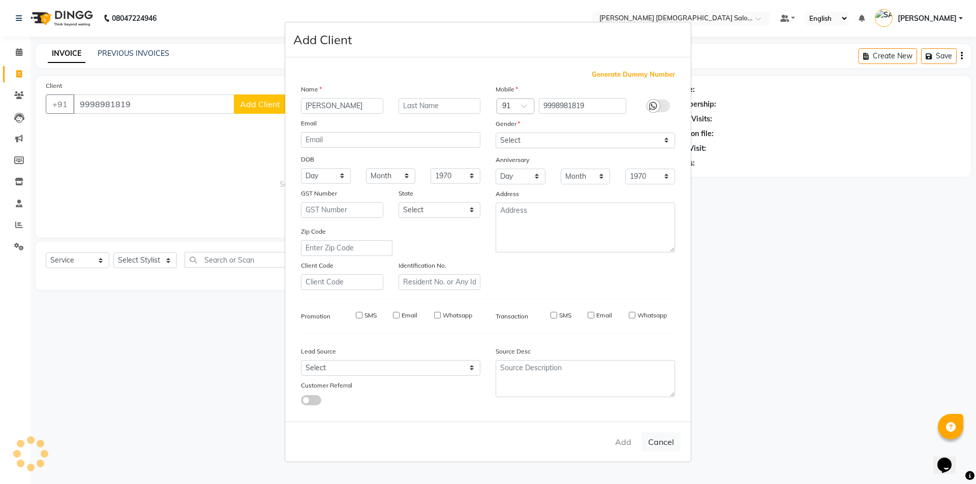
checkbox input "false"
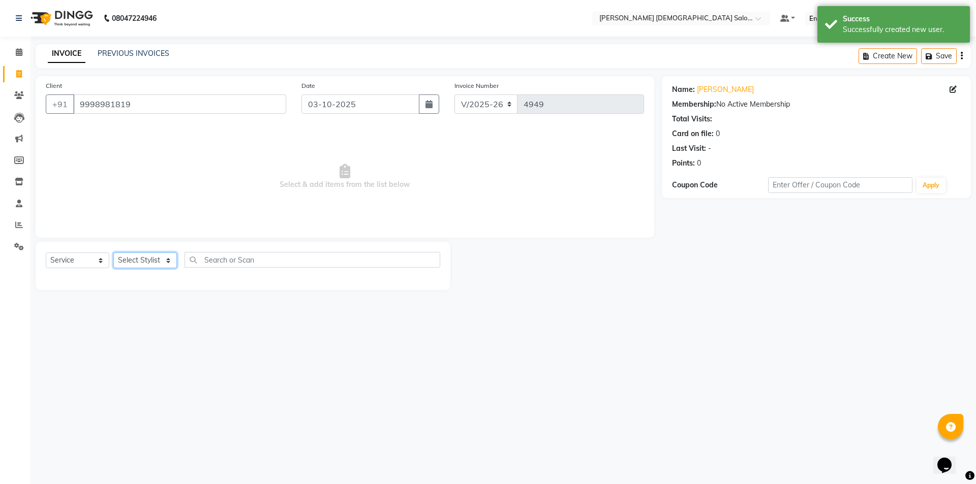
click at [133, 264] on select "Select Stylist [PERSON_NAME] BHAVTIK [PERSON_NAME] [PERSON_NAME] [PERSON_NAME] …" at bounding box center [145, 261] width 64 height 16
select select "67024"
click at [113, 253] on select "Select Stylist [PERSON_NAME] BHAVTIK [PERSON_NAME] [PERSON_NAME] [PERSON_NAME] …" at bounding box center [145, 261] width 64 height 16
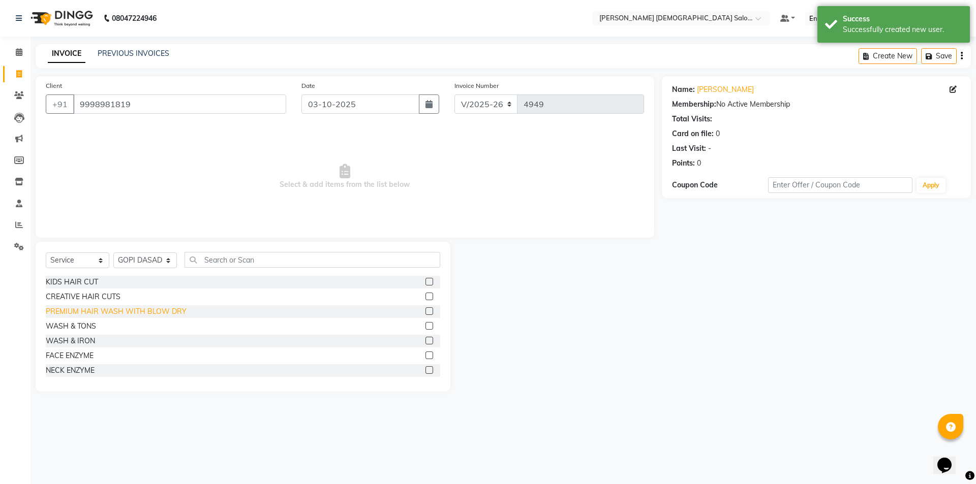
click at [129, 311] on div "PREMIUM HAIR WASH WITH BLOW DRY" at bounding box center [116, 311] width 141 height 11
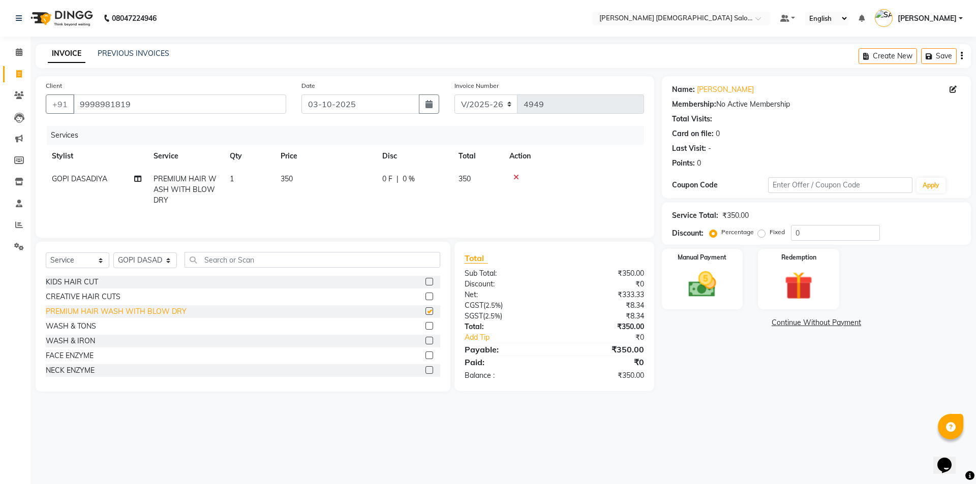
checkbox input "false"
click at [704, 288] on img at bounding box center [702, 285] width 47 height 34
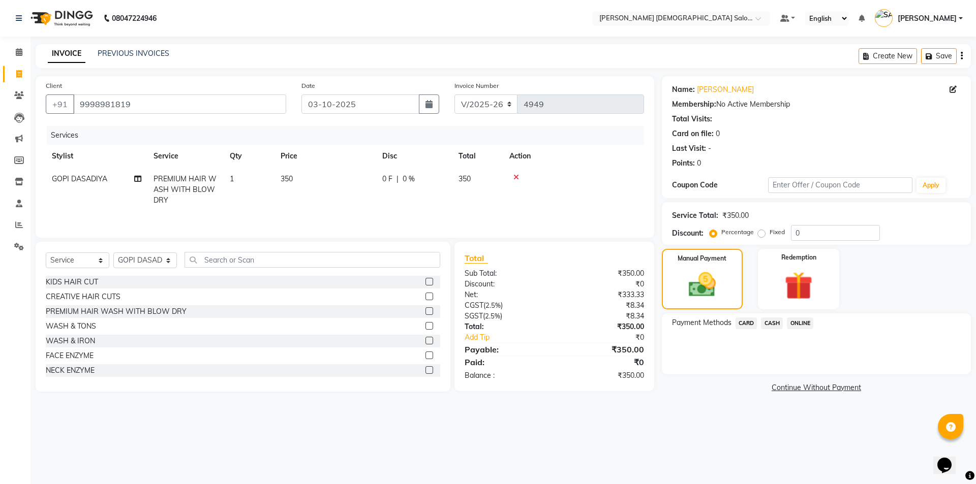
click at [804, 322] on span "ONLINE" at bounding box center [800, 324] width 26 height 12
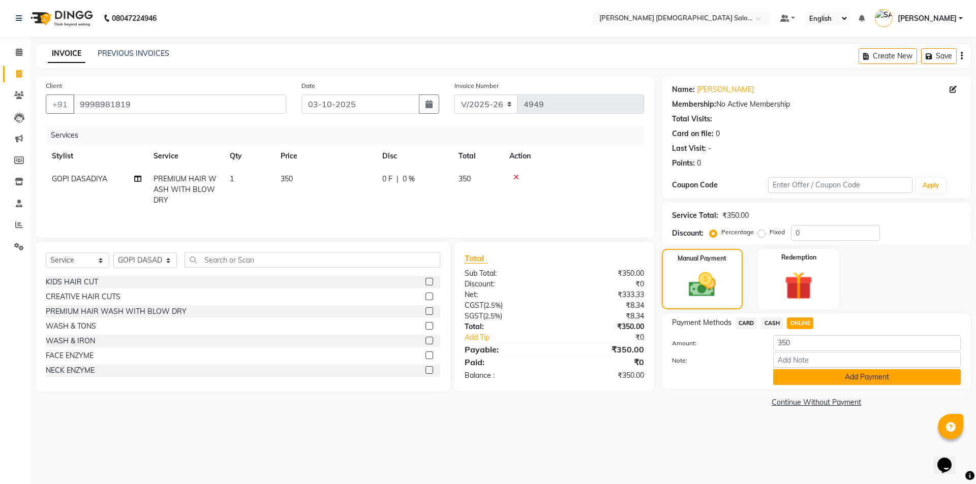
click at [835, 381] on button "Add Payment" at bounding box center [867, 378] width 188 height 16
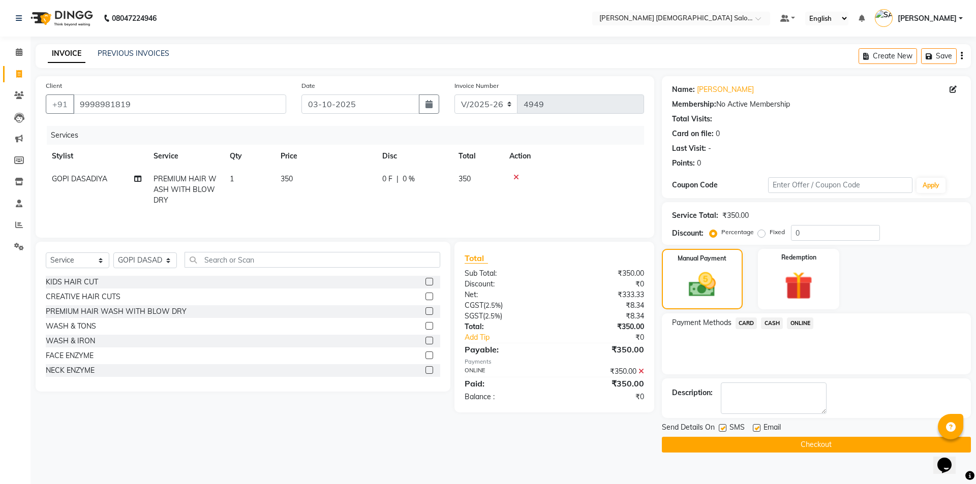
click at [722, 431] on label at bounding box center [723, 428] width 8 height 8
click at [722, 431] on input "checkbox" at bounding box center [722, 428] width 7 height 7
checkbox input "false"
click at [758, 429] on label at bounding box center [757, 428] width 8 height 8
click at [758, 429] on input "checkbox" at bounding box center [756, 428] width 7 height 7
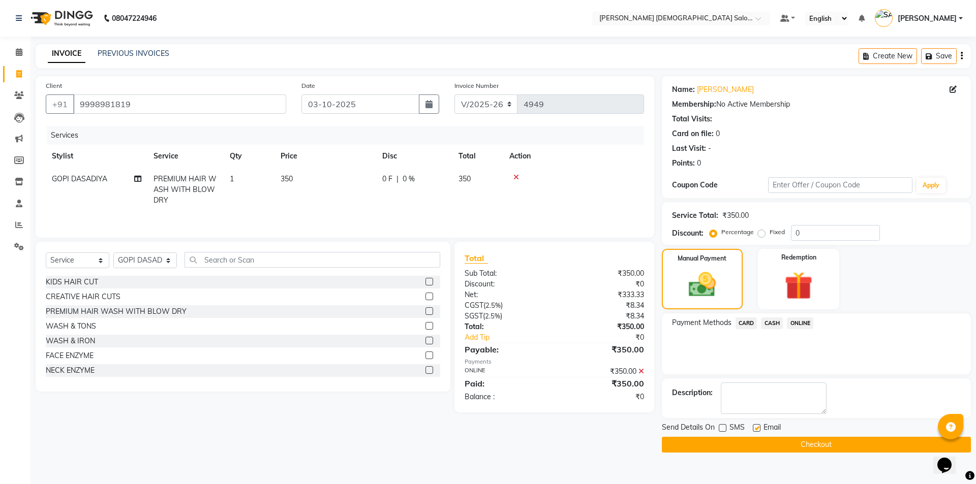
checkbox input "false"
click at [761, 441] on button "Checkout" at bounding box center [816, 445] width 309 height 16
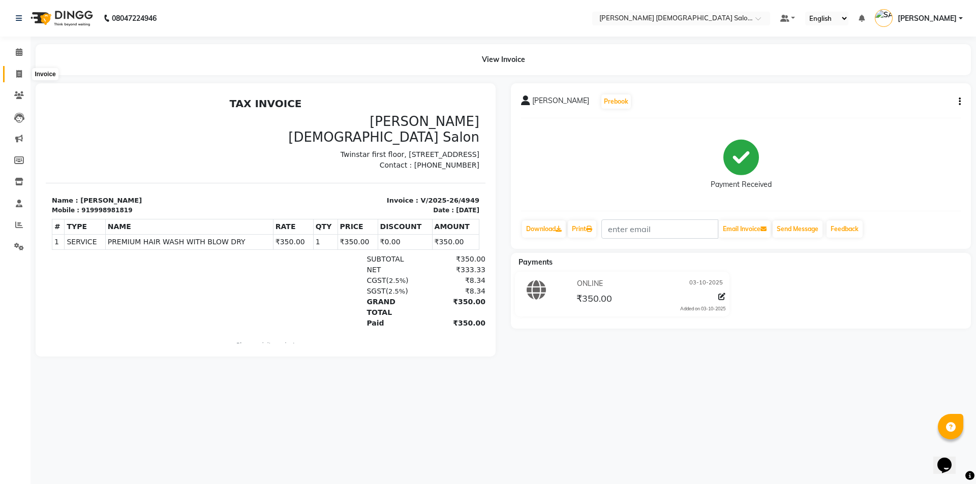
click at [13, 73] on span at bounding box center [19, 75] width 18 height 12
select select "service"
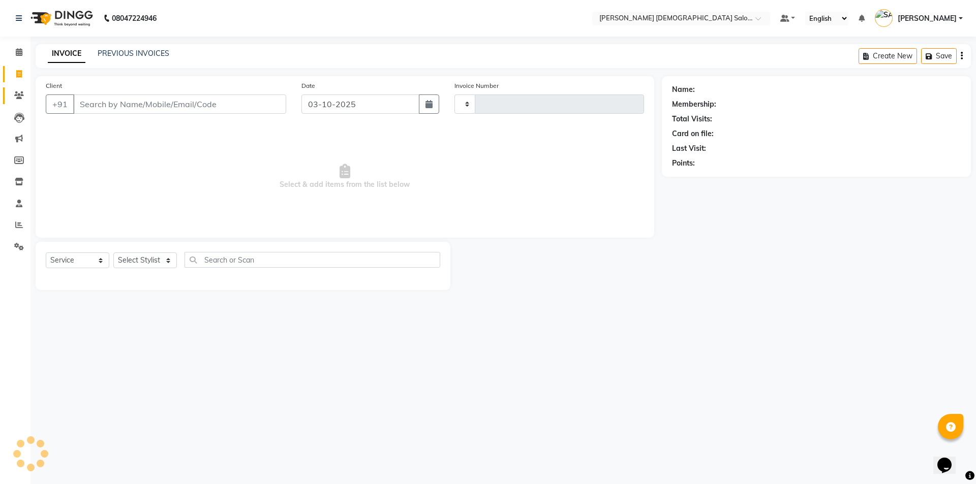
type input "4950"
select select "7542"
click at [104, 52] on link "PREVIOUS INVOICES" at bounding box center [134, 53] width 72 height 9
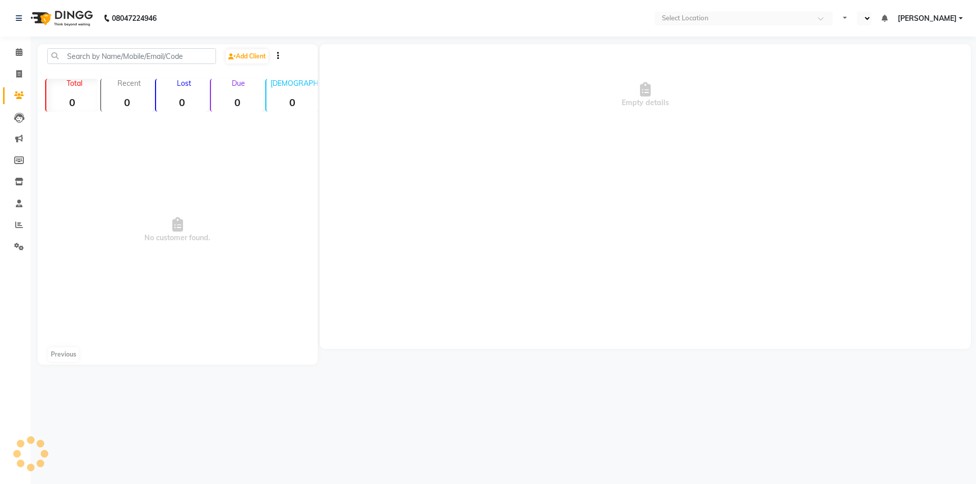
select select "en"
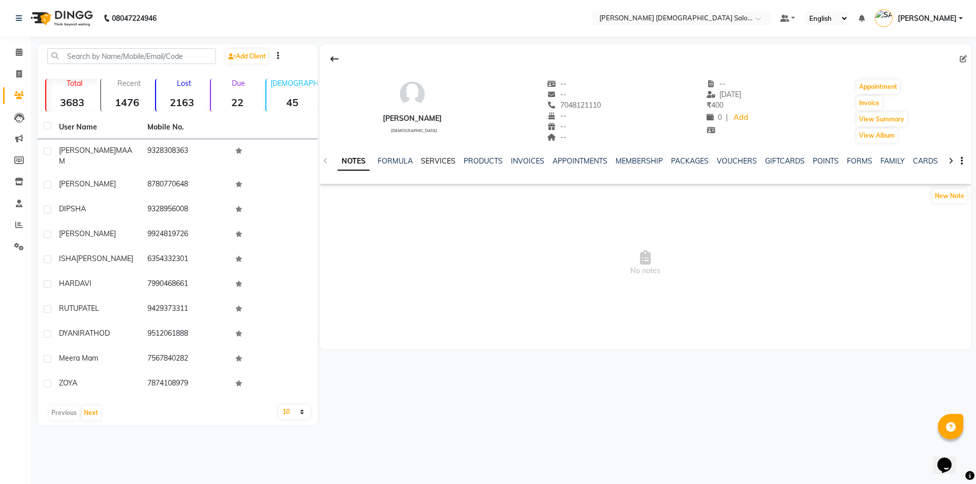
click at [446, 163] on link "SERVICES" at bounding box center [438, 161] width 35 height 9
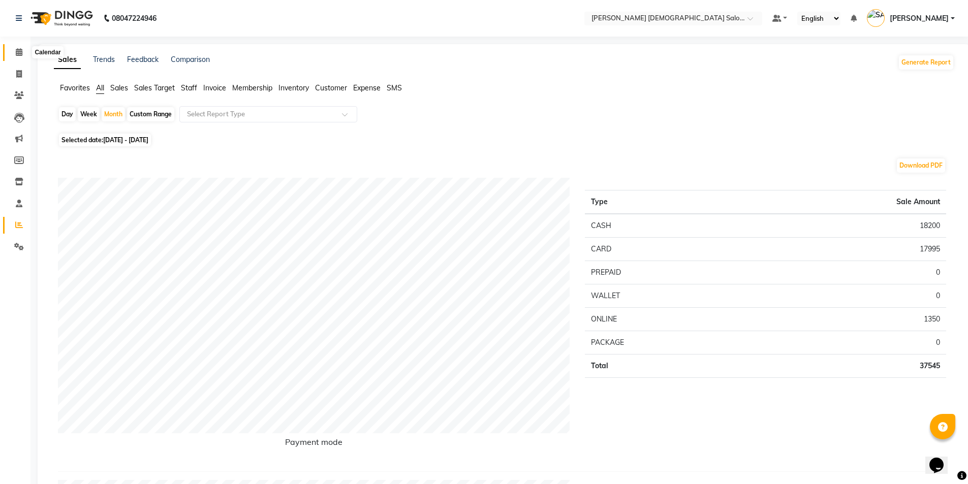
click at [22, 48] on icon at bounding box center [19, 52] width 7 height 8
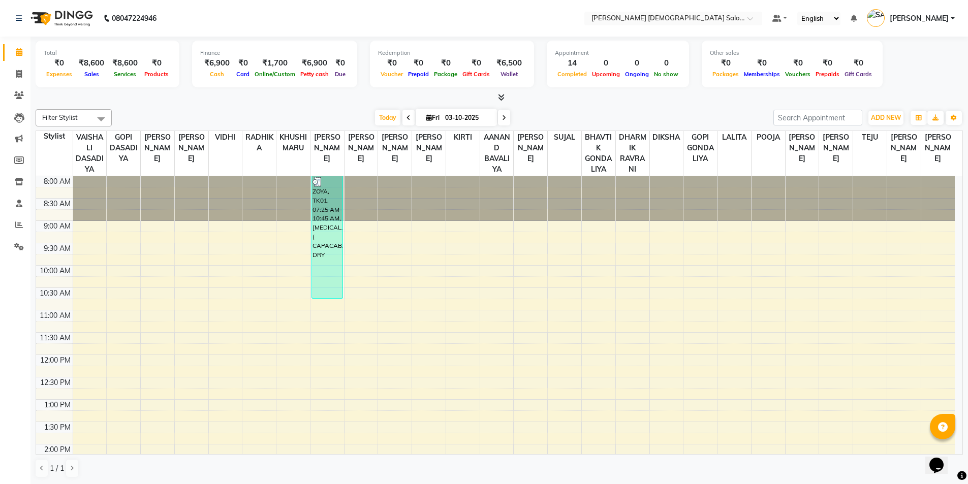
click at [199, 117] on div "[DATE] [DATE]" at bounding box center [443, 117] width 652 height 15
click at [23, 73] on span at bounding box center [19, 75] width 18 height 12
select select "service"
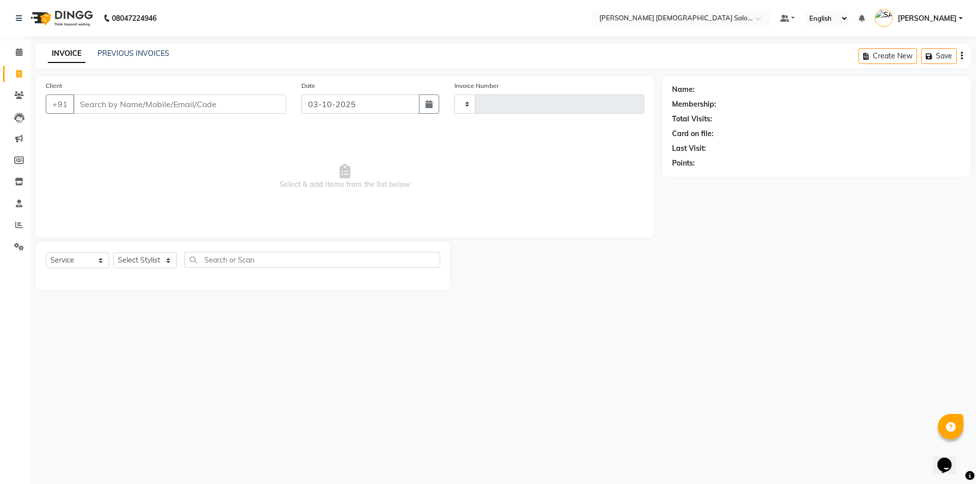
type input "4950"
select select "7542"
click at [135, 54] on link "PREVIOUS INVOICES" at bounding box center [134, 53] width 72 height 9
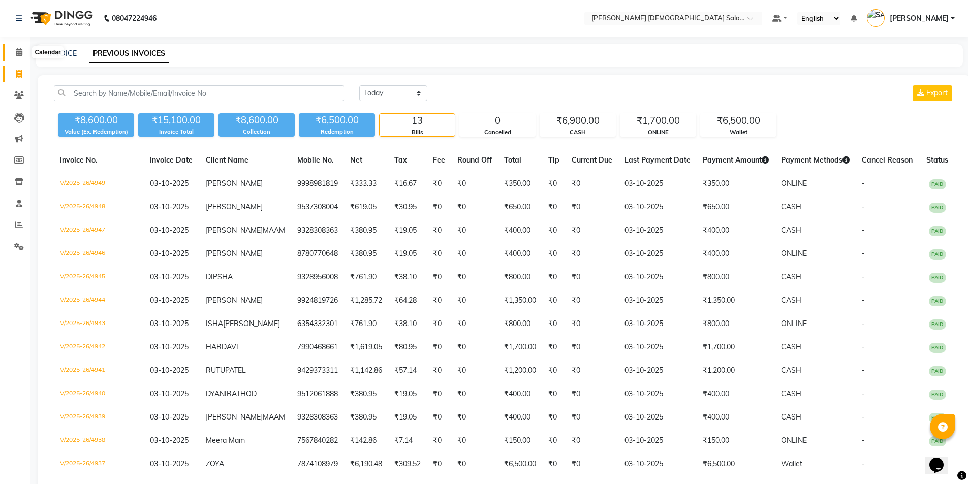
click at [16, 54] on icon at bounding box center [19, 52] width 7 height 8
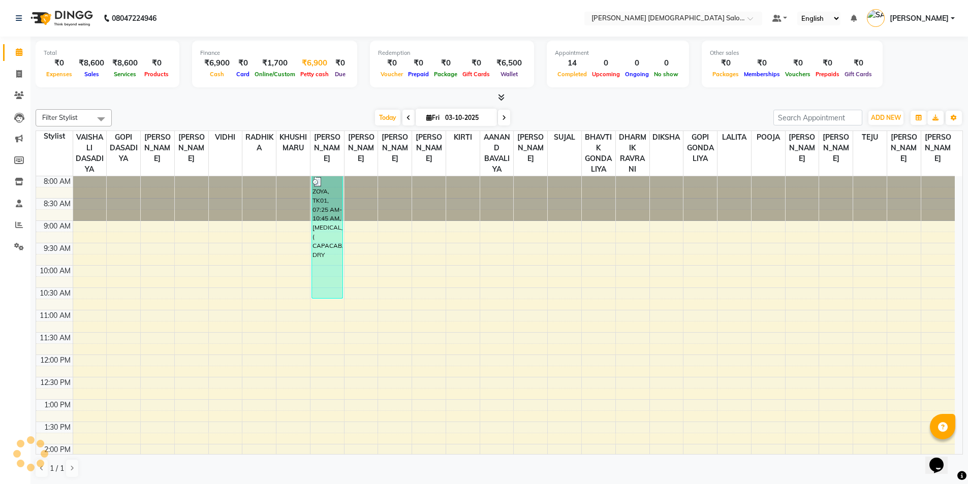
click at [303, 67] on div "₹6,900" at bounding box center [315, 63] width 34 height 12
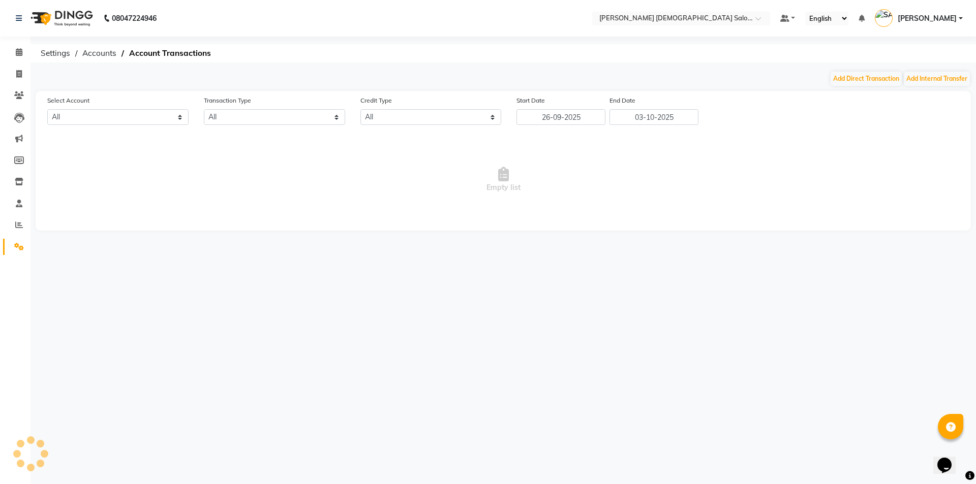
select select "6665"
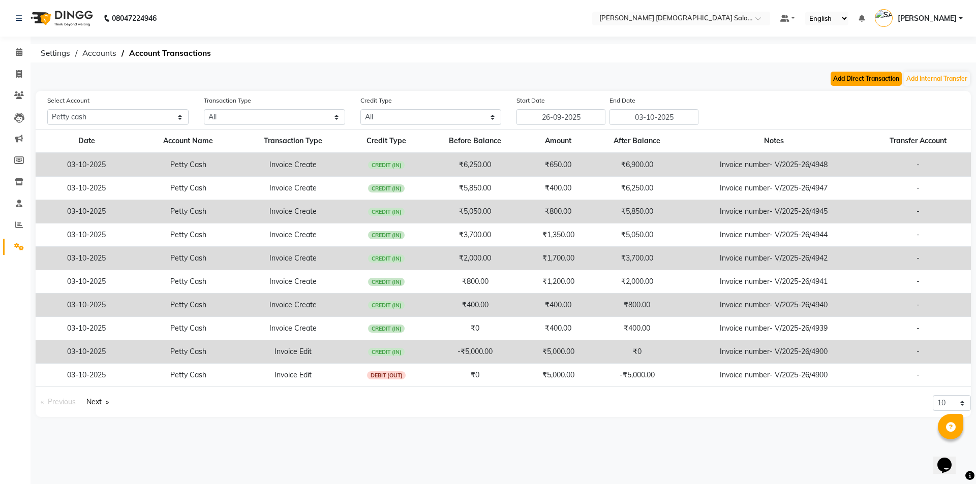
click at [872, 80] on button "Add Direct Transaction" at bounding box center [866, 79] width 71 height 14
select select "direct"
select select "6665"
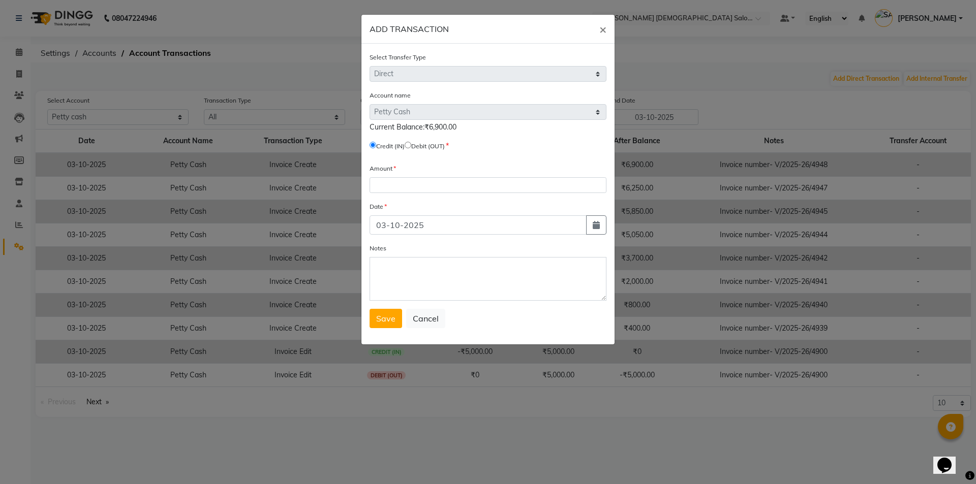
click at [411, 144] on input "radio" at bounding box center [408, 145] width 7 height 7
radio input "true"
click at [426, 182] on input "number" at bounding box center [488, 185] width 237 height 16
type input "6900"
click at [416, 280] on textarea "Notes" at bounding box center [488, 279] width 237 height 44
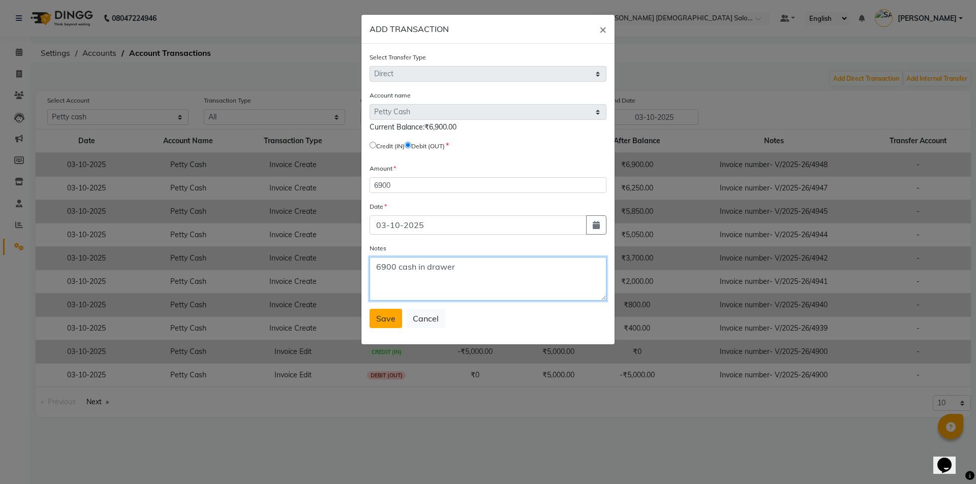
type textarea "6900 cash in drawer"
click at [386, 327] on button "Save" at bounding box center [386, 318] width 33 height 19
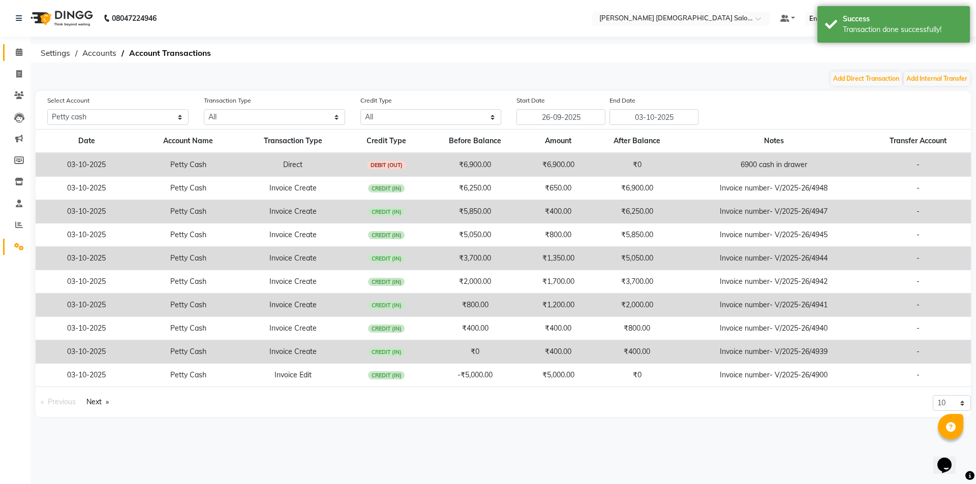
click at [19, 45] on link "Calendar" at bounding box center [15, 52] width 24 height 17
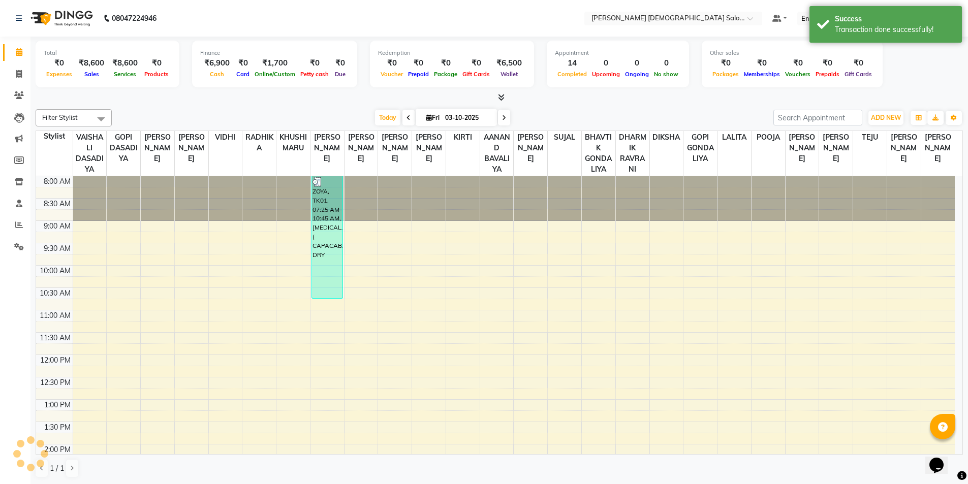
scroll to position [284, 0]
